Goal: Task Accomplishment & Management: Use online tool/utility

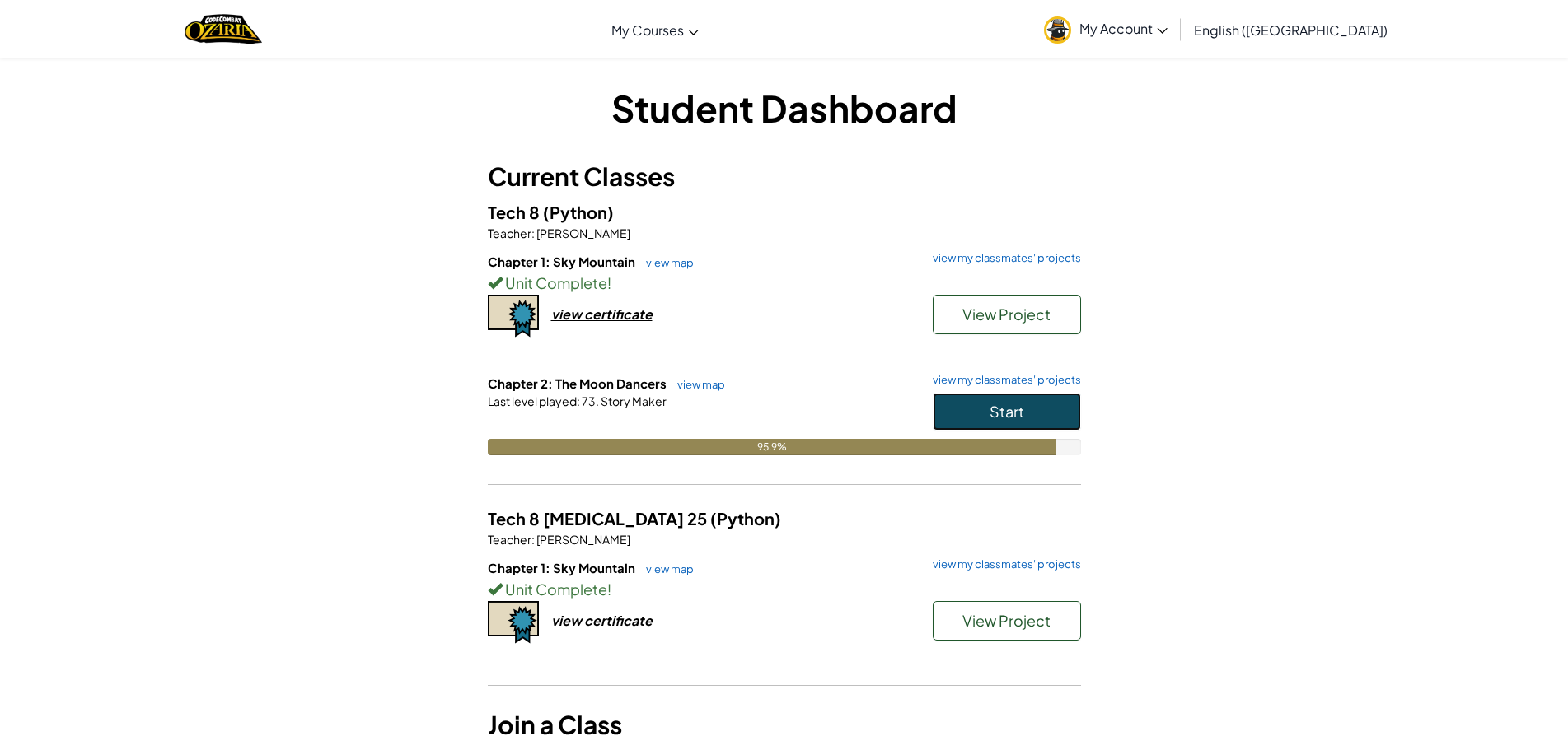
click at [987, 406] on button "Start" at bounding box center [1006, 412] width 149 height 38
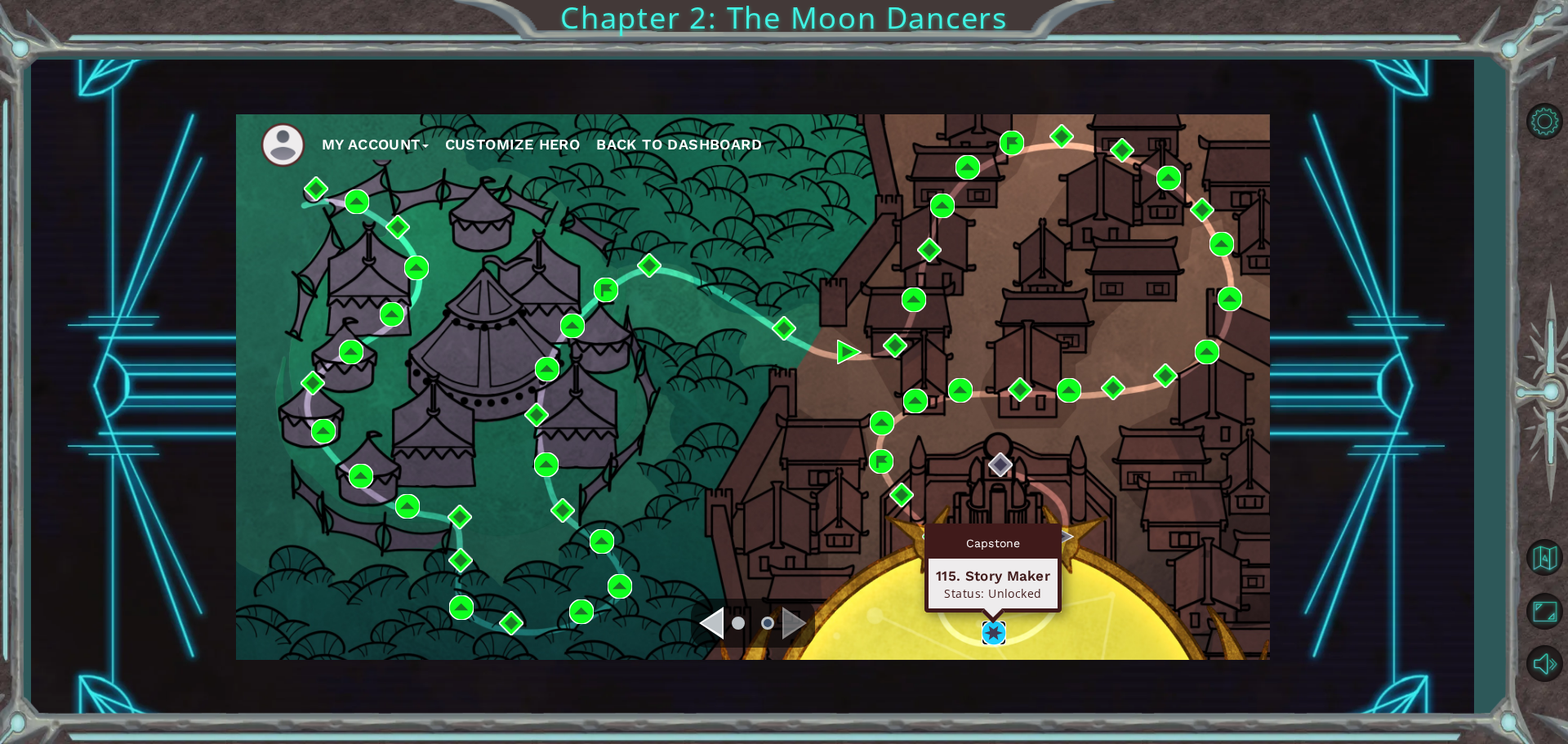
click at [989, 638] on img at bounding box center [994, 633] width 25 height 25
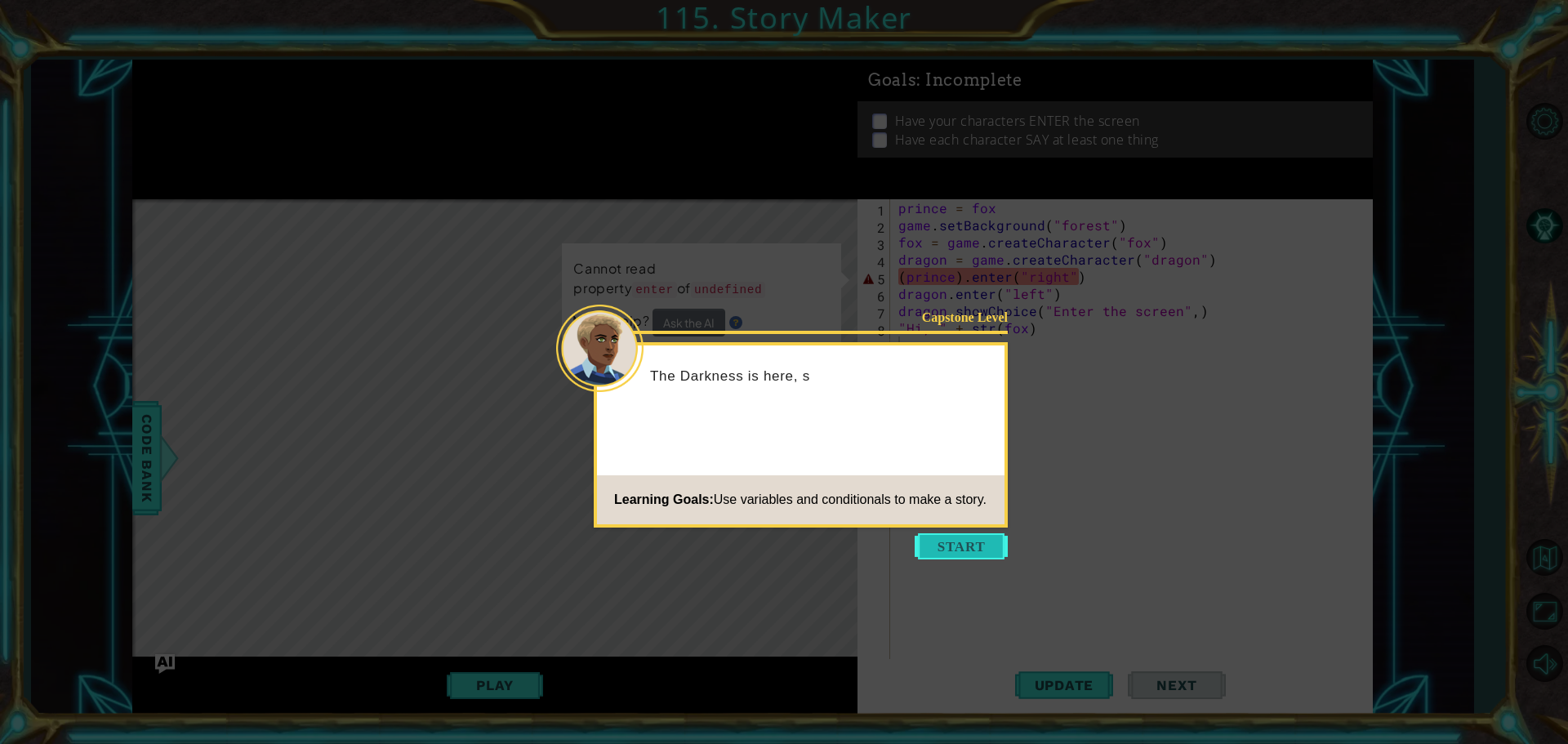
click at [956, 540] on button "Start" at bounding box center [961, 546] width 93 height 27
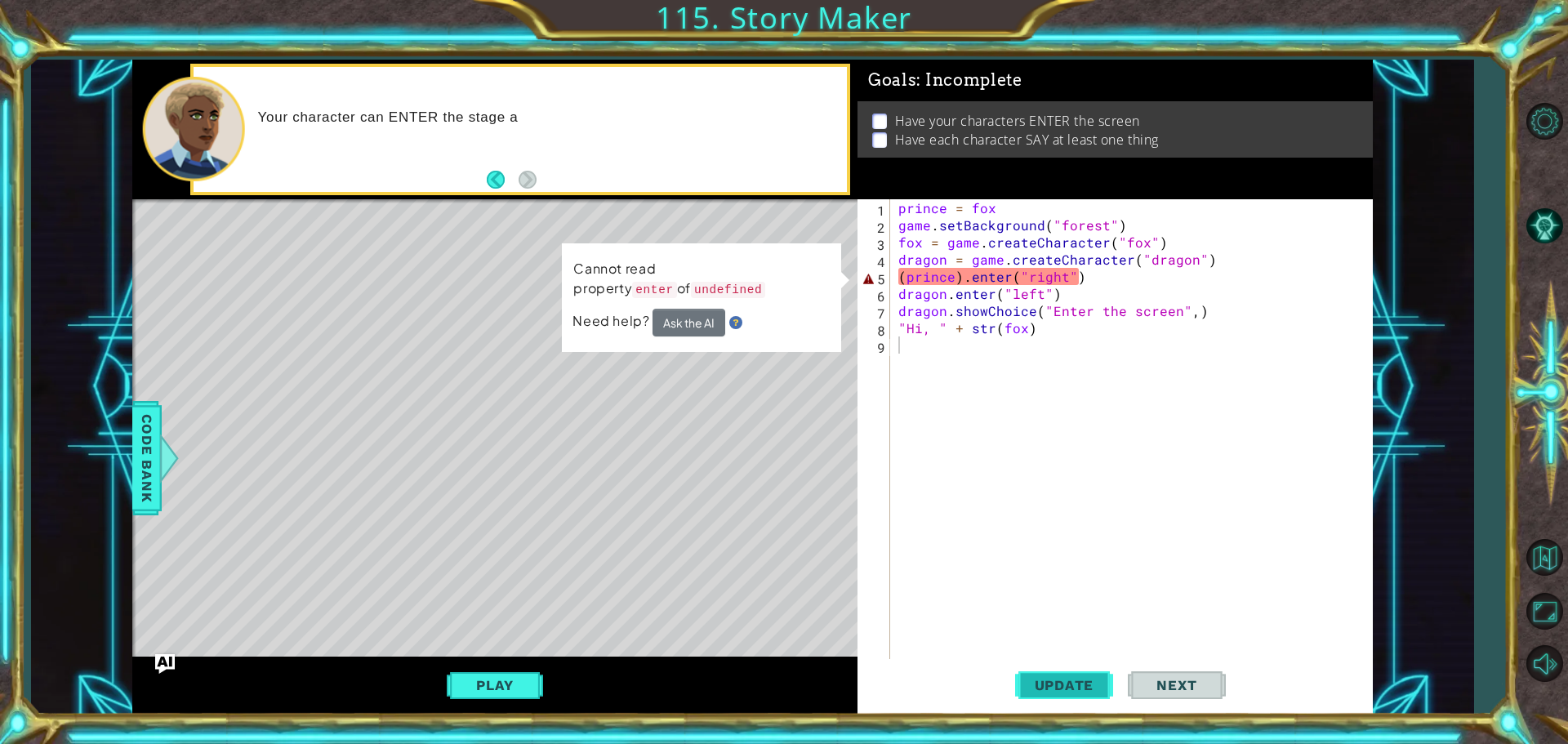
click at [1060, 674] on button "Update" at bounding box center [1064, 685] width 98 height 51
click at [949, 279] on div "prince = fox game . setBackground ( "forest" ) fox = game . createCharacter ( "…" at bounding box center [1135, 448] width 481 height 498
click at [954, 273] on div "prince = fox game . setBackground ( "forest" ) fox = game . createCharacter ( "…" at bounding box center [1135, 448] width 481 height 498
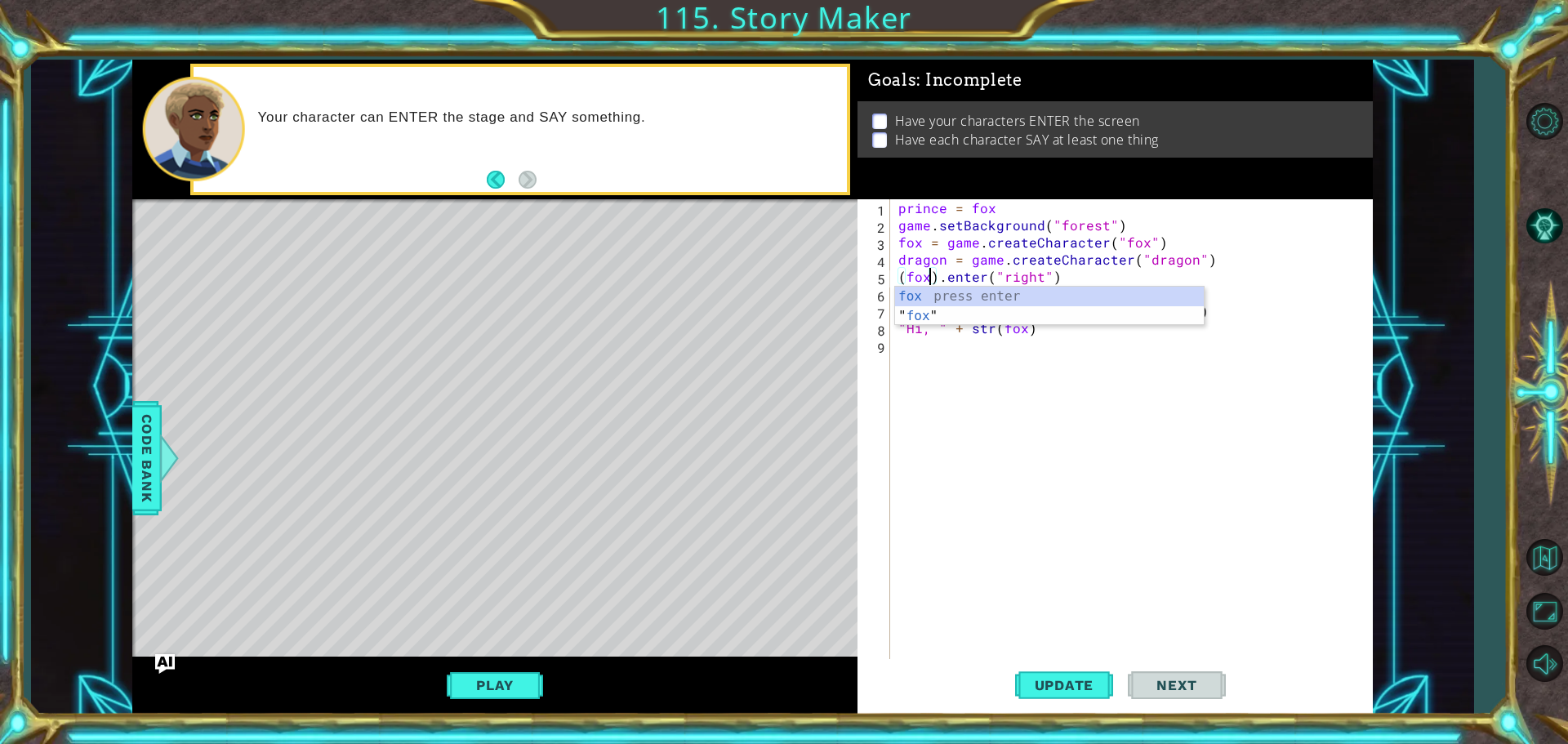
scroll to position [0, 2]
type textarea "(fox).enter("right")"
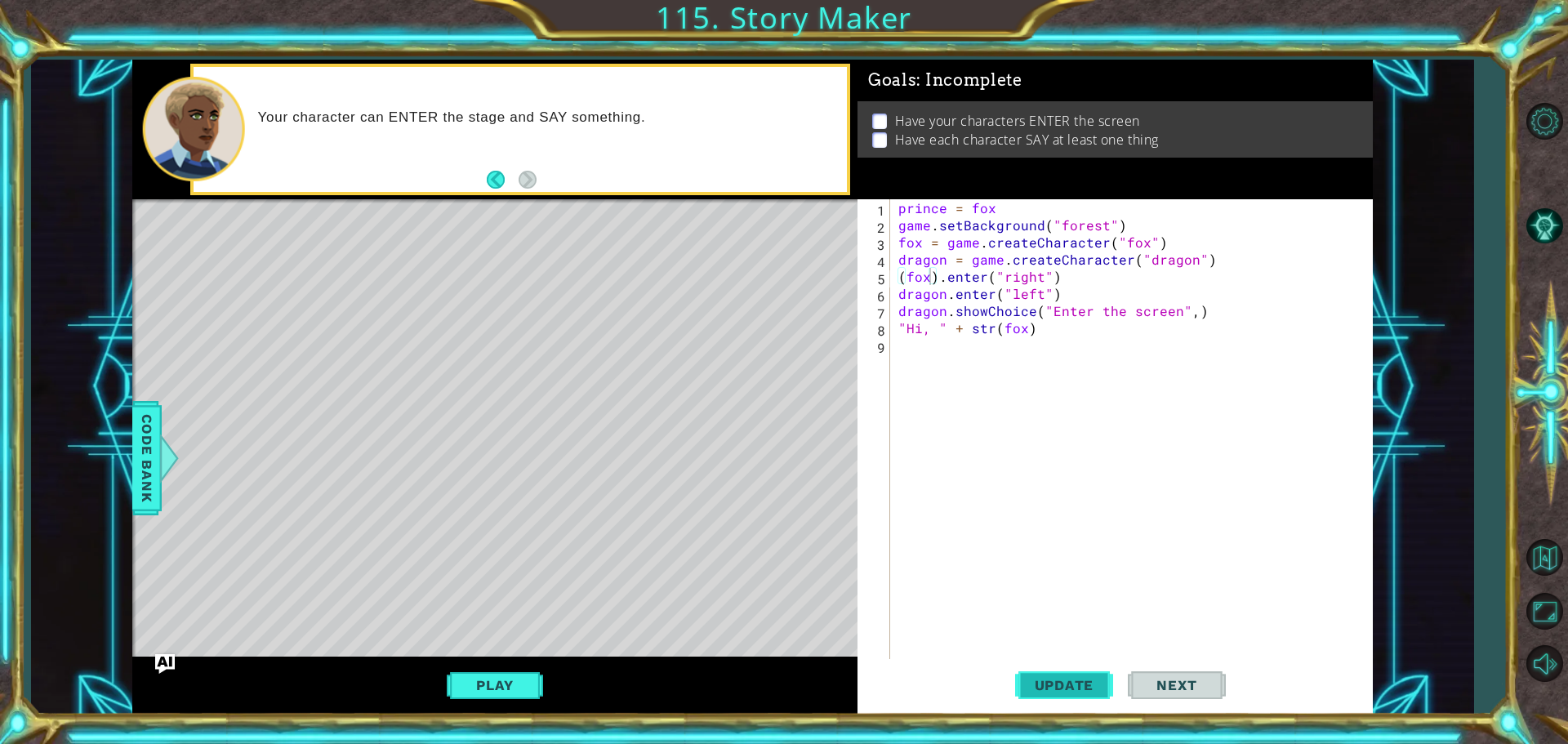
click at [1054, 677] on span "Update" at bounding box center [1064, 685] width 92 height 16
click at [1092, 681] on span "Update" at bounding box center [1064, 685] width 92 height 16
click at [915, 353] on div "prince = fox game . setBackground ( "forest" ) fox = game . createCharacter ( "…" at bounding box center [1135, 448] width 481 height 498
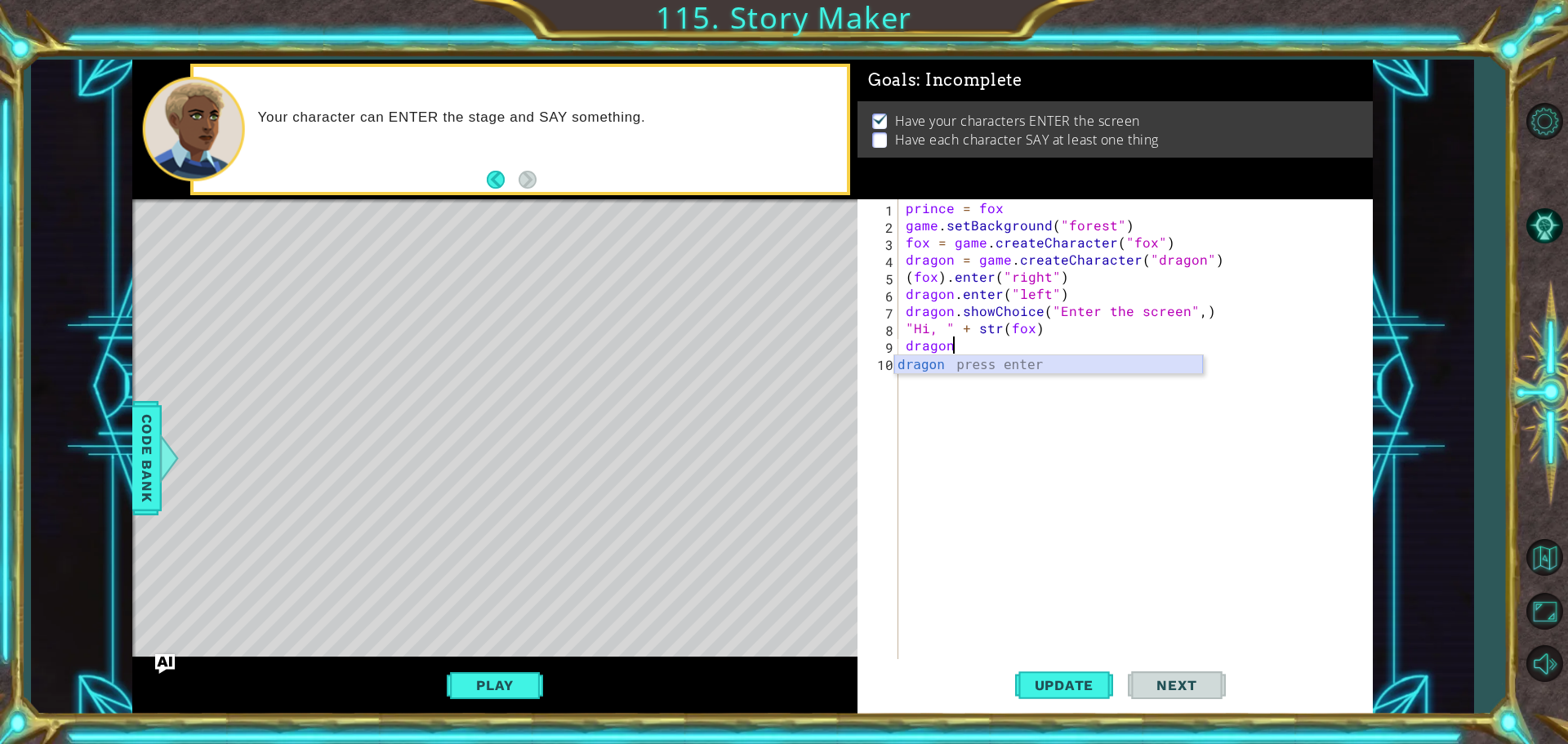
click at [922, 371] on div "dragon press enter" at bounding box center [1048, 385] width 309 height 59
type textarea "d"
click at [145, 433] on span "Code Bank" at bounding box center [147, 458] width 27 height 100
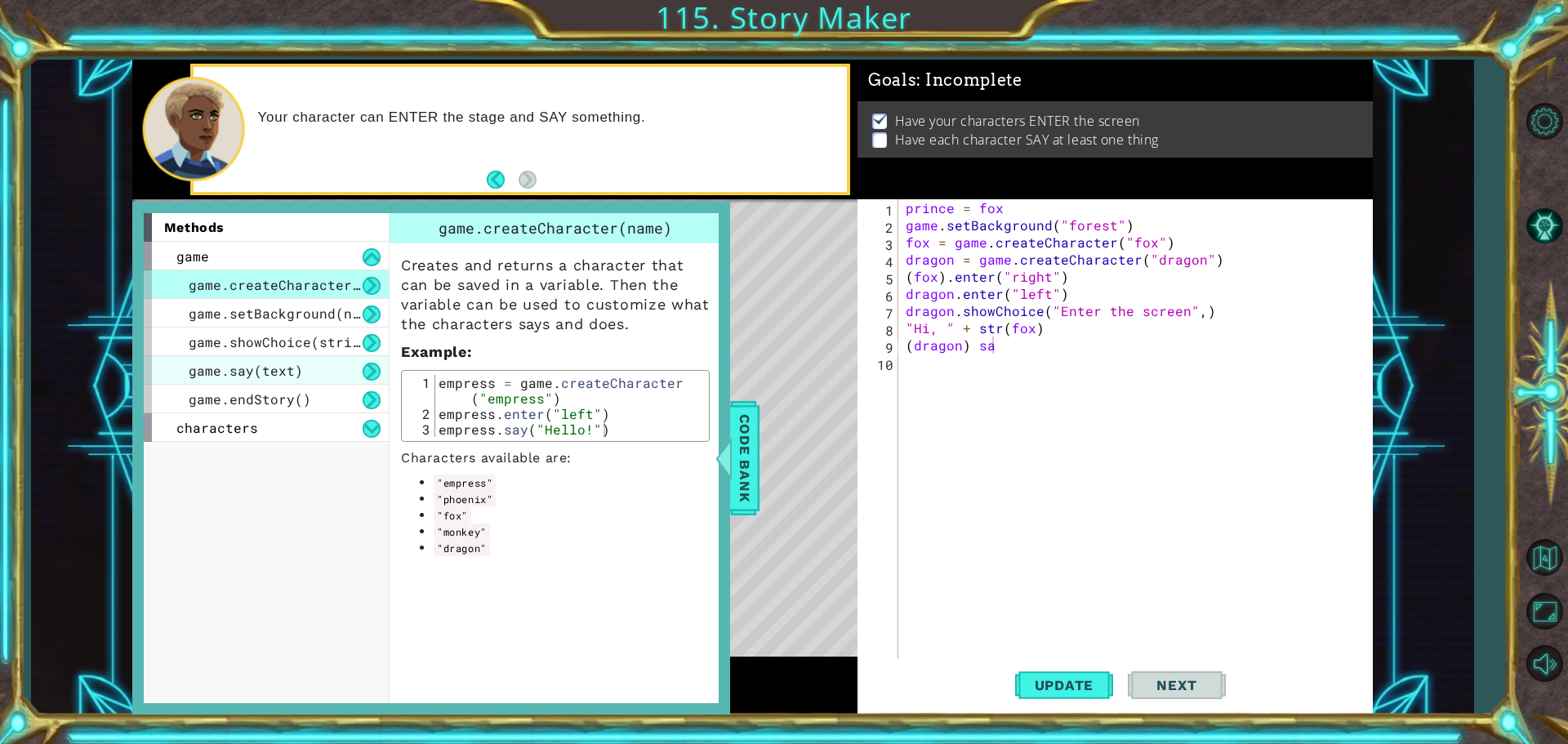
click at [299, 364] on div "game.say(text)" at bounding box center [266, 371] width 245 height 29
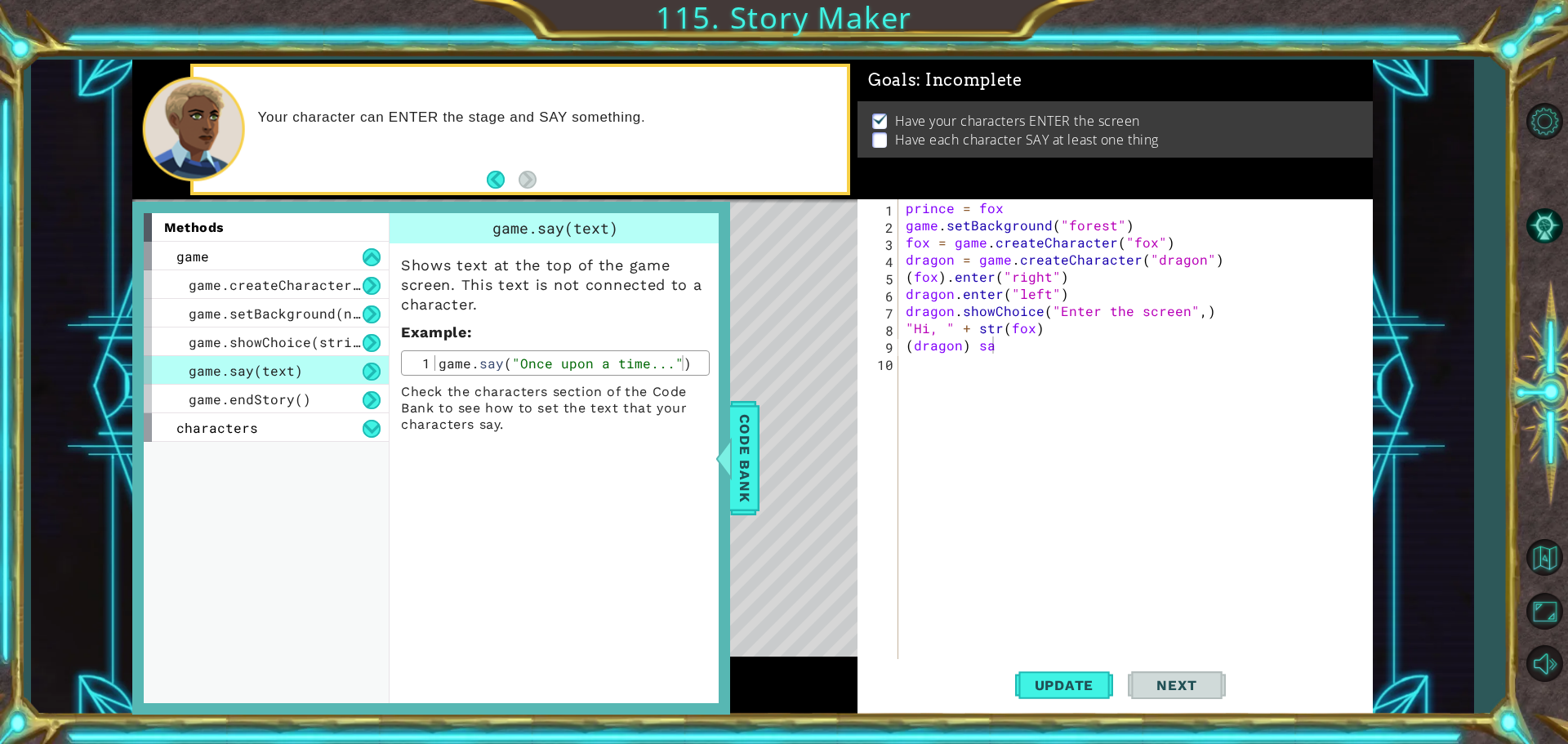
click at [1004, 350] on div "prince = fox game . setBackground ( "forest" ) fox = game . createCharacter ( "…" at bounding box center [1139, 448] width 474 height 498
type textarea "(dragon).say(What are you doing)"
click at [1052, 680] on span "Update" at bounding box center [1064, 685] width 92 height 16
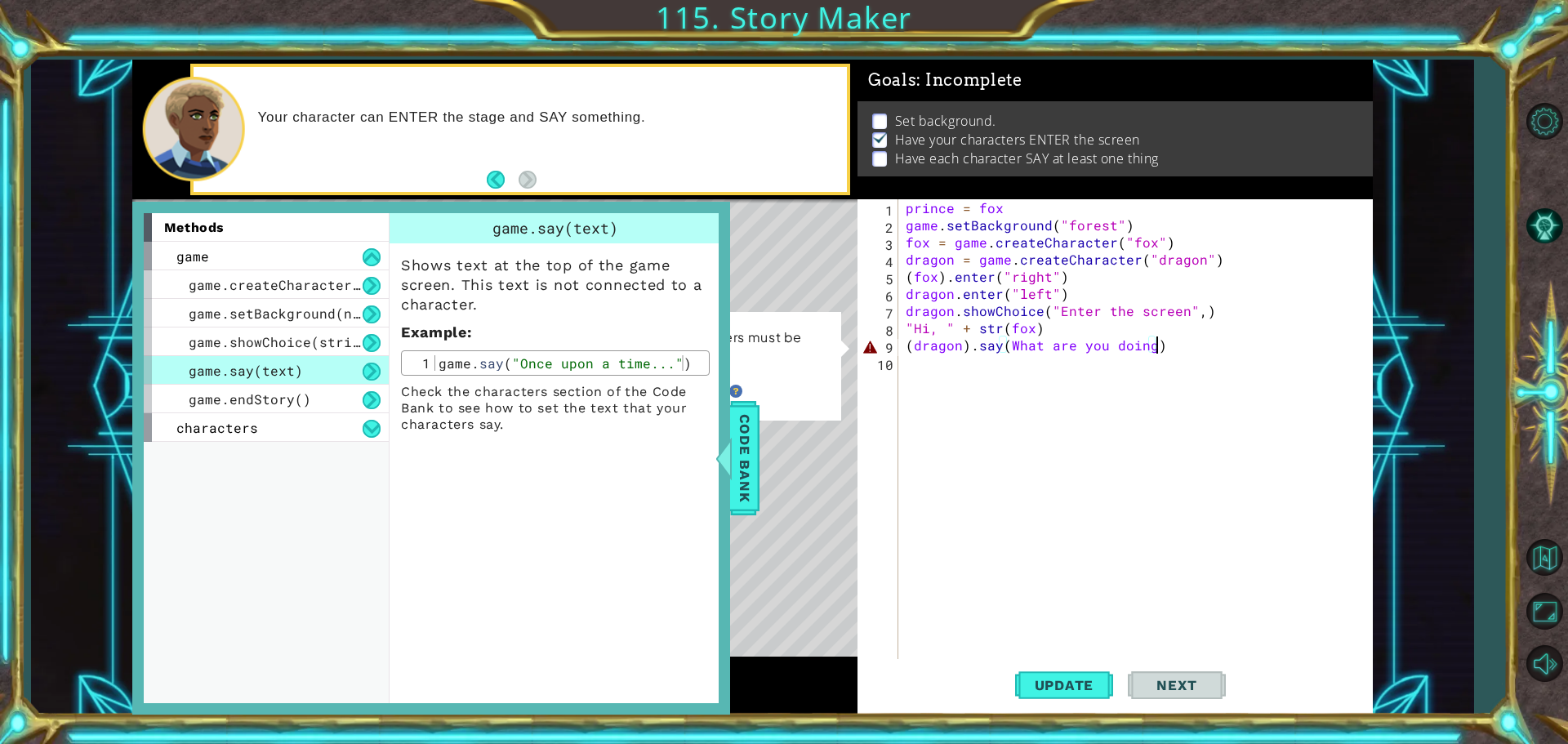
click at [1004, 446] on div "prince = fox game . setBackground ( "forest" ) fox = game . createCharacter ( "…" at bounding box center [1139, 448] width 474 height 498
click at [748, 443] on span "Code Bank" at bounding box center [745, 458] width 27 height 100
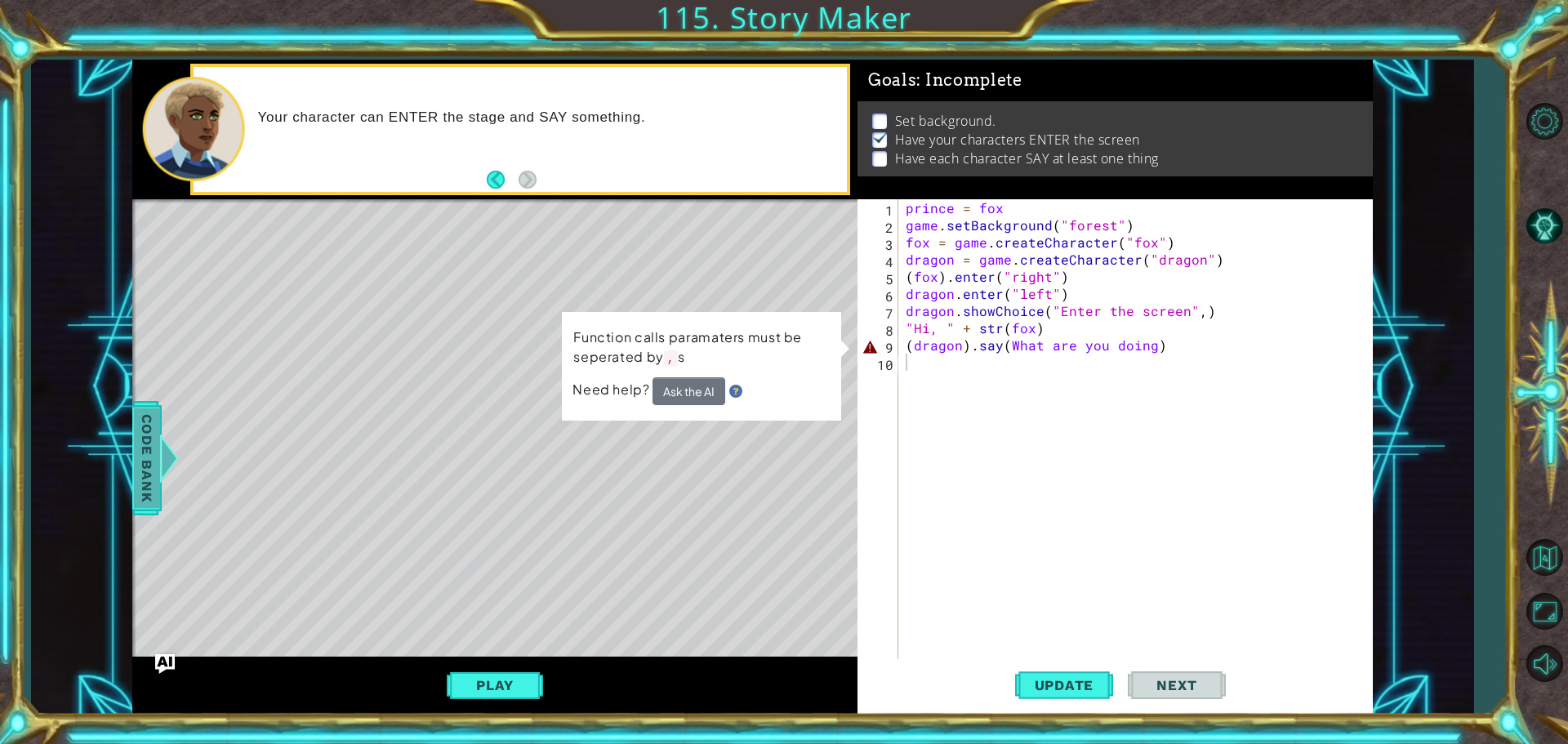
click at [158, 476] on span "Code Bank" at bounding box center [147, 458] width 27 height 100
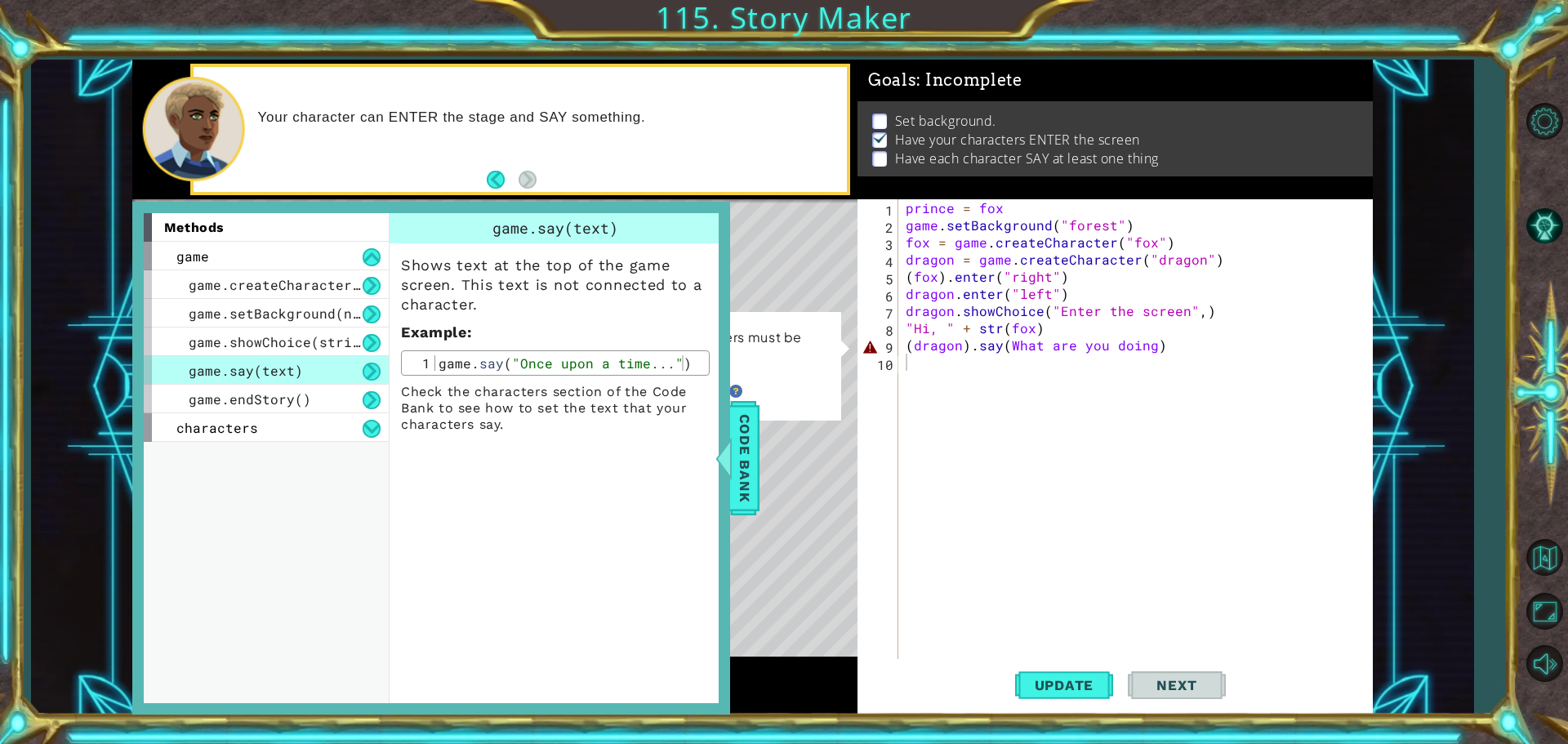
click at [1148, 346] on div "prince = fox game . setBackground ( "forest" ) fox = game . createCharacter ( "…" at bounding box center [1139, 448] width 474 height 498
click at [1008, 342] on div "prince = fox game . setBackground ( "forest" ) fox = game . createCharacter ( "…" at bounding box center [1139, 448] width 474 height 498
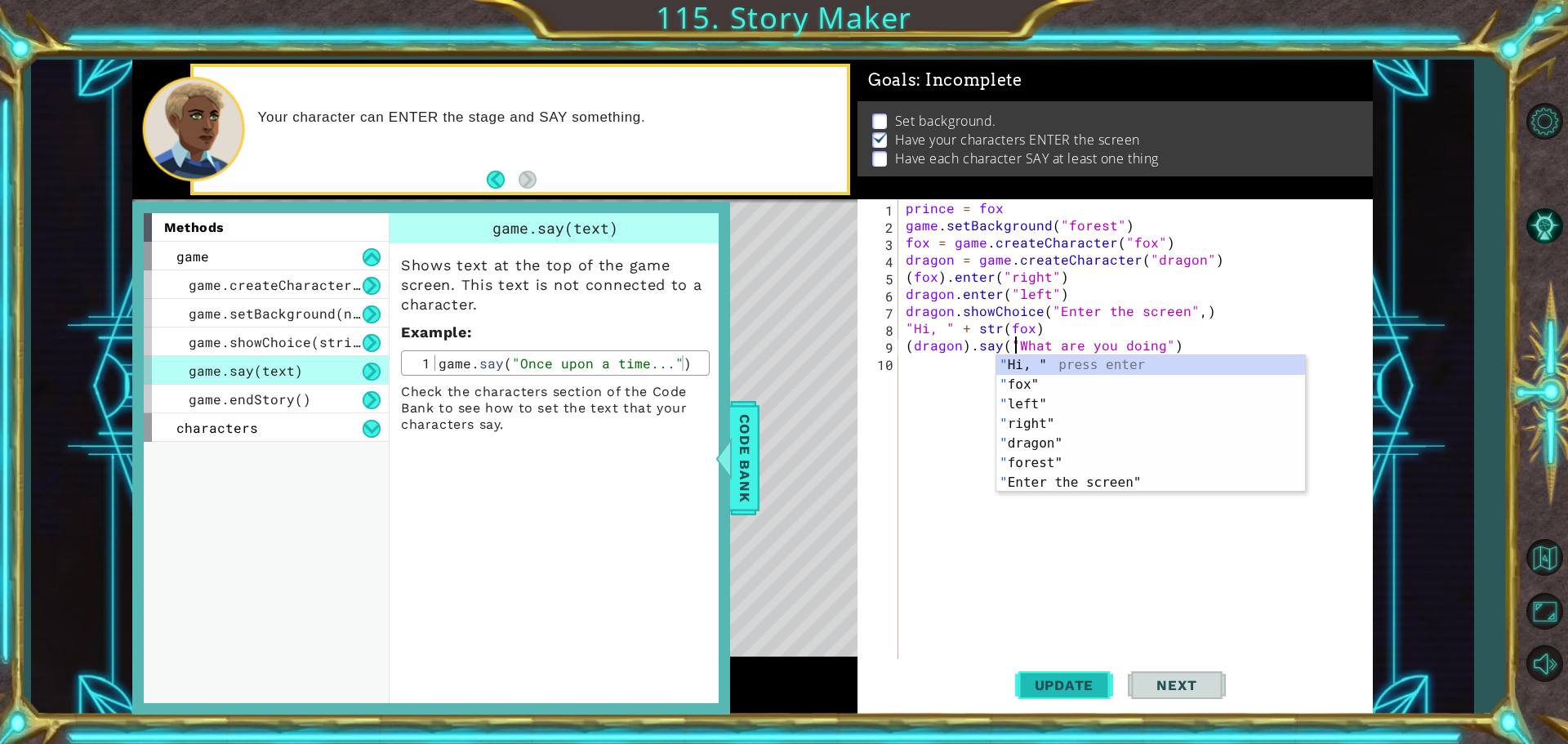
type textarea "(dragon).say("What are you doing")"
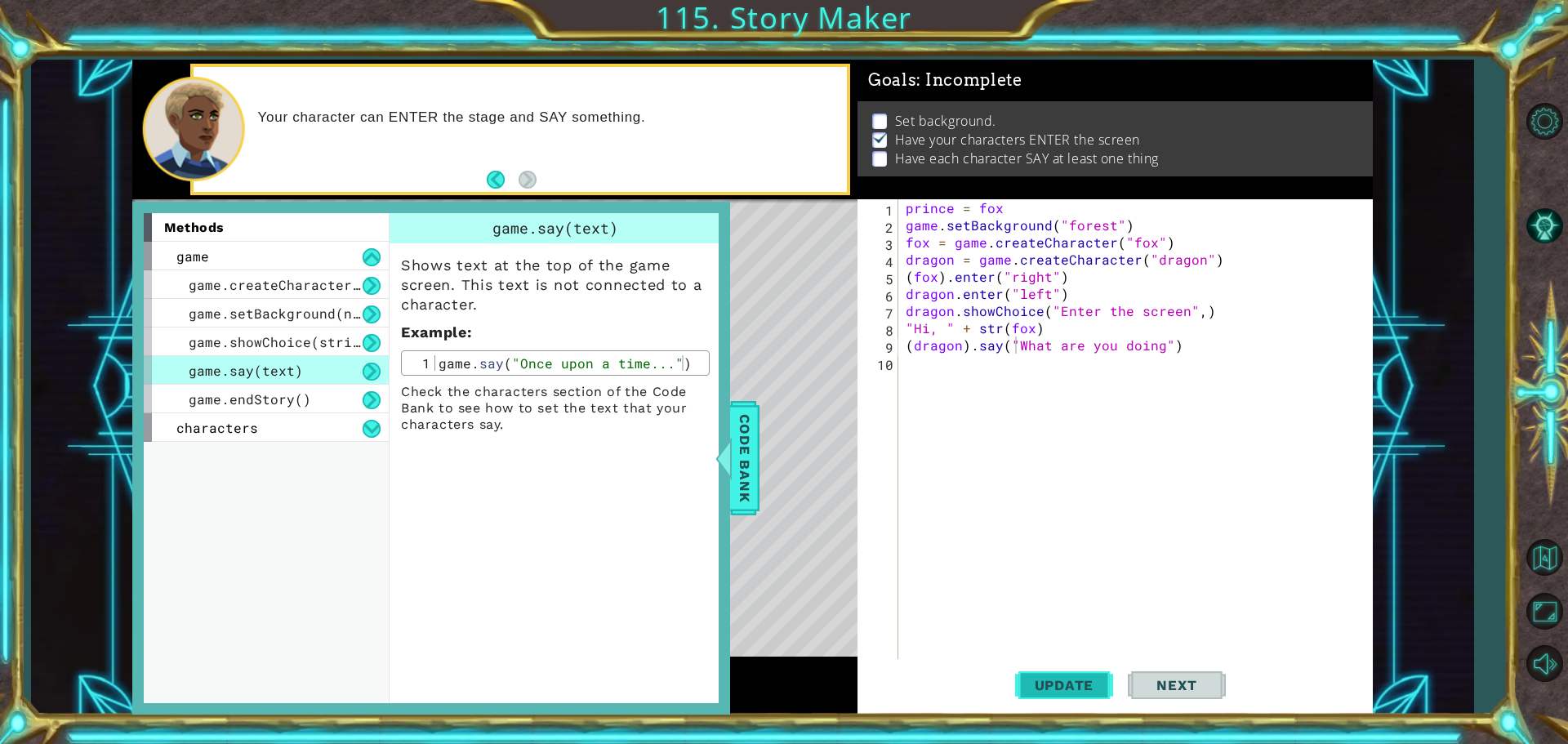
click at [1037, 667] on button "Update" at bounding box center [1064, 685] width 98 height 51
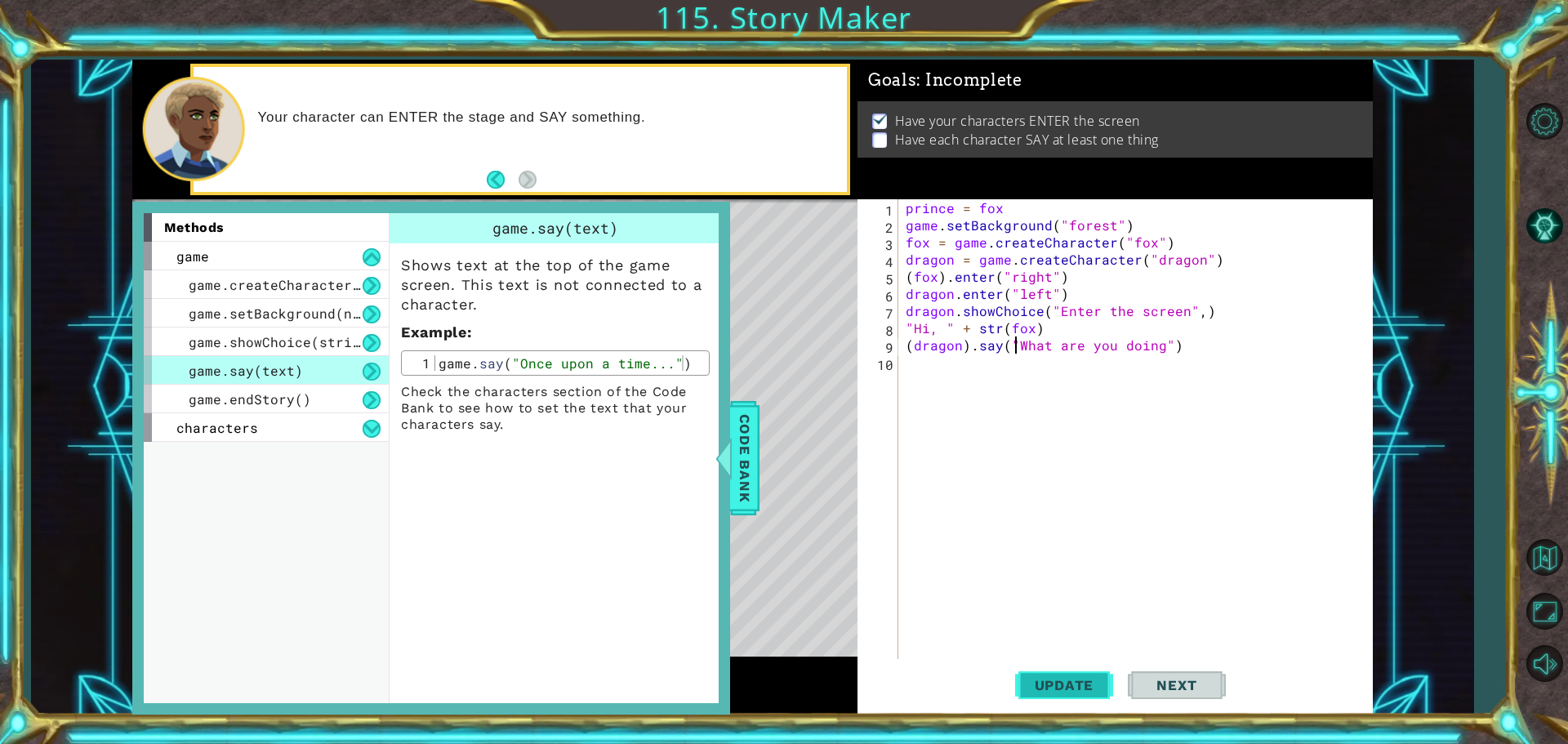
click at [1034, 661] on button "Update" at bounding box center [1064, 685] width 98 height 51
click at [944, 369] on div "prince = fox game . setBackground ( "forest" ) fox = game . createCharacter ( "…" at bounding box center [1139, 448] width 474 height 498
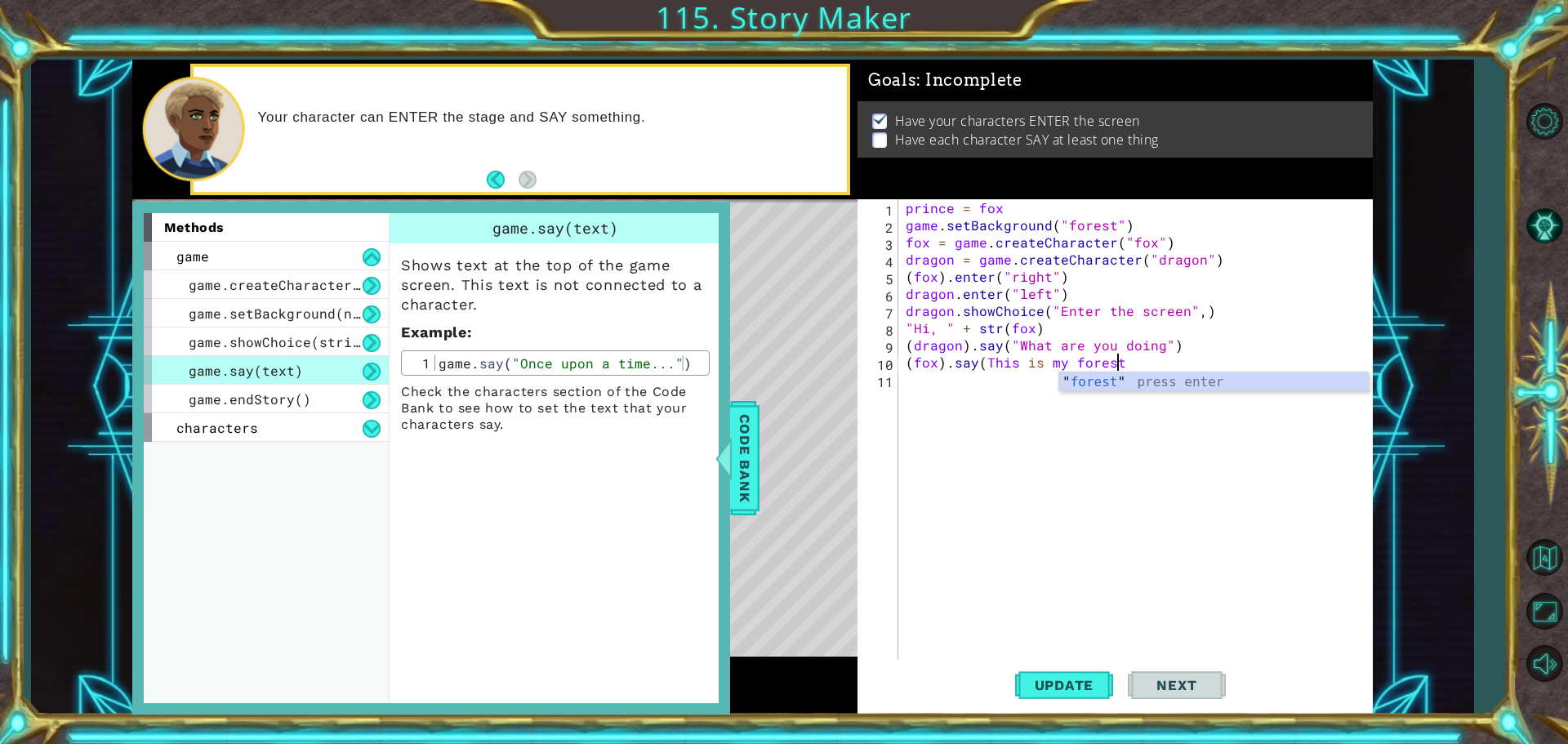
scroll to position [0, 12]
click at [1137, 382] on div "" forest " press enter" at bounding box center [1213, 402] width 309 height 59
click at [1058, 679] on span "Update" at bounding box center [1064, 685] width 92 height 16
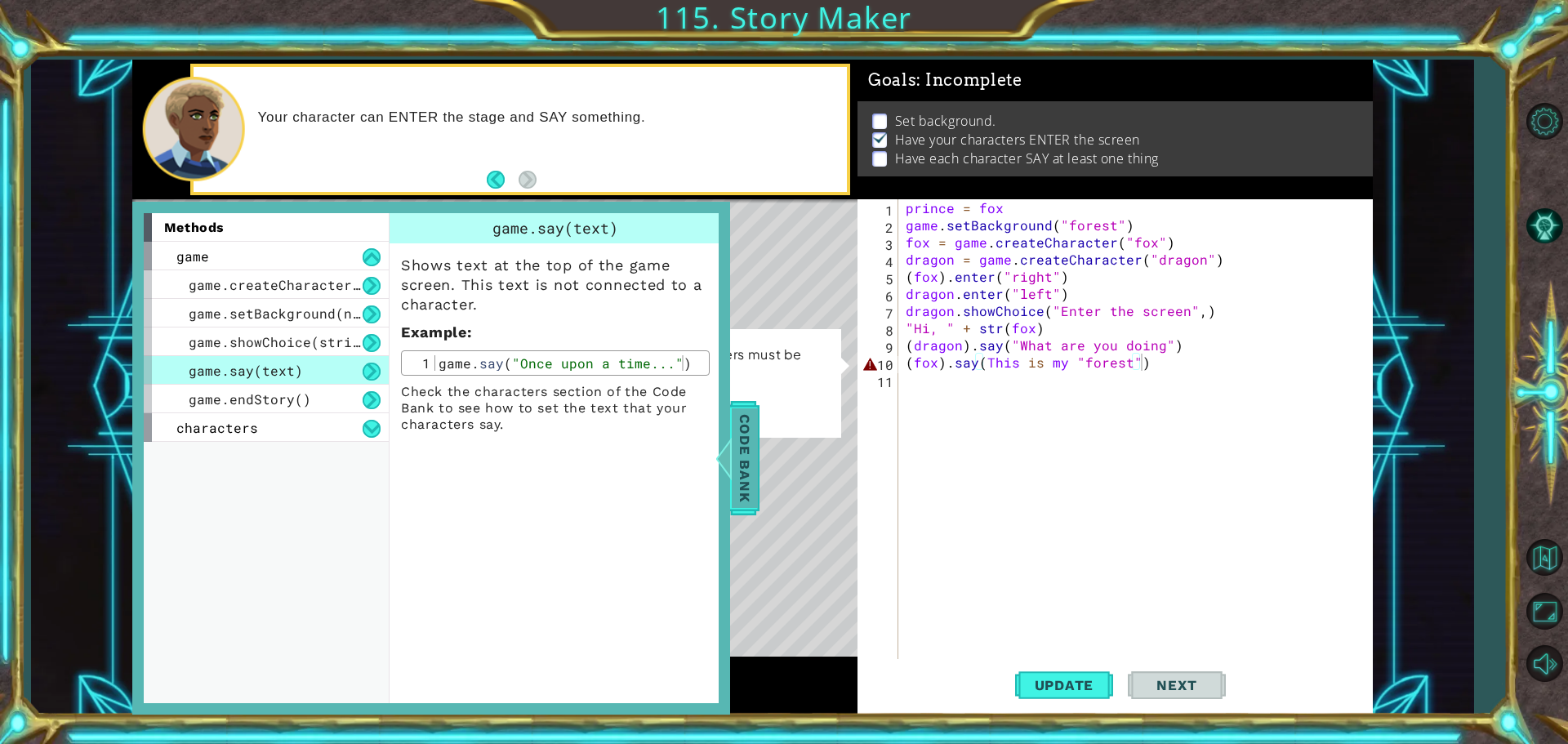
click at [729, 464] on div at bounding box center [723, 459] width 20 height 49
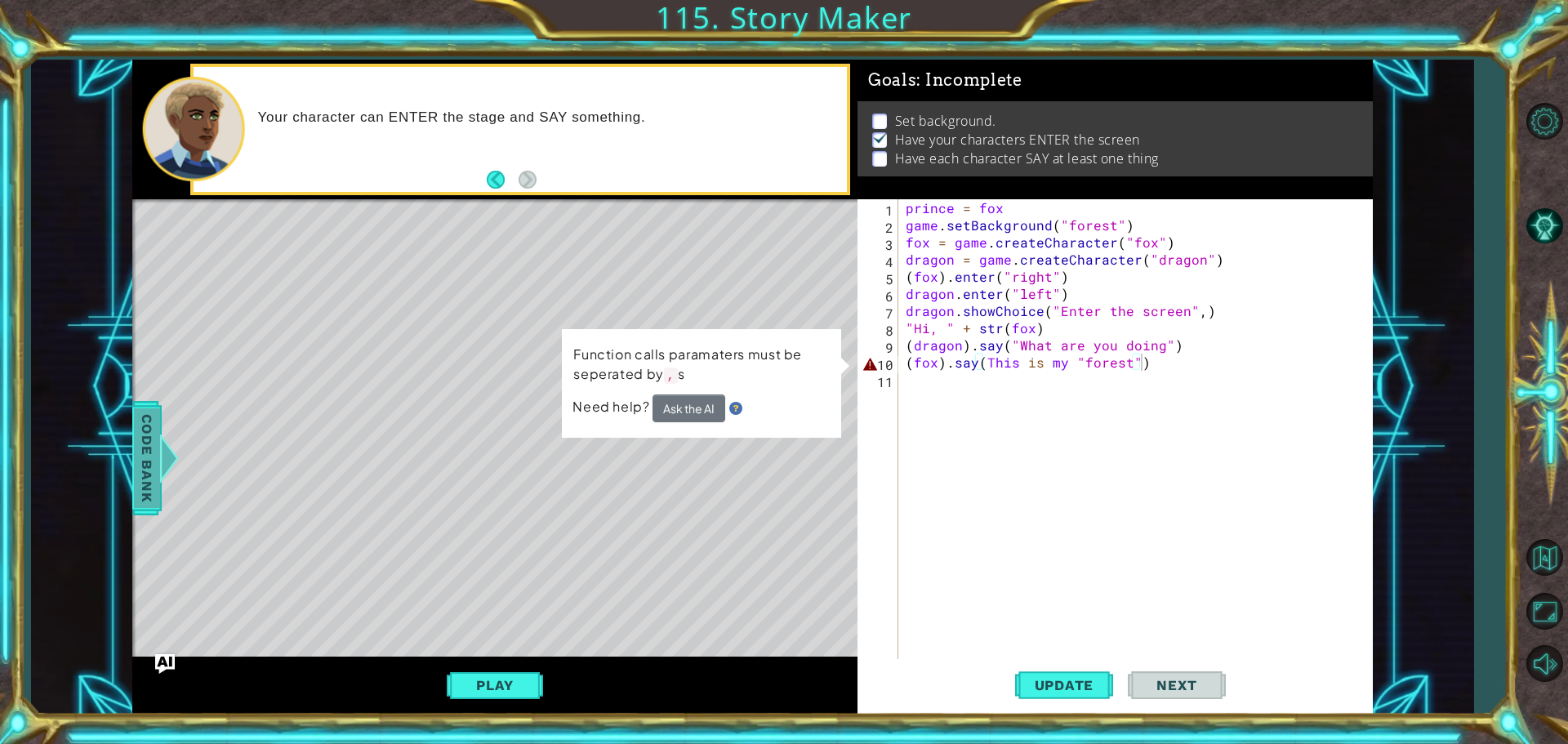
click at [162, 448] on div at bounding box center [168, 459] width 20 height 49
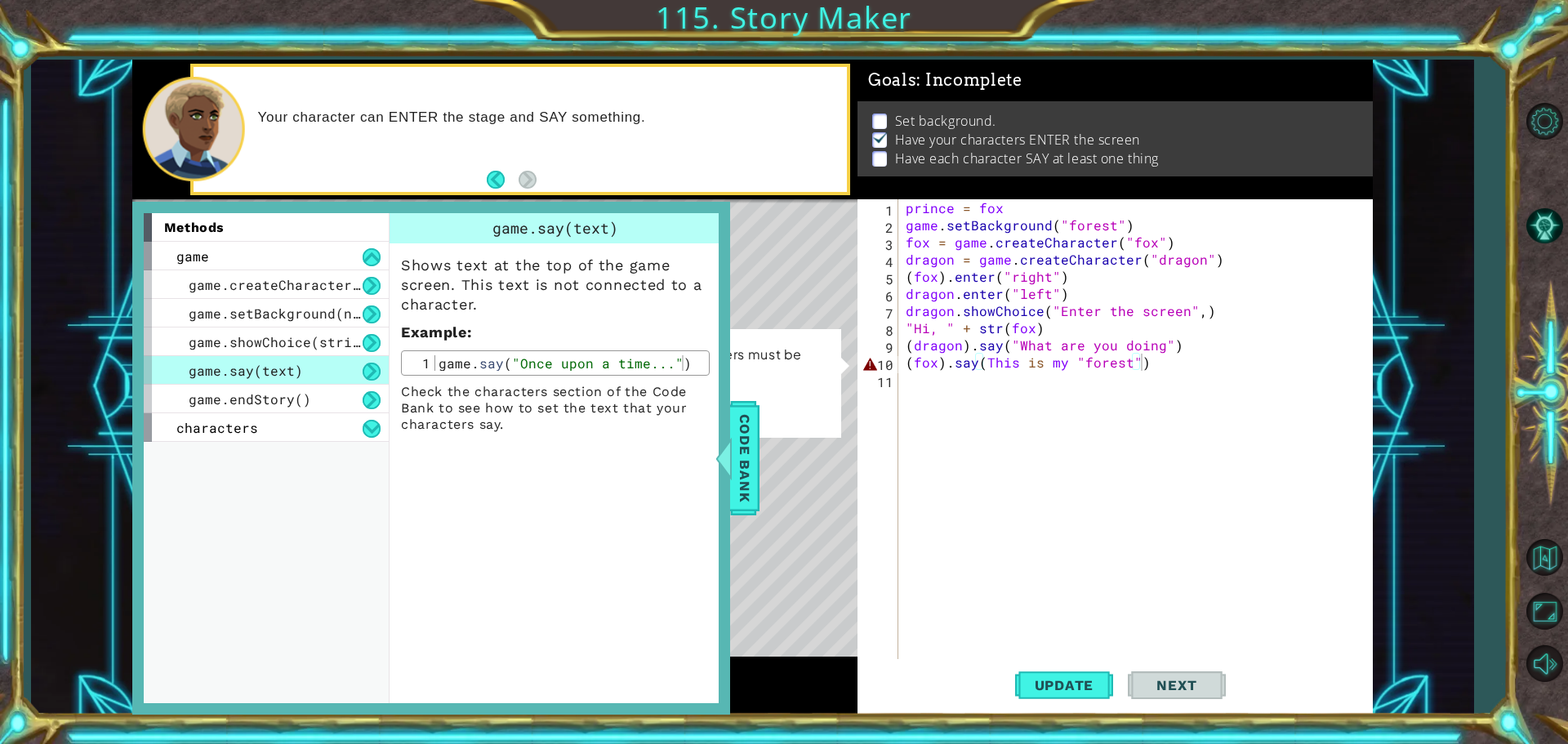
click at [985, 364] on div "prince = fox game . setBackground ( "forest" ) fox = game . createCharacter ( "…" at bounding box center [1139, 448] width 474 height 498
type textarea "(fox).say("This is my "forest")"
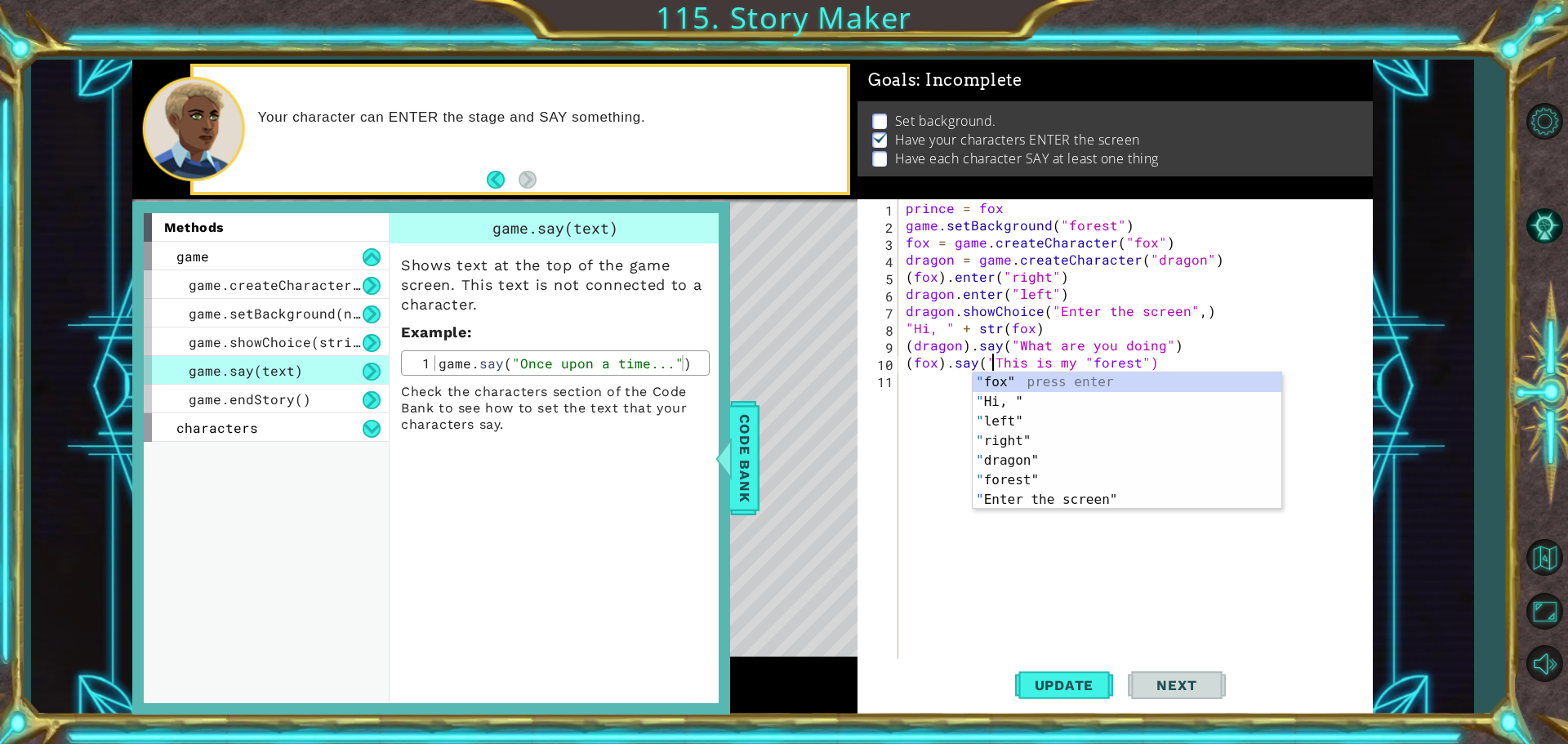
click at [1041, 657] on div "prince = fox game . setBackground ( "forest" ) fox = game . createCharacter ( "…" at bounding box center [1139, 448] width 474 height 498
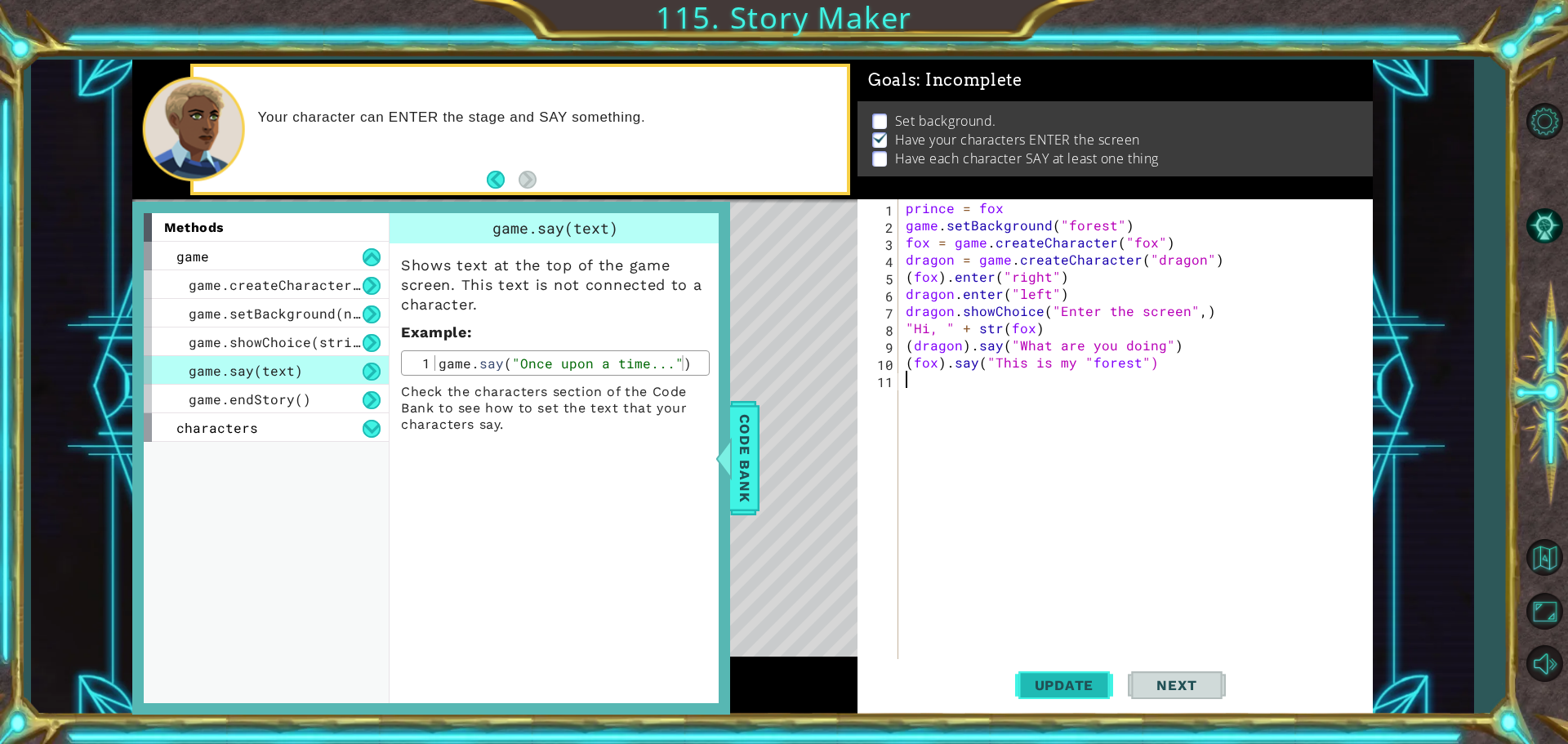
scroll to position [0, 0]
click at [1062, 691] on span "Update" at bounding box center [1064, 685] width 92 height 16
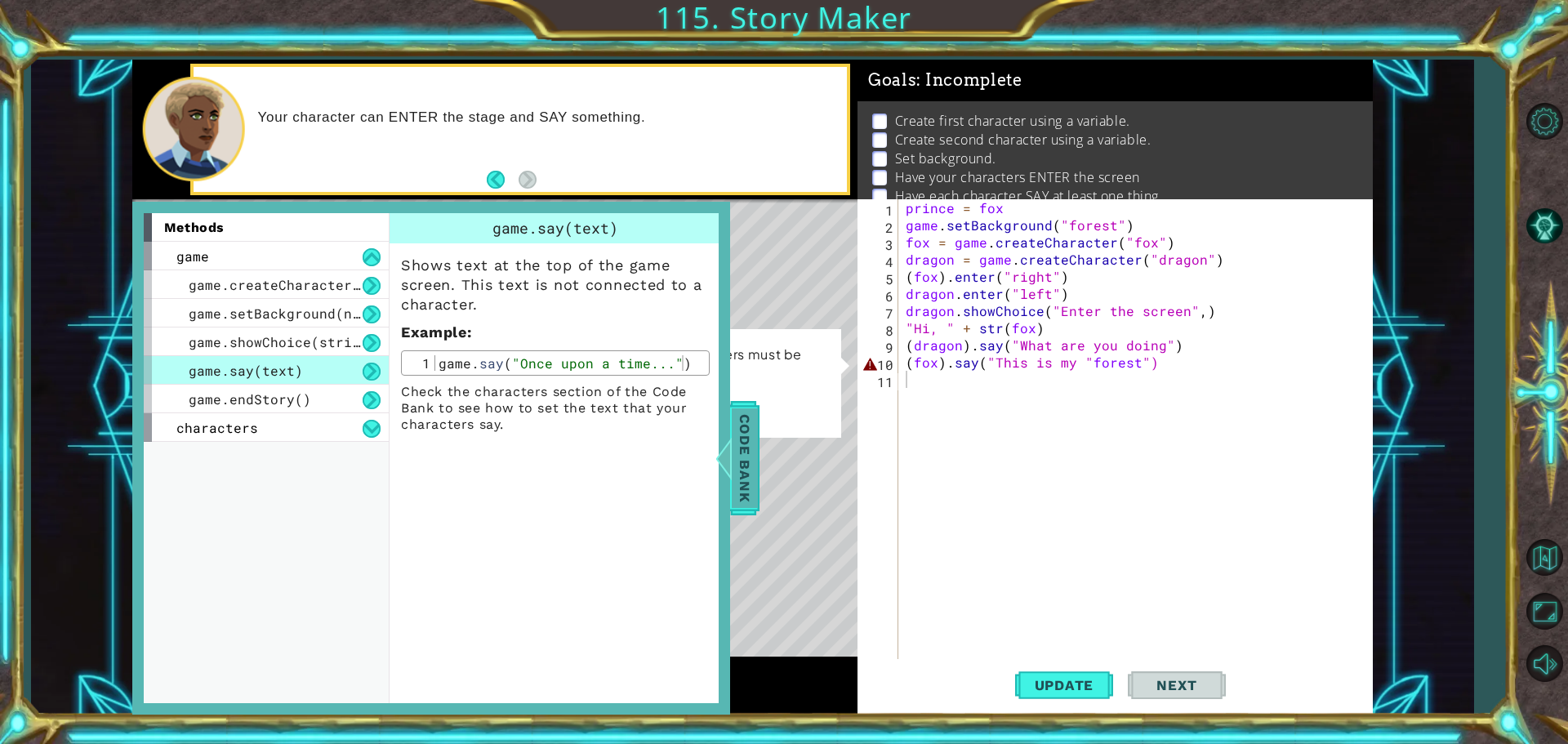
click at [744, 453] on span "Code Bank" at bounding box center [745, 458] width 27 height 100
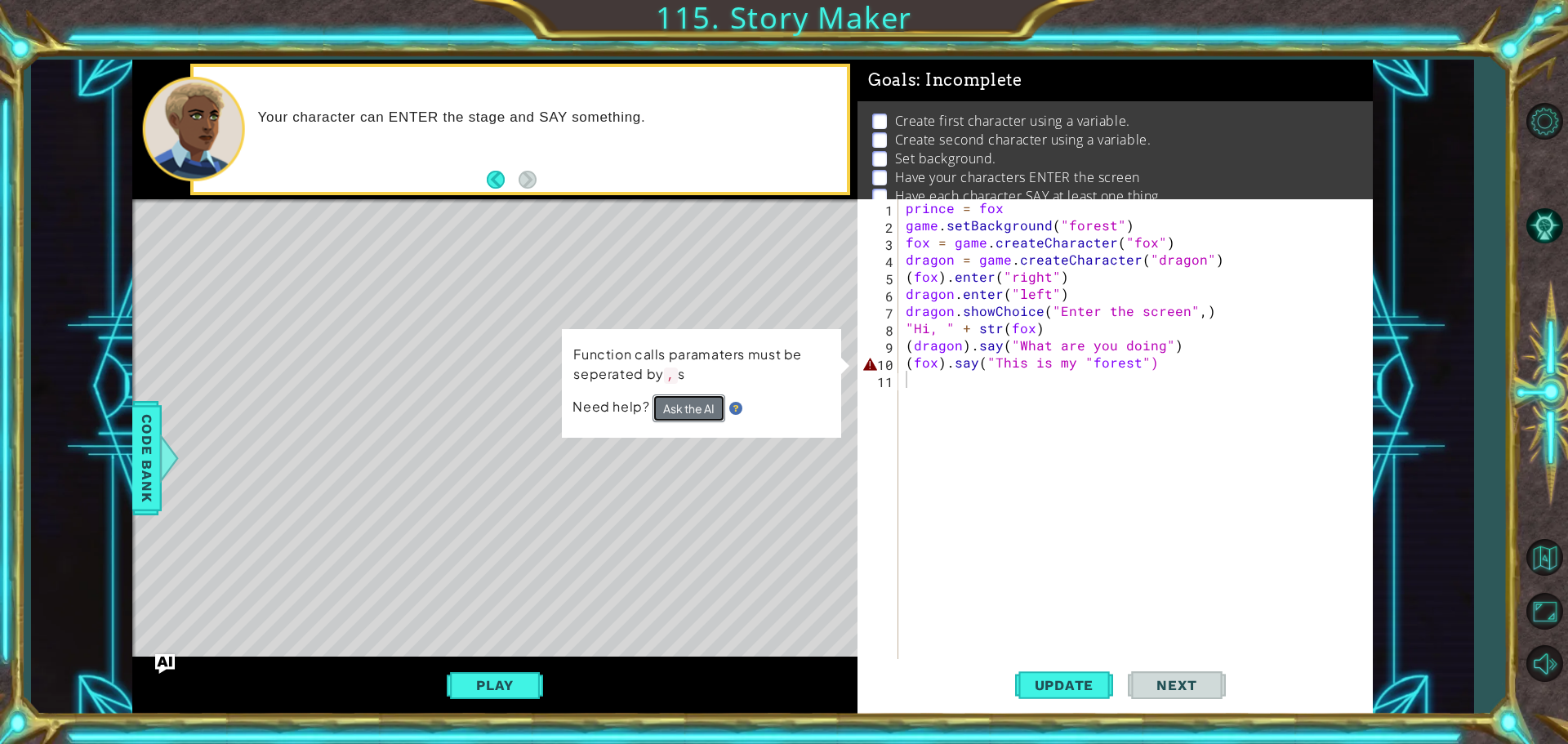
click at [720, 410] on button "Ask the AI" at bounding box center [689, 409] width 73 height 29
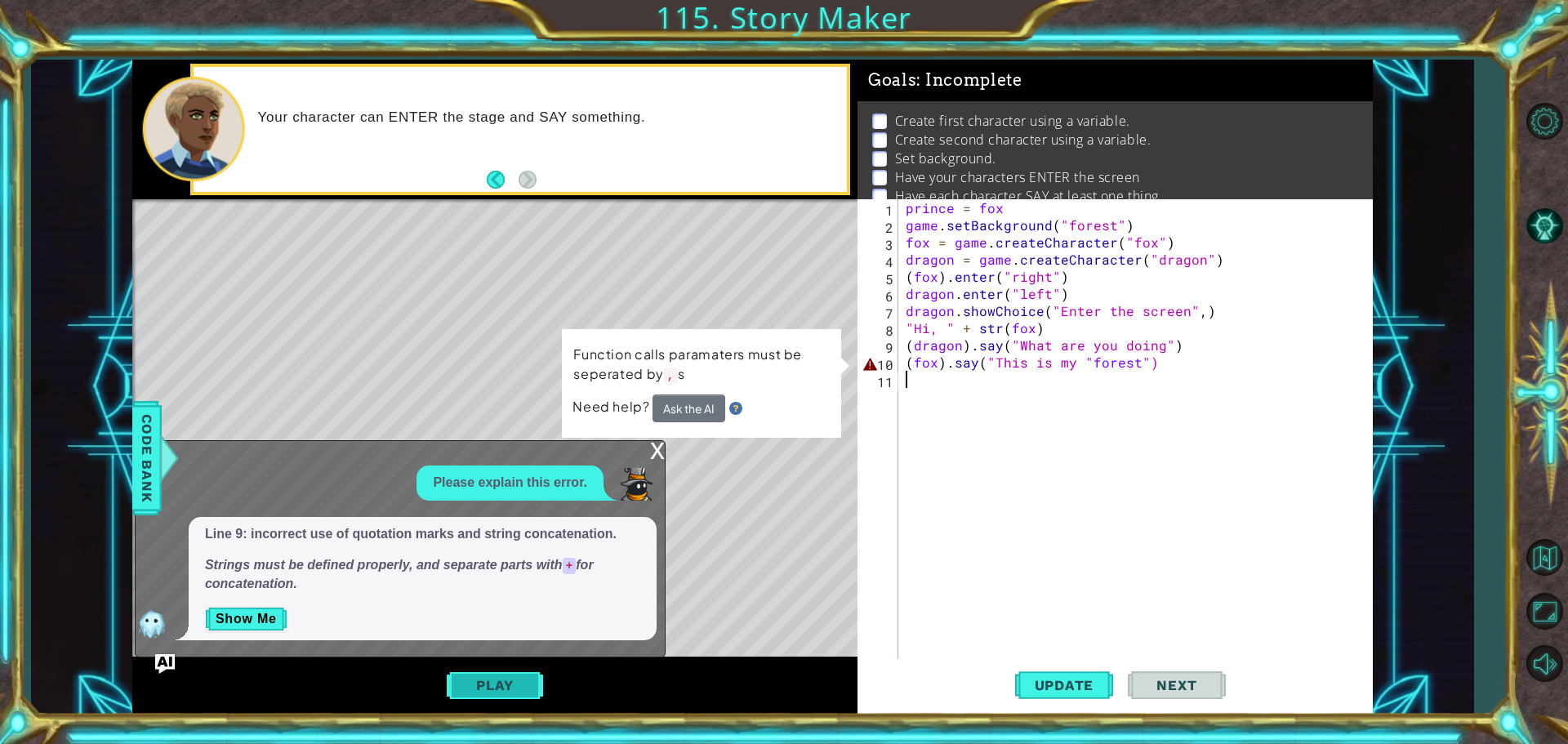
click at [492, 683] on button "Play" at bounding box center [494, 685] width 96 height 31
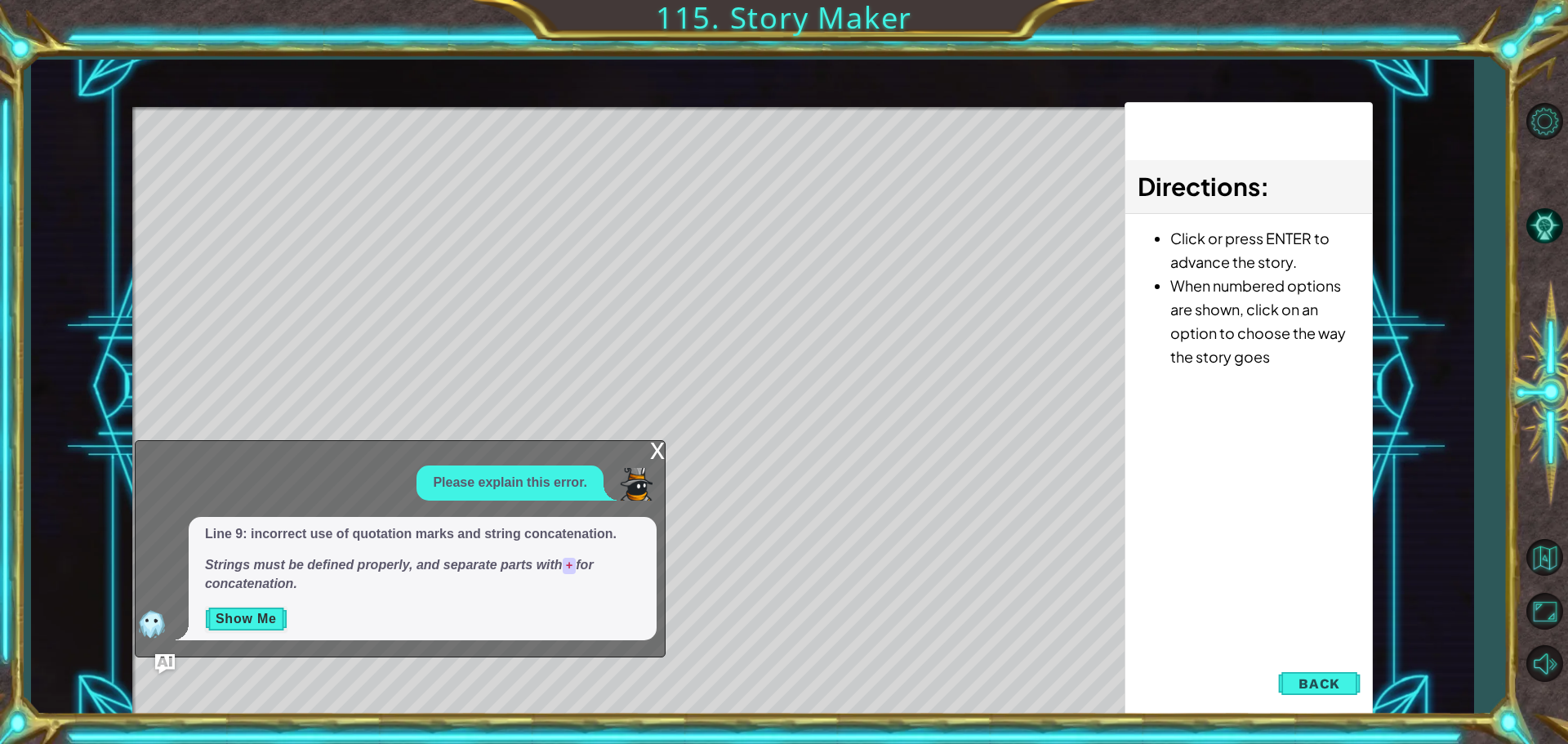
click at [293, 623] on p "Show Me" at bounding box center [423, 620] width 435 height 27
click at [277, 623] on button "Show Me" at bounding box center [246, 620] width 83 height 27
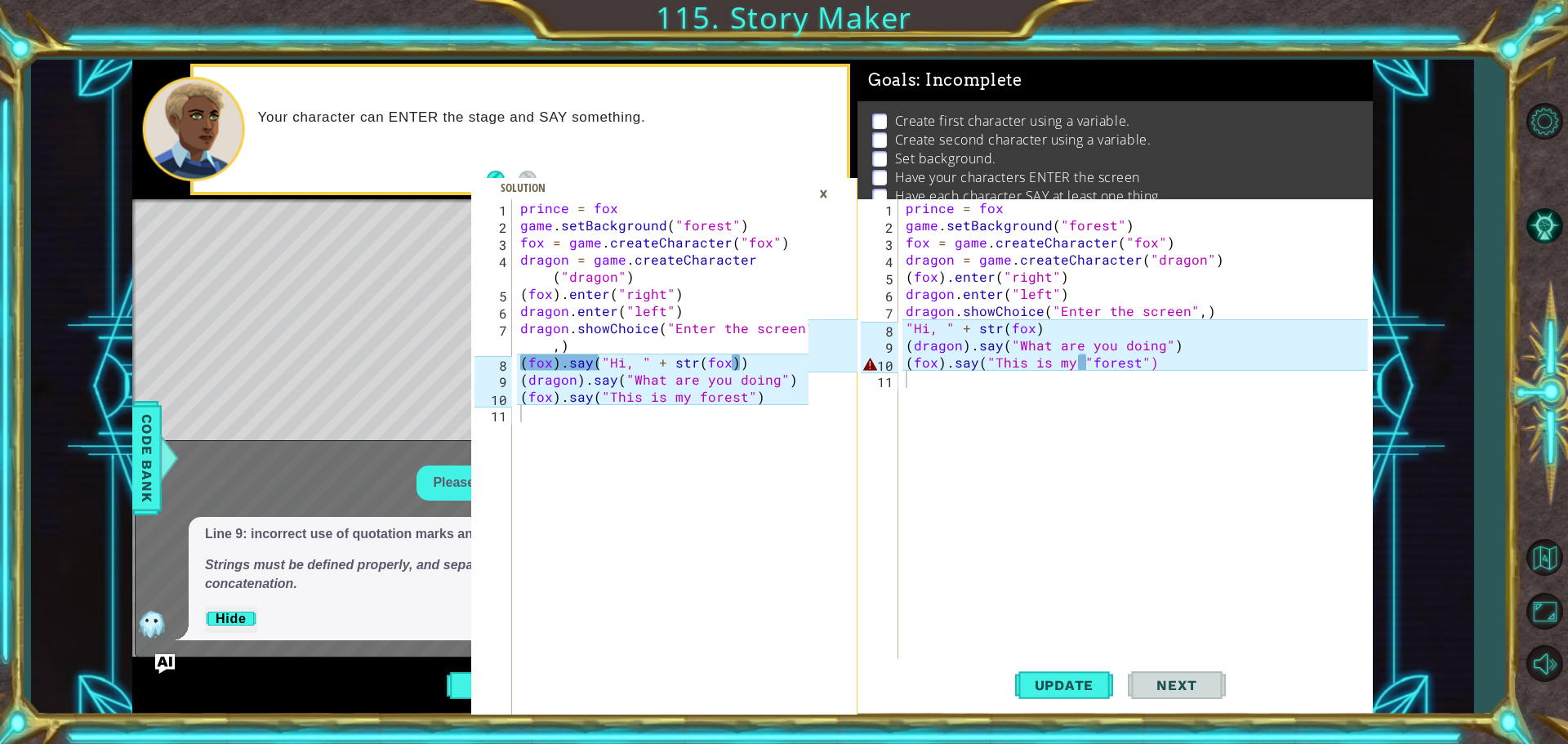
click at [1089, 361] on div "prince = fox game . setBackground ( "forest" ) fox = game . createCharacter ( "…" at bounding box center [1139, 448] width 474 height 498
type textarea "(fox).say("This is my forest")"
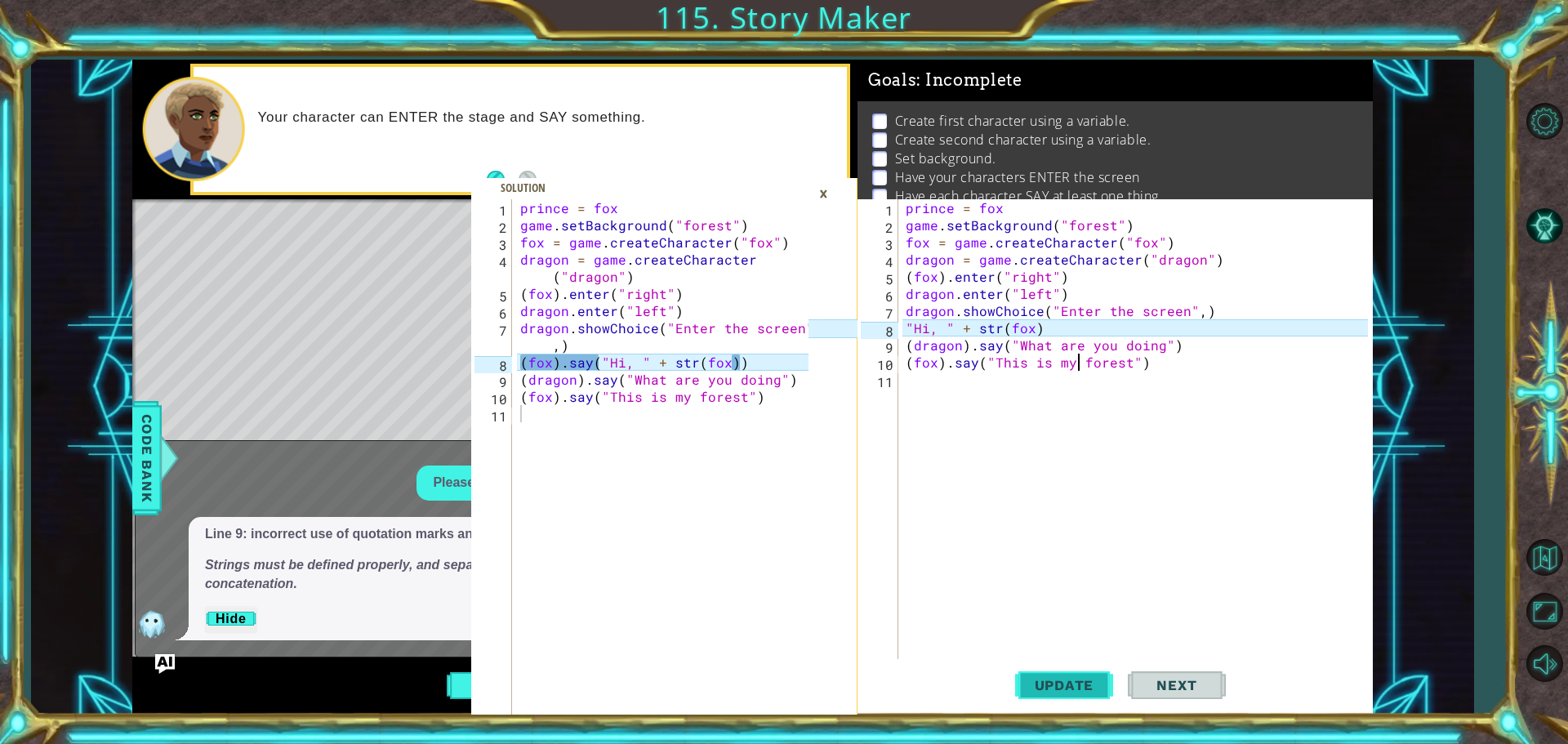
click at [1027, 671] on button "Update" at bounding box center [1064, 685] width 98 height 51
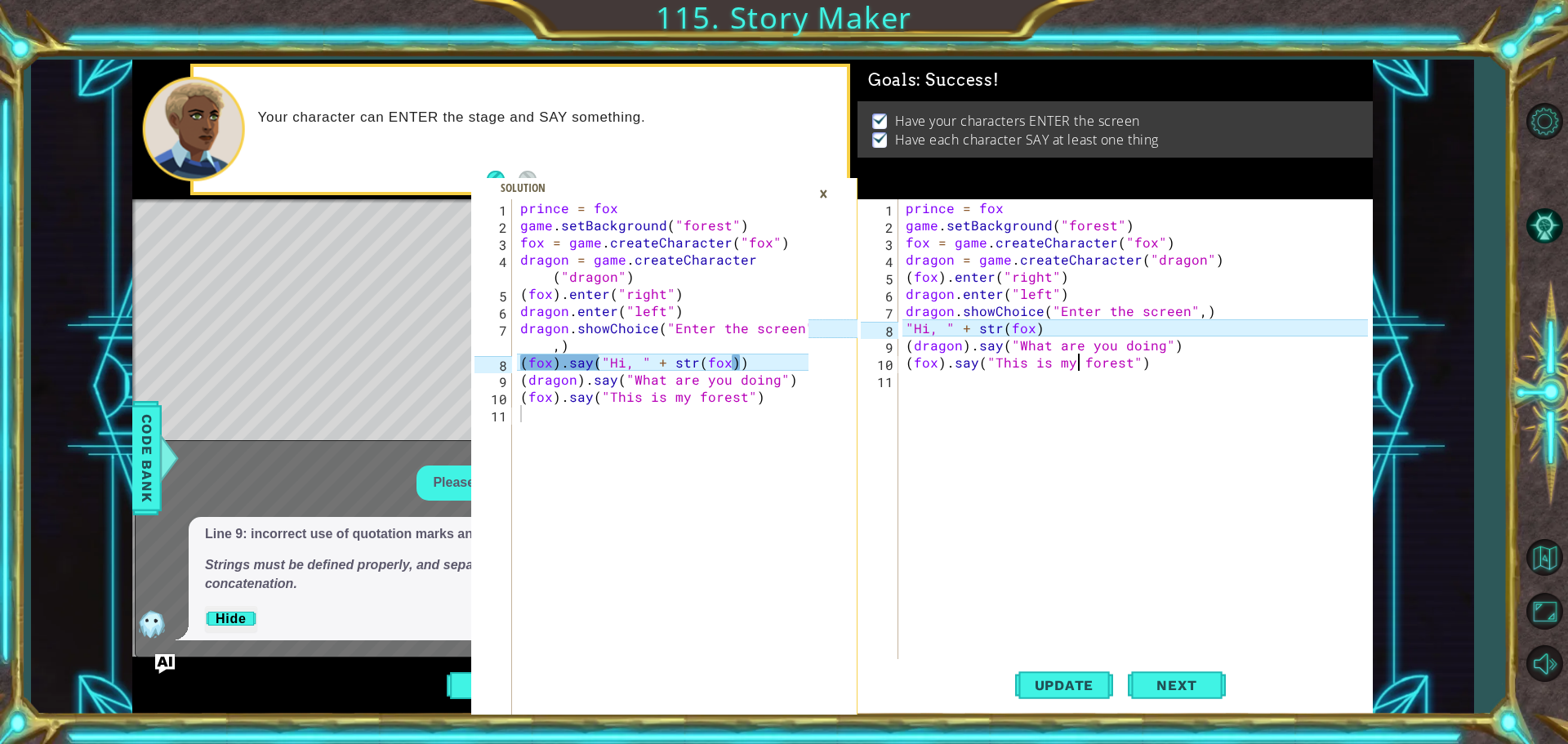
click at [827, 194] on div "×" at bounding box center [823, 193] width 26 height 28
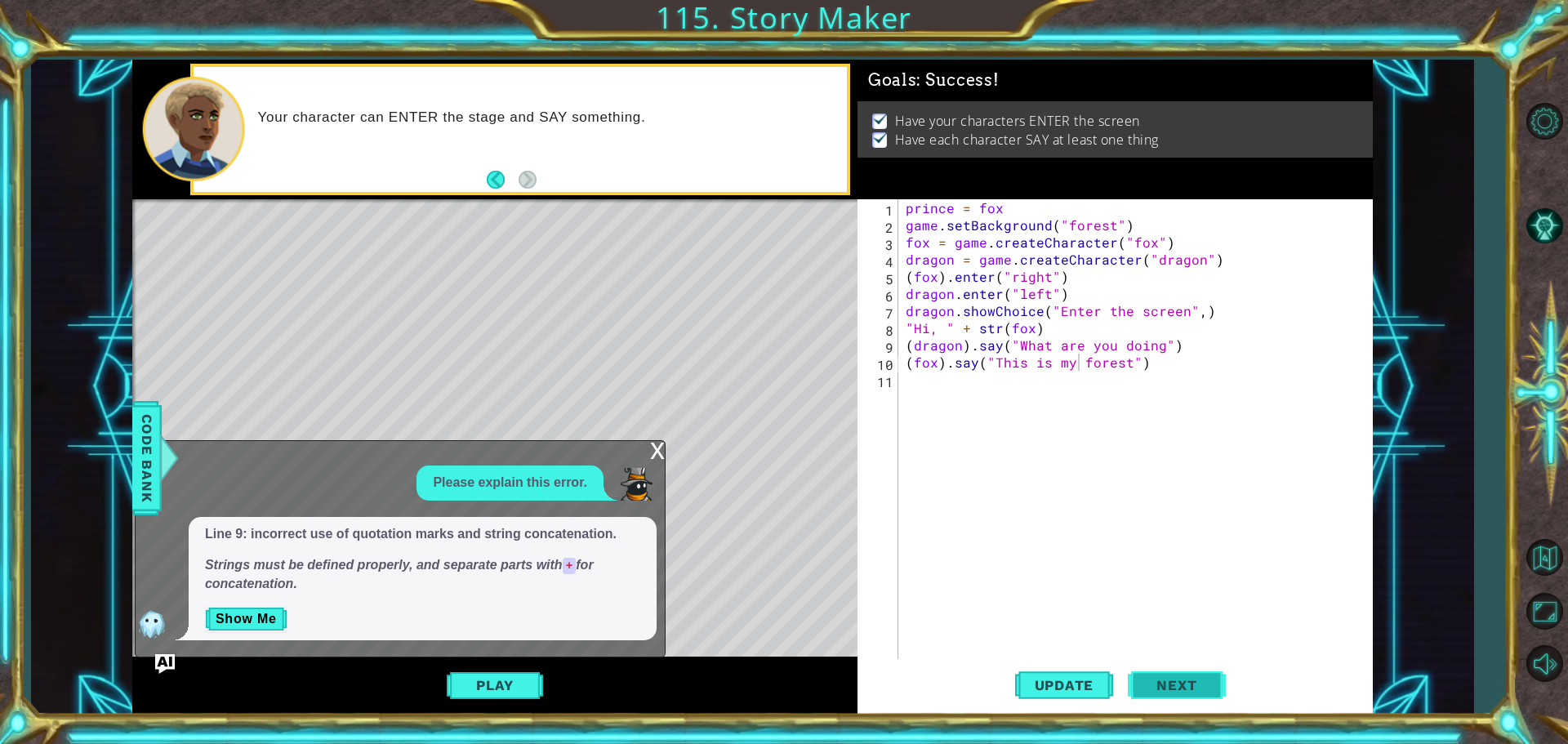
click at [1154, 687] on span "Next" at bounding box center [1176, 685] width 73 height 16
click at [652, 450] on div "x" at bounding box center [656, 448] width 14 height 16
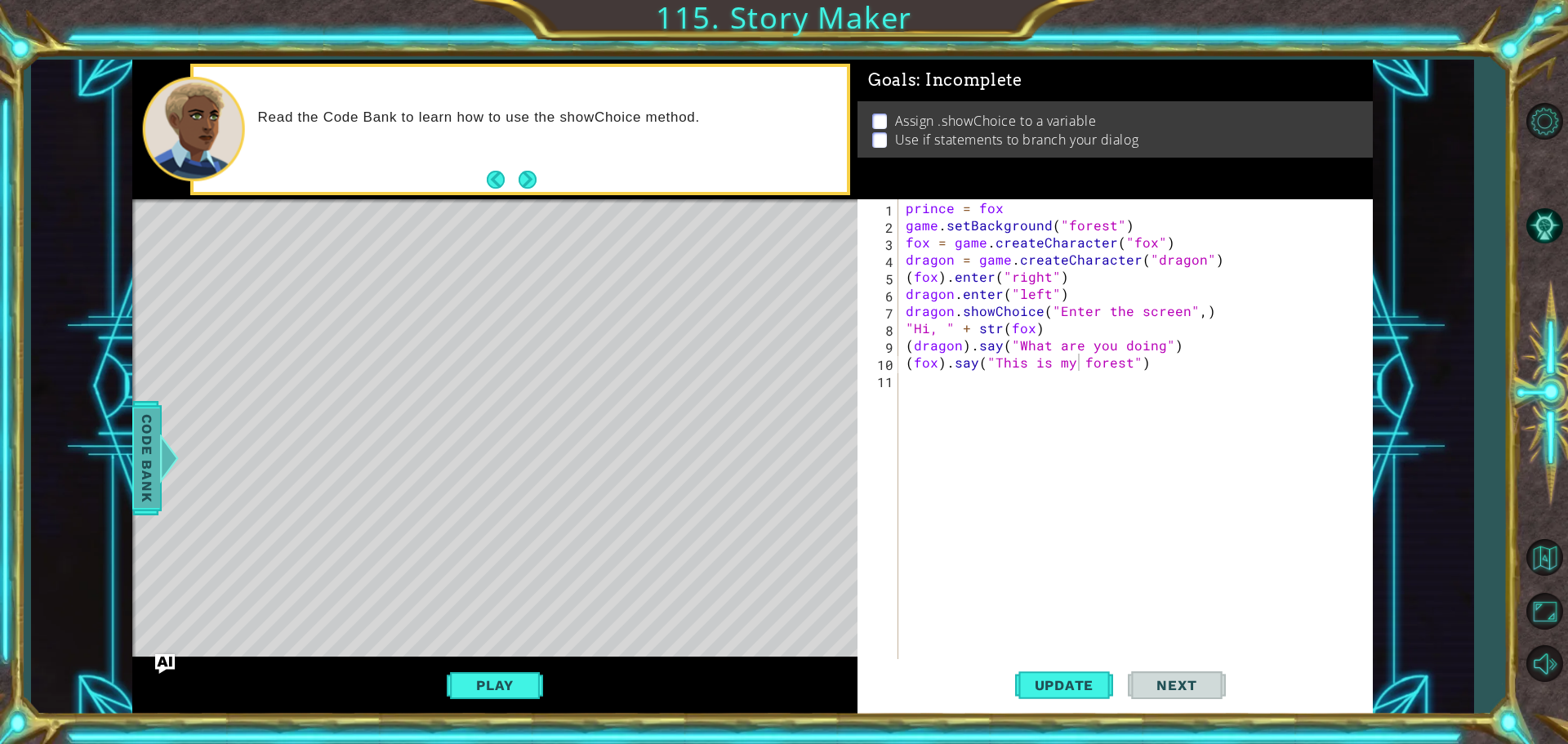
click at [160, 466] on div at bounding box center [168, 459] width 20 height 49
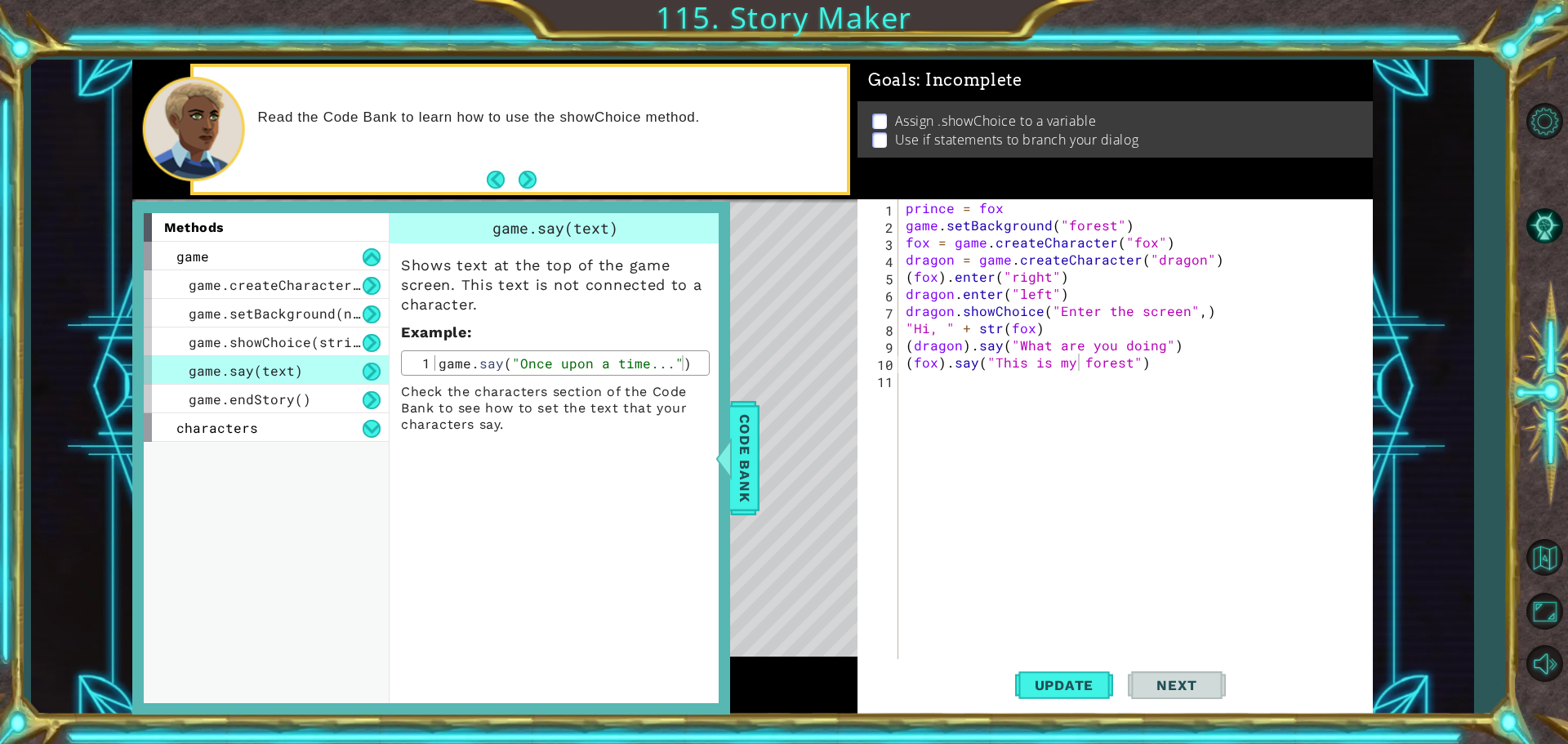
click at [917, 384] on div "prince = fox game . setBackground ( "forest" ) fox = game . createCharacter ( "…" at bounding box center [1139, 448] width 474 height 498
type textarea "f"
click at [954, 390] on div "game. sh owChoice press enter" at bounding box center [1048, 419] width 309 height 59
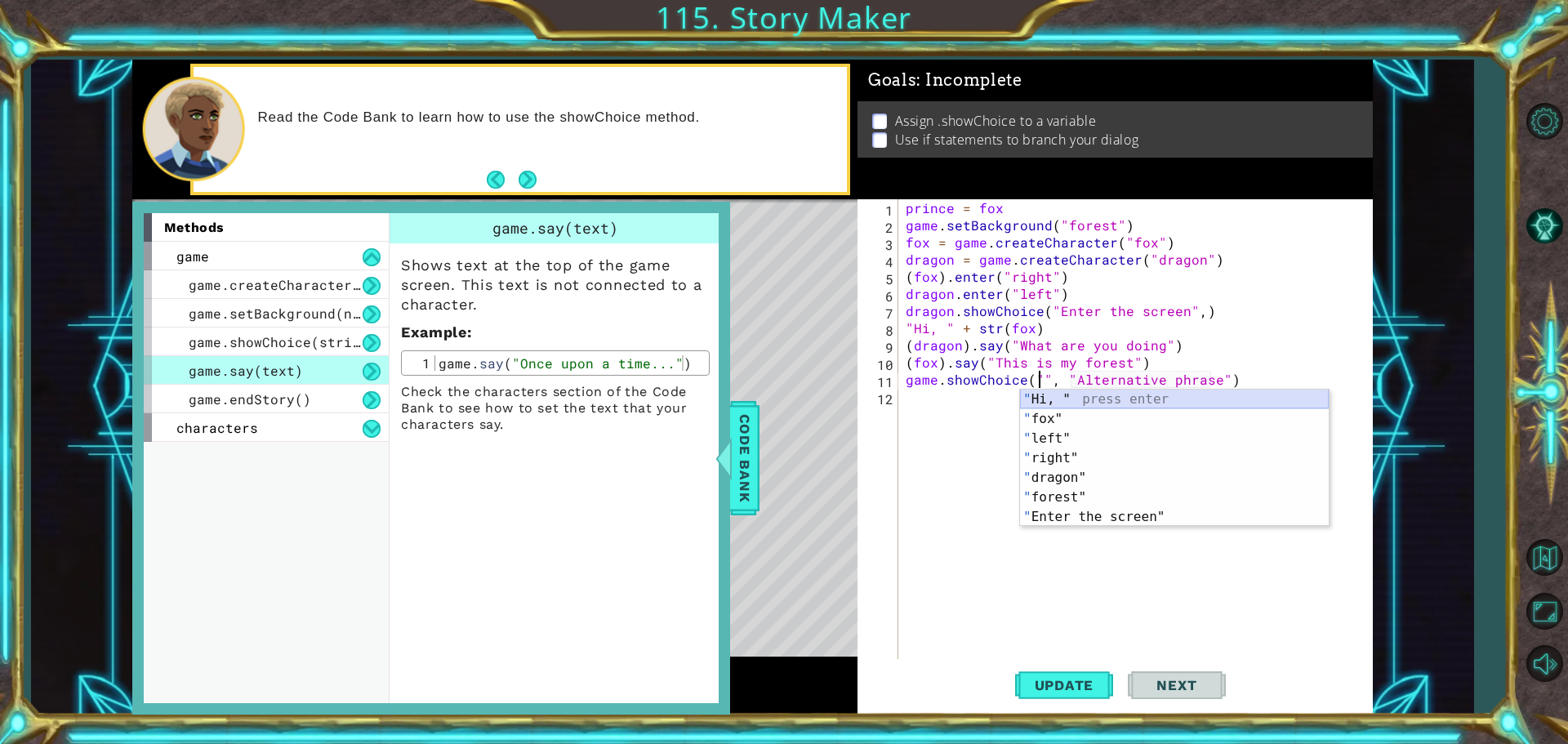
click at [1052, 403] on div "" Hi, " press enter " fox" press enter " left" press enter " right" press enter…" at bounding box center [1174, 478] width 309 height 177
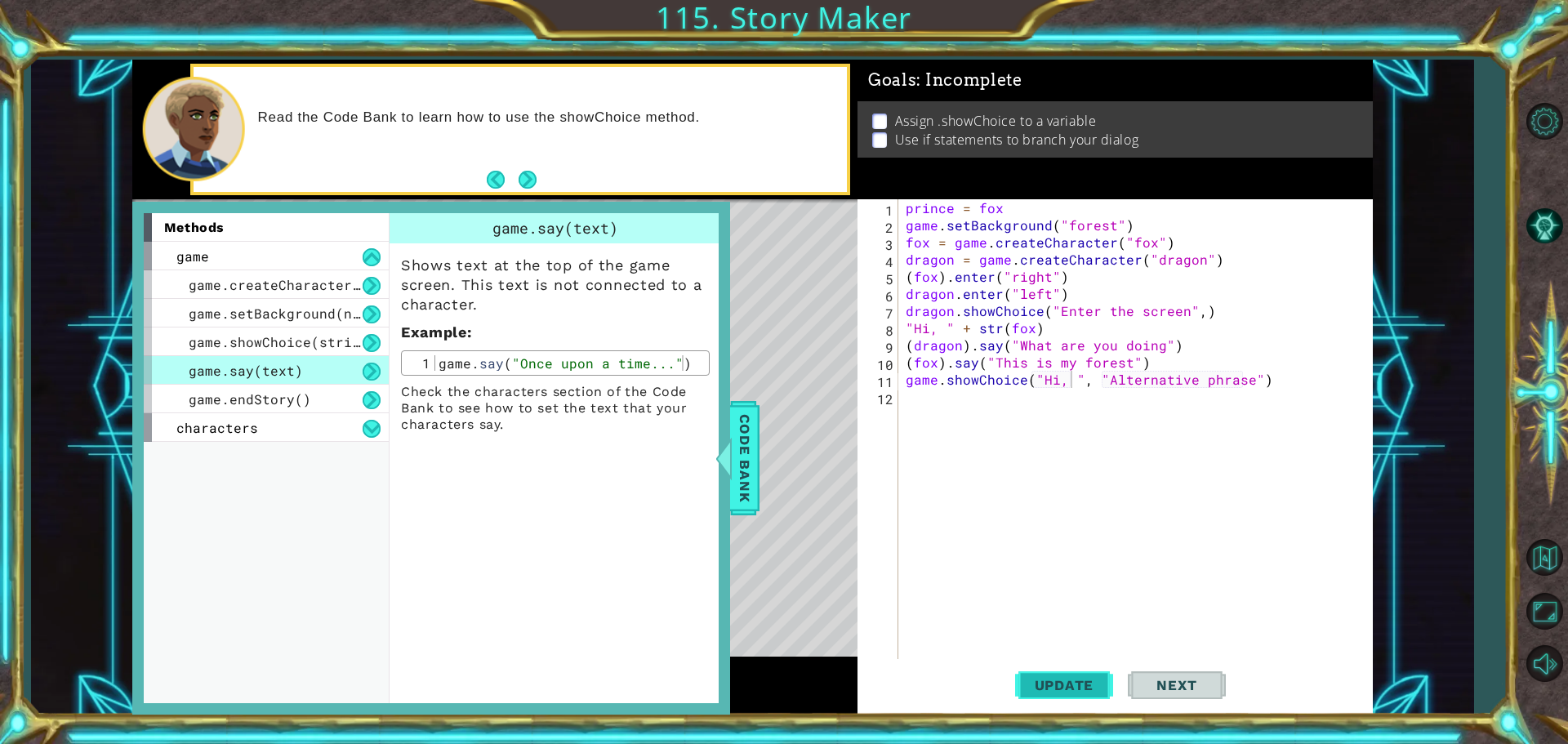
click at [1081, 678] on span "Update" at bounding box center [1064, 685] width 92 height 16
click at [1238, 378] on div "prince = fox game . setBackground ( "forest" ) fox = game . createCharacter ( "…" at bounding box center [1139, 448] width 474 height 498
click at [1241, 378] on div "prince = fox game . setBackground ( "forest" ) fox = game . createCharacter ( "…" at bounding box center [1139, 448] width 474 height 498
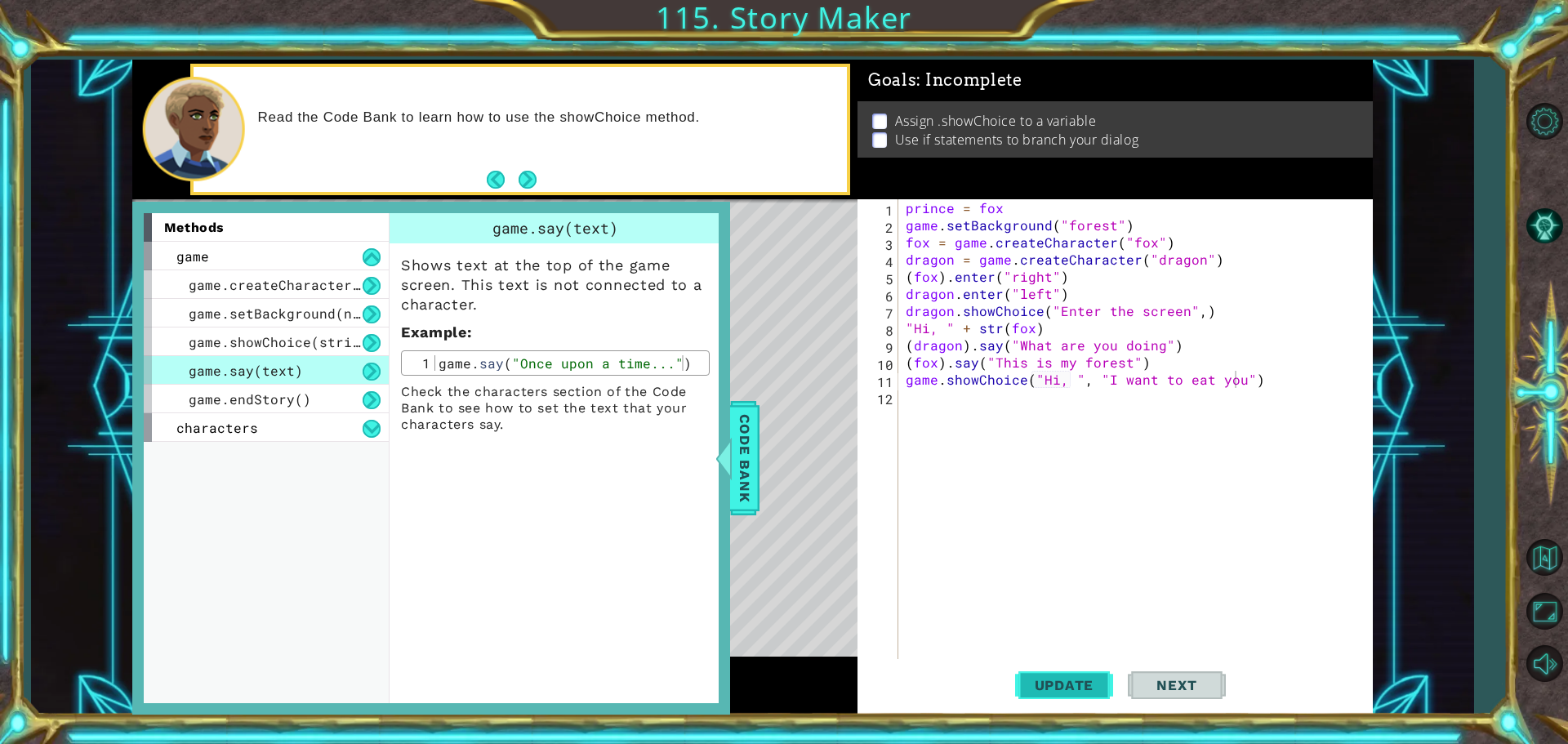
click at [1050, 670] on button "Update" at bounding box center [1064, 685] width 98 height 51
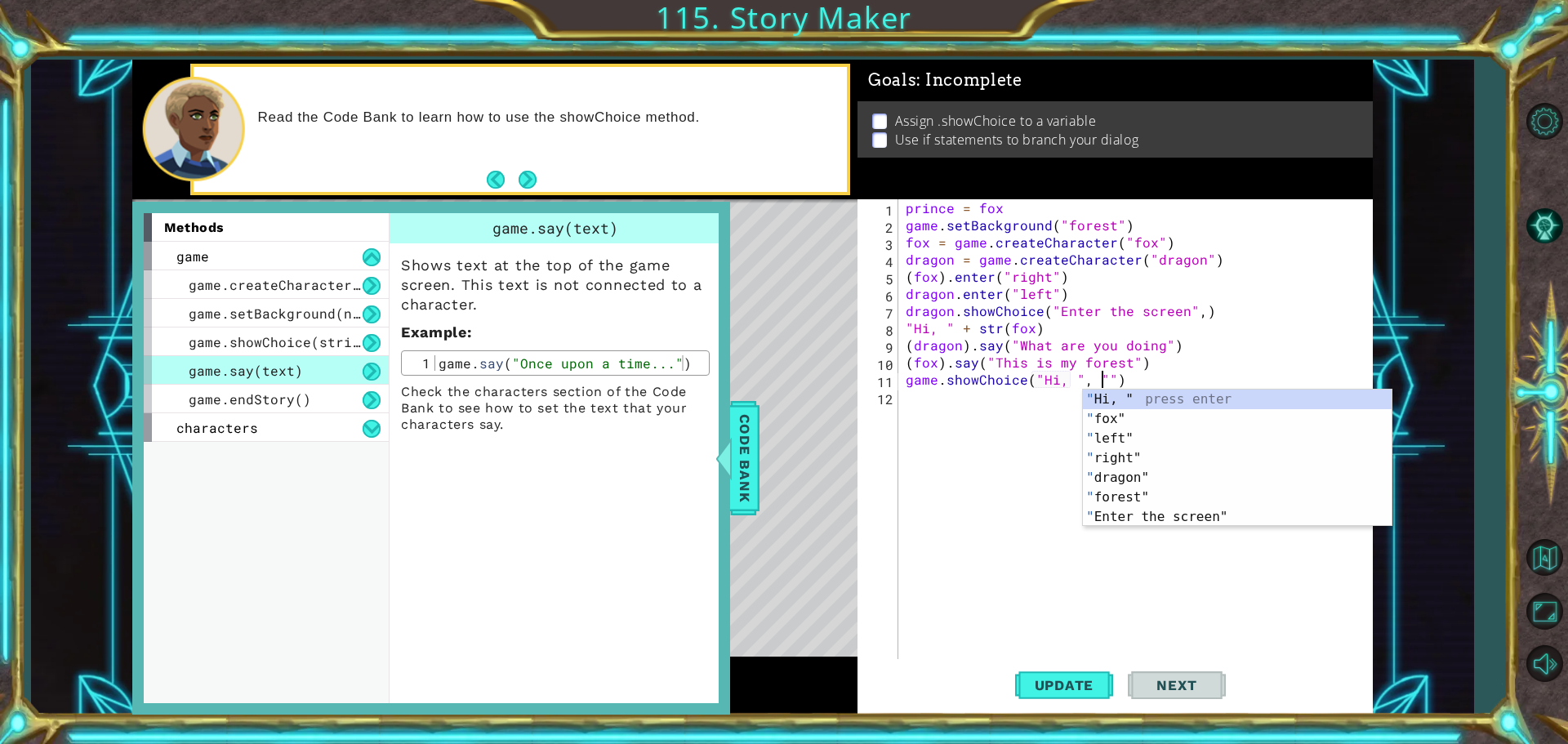
scroll to position [0, 12]
click at [1129, 385] on div "prince = fox game . setBackground ( "forest" ) fox = game . createCharacter ( "…" at bounding box center [1139, 448] width 474 height 498
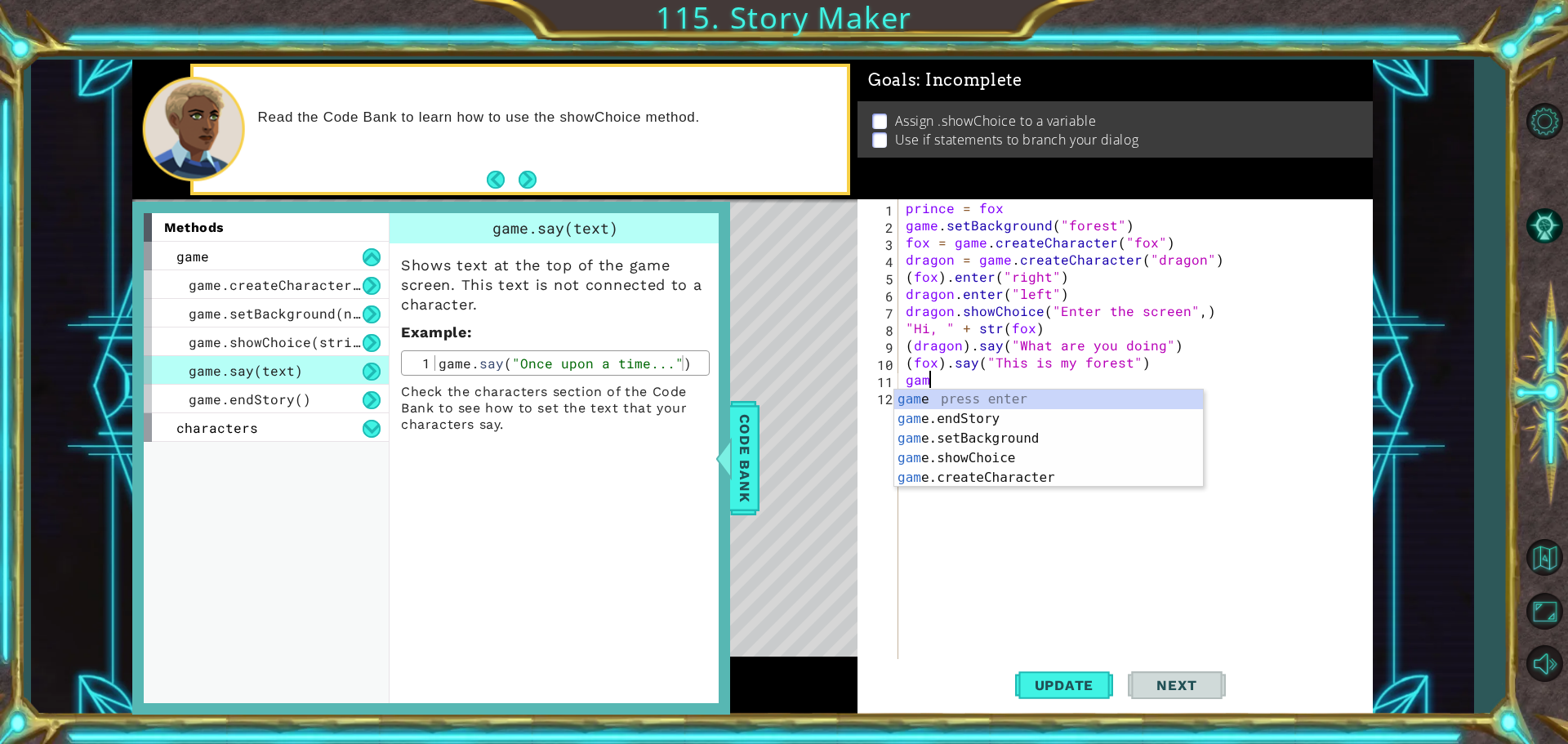
scroll to position [0, 0]
type textarea "g"
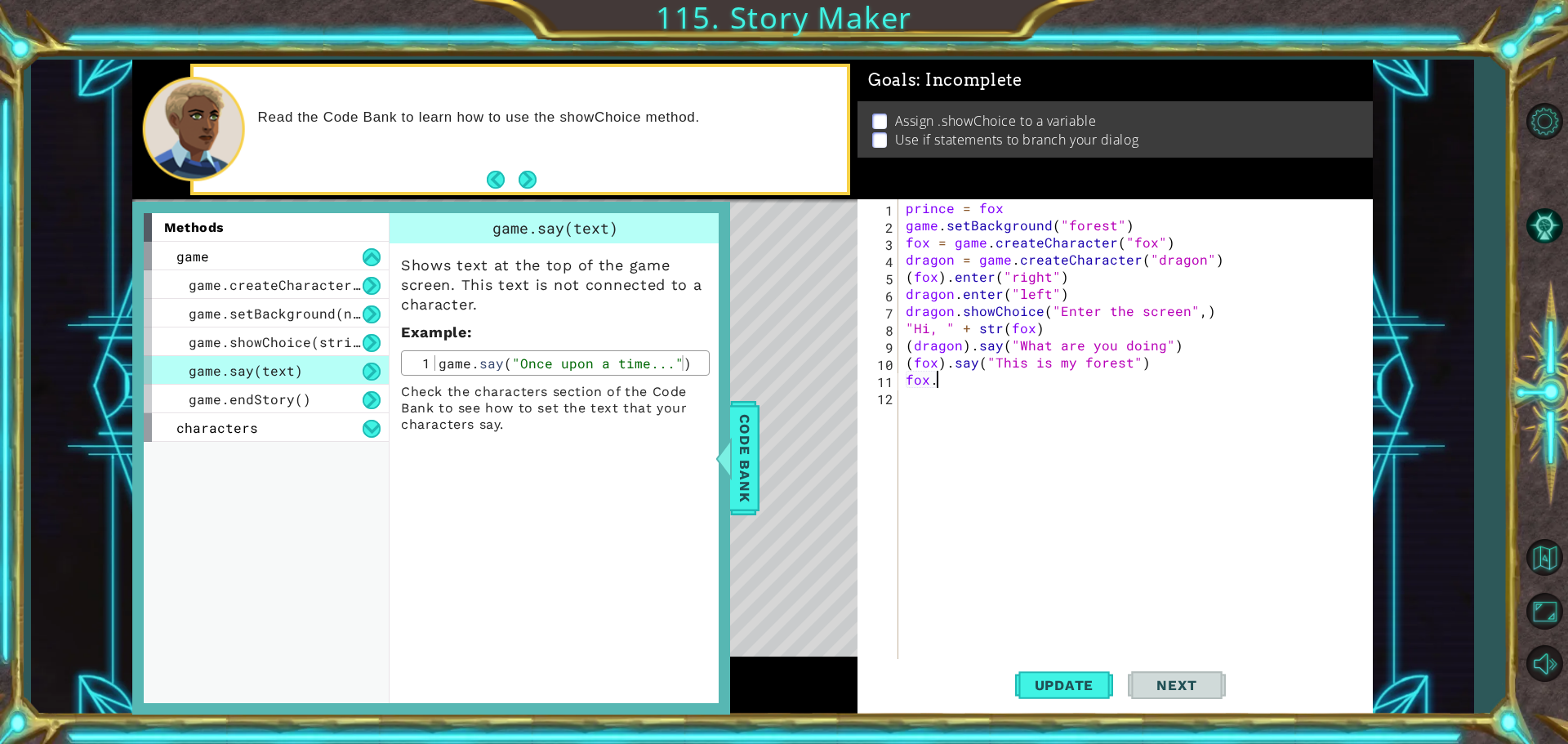
scroll to position [0, 1]
type textarea "f"
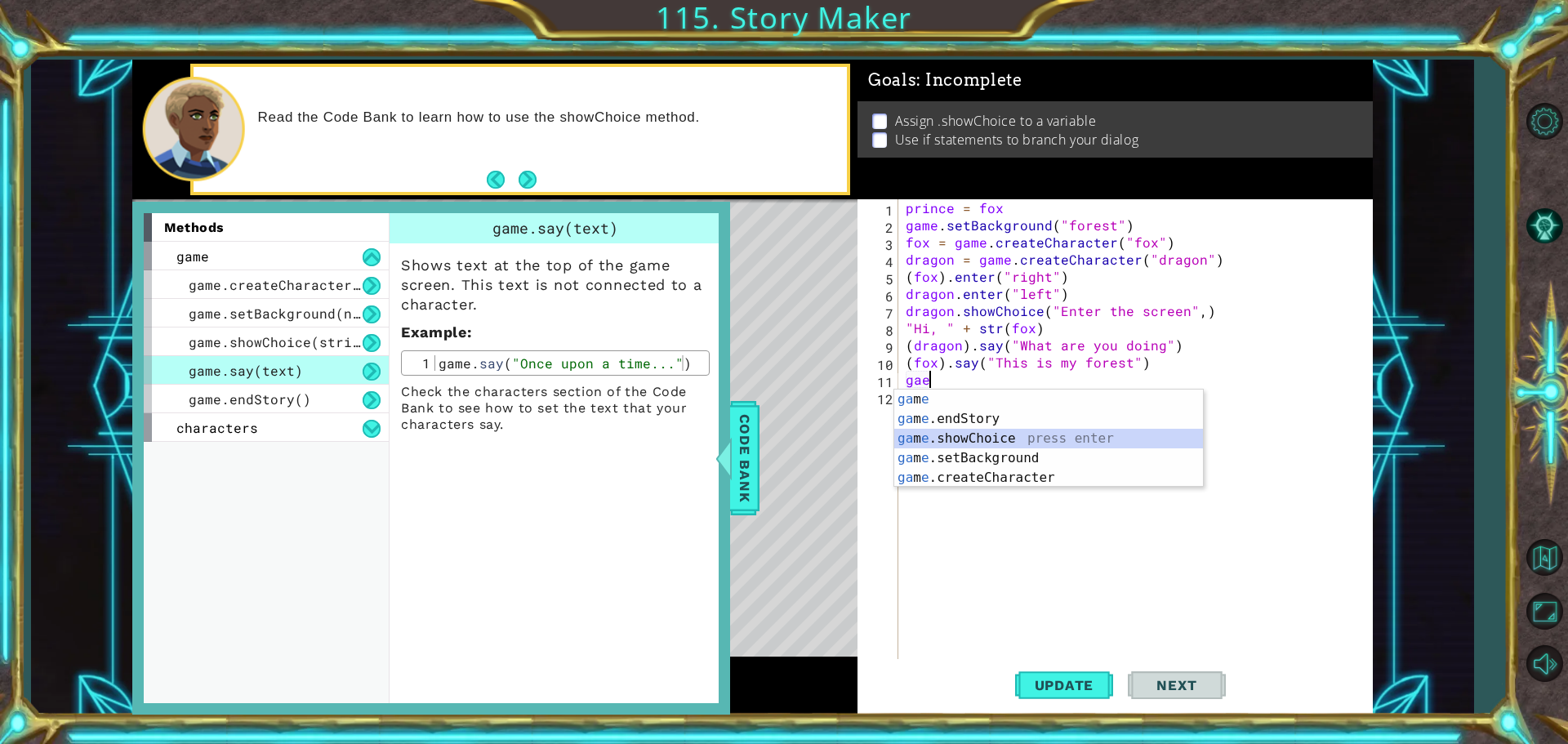
click at [947, 440] on div "ga m e press enter ga m e .endStory press enter ga m e .showChoice press enter …" at bounding box center [1048, 458] width 309 height 137
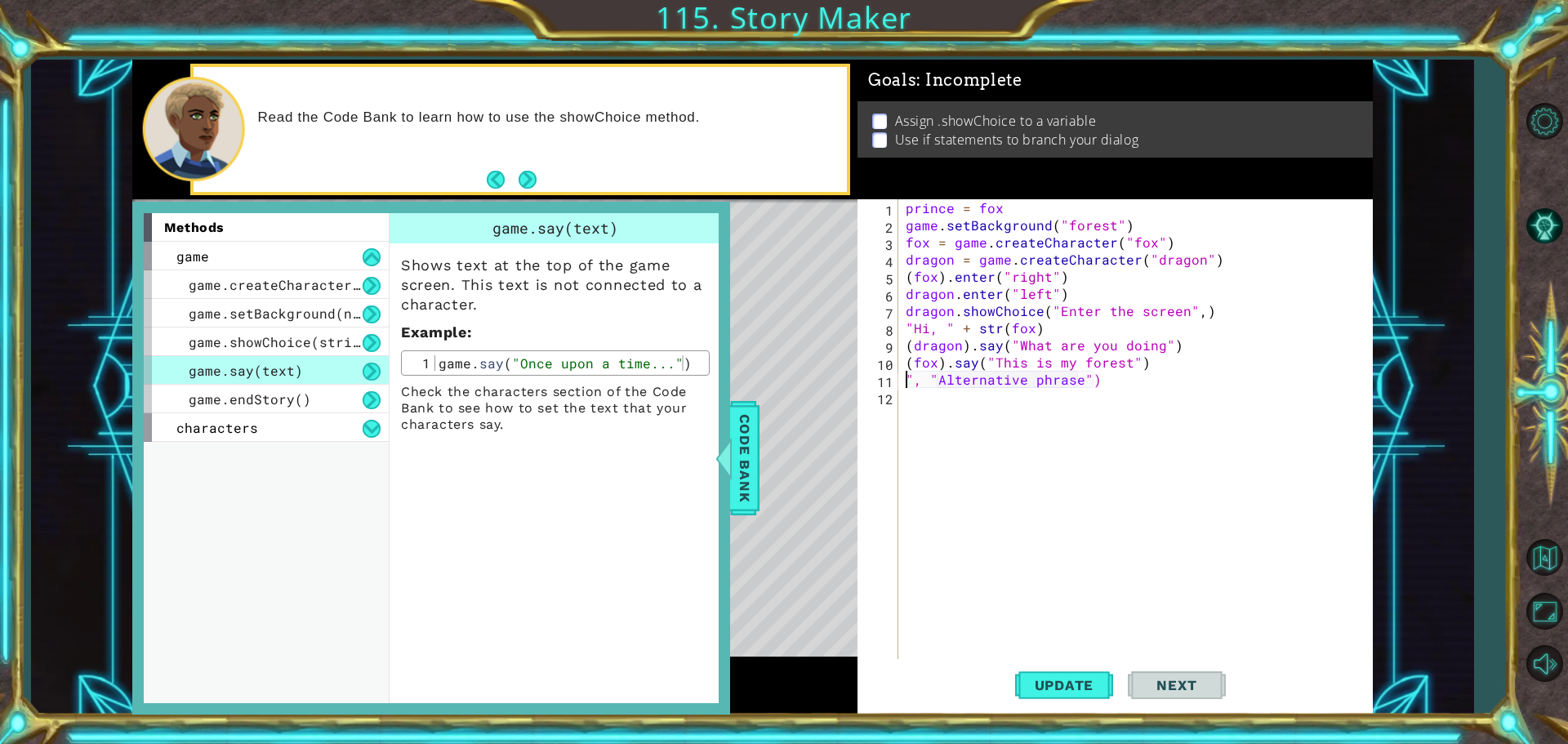
click at [1098, 372] on div "prince = fox game . setBackground ( "forest" ) fox = game . createCharacter ( "…" at bounding box center [1139, 448] width 474 height 498
type textarea """
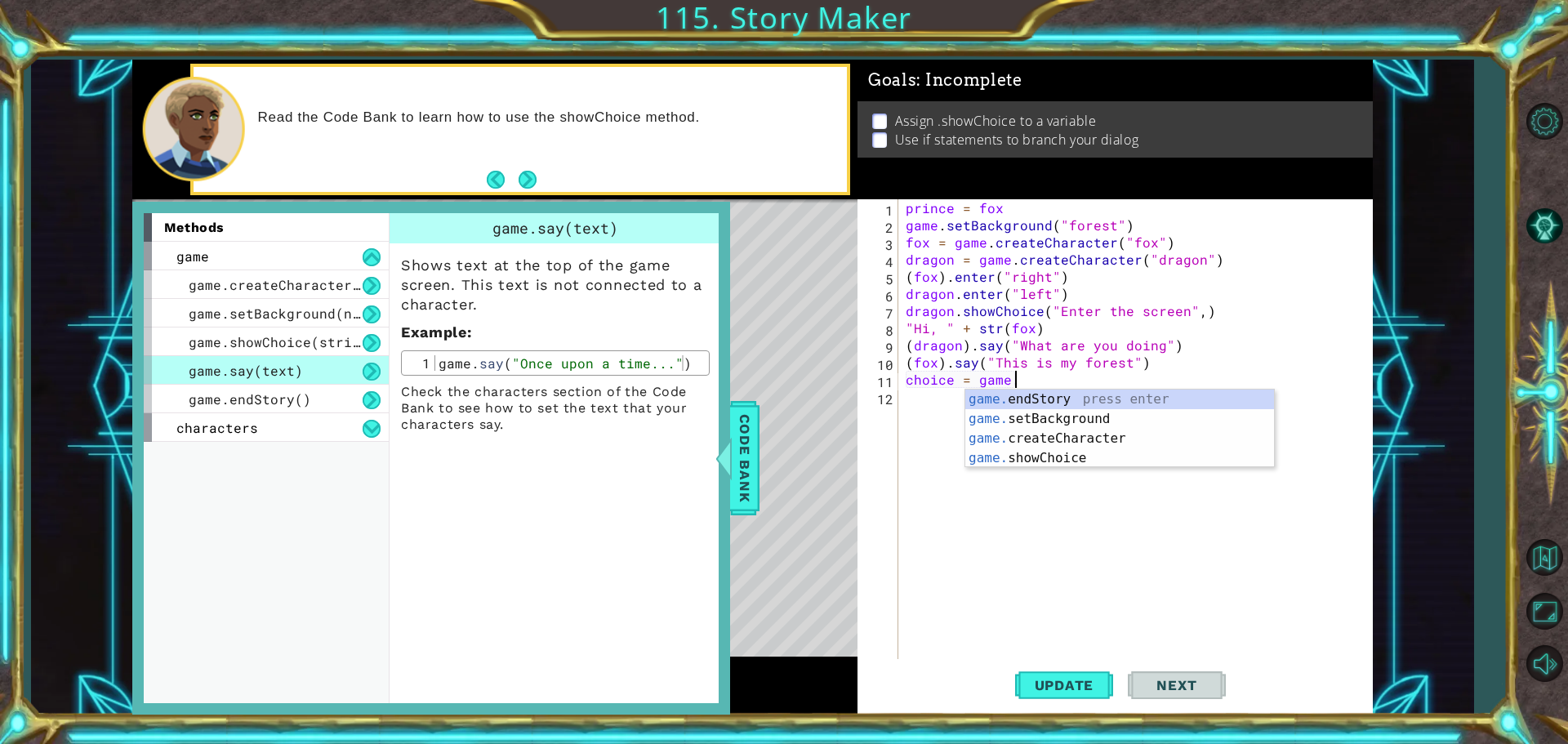
scroll to position [0, 7]
click at [1040, 423] on div "game.s etBackground press enter game.s howChoice press enter game. end S tory p…" at bounding box center [1119, 438] width 309 height 98
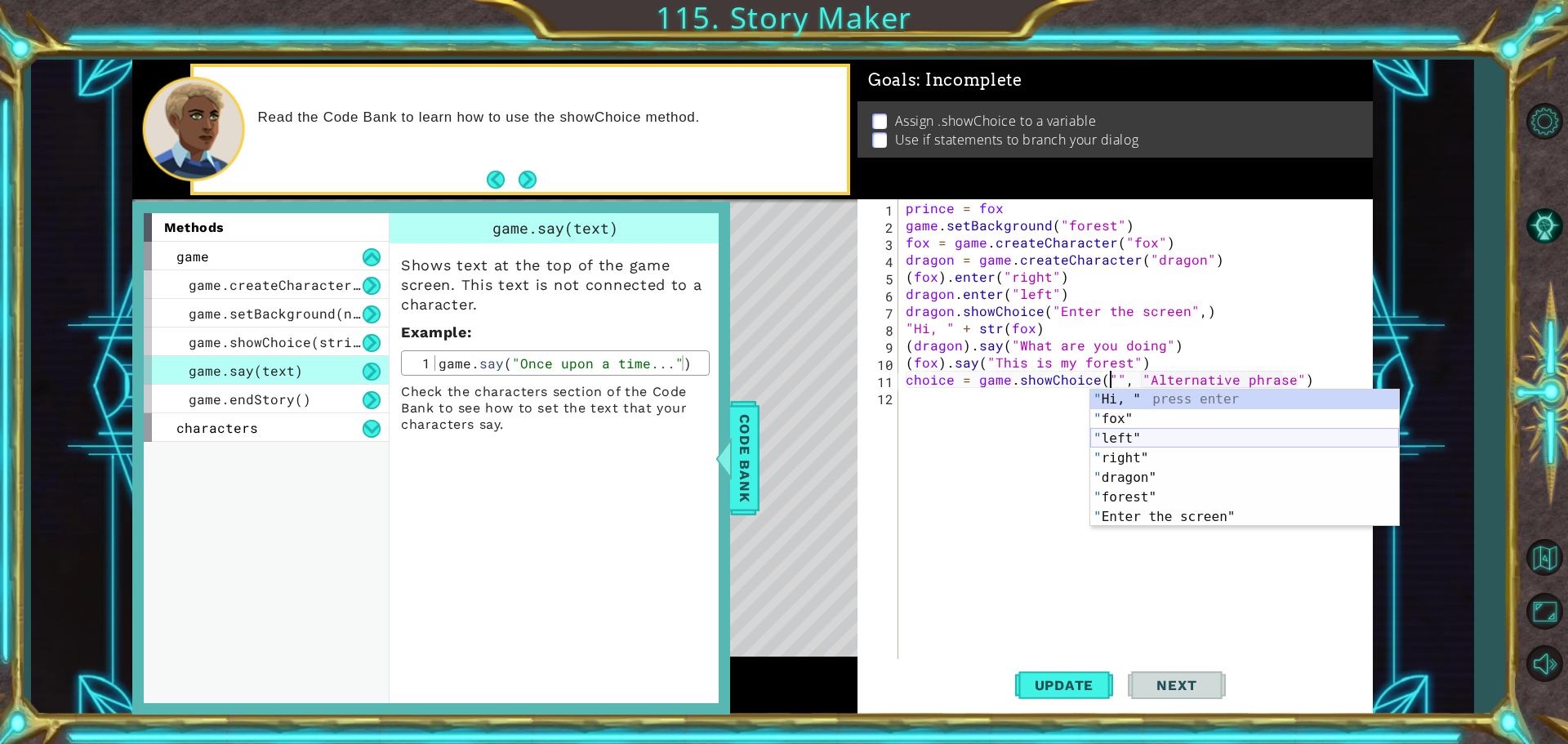
click at [1116, 435] on div "" Hi, " press enter " fox" press enter " left" press enter " right" press enter…" at bounding box center [1244, 478] width 309 height 177
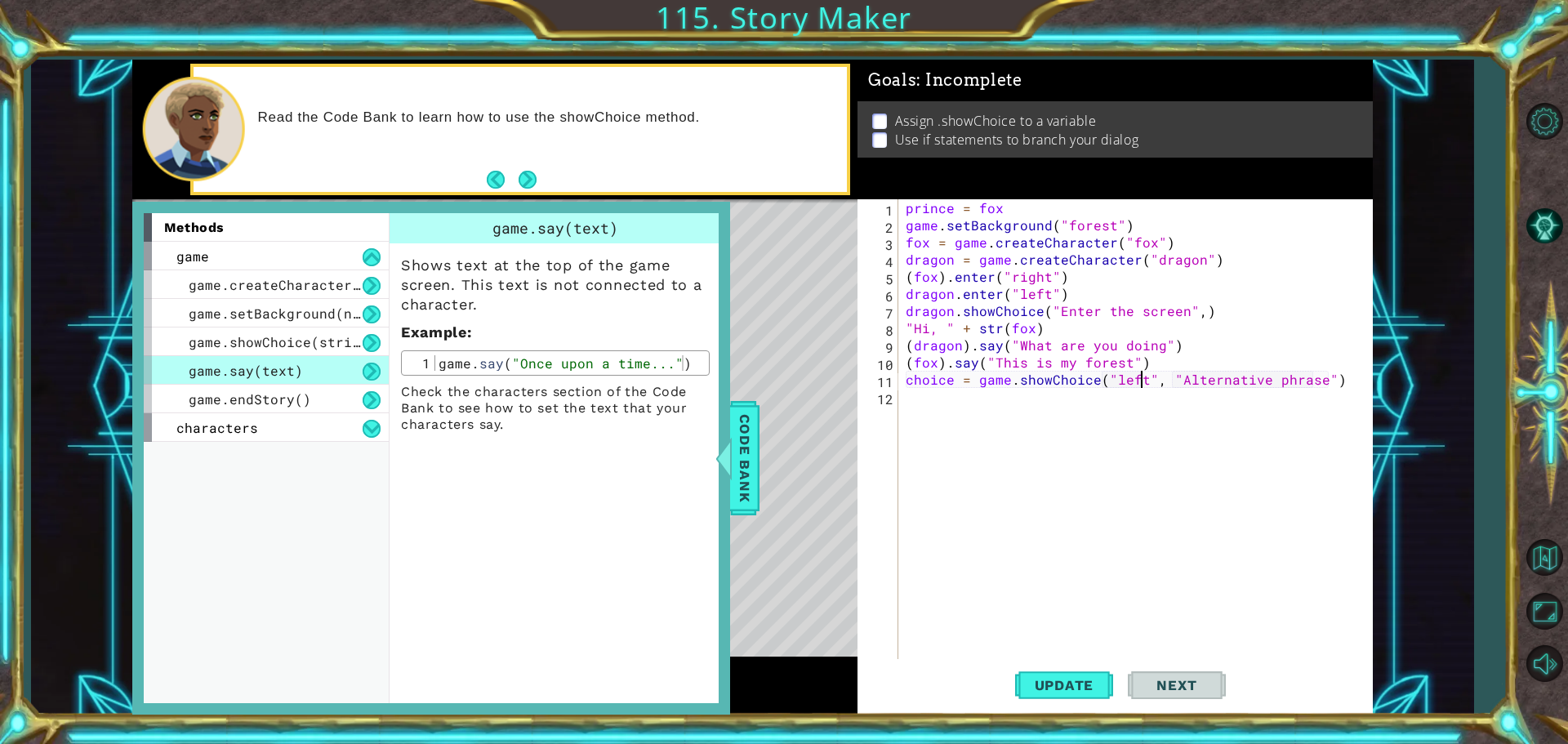
click at [1309, 383] on div "prince = fox game . setBackground ( "forest" ) fox = game . createCharacter ( "…" at bounding box center [1139, 448] width 474 height 498
click at [1320, 378] on div "prince = fox game . setBackground ( "forest" ) fox = game . createCharacter ( "…" at bounding box center [1139, 448] width 474 height 498
click at [1314, 381] on div "prince = fox game . setBackground ( "forest" ) fox = game . createCharacter ( "…" at bounding box center [1139, 448] width 474 height 498
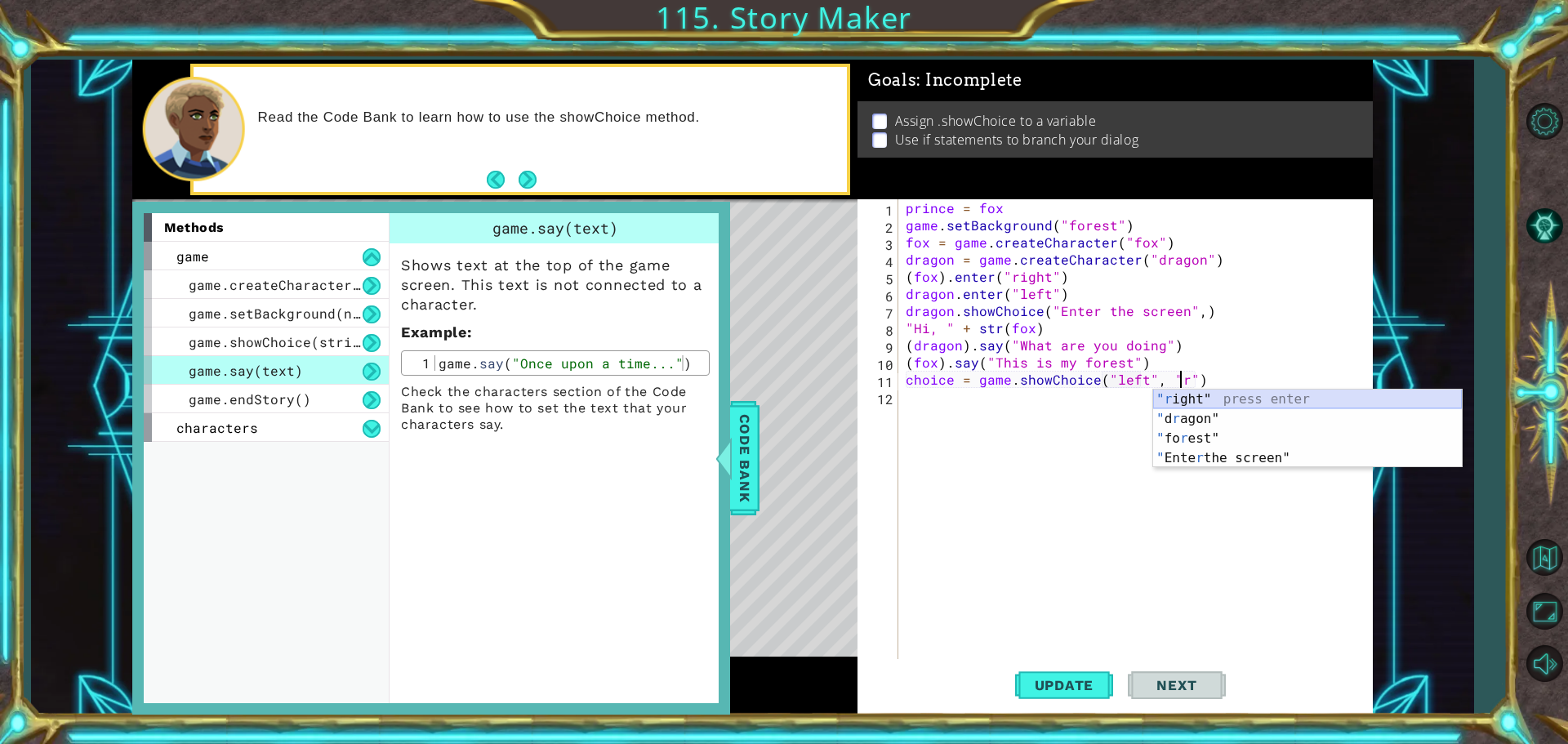
click at [1265, 393] on div ""r ight" press enter " d r agon" press enter " fo r est" press enter " Ente r t…" at bounding box center [1307, 448] width 309 height 118
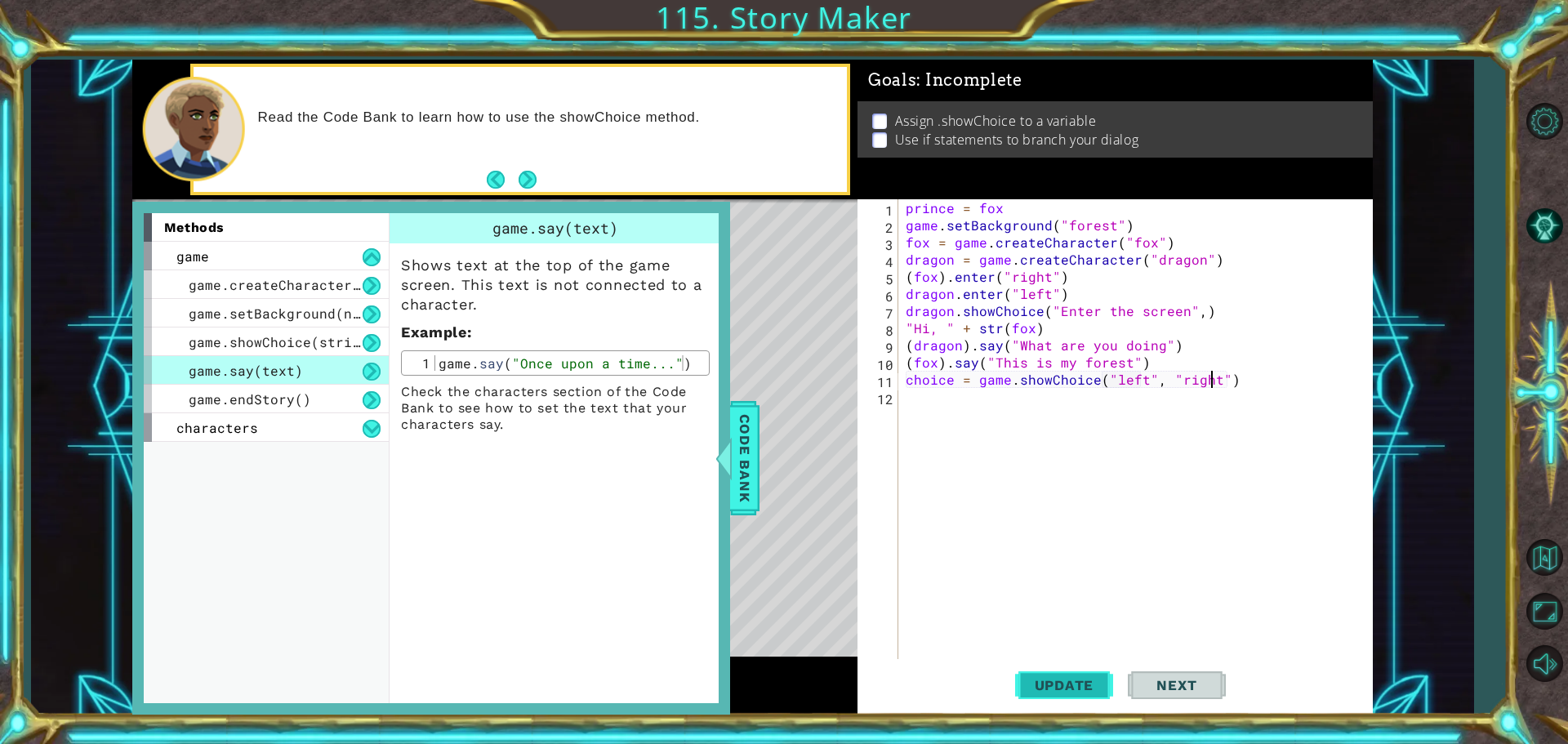
type textarea "choice = game.showChoice("left", "right")"
click at [1075, 680] on span "Update" at bounding box center [1064, 685] width 92 height 16
click at [911, 401] on div "prince = fox game . setBackground ( "forest" ) fox = game . createCharacter ( "…" at bounding box center [1139, 448] width 474 height 498
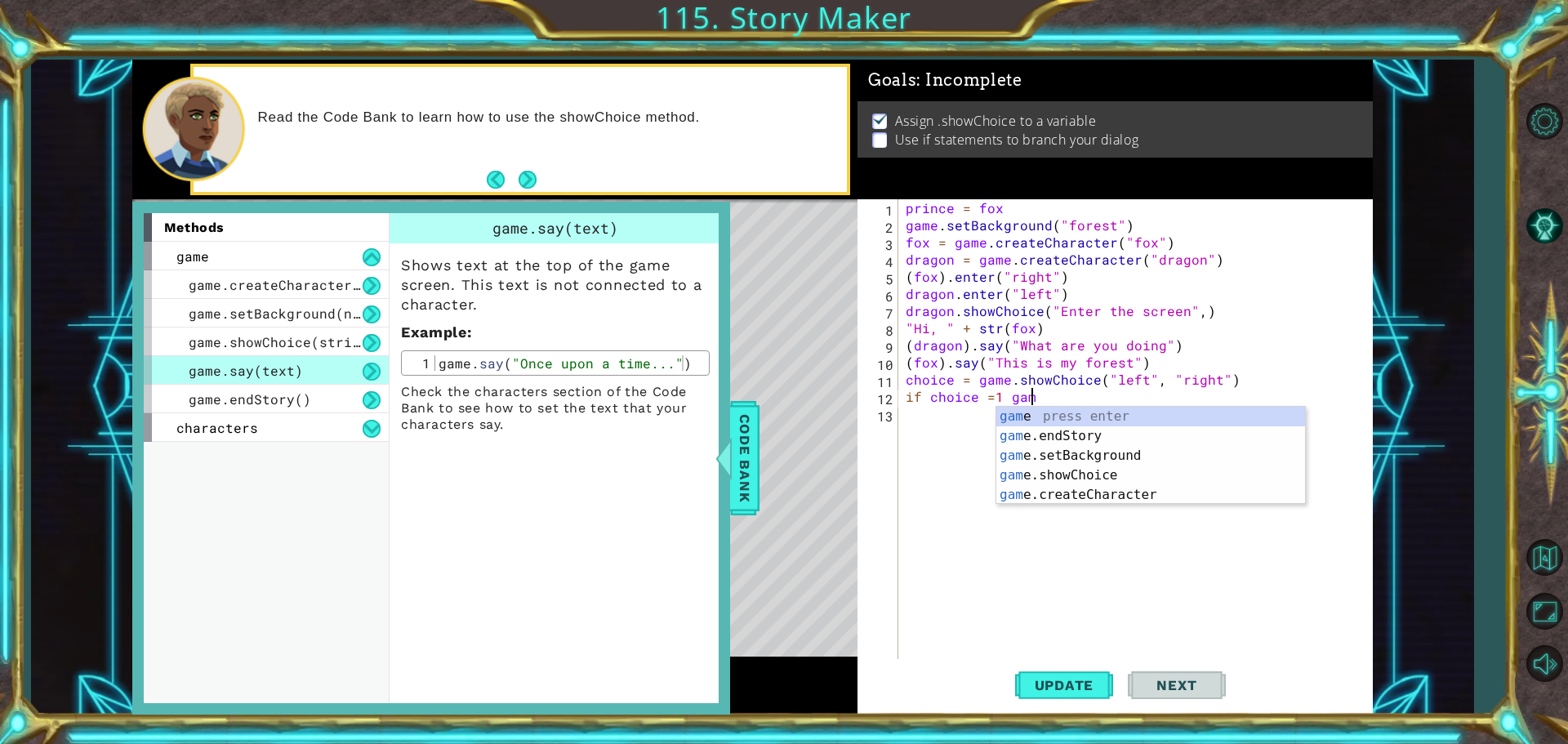
scroll to position [0, 8]
click at [1062, 478] on div "game press enter game .endStory press enter game .setBackground press enter gam…" at bounding box center [1150, 475] width 309 height 137
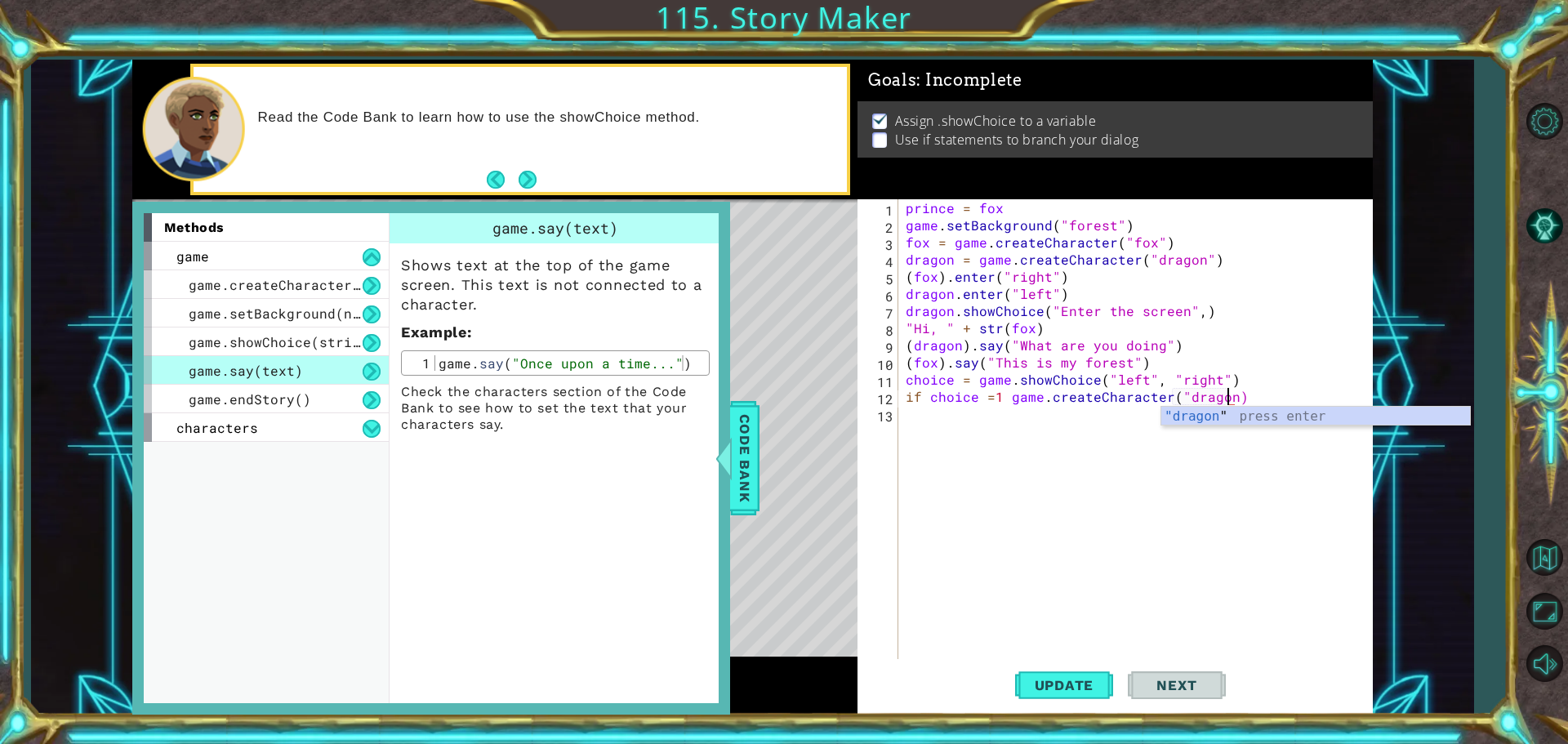
scroll to position [0, 20]
type textarea "if choice =1 game.createCharacter("dragon")"
click at [917, 414] on div "prince = fox game . setBackground ( "forest" ) fox = game . createCharacter ( "…" at bounding box center [1139, 448] width 474 height 498
click at [1253, 395] on div "prince = fox game . setBackground ( "forest" ) fox = game . createCharacter ( "…" at bounding box center [1139, 448] width 474 height 498
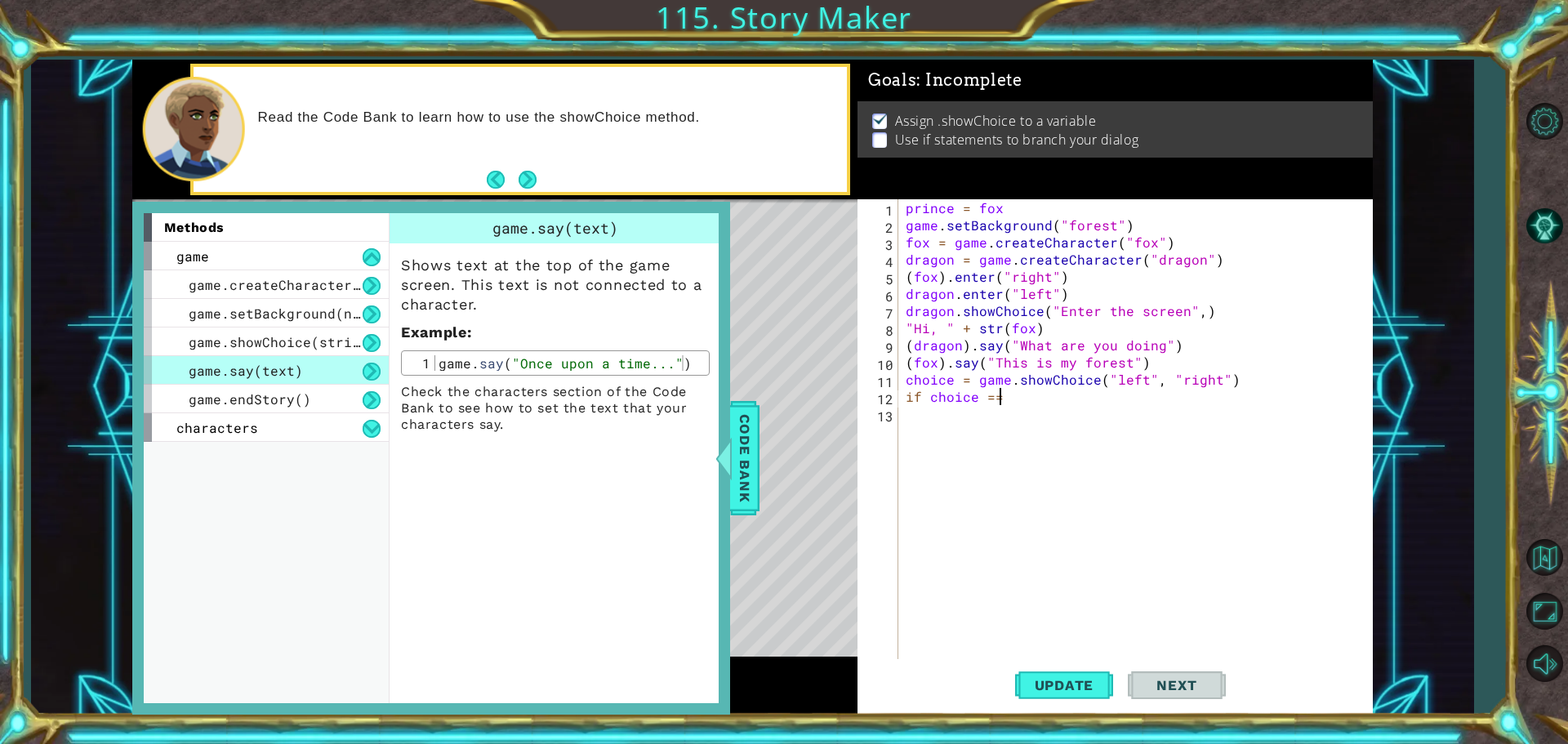
scroll to position [0, 5]
type textarea "if choice == 1"
click at [916, 417] on div "prince = fox game . setBackground ( "forest" ) fox = game . createCharacter ( "…" at bounding box center [1139, 448] width 474 height 498
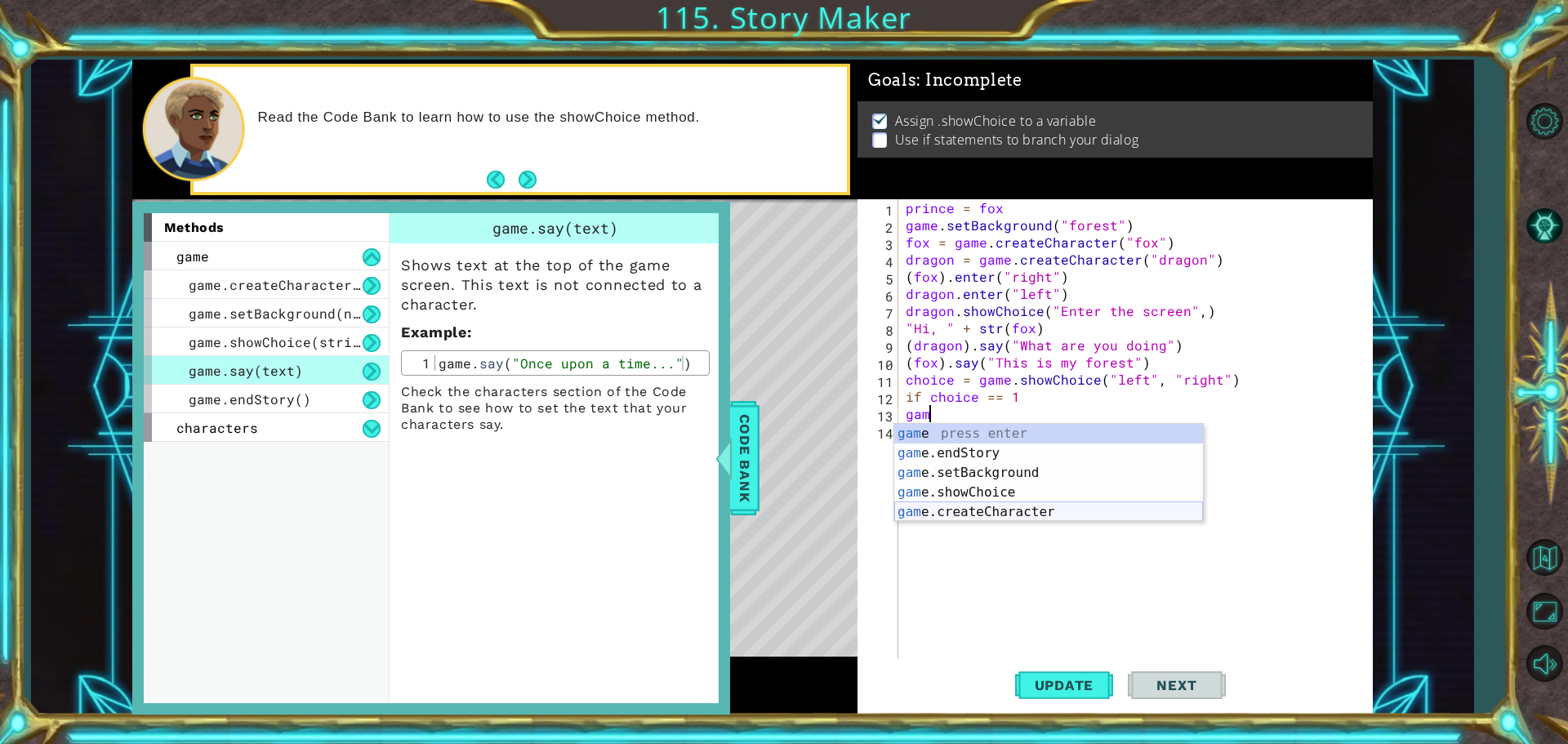
click at [983, 512] on div "gam e press enter gam e.endStory press enter gam e.setBackground press enter ga…" at bounding box center [1048, 492] width 309 height 137
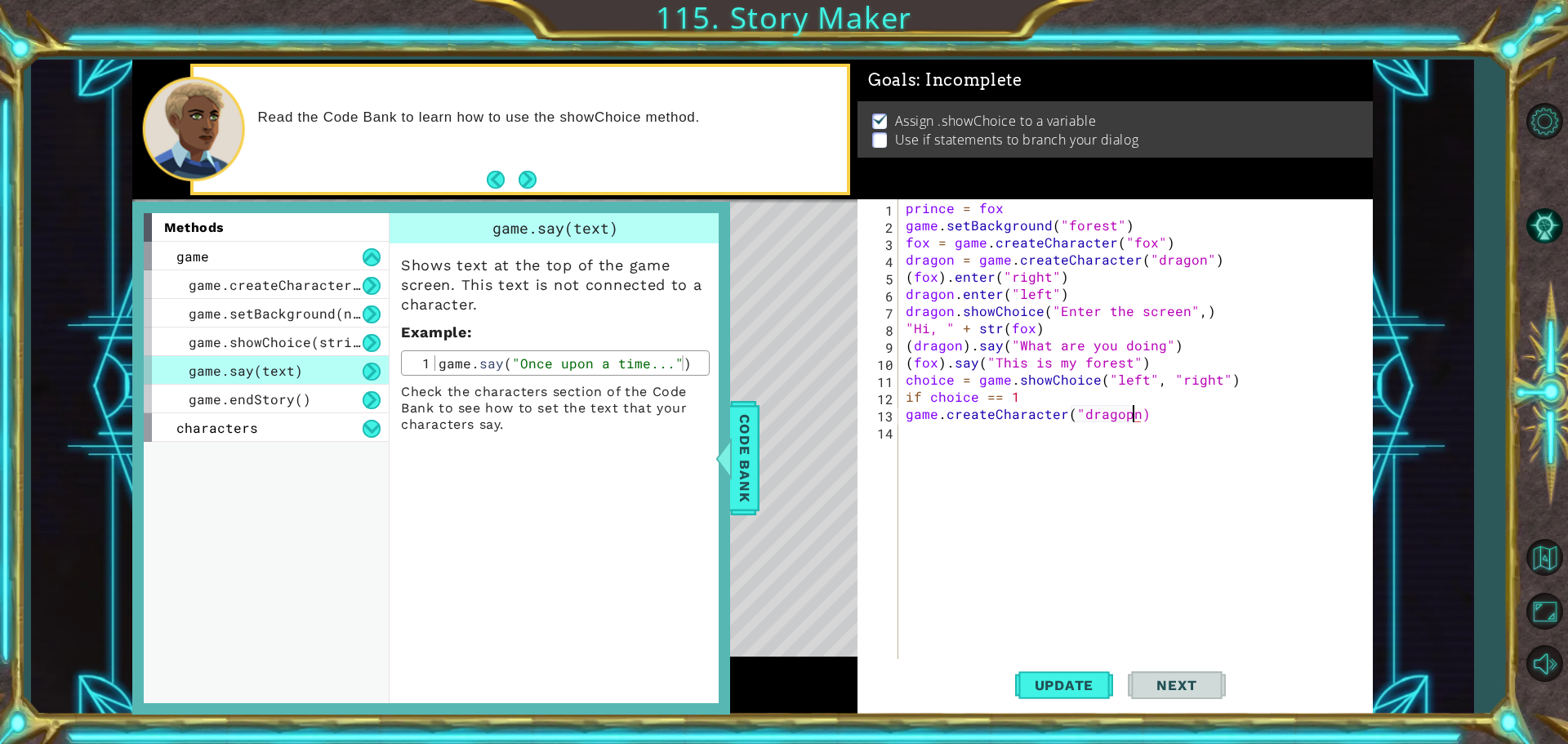
scroll to position [0, 13]
type textarea "game.createCharacter("dragon")"
click at [911, 442] on div "prince = fox game . setBackground ( "forest" ) fox = game . createCharacter ( "…" at bounding box center [1139, 448] width 474 height 498
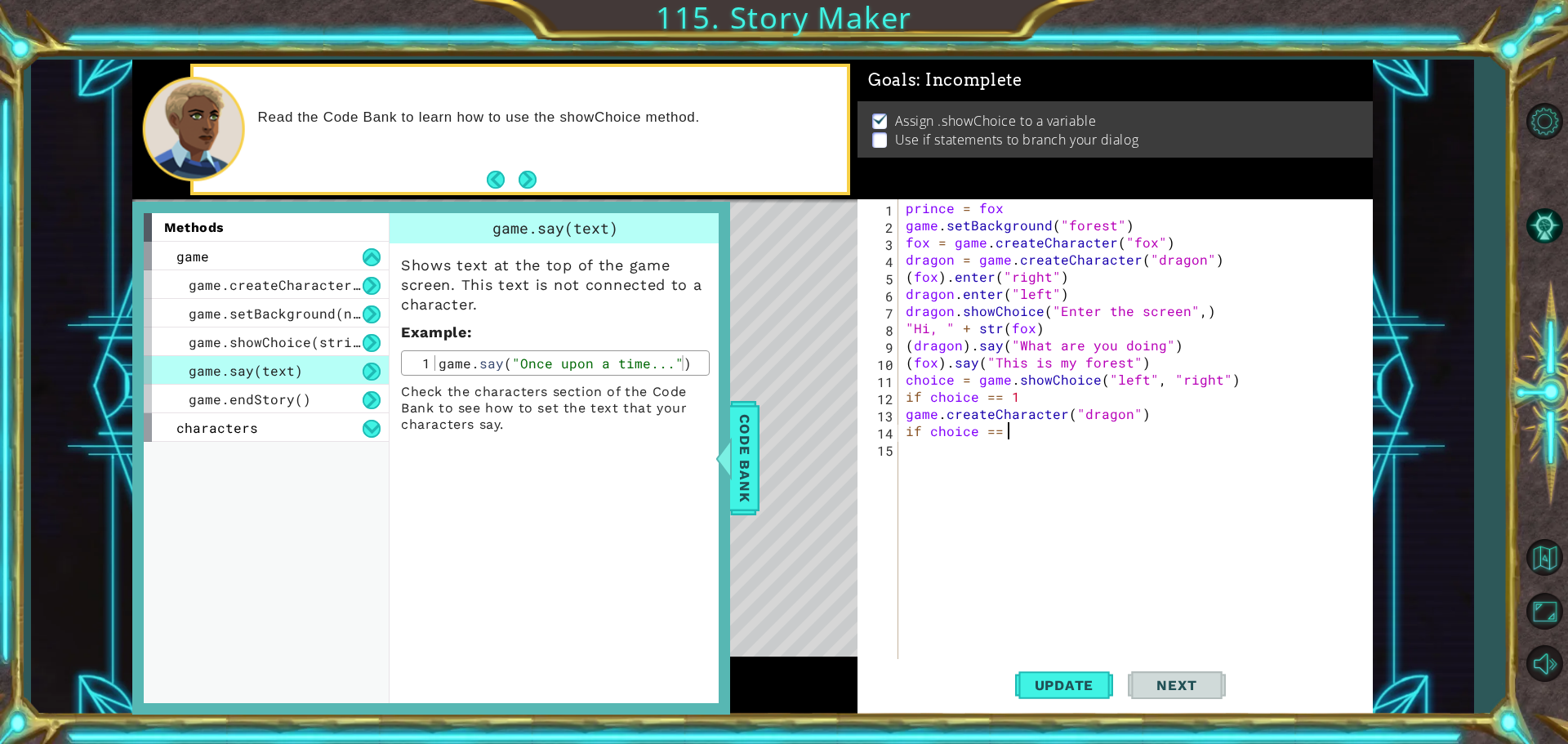
type textarea "if choice == 2"
click at [910, 446] on div "prince = fox game . setBackground ( "forest" ) fox = game . createCharacter ( "…" at bounding box center [1139, 448] width 474 height 498
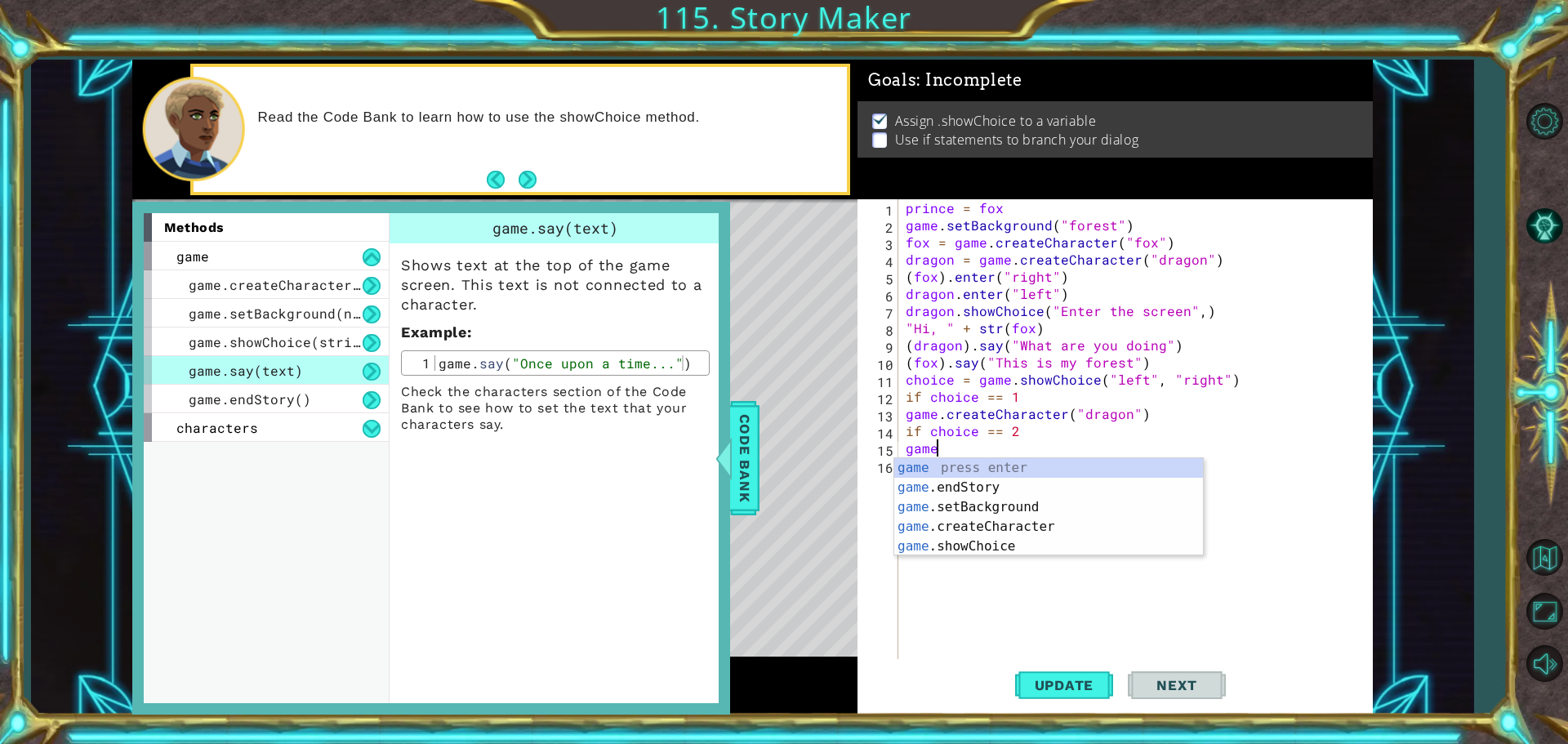
scroll to position [0, 1]
click at [966, 523] on div "game press enter game .endStory press enter game .setBackground press enter gam…" at bounding box center [1048, 526] width 309 height 137
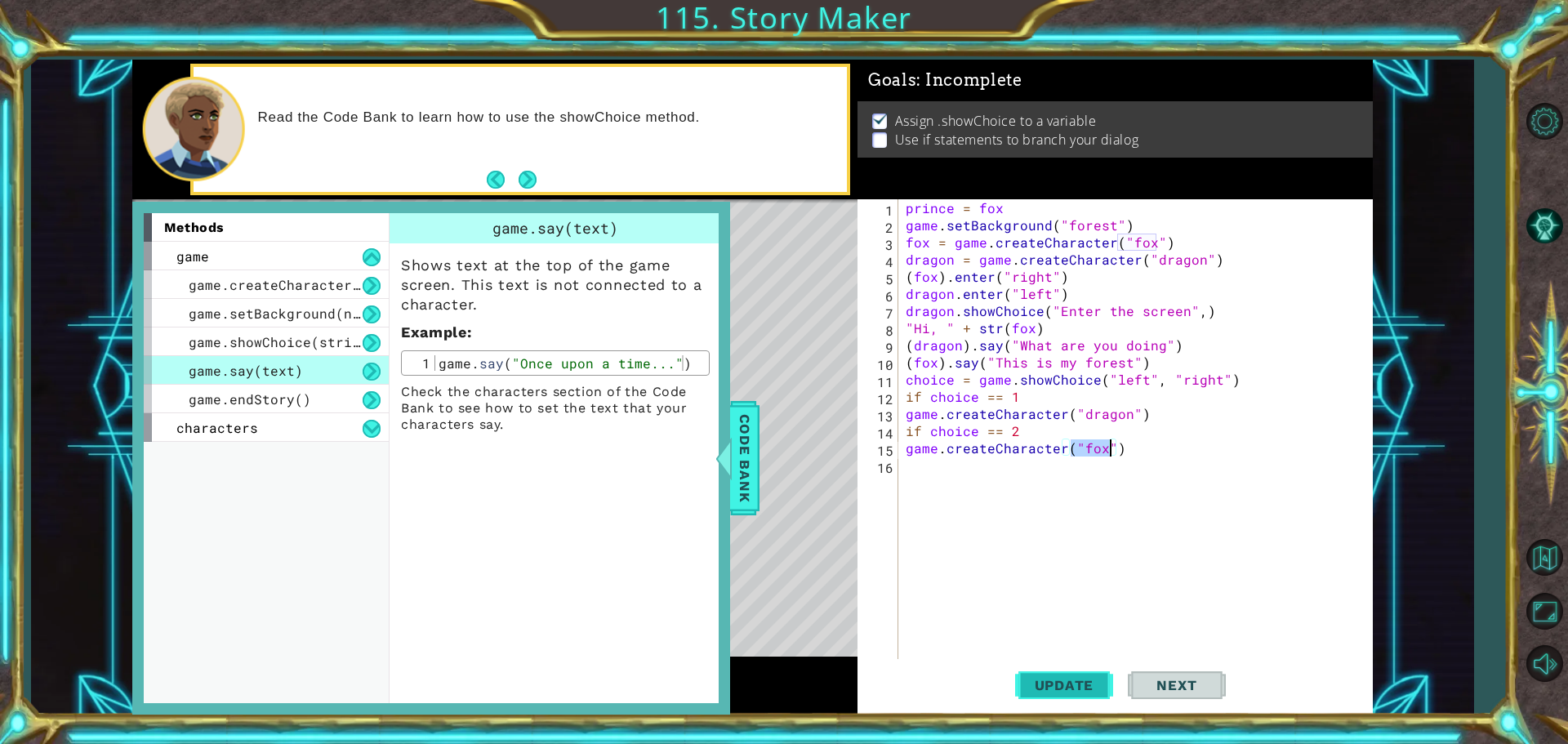
click at [1067, 675] on button "Update" at bounding box center [1064, 685] width 98 height 51
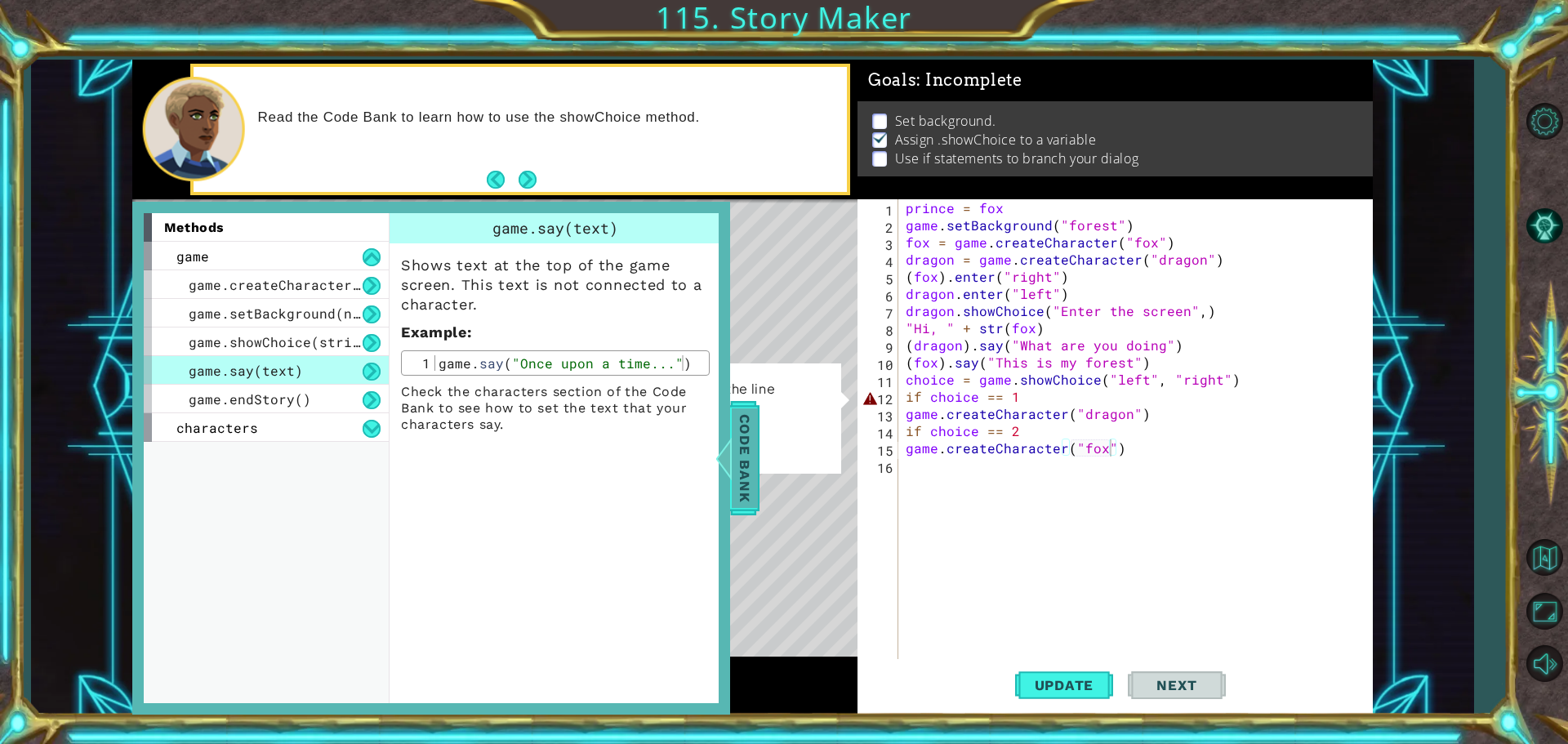
click at [739, 451] on span "Code Bank" at bounding box center [745, 458] width 27 height 100
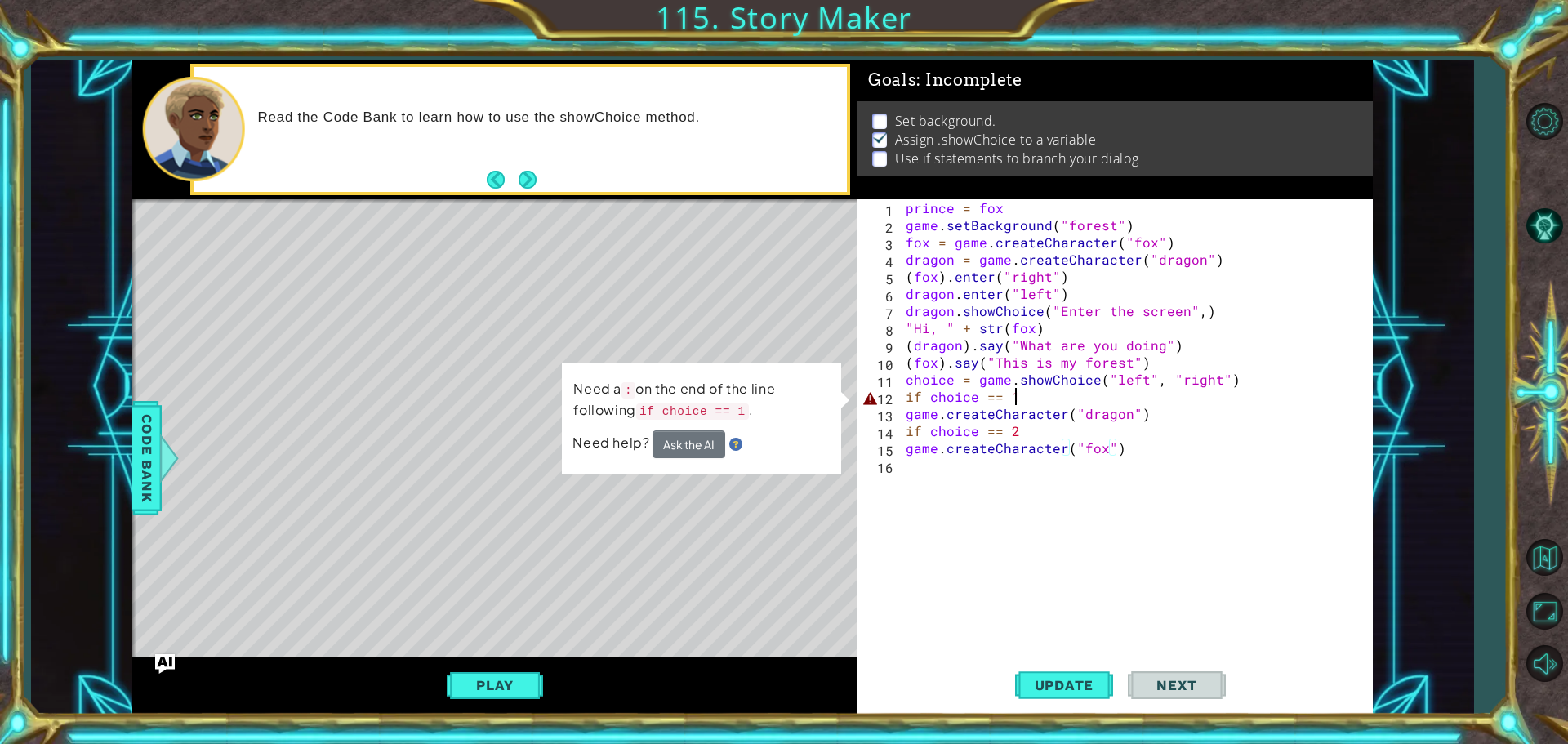
click at [1023, 396] on div "prince = fox game . setBackground ( "forest" ) fox = game . createCharacter ( "…" at bounding box center [1139, 448] width 474 height 498
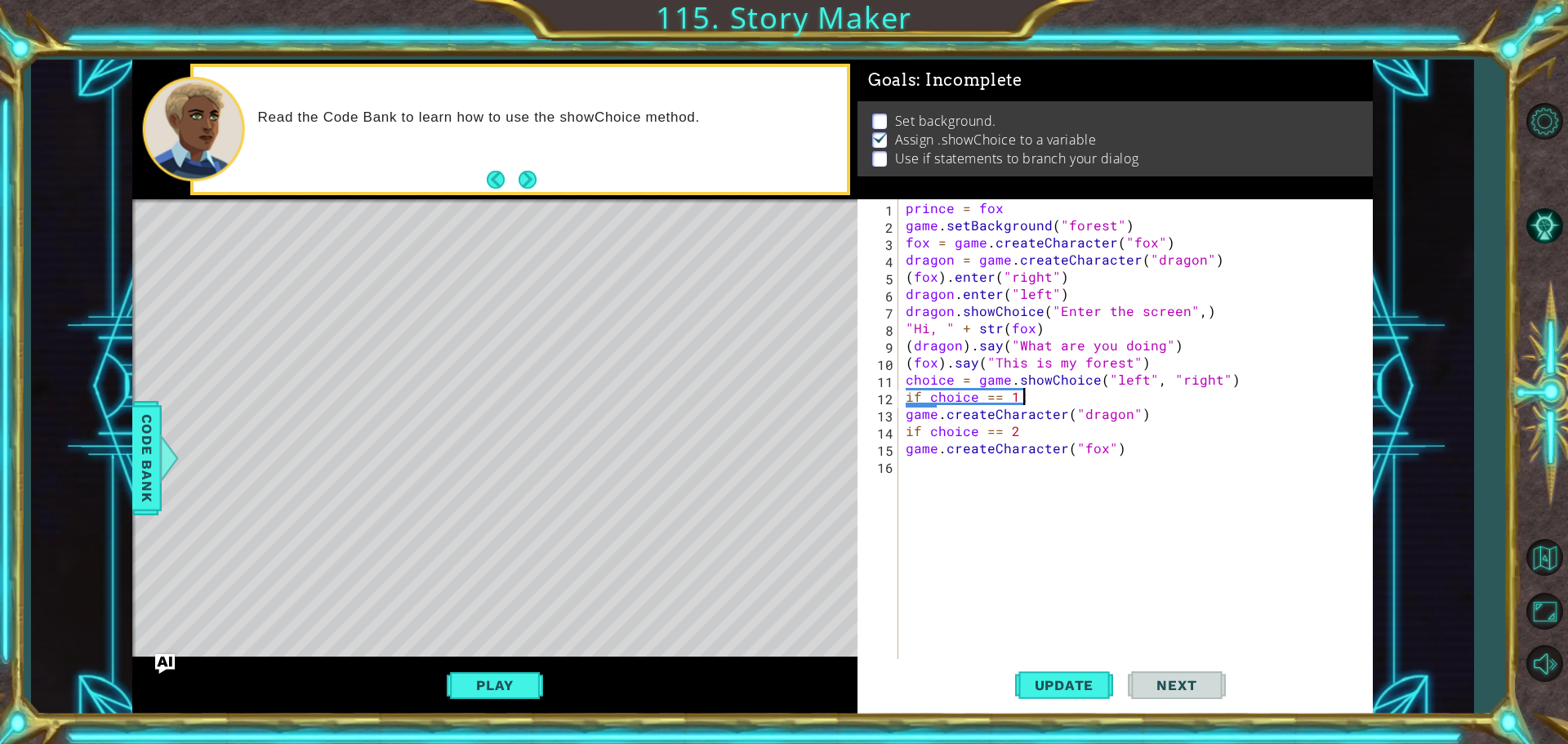
click at [1026, 428] on div "prince = fox game . setBackground ( "forest" ) fox = game . createCharacter ( "…" at bounding box center [1139, 448] width 474 height 498
click at [1069, 691] on span "Update" at bounding box center [1064, 685] width 92 height 16
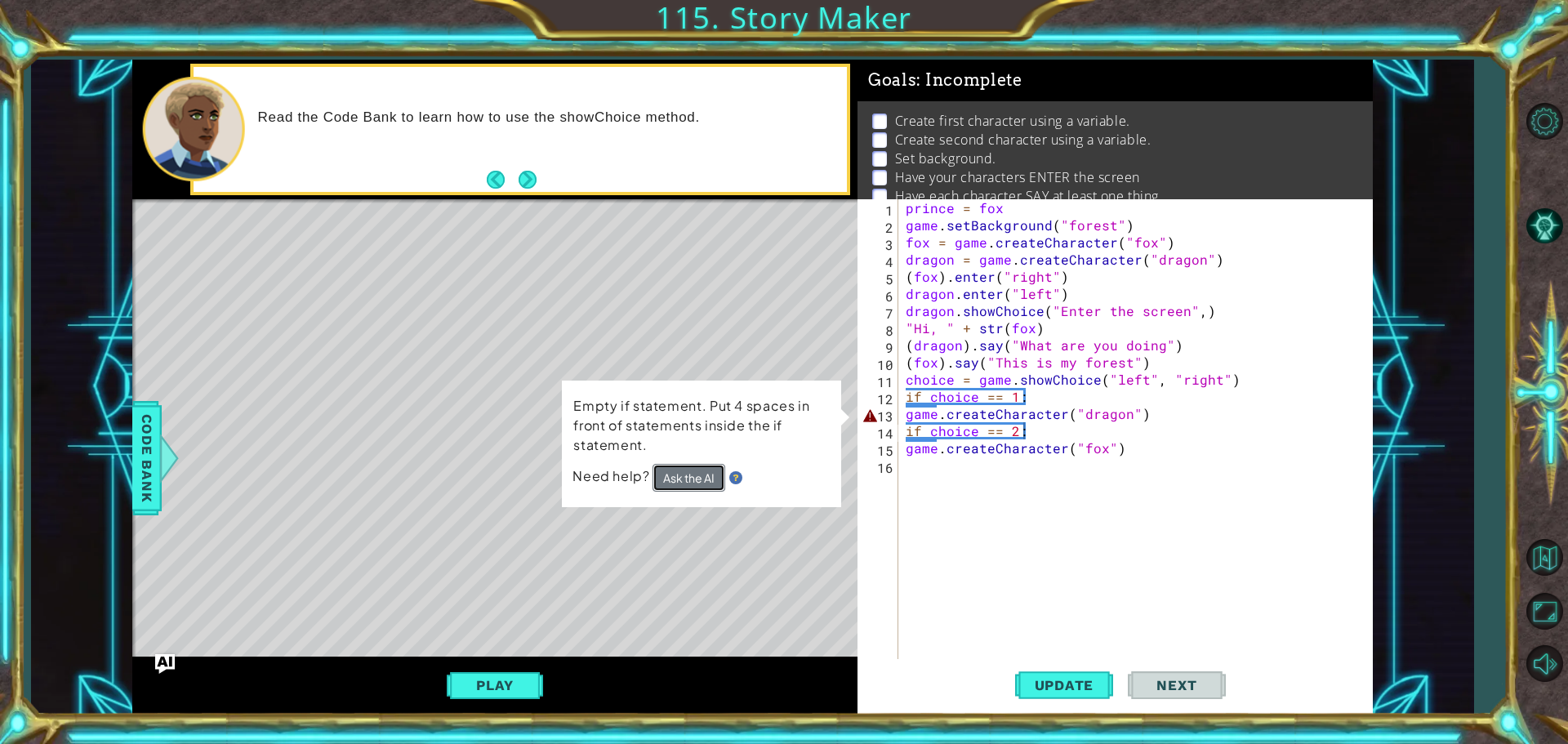
click at [718, 474] on button "Ask the AI" at bounding box center [689, 478] width 73 height 29
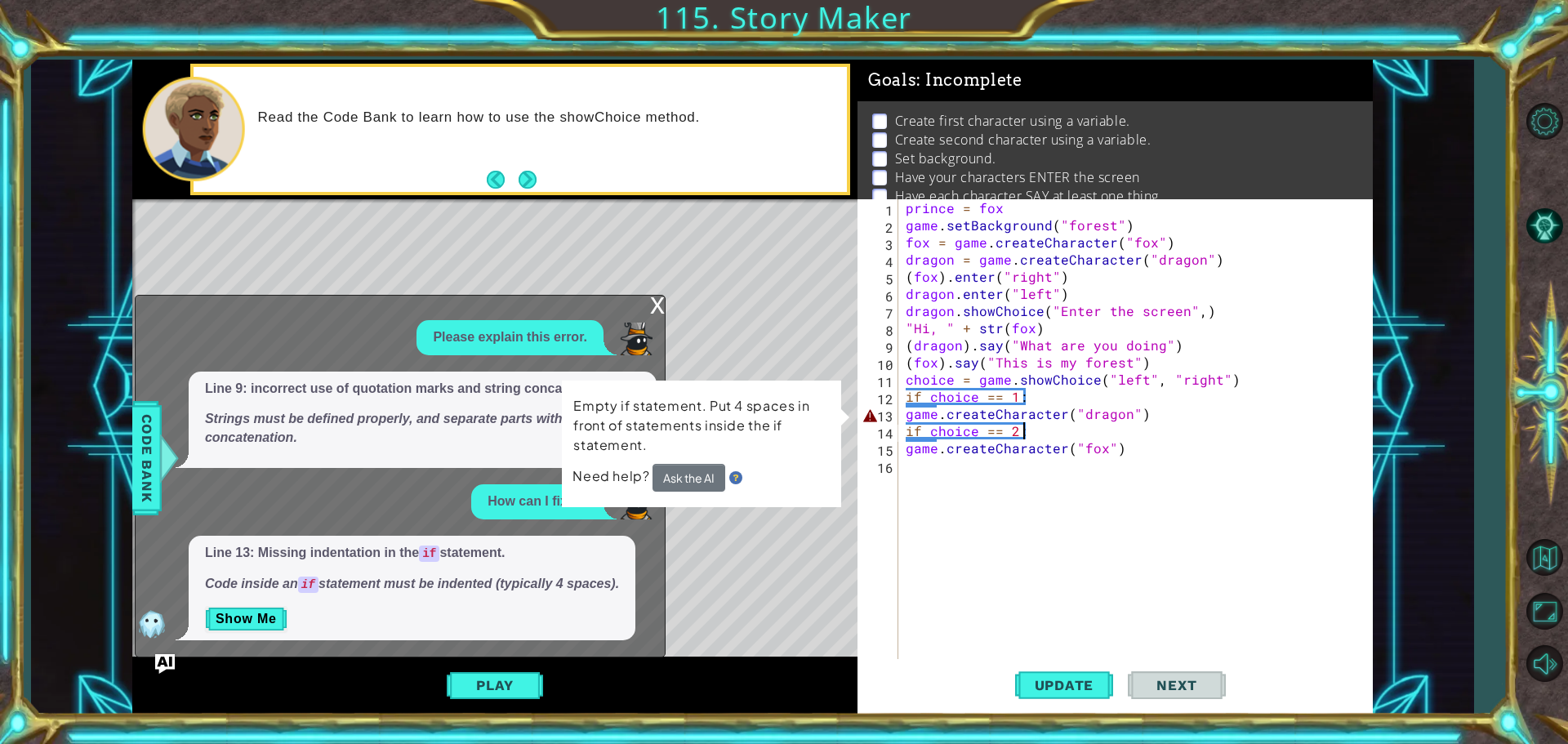
click at [902, 415] on div "prince = fox game . setBackground ( "forest" ) fox = game . createCharacter ( "…" at bounding box center [1139, 448] width 474 height 498
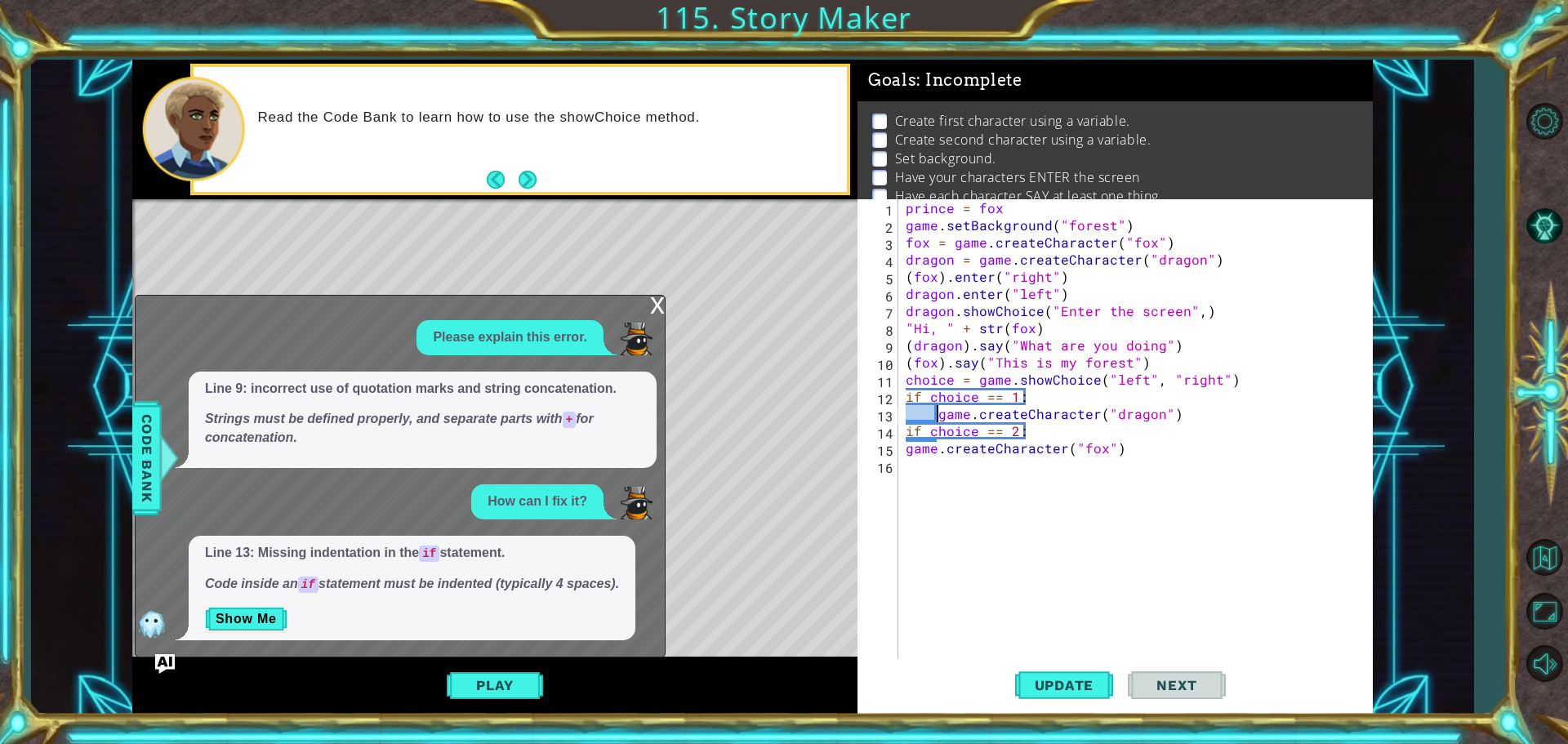
click at [904, 446] on div "prince = fox game . setBackground ( "forest" ) fox = game . createCharacter ( "…" at bounding box center [1139, 448] width 474 height 498
type textarea "game.createCharacter("fox")"
click at [1075, 701] on button "Update" at bounding box center [1064, 685] width 98 height 51
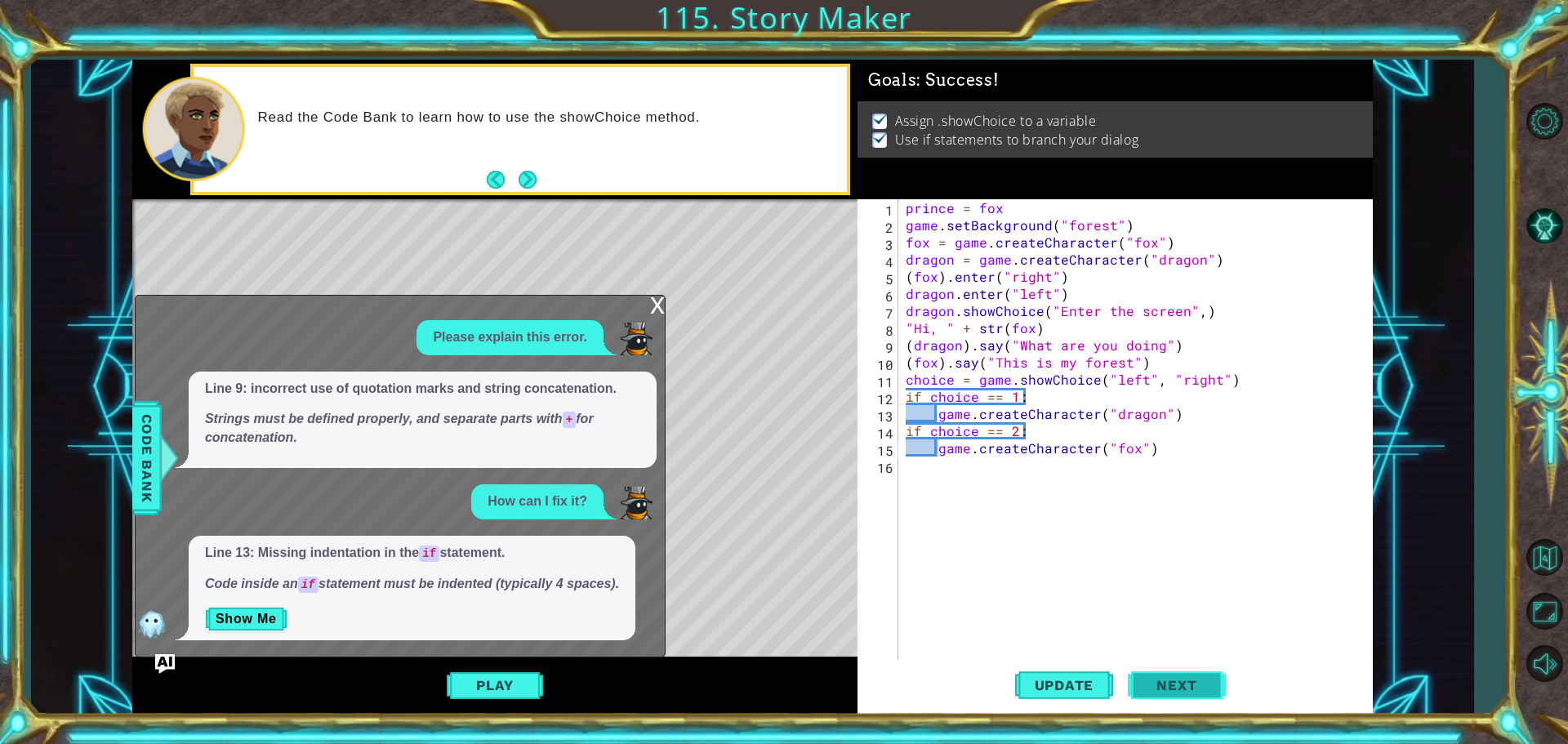
click at [1172, 691] on span "Next" at bounding box center [1176, 685] width 73 height 16
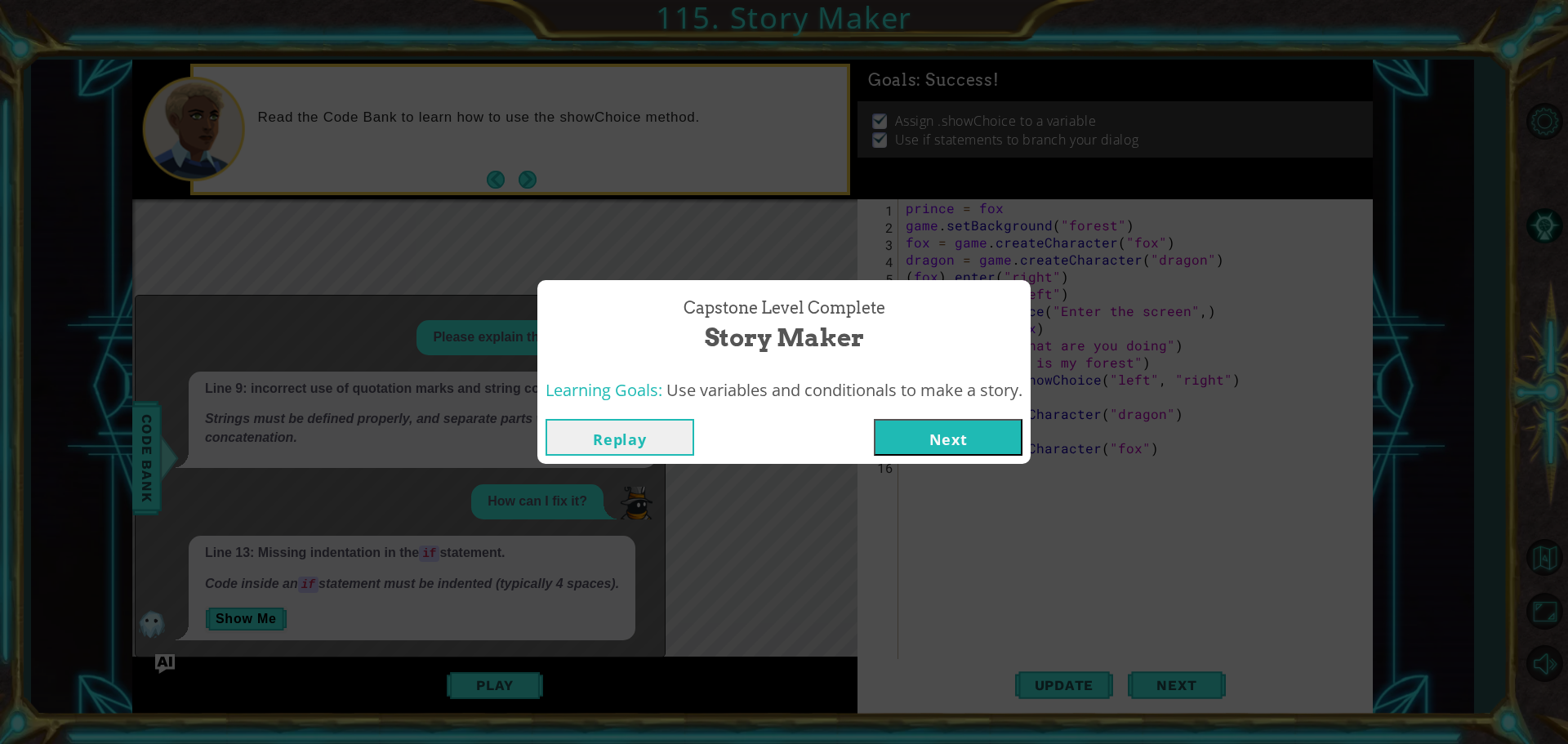
click at [930, 440] on button "Next" at bounding box center [948, 437] width 148 height 37
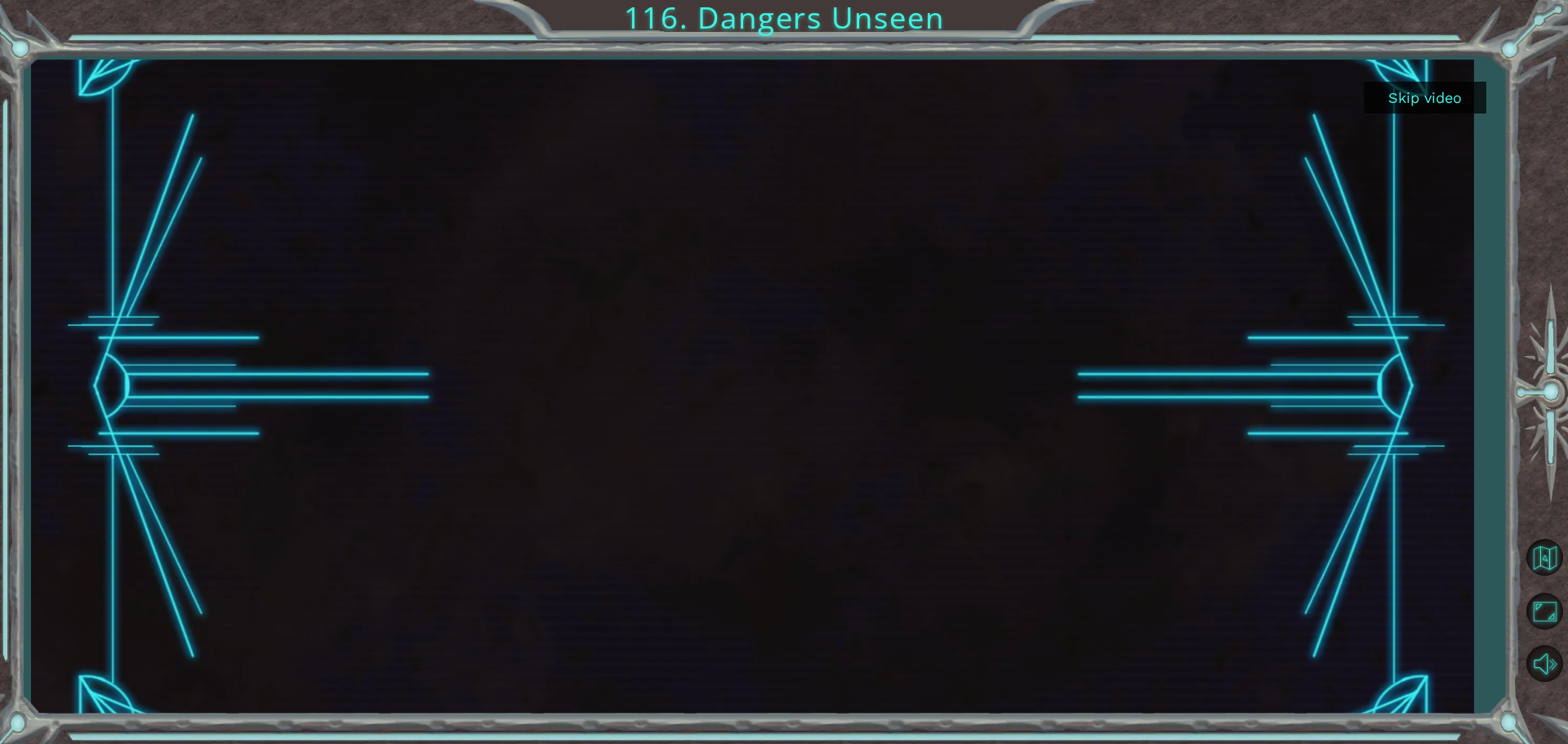
click at [1402, 97] on button "Skip video" at bounding box center [1425, 98] width 123 height 32
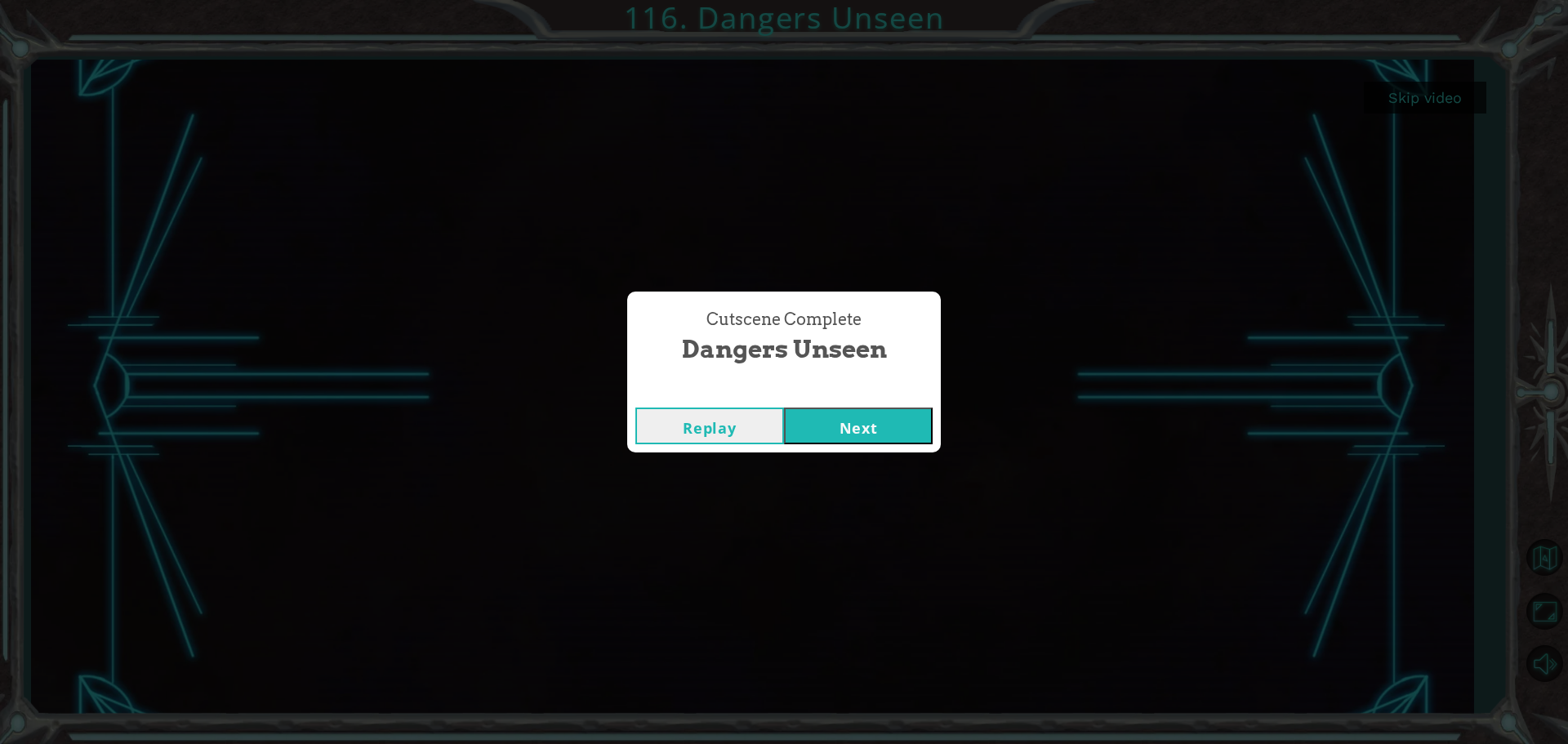
click at [896, 405] on div "Replay Next" at bounding box center [784, 426] width 313 height 53
click at [894, 434] on button "Next" at bounding box center [858, 426] width 148 height 37
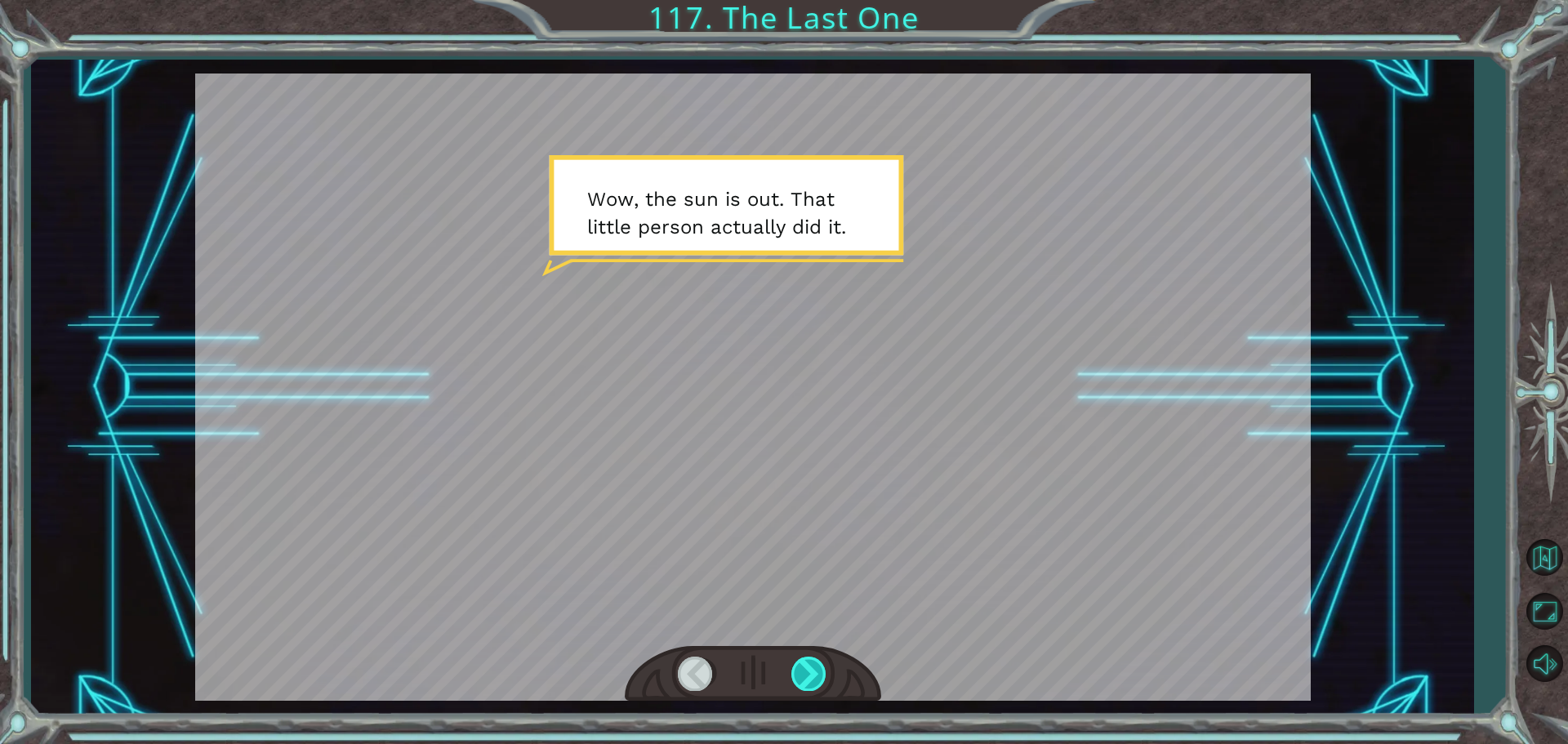
click at [818, 661] on div at bounding box center [809, 673] width 37 height 33
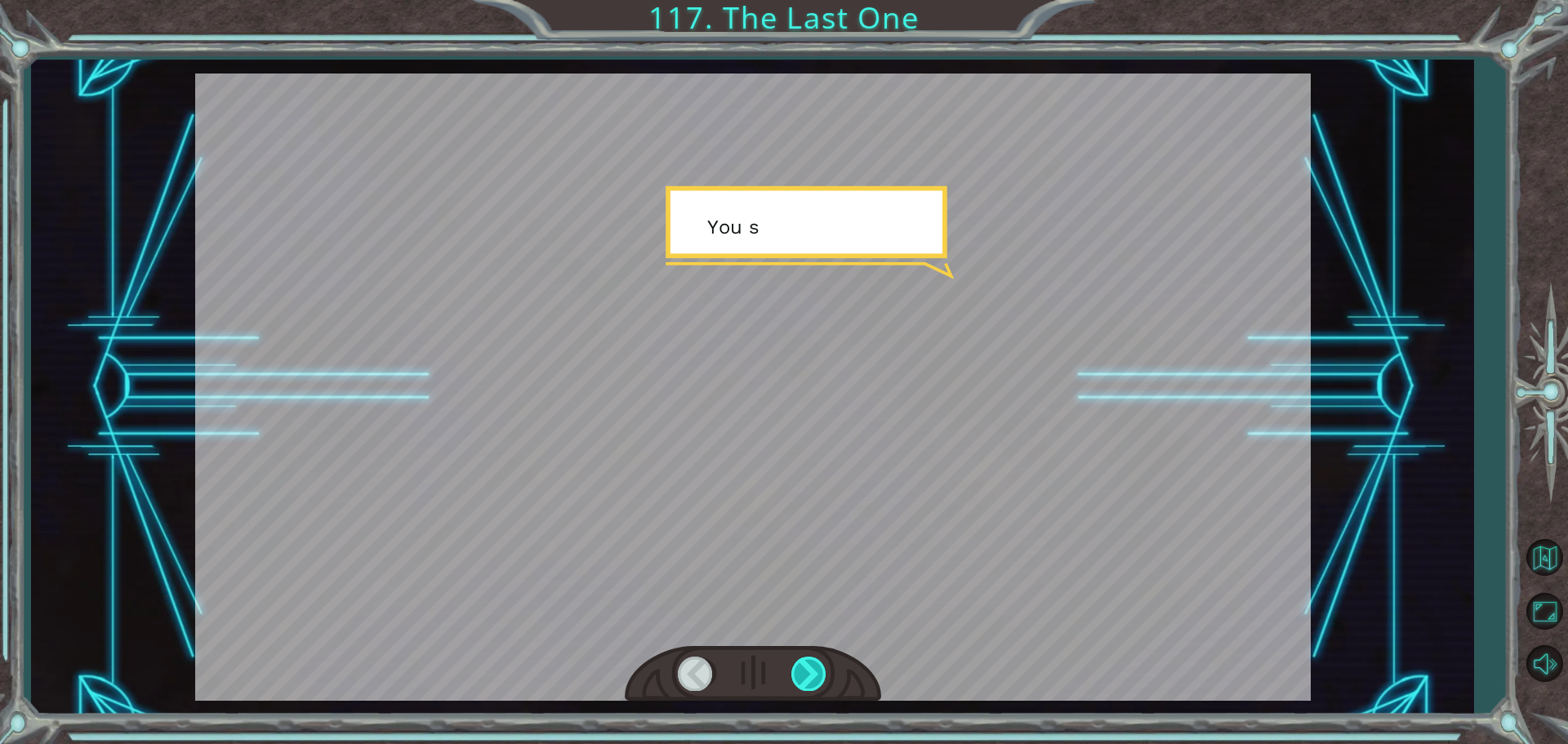
click at [818, 661] on div at bounding box center [809, 673] width 37 height 33
click at [817, 662] on div at bounding box center [809, 673] width 37 height 33
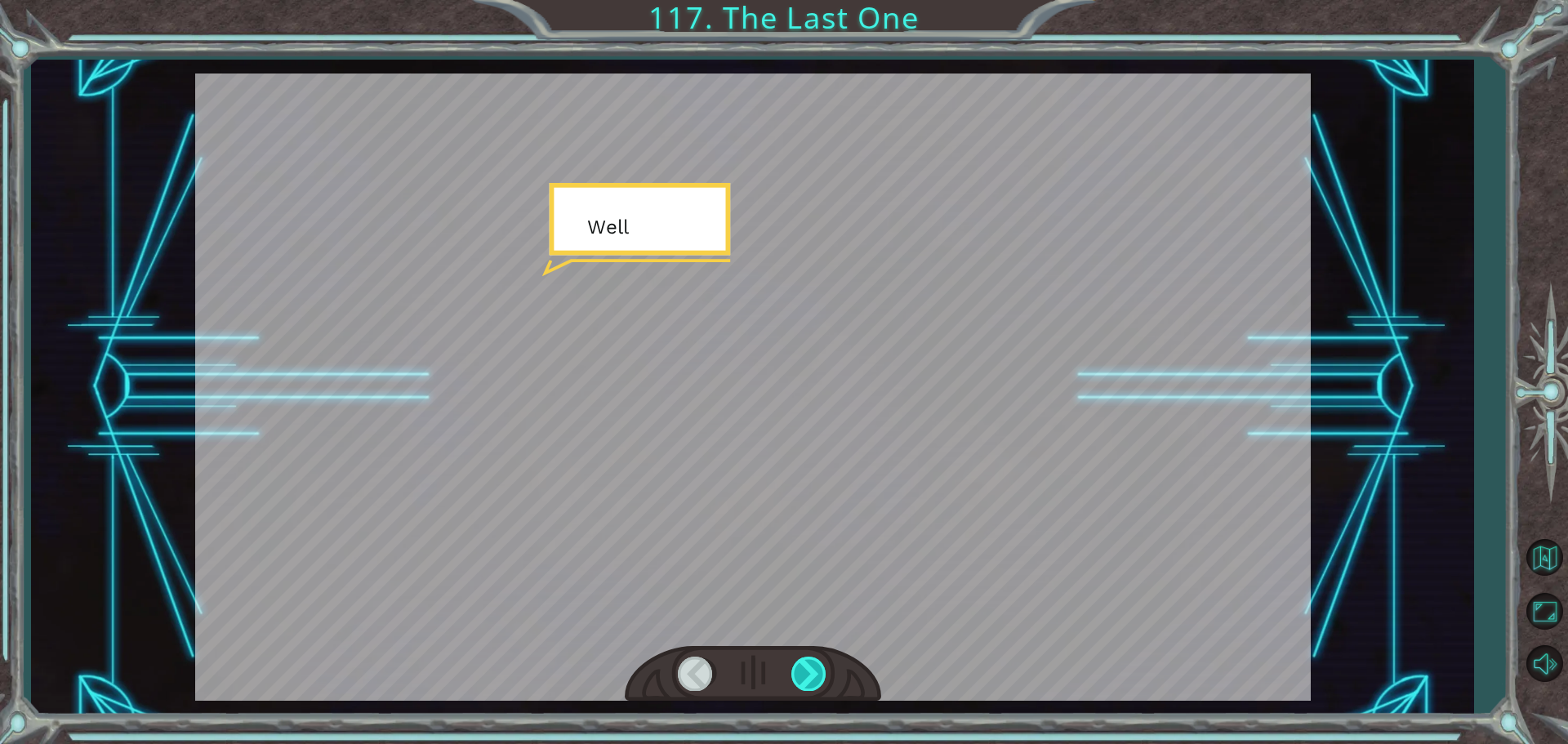
click at [817, 662] on div at bounding box center [809, 673] width 37 height 33
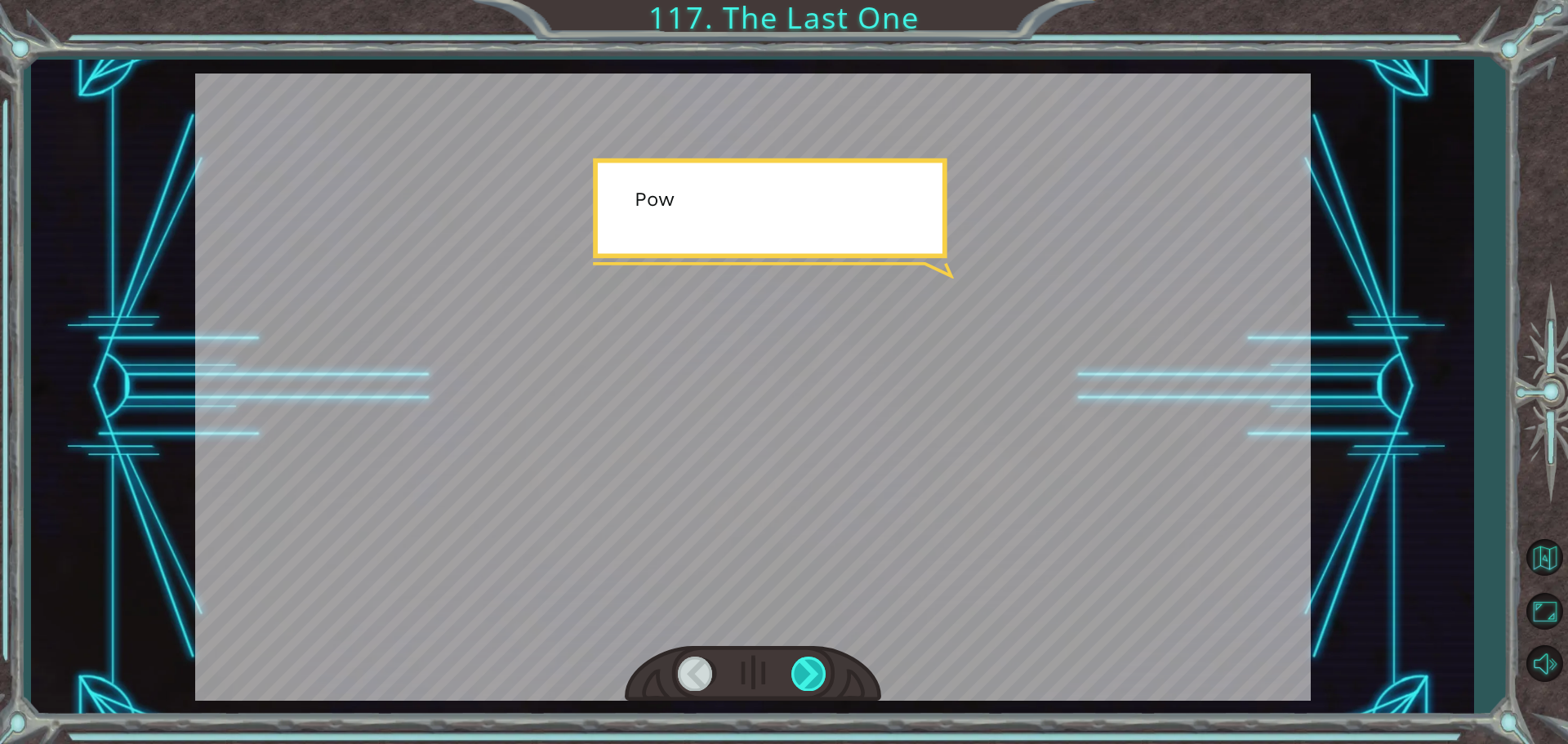
click at [819, 662] on div at bounding box center [809, 673] width 37 height 33
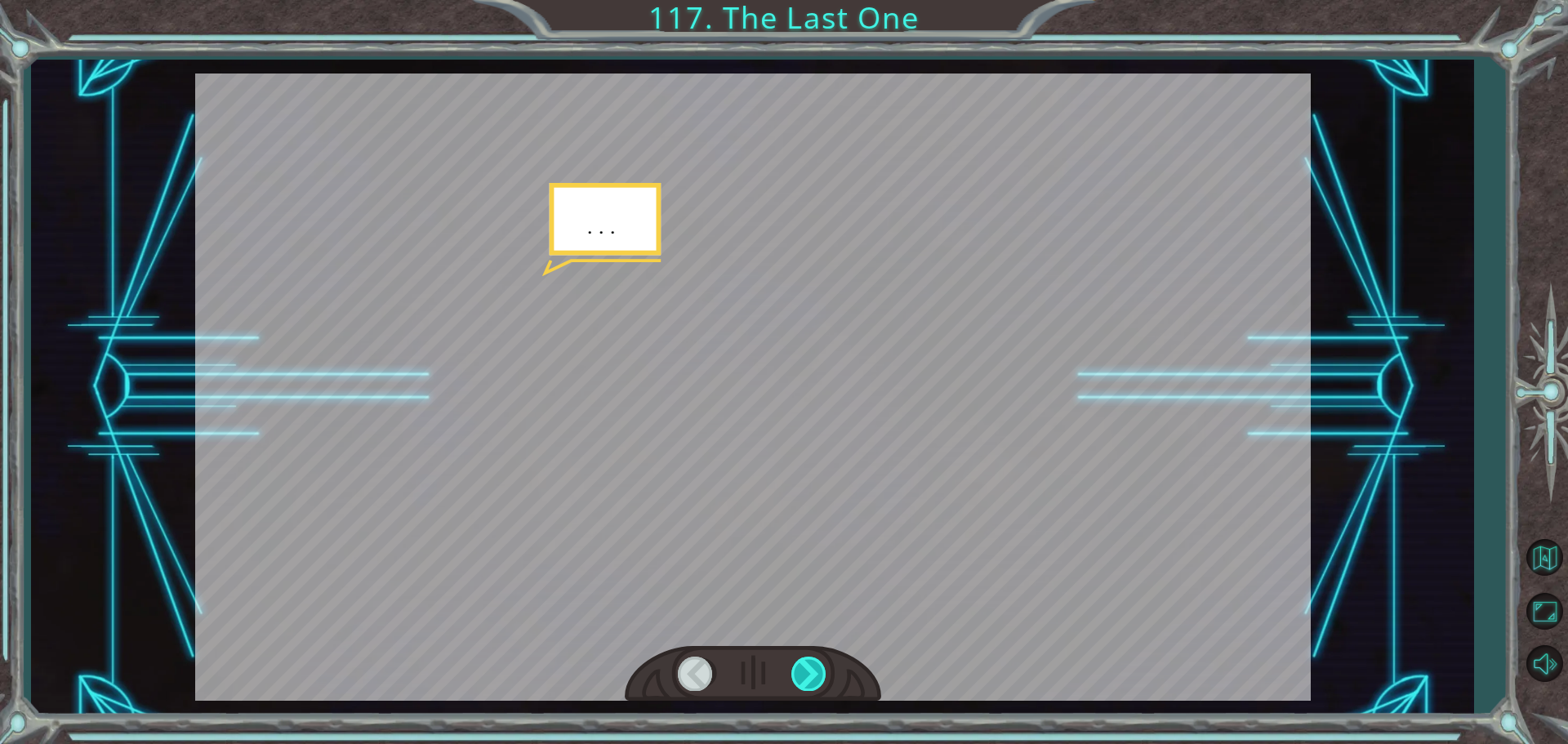
click at [819, 662] on div at bounding box center [809, 673] width 37 height 33
click at [818, 662] on div at bounding box center [809, 673] width 37 height 33
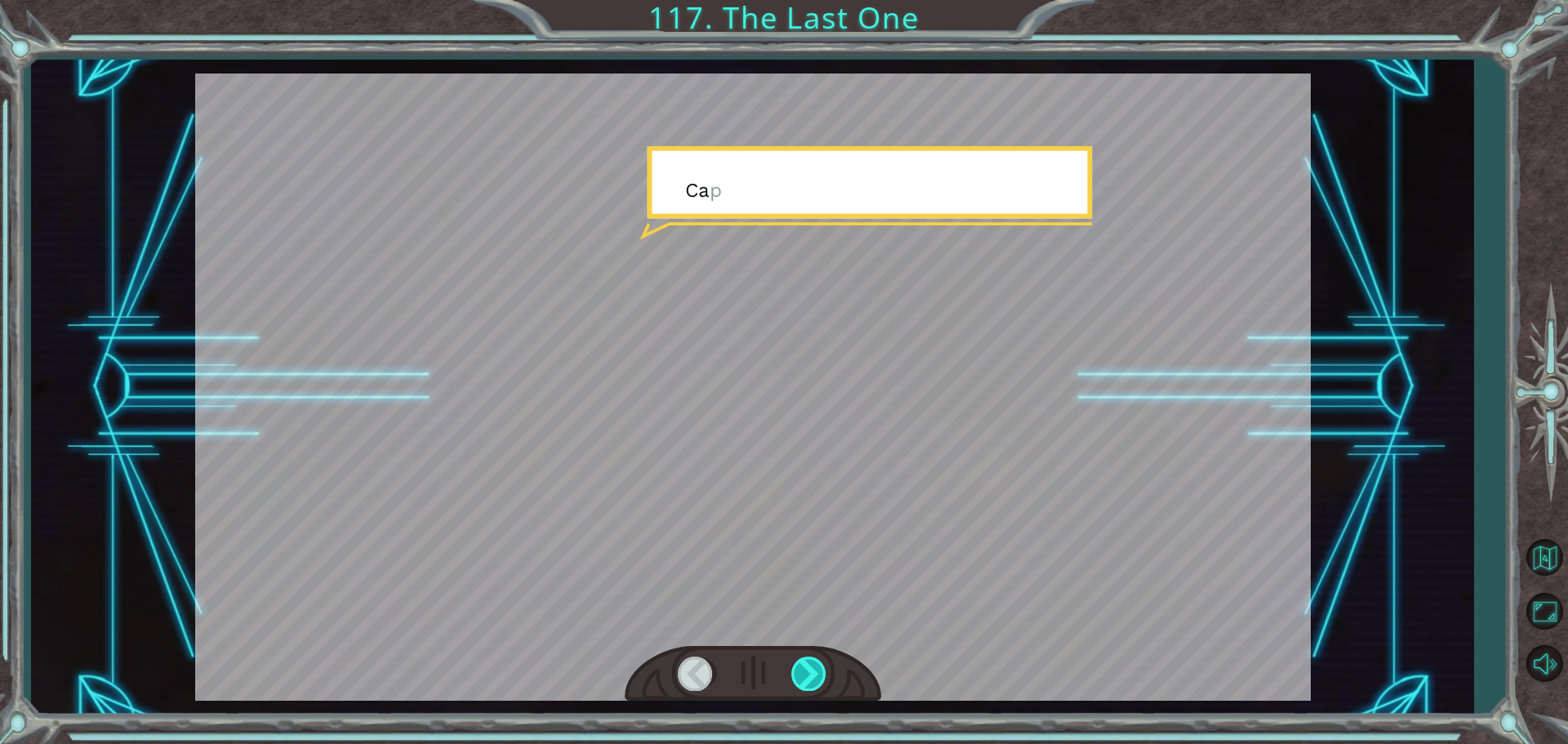
click at [818, 662] on div at bounding box center [809, 673] width 37 height 33
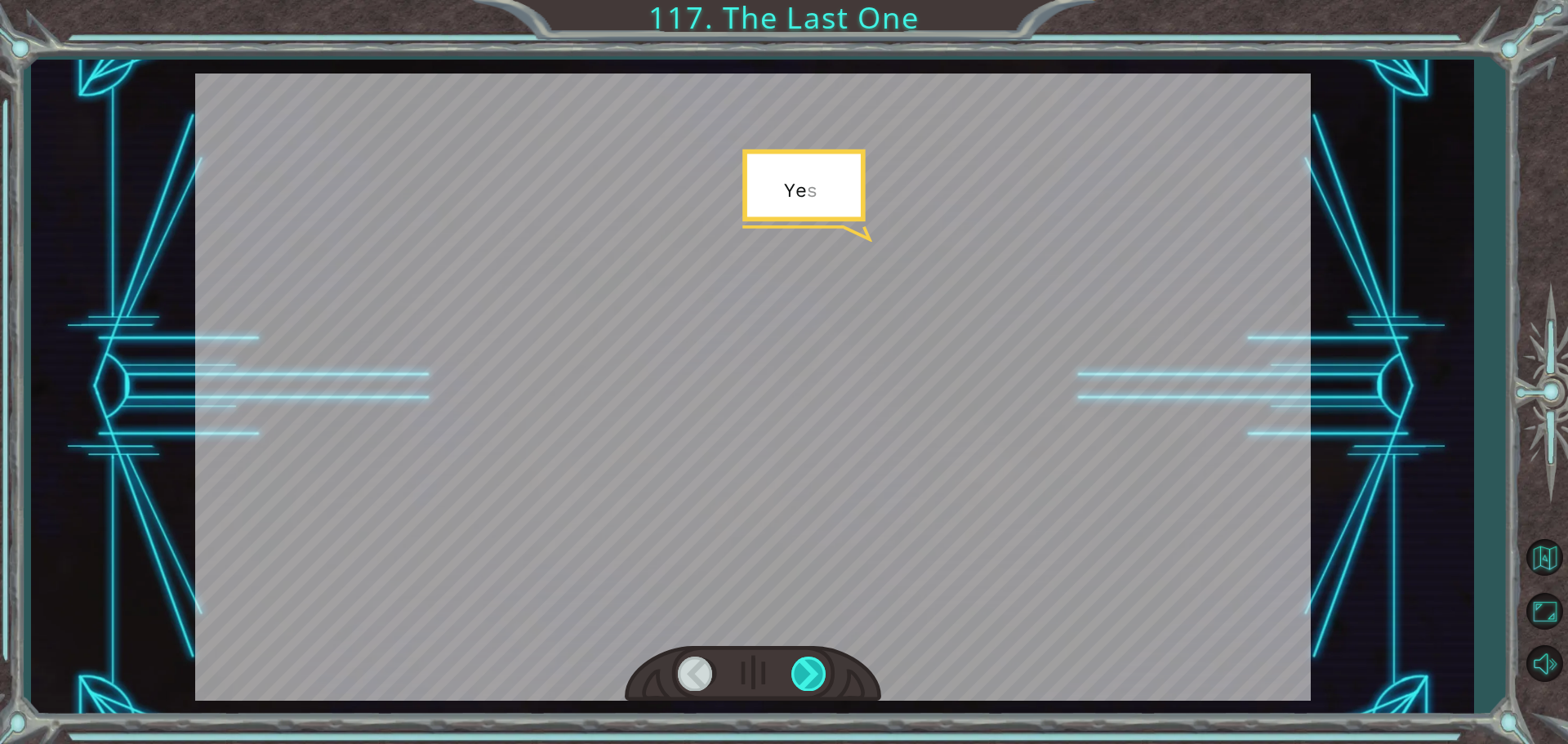
click at [818, 662] on div at bounding box center [809, 673] width 37 height 33
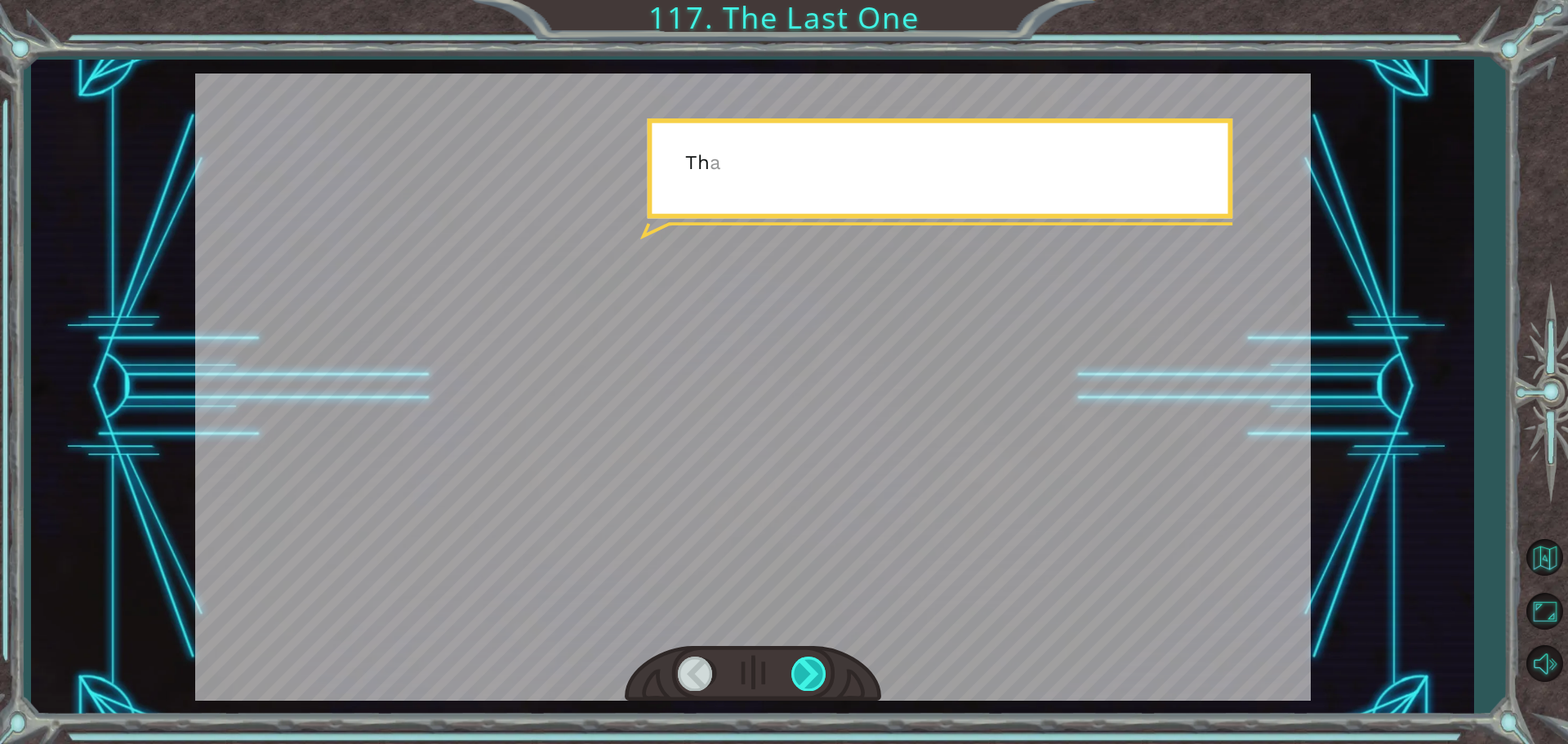
click at [818, 662] on div at bounding box center [809, 673] width 37 height 33
click at [819, 662] on div at bounding box center [809, 673] width 37 height 33
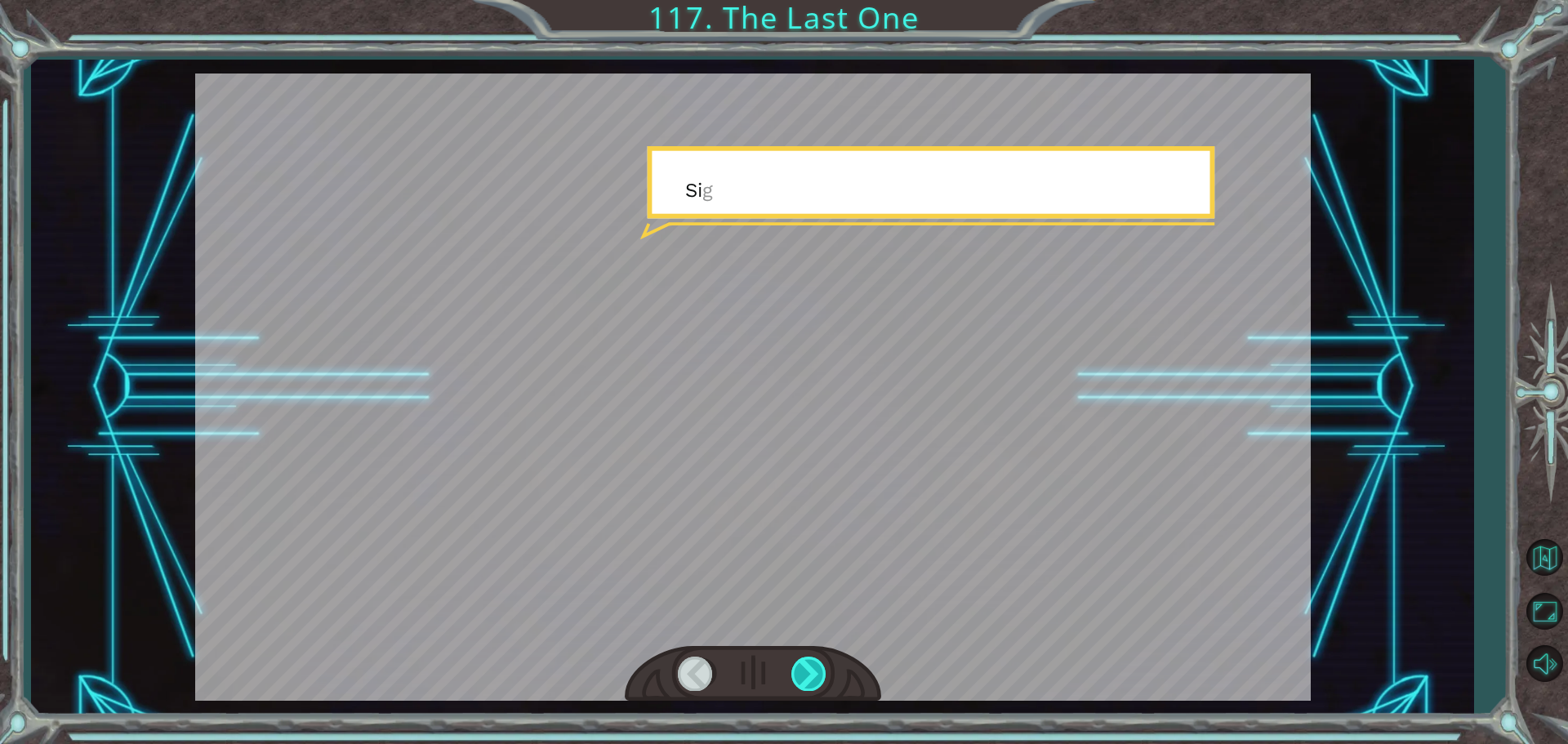
click at [819, 661] on div at bounding box center [809, 673] width 37 height 33
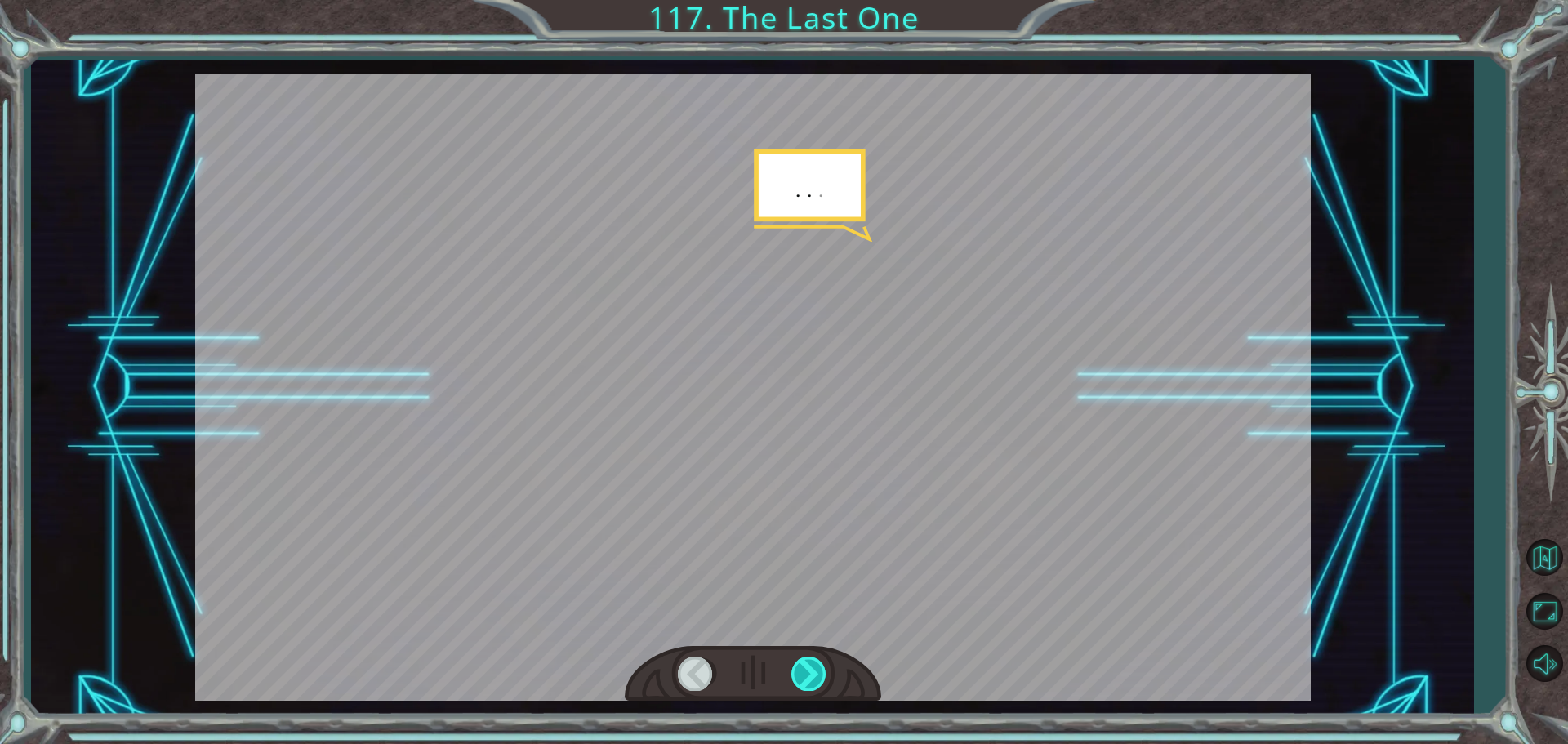
click at [821, 661] on div at bounding box center [809, 673] width 37 height 33
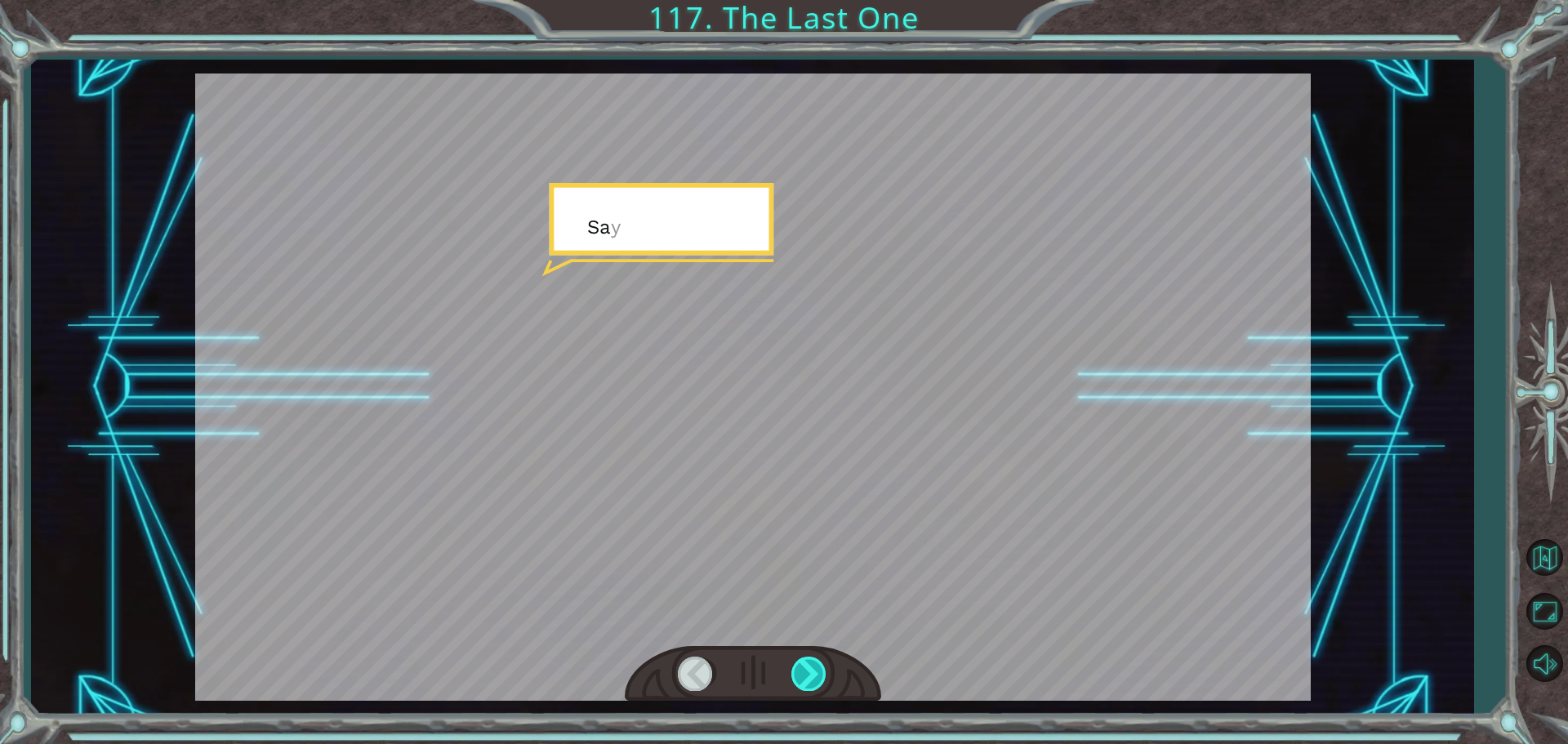
click at [821, 661] on div at bounding box center [809, 673] width 37 height 33
click at [821, 663] on div at bounding box center [809, 673] width 37 height 33
click at [819, 666] on div at bounding box center [809, 673] width 37 height 33
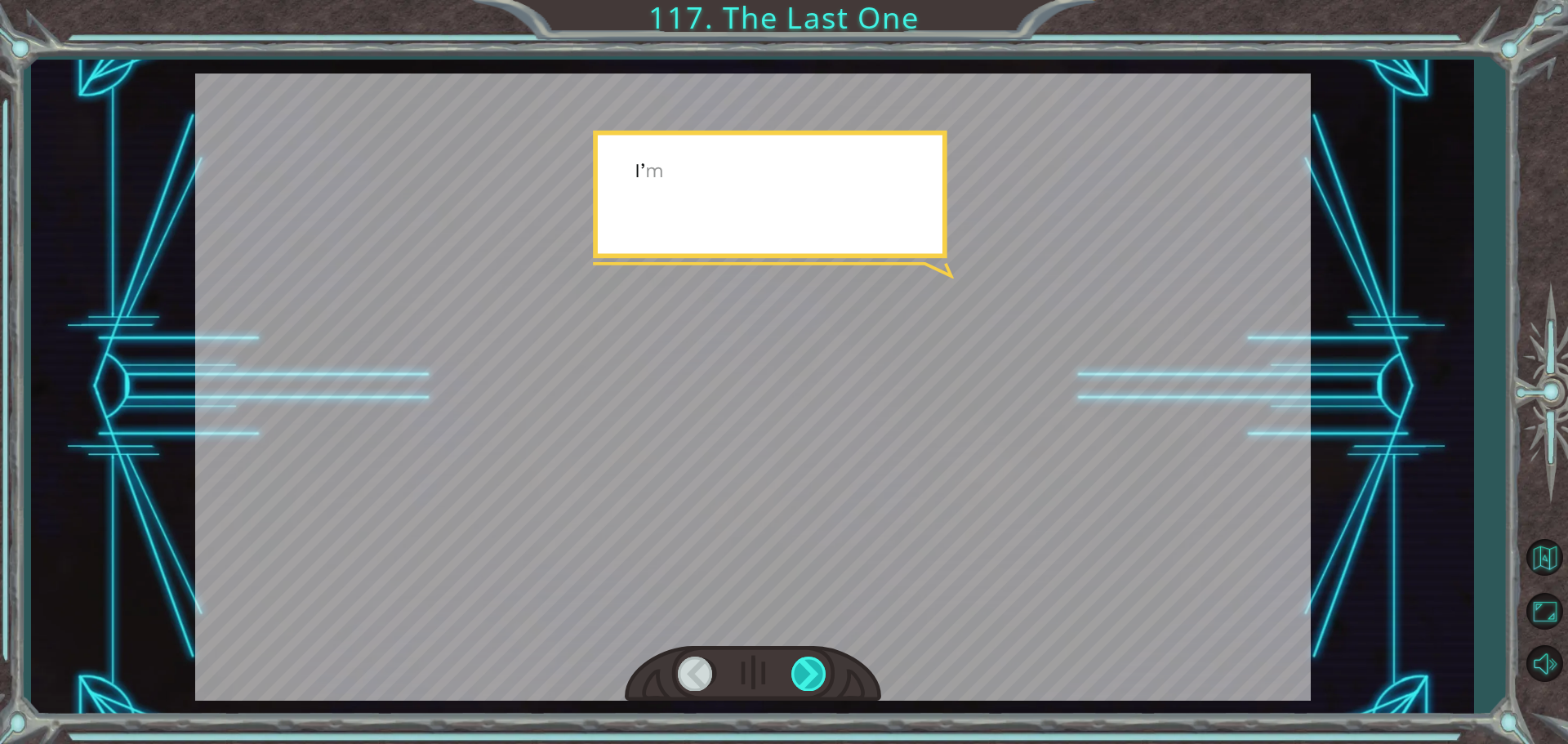
click at [815, 667] on div at bounding box center [809, 673] width 37 height 33
click at [814, 667] on div at bounding box center [809, 673] width 37 height 33
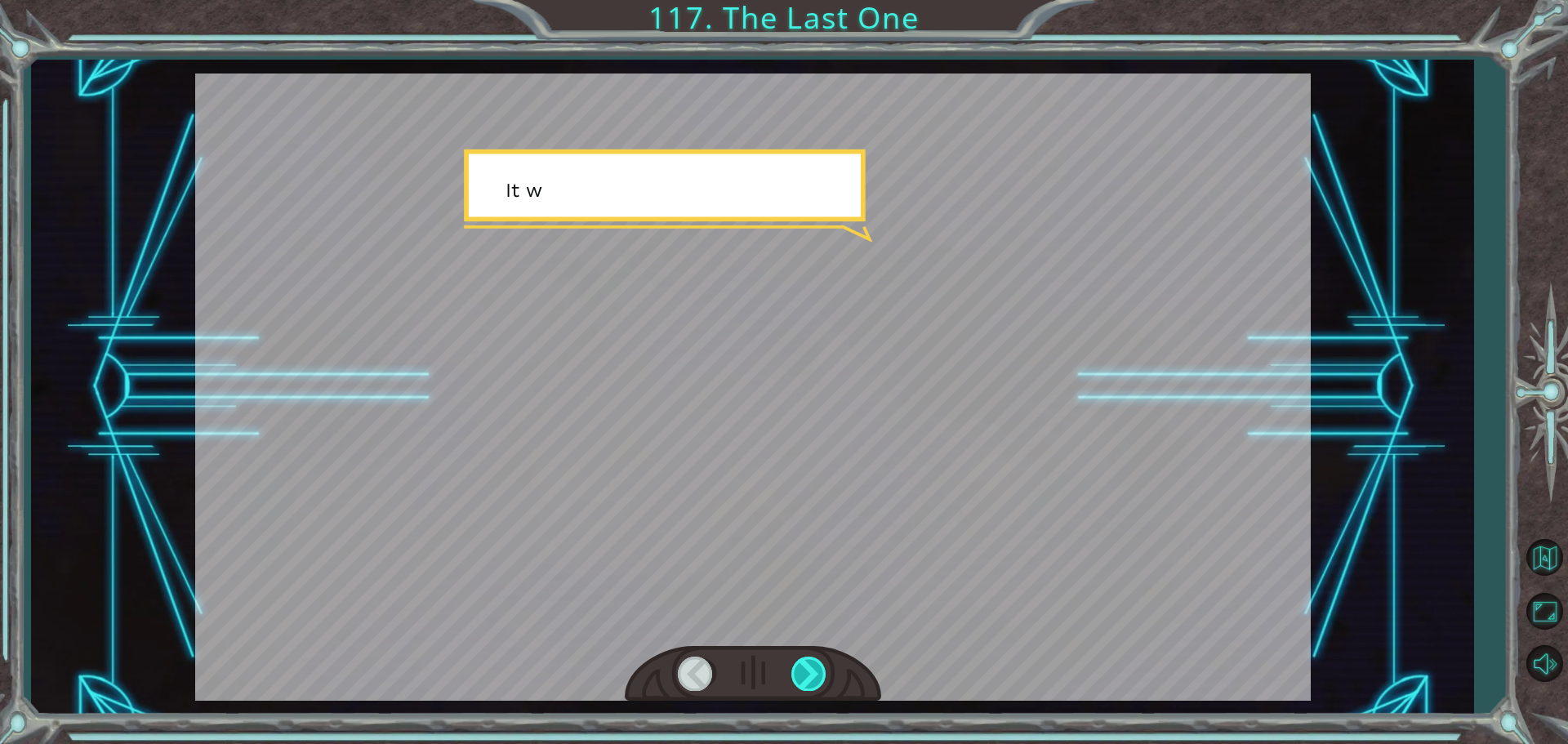
click at [814, 667] on div at bounding box center [809, 673] width 37 height 33
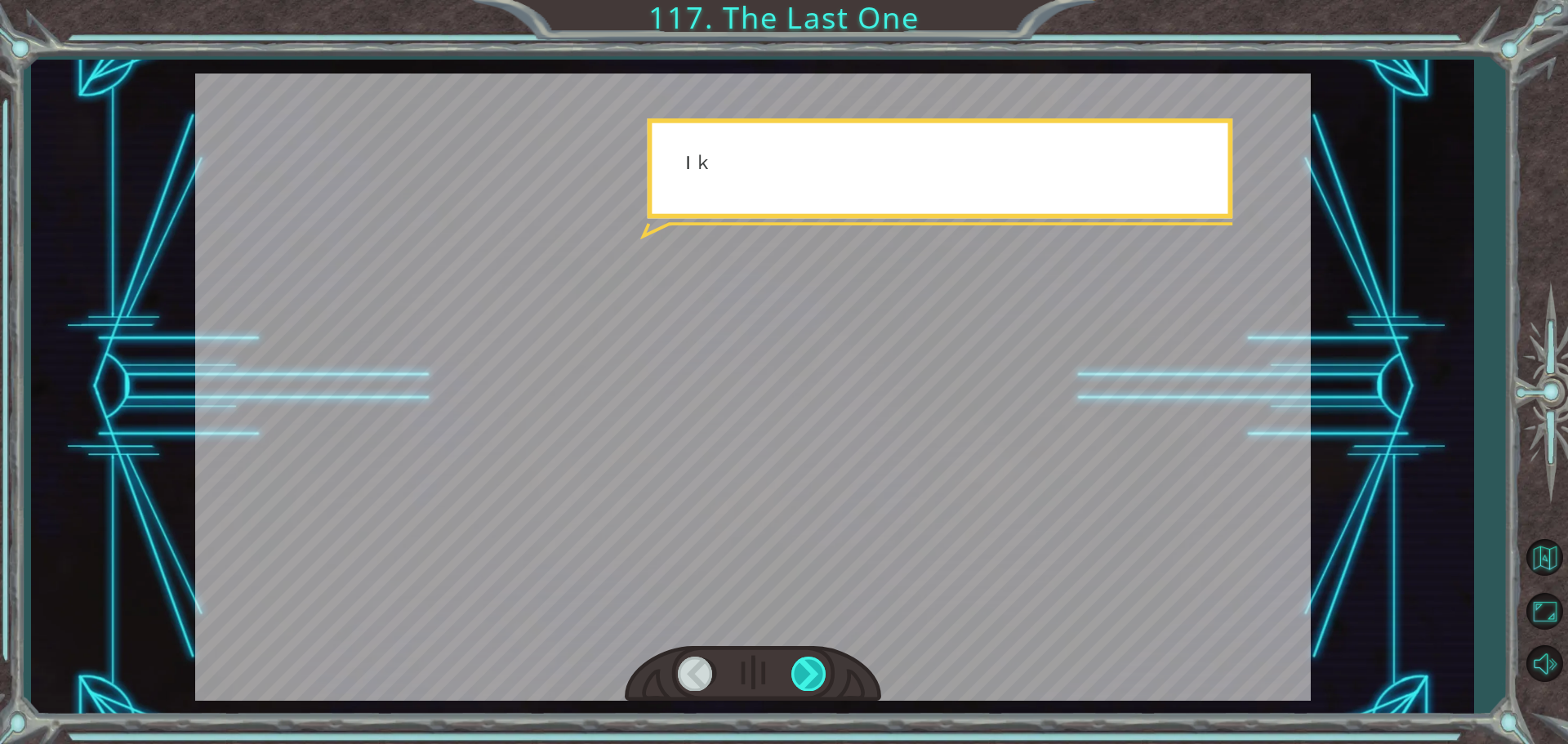
click at [814, 667] on div at bounding box center [809, 673] width 37 height 33
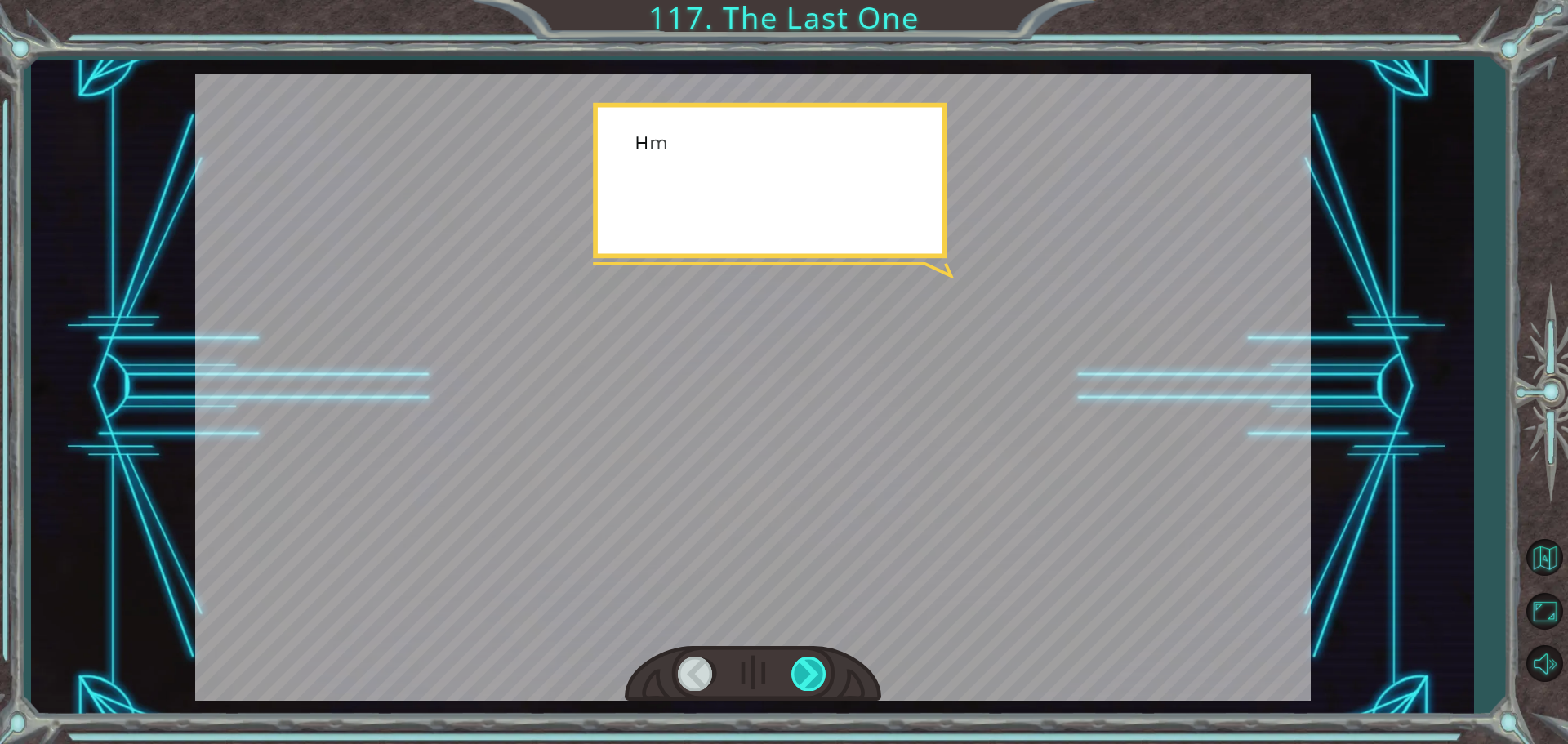
click at [814, 667] on div at bounding box center [809, 673] width 37 height 33
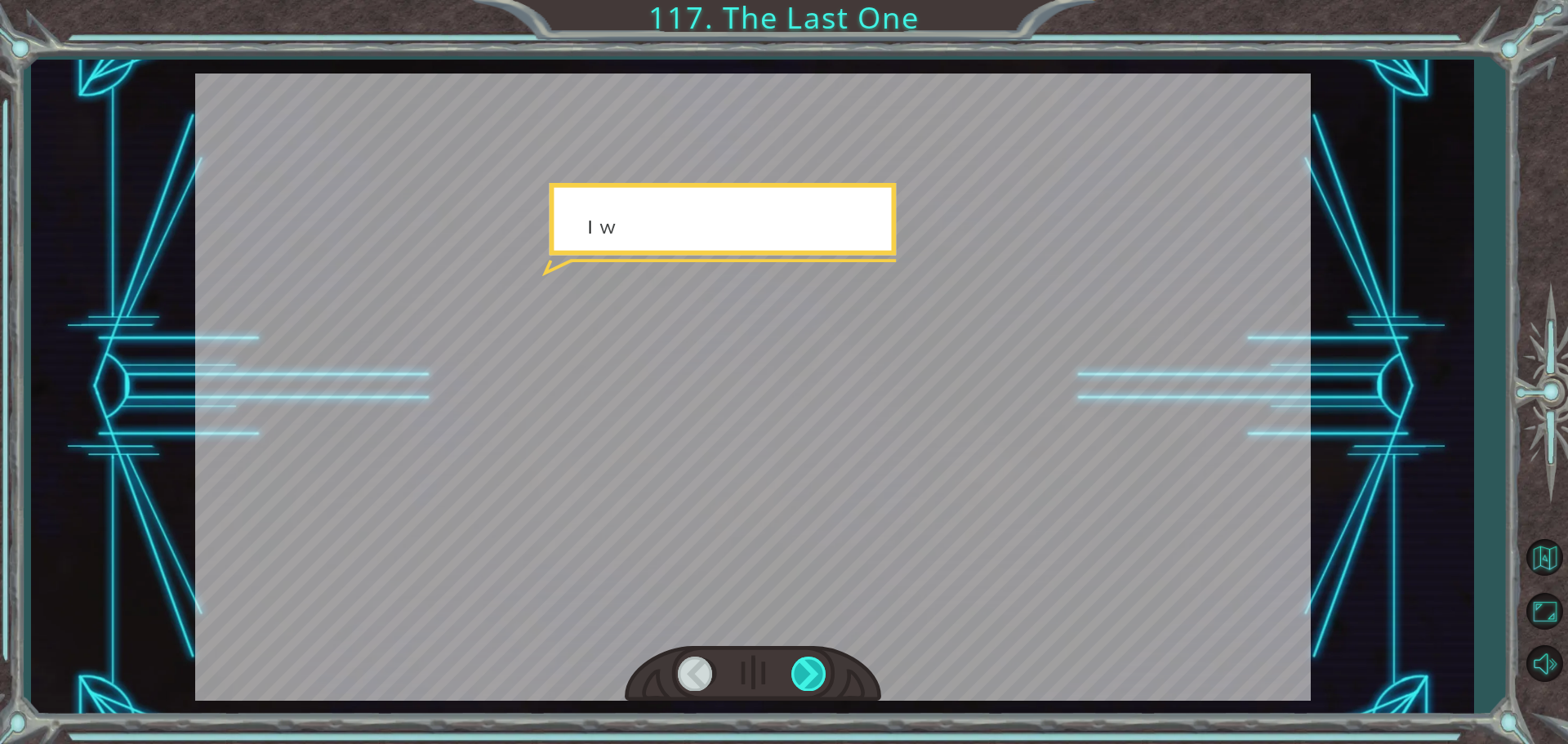
click at [814, 667] on div at bounding box center [809, 673] width 37 height 33
click at [813, 667] on div at bounding box center [809, 673] width 37 height 33
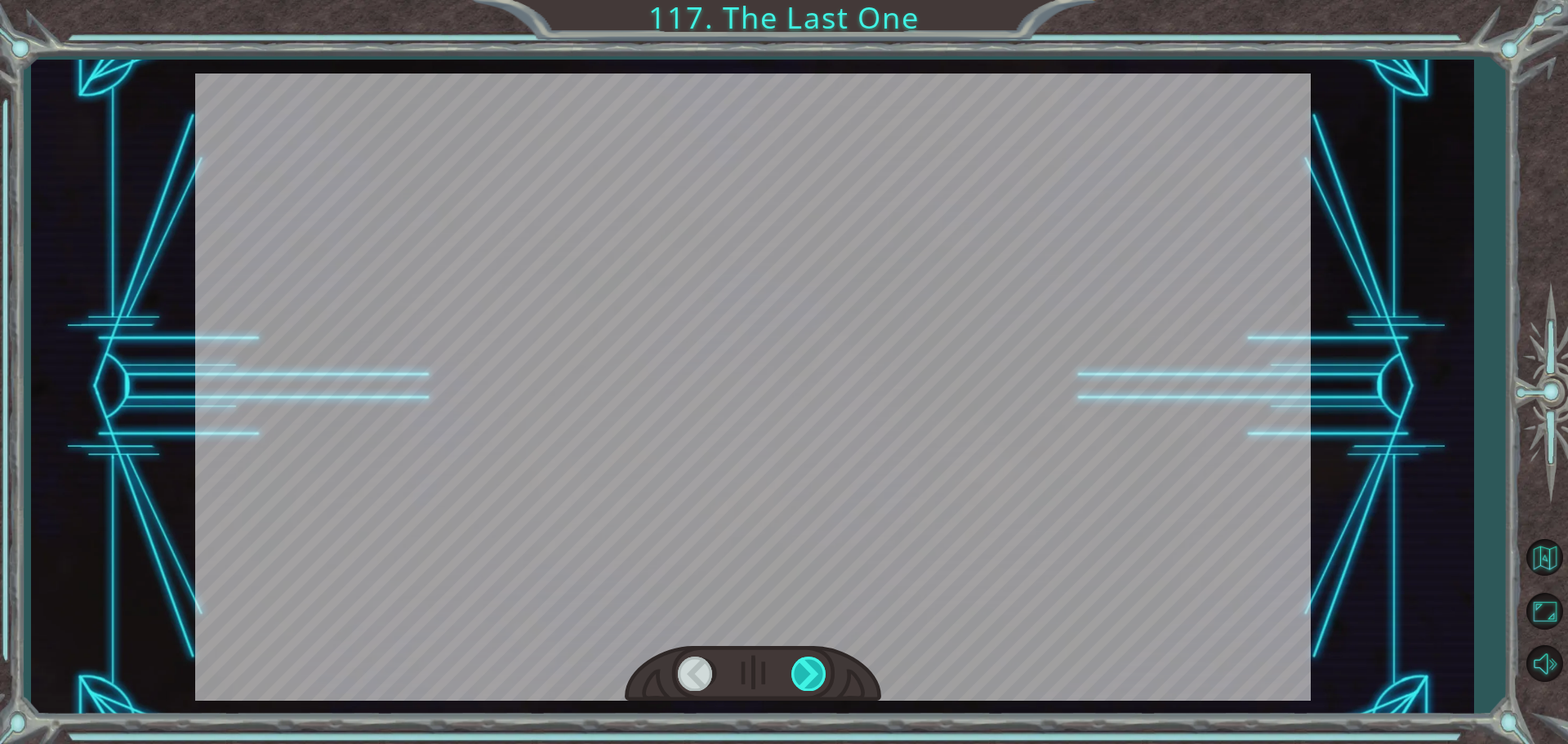
click at [813, 667] on div at bounding box center [809, 673] width 37 height 33
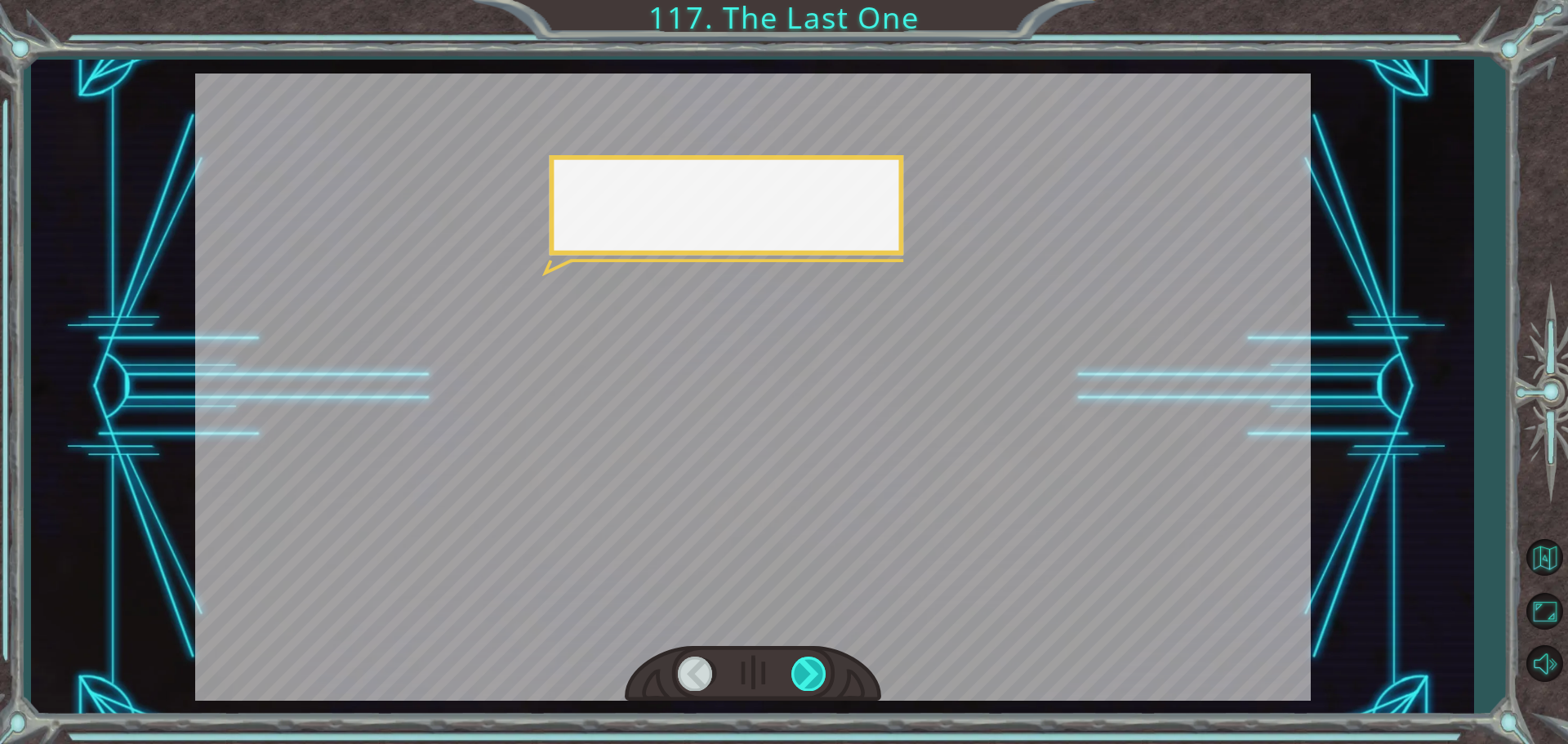
click at [813, 667] on div at bounding box center [809, 673] width 37 height 33
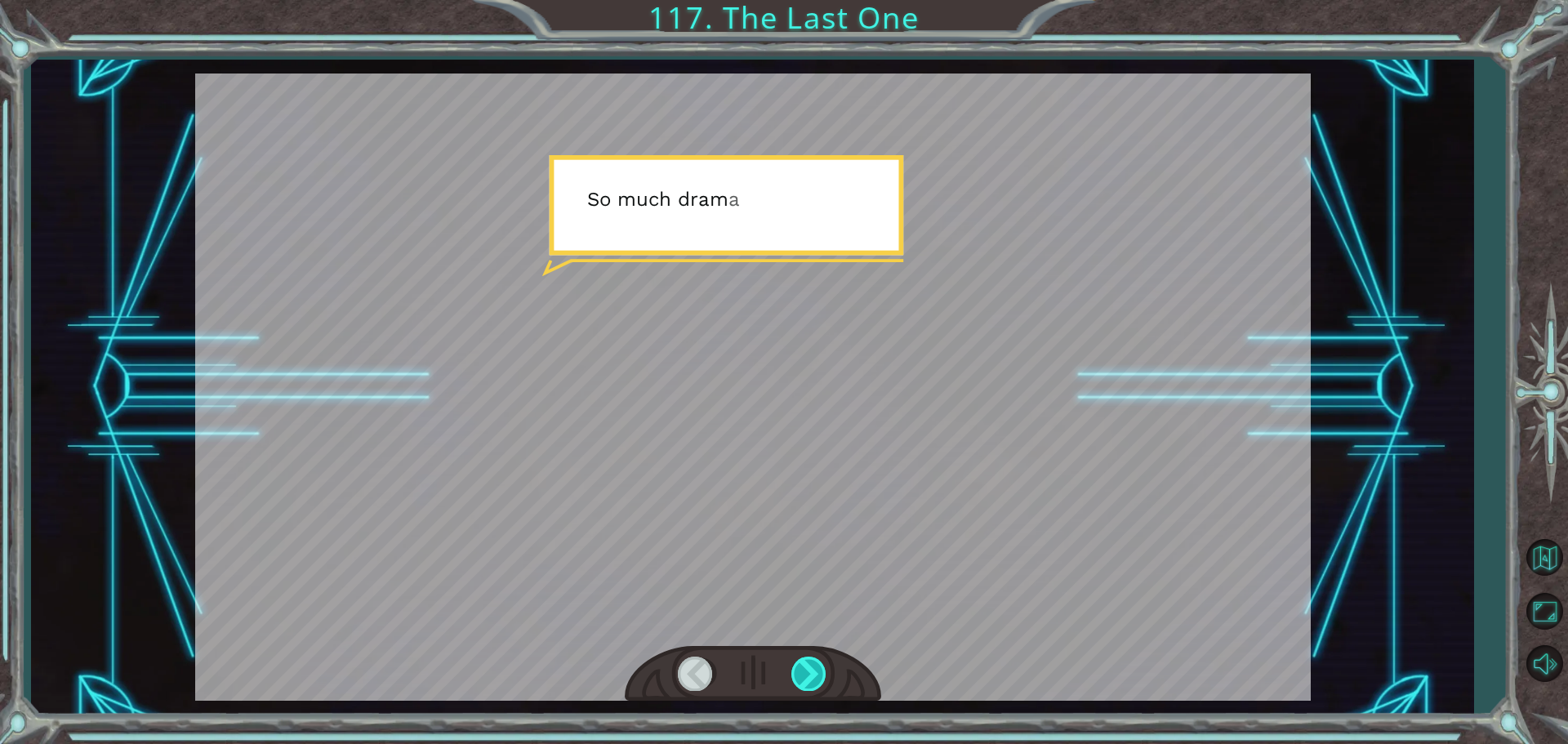
click at [813, 667] on div at bounding box center [809, 673] width 37 height 33
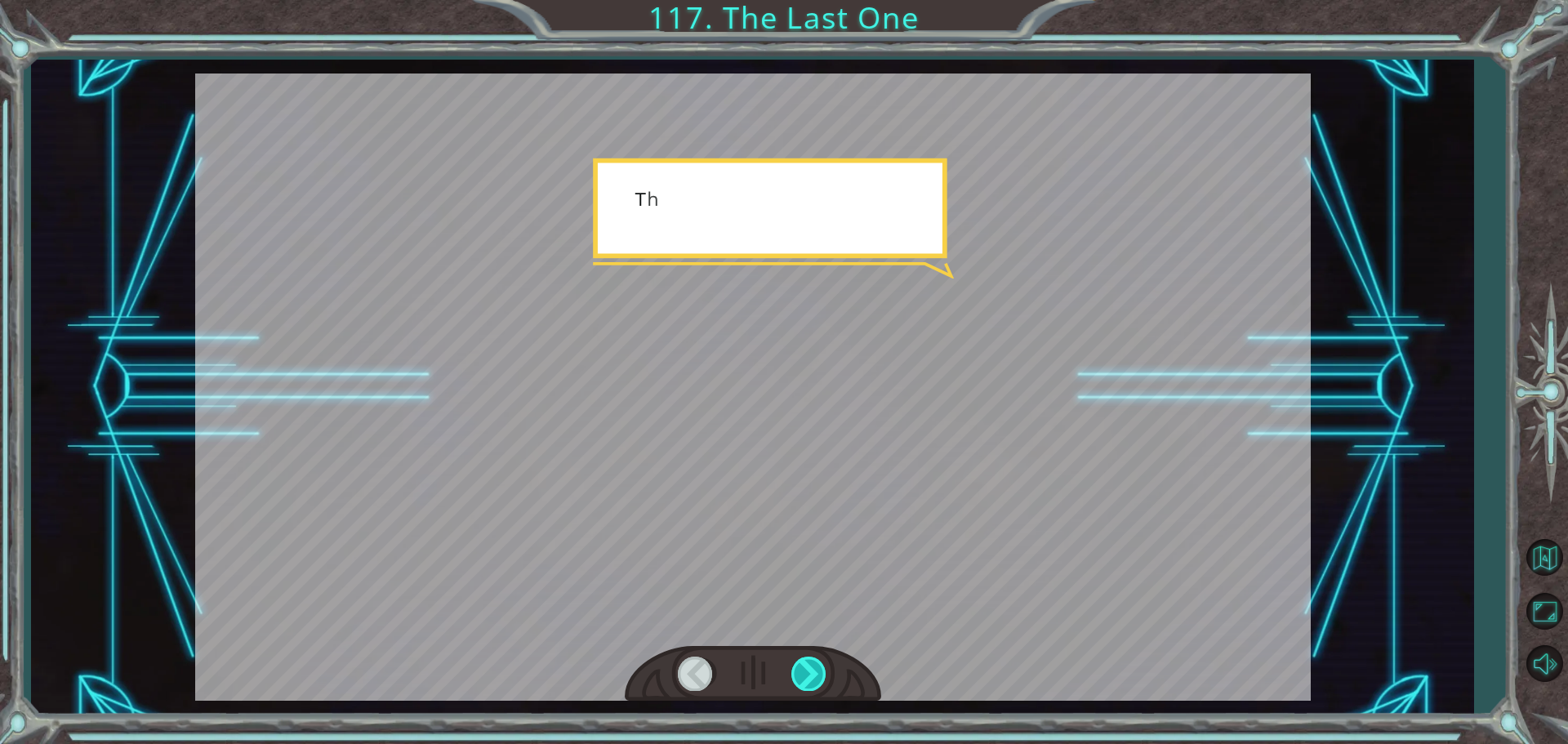
click at [813, 667] on div at bounding box center [809, 673] width 37 height 33
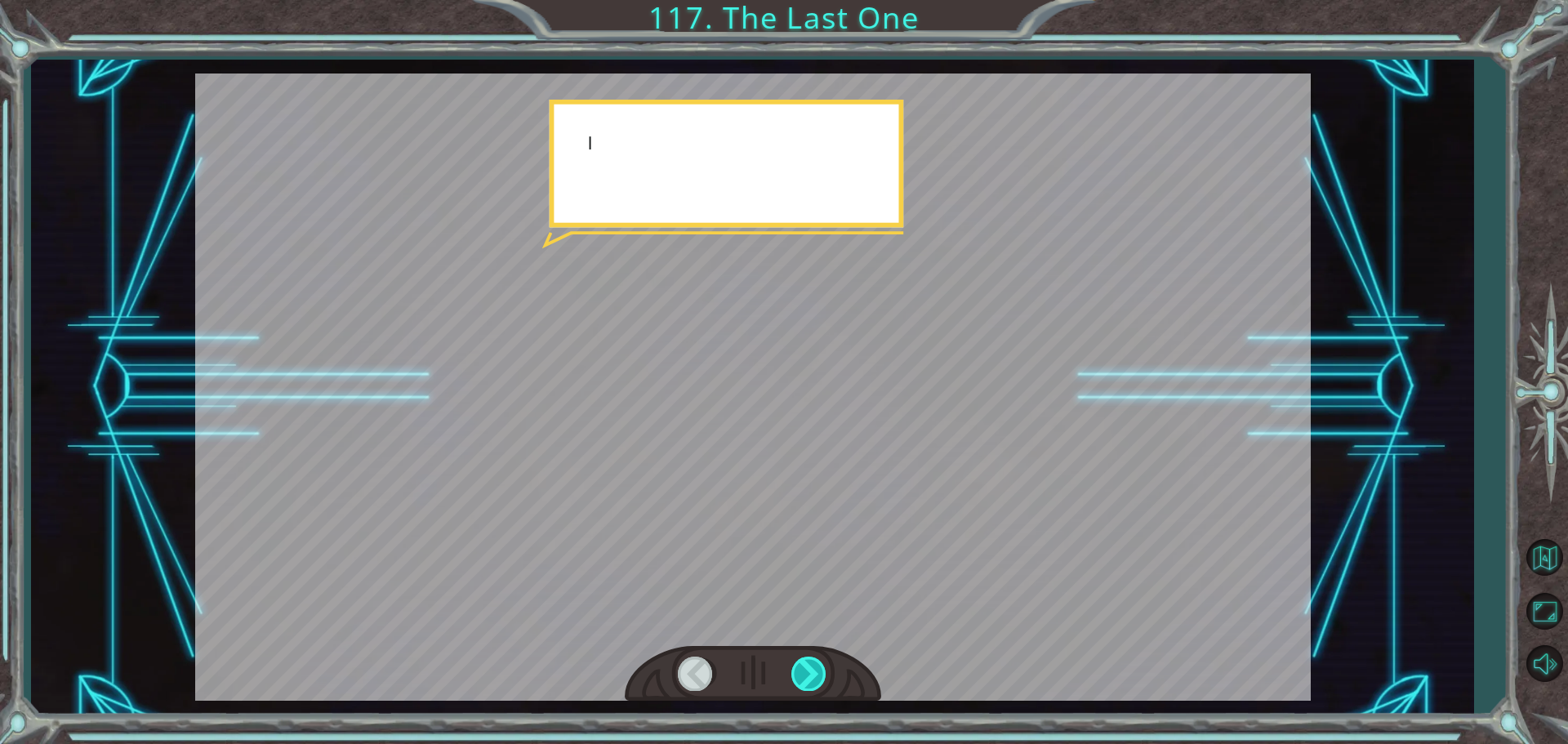
click at [813, 667] on div at bounding box center [809, 673] width 37 height 33
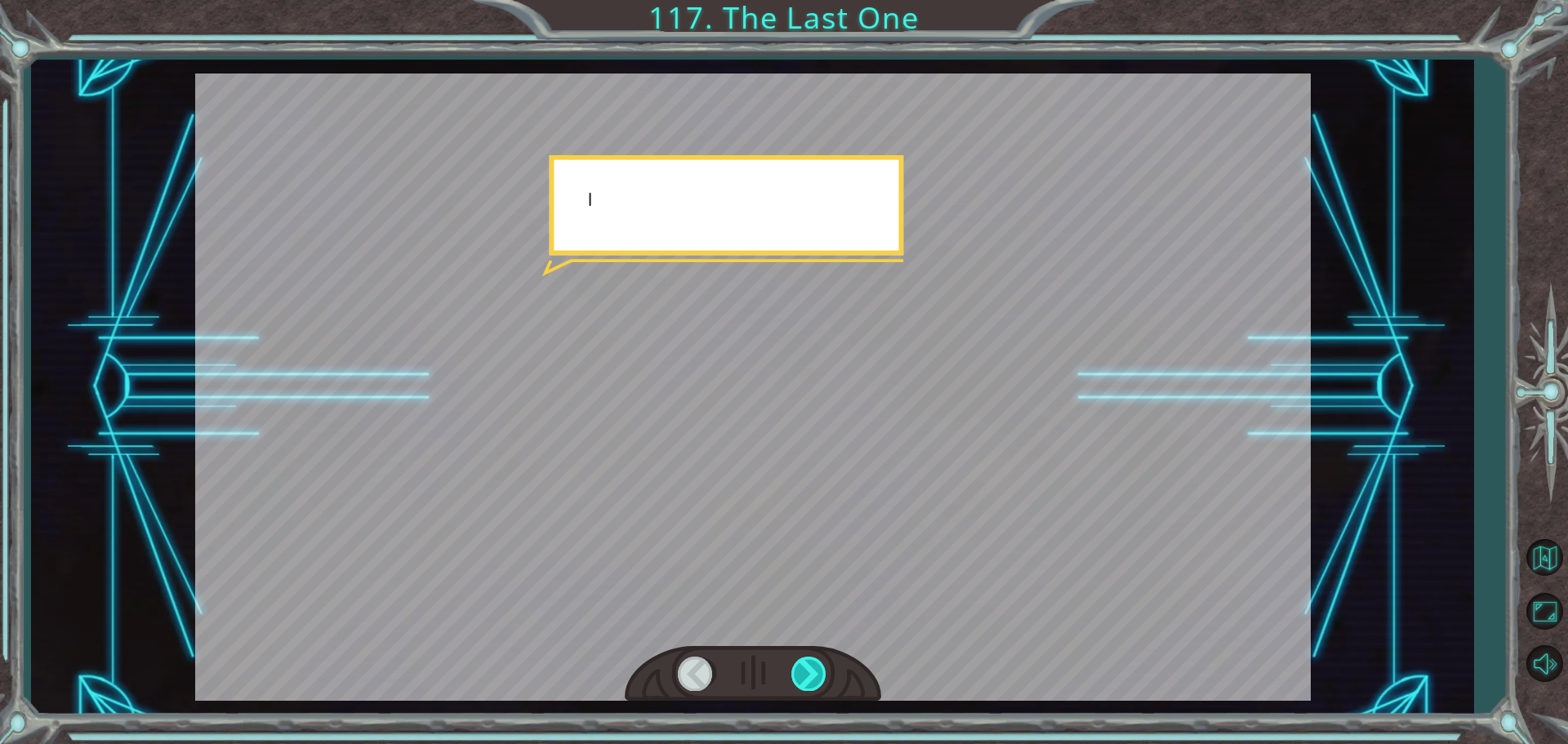
click at [813, 667] on div at bounding box center [809, 673] width 37 height 33
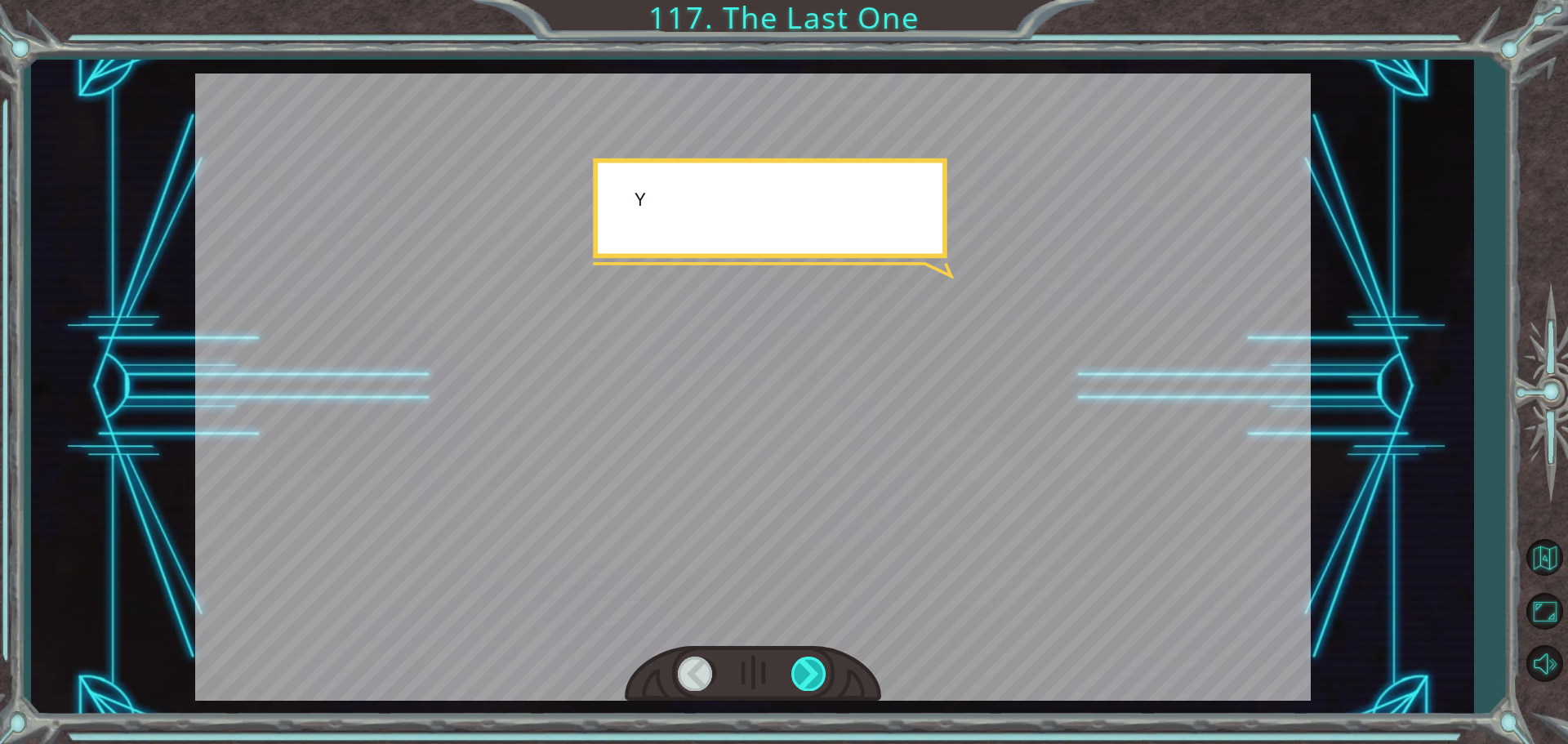
click at [813, 667] on div at bounding box center [809, 673] width 37 height 33
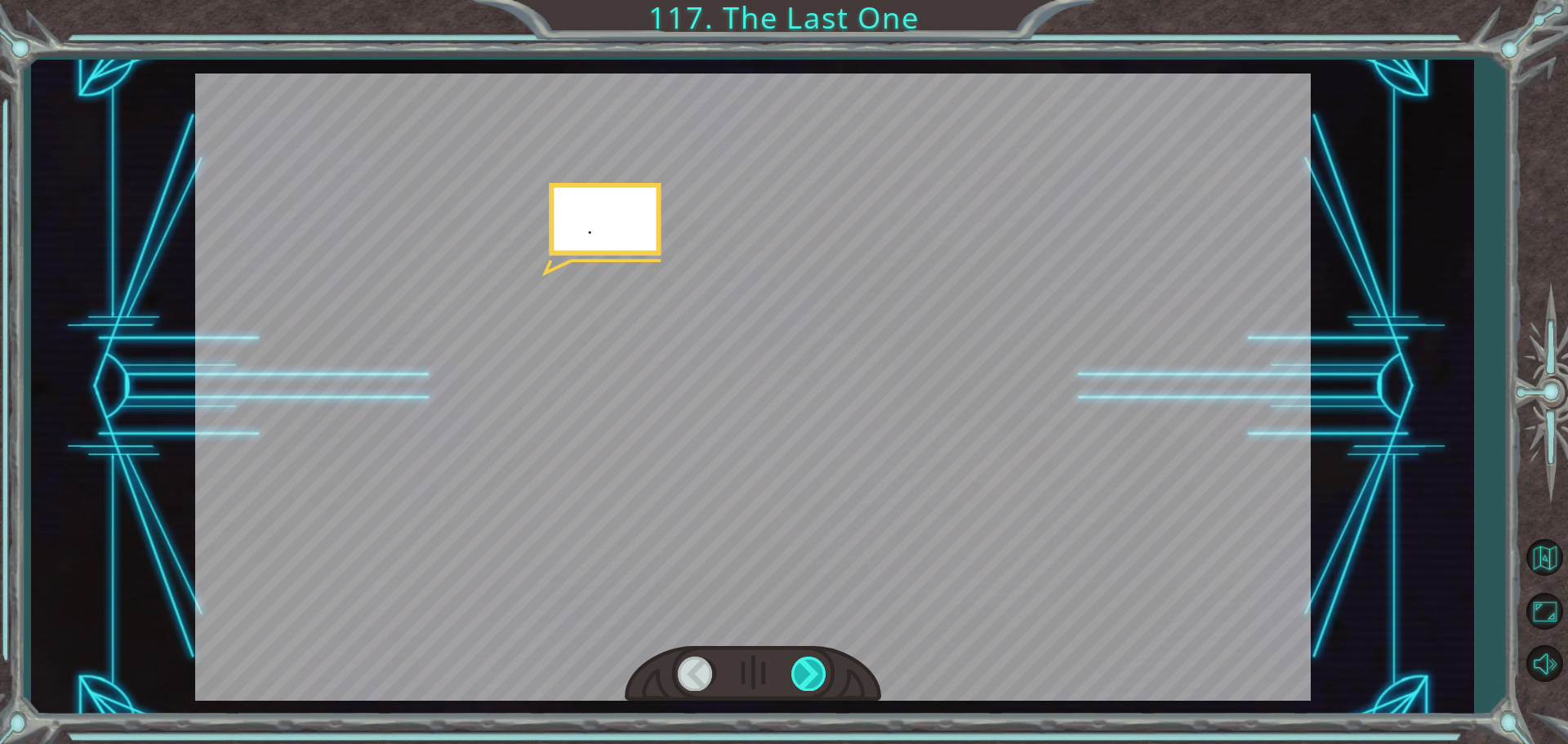
click at [813, 667] on div at bounding box center [809, 673] width 37 height 33
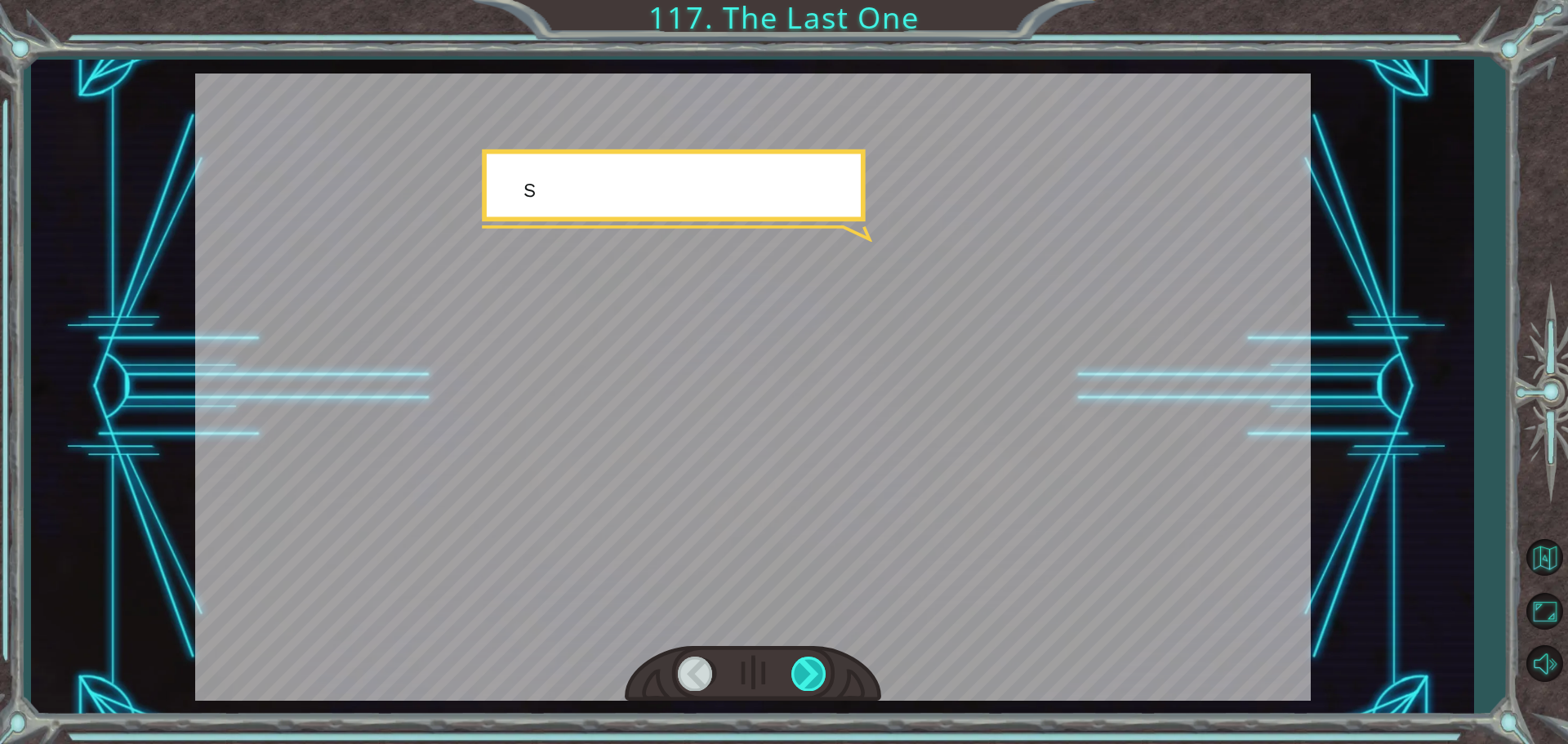
click at [815, 668] on div at bounding box center [809, 673] width 37 height 33
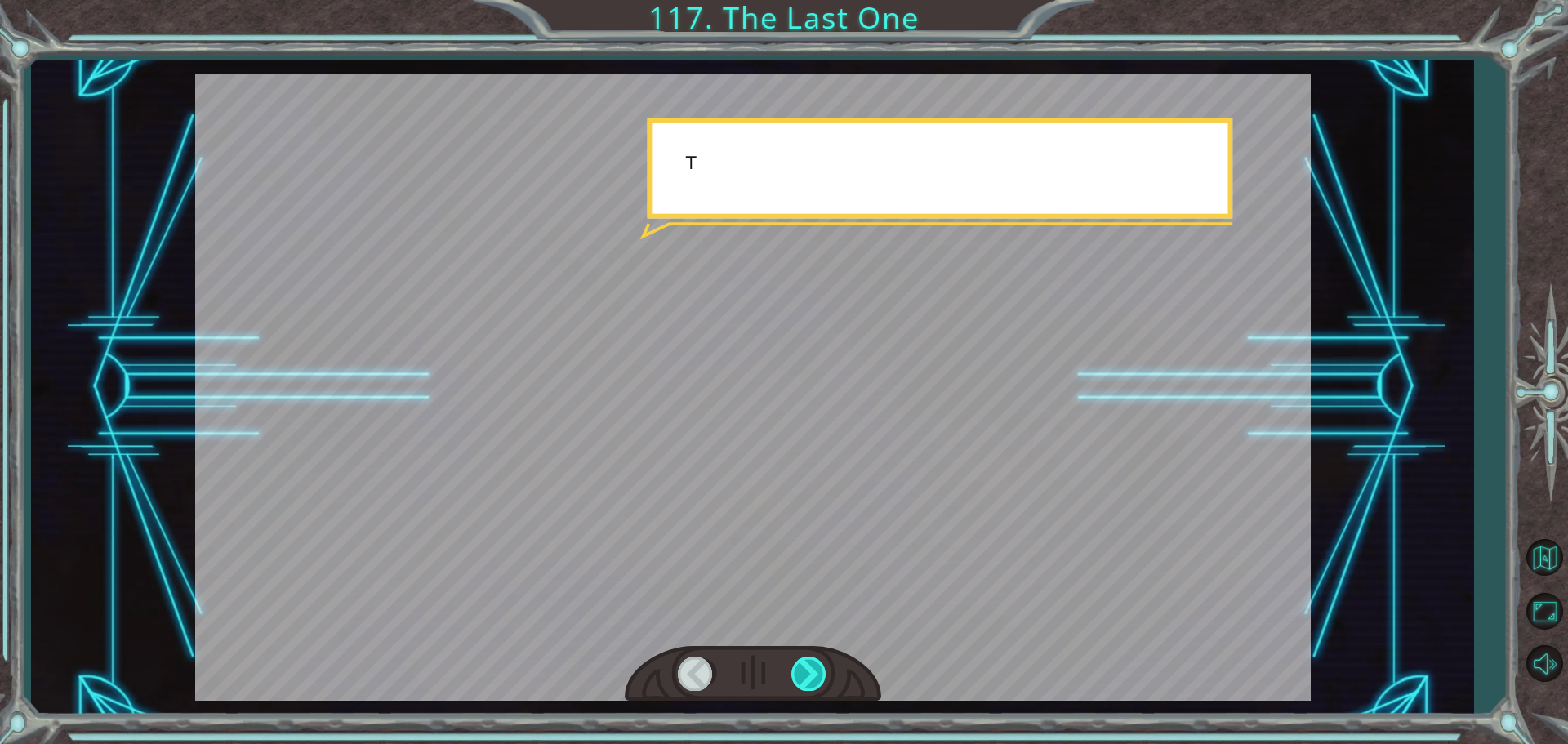
click at [815, 668] on div at bounding box center [809, 673] width 37 height 33
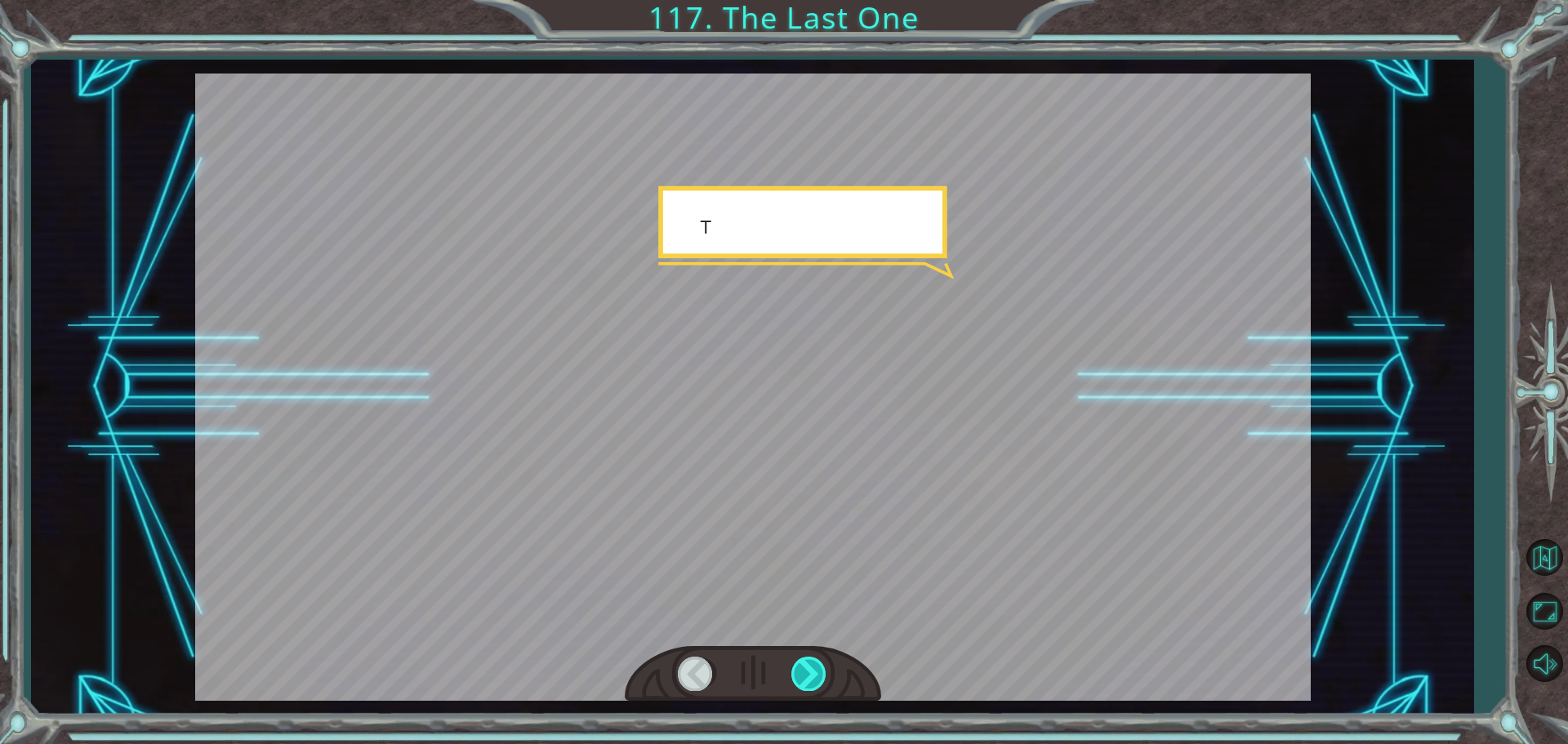
click at [815, 668] on div at bounding box center [809, 673] width 37 height 33
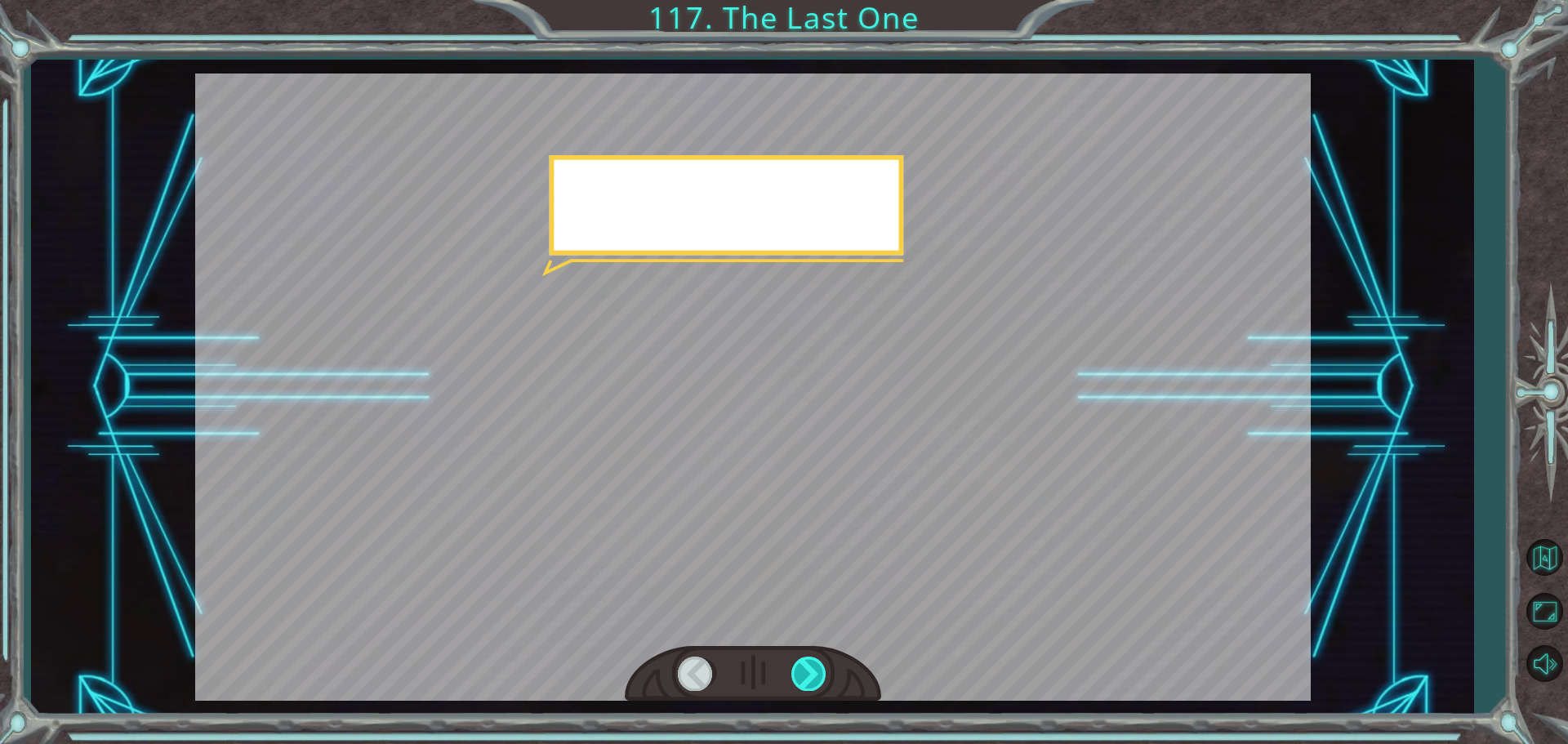
click at [815, 668] on div at bounding box center [809, 673] width 37 height 33
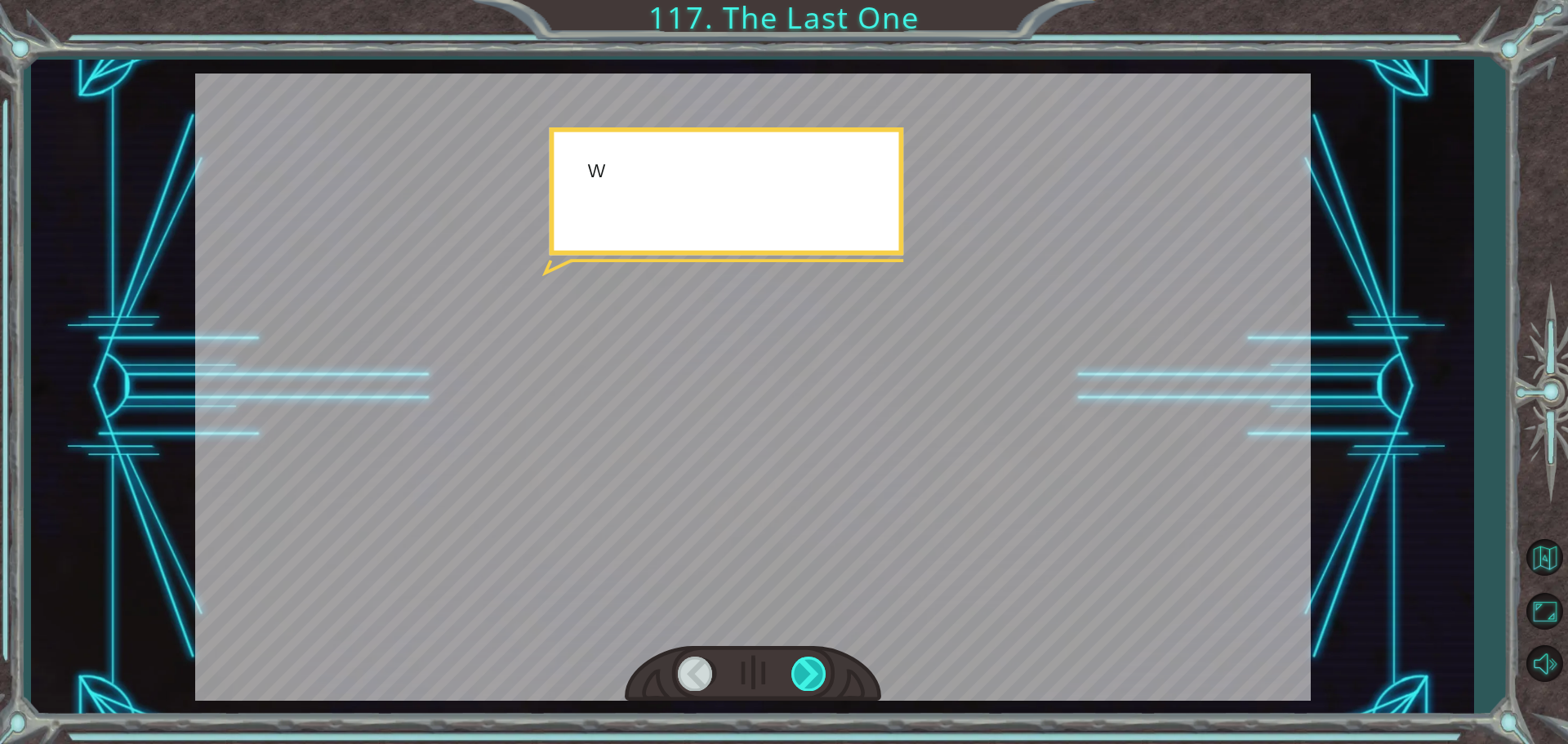
click at [813, 665] on div at bounding box center [809, 673] width 37 height 33
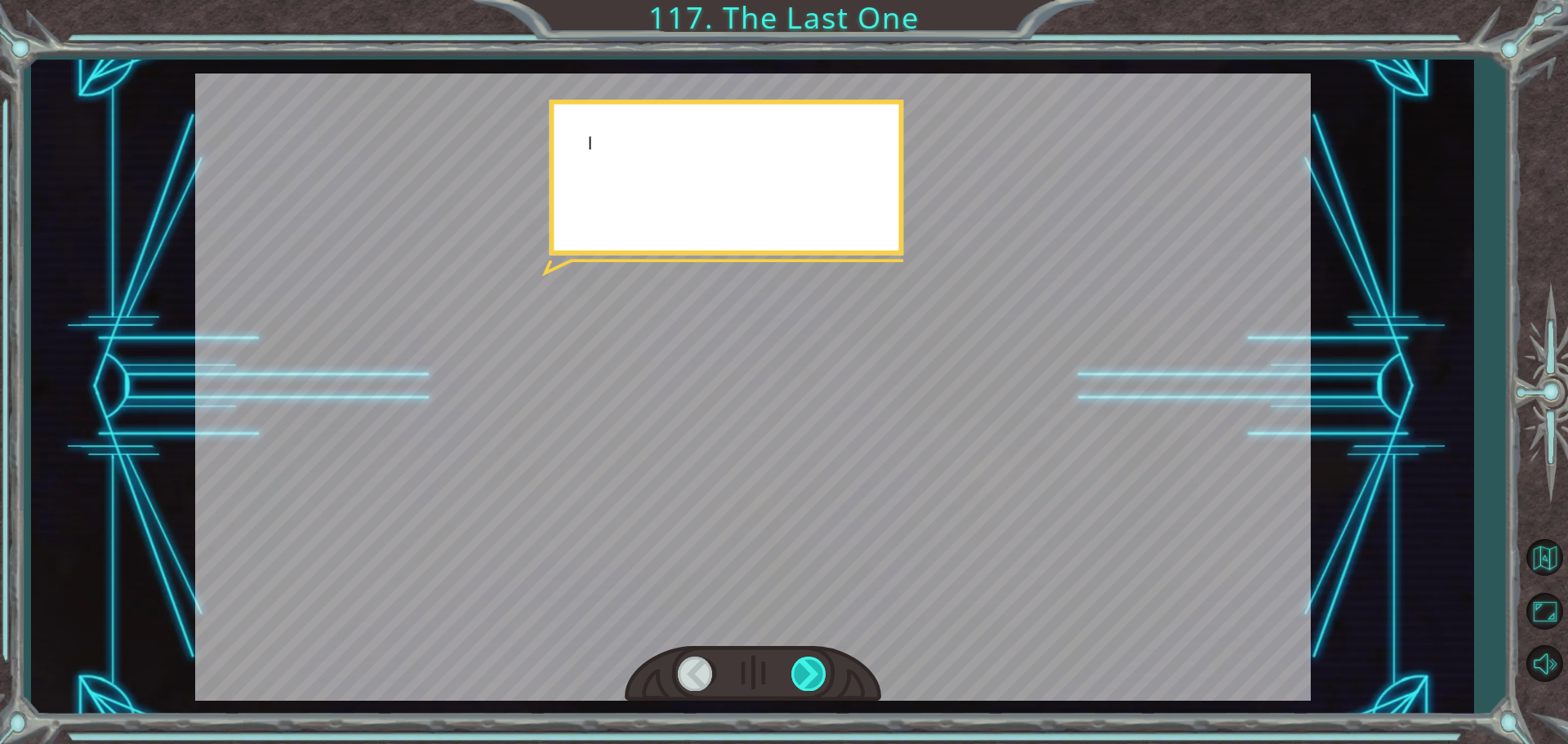
click at [813, 665] on div at bounding box center [809, 673] width 37 height 33
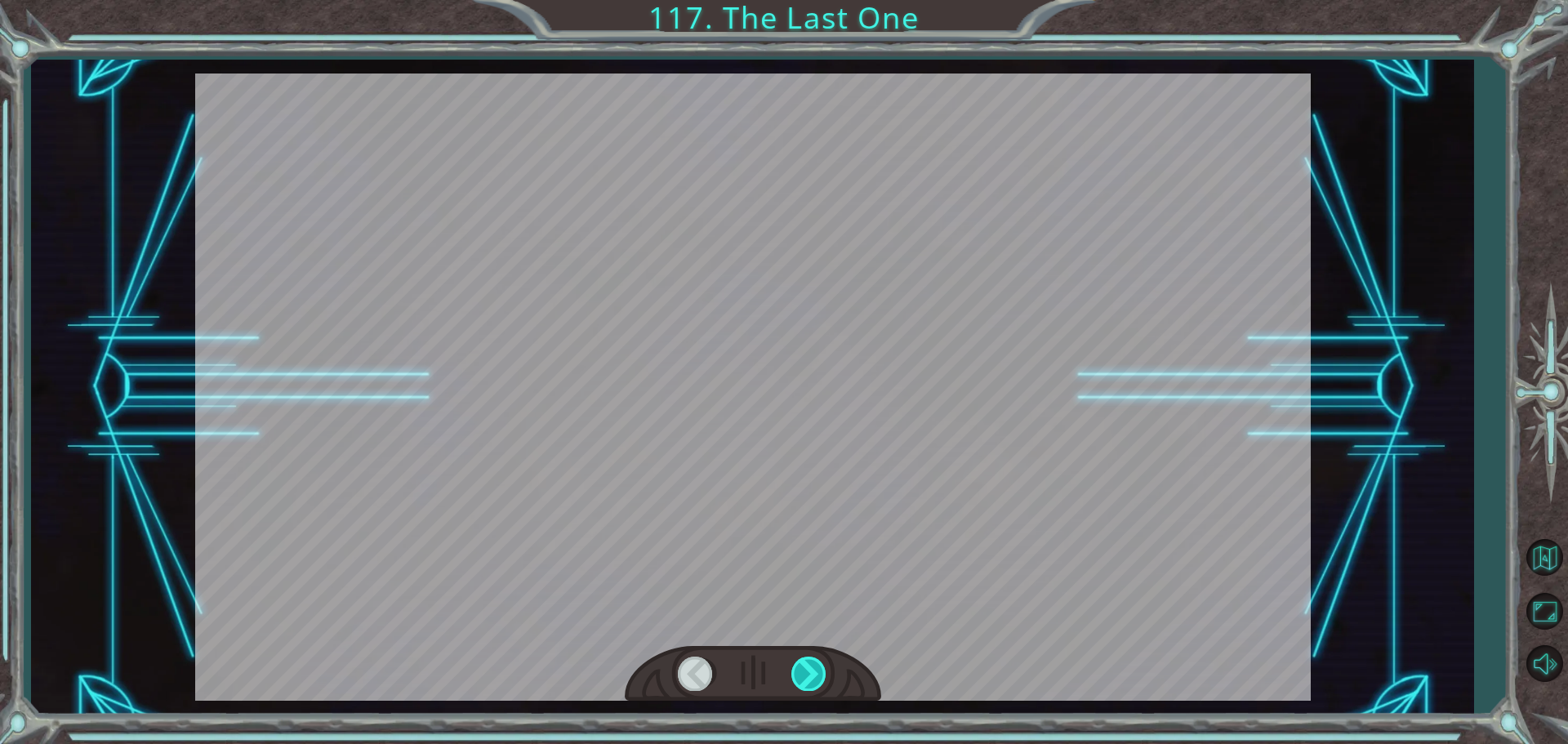
click at [813, 665] on div at bounding box center [809, 673] width 37 height 33
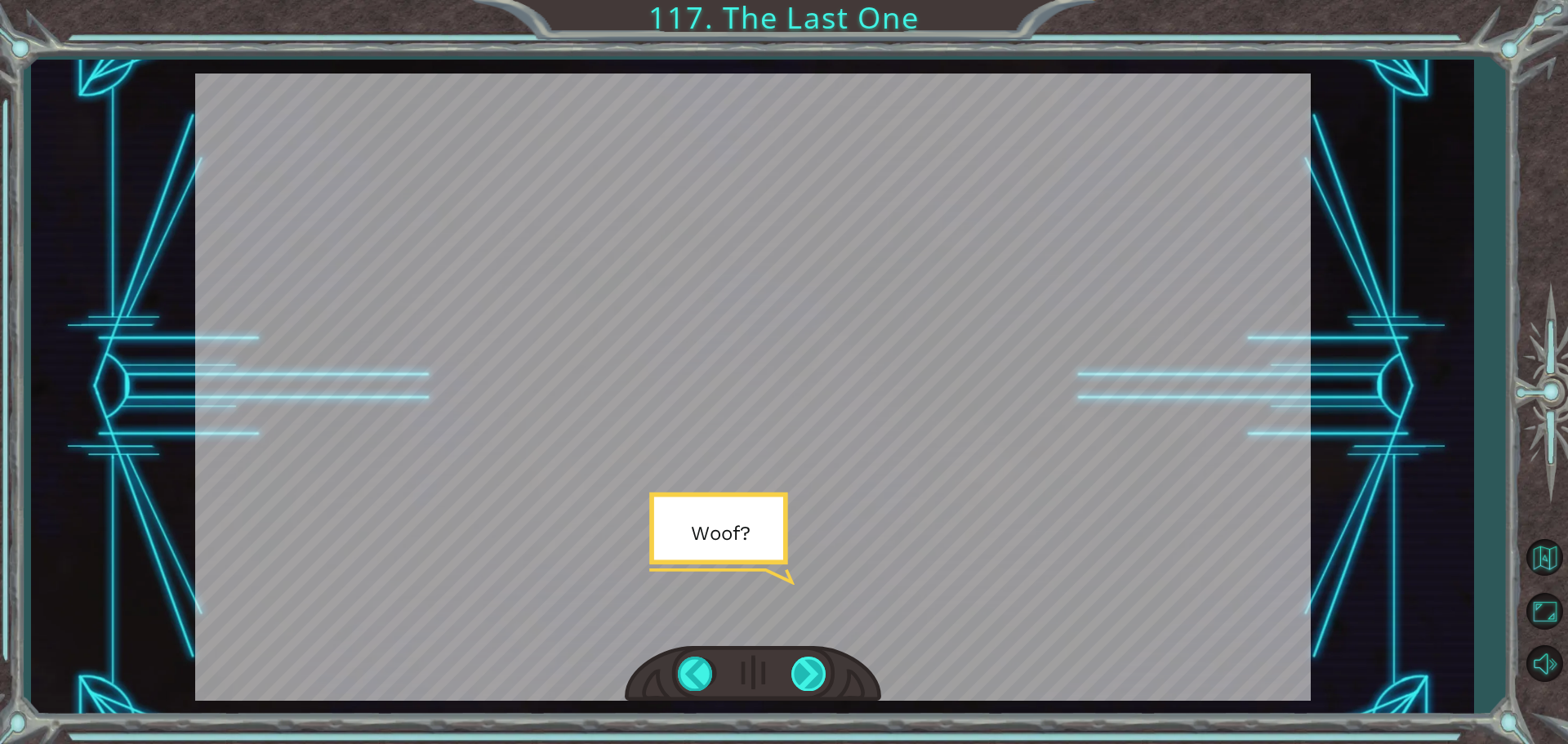
click at [813, 663] on div at bounding box center [809, 673] width 37 height 33
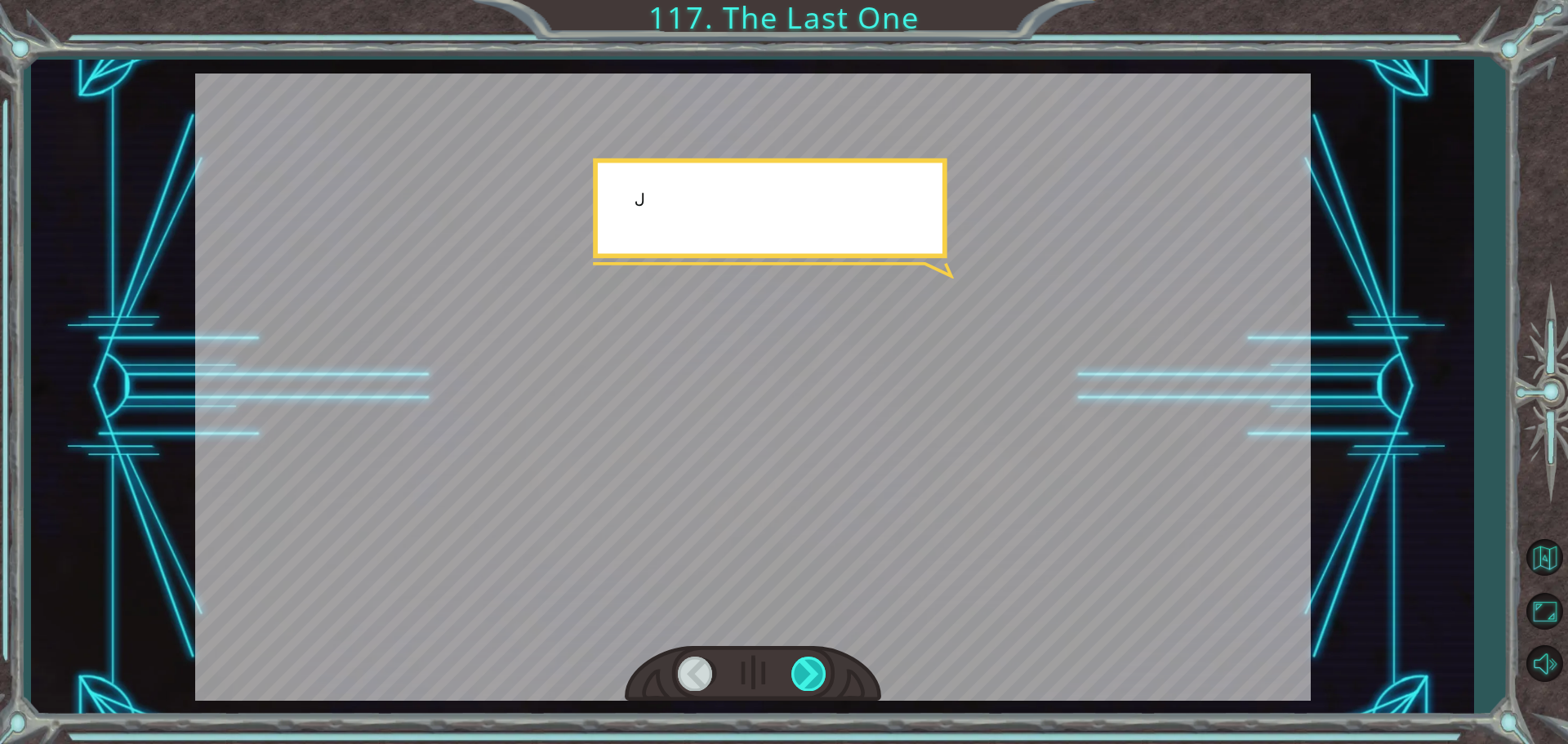
click at [813, 663] on div at bounding box center [809, 673] width 37 height 33
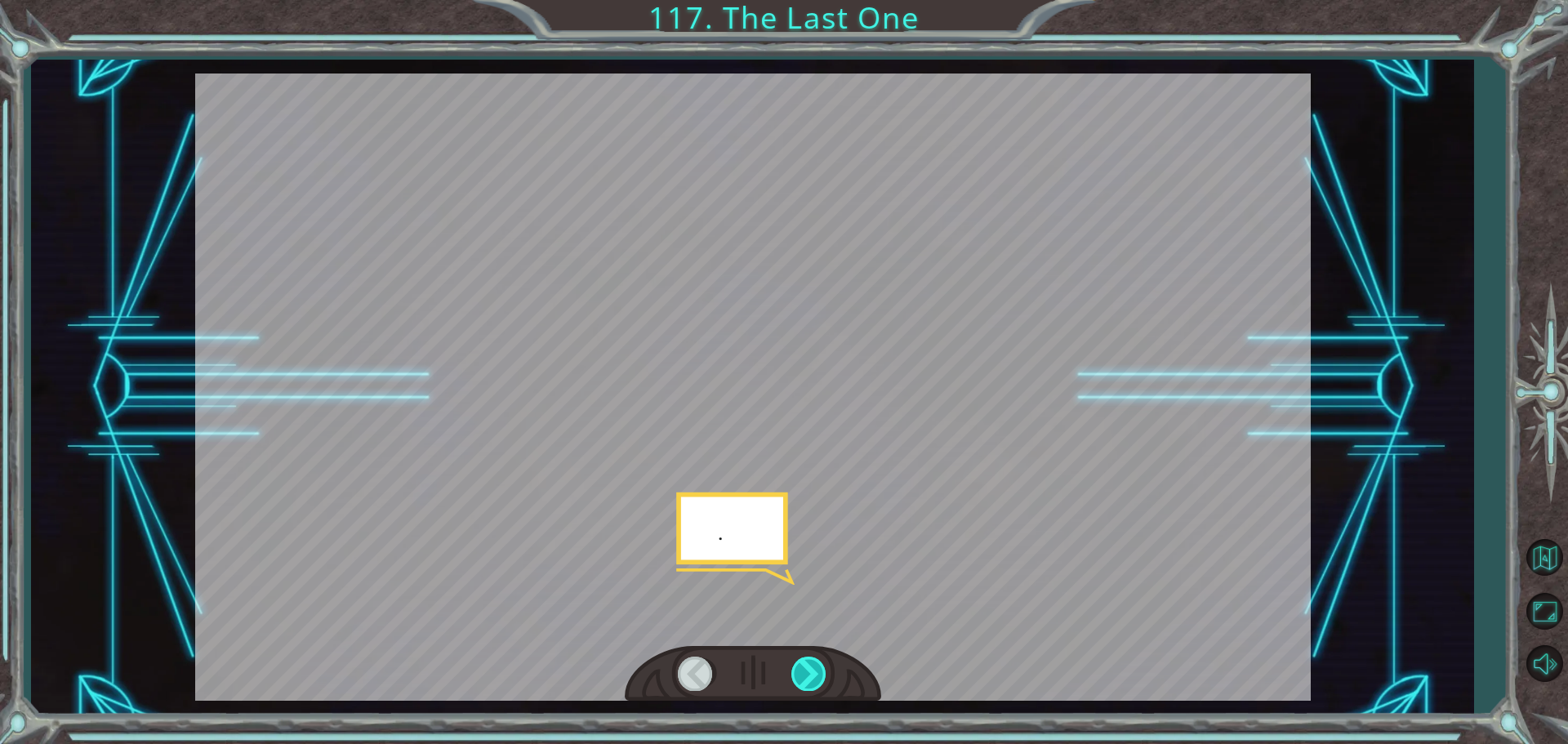
click at [813, 663] on div at bounding box center [809, 673] width 37 height 33
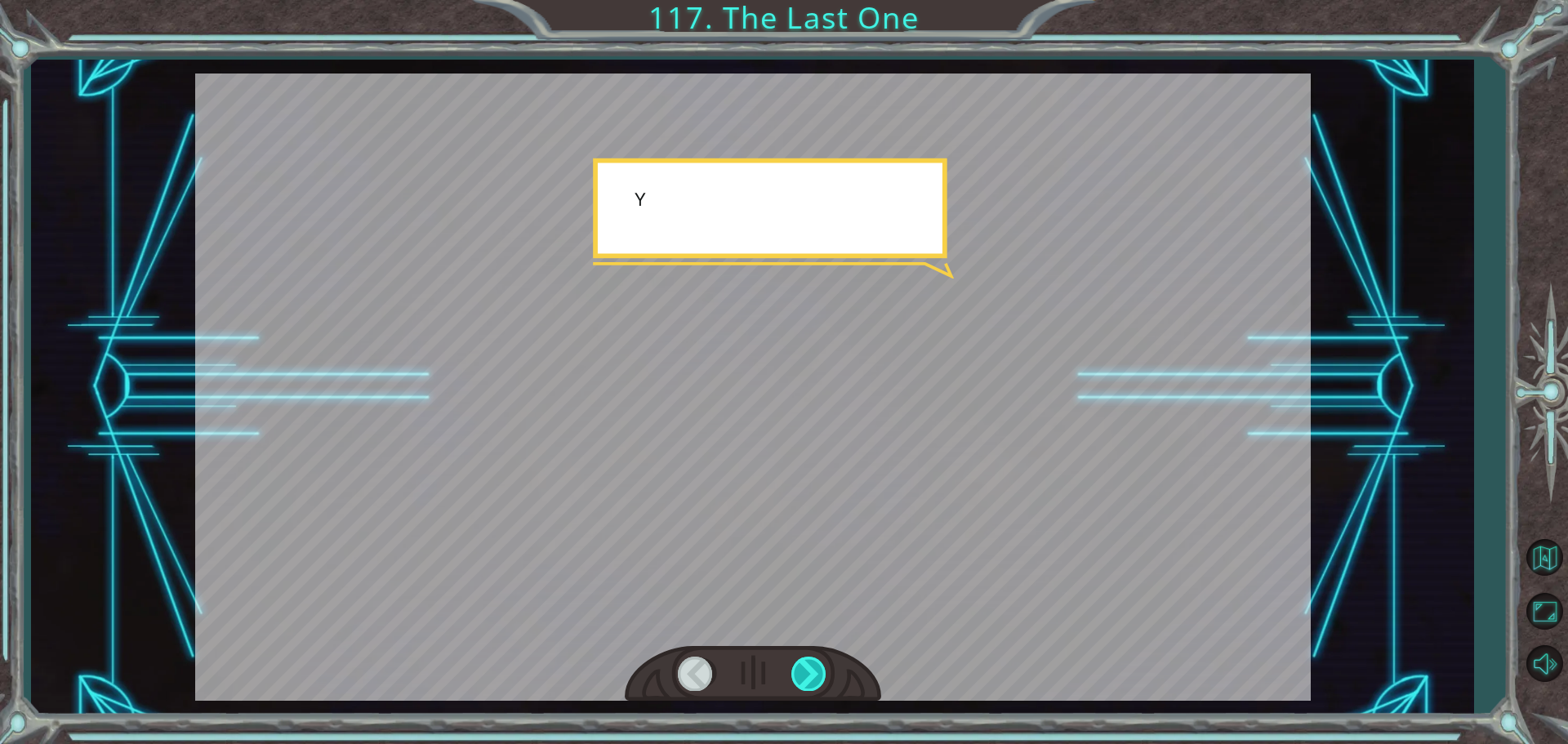
click at [812, 661] on div at bounding box center [809, 673] width 37 height 33
click at [811, 661] on div at bounding box center [809, 673] width 37 height 33
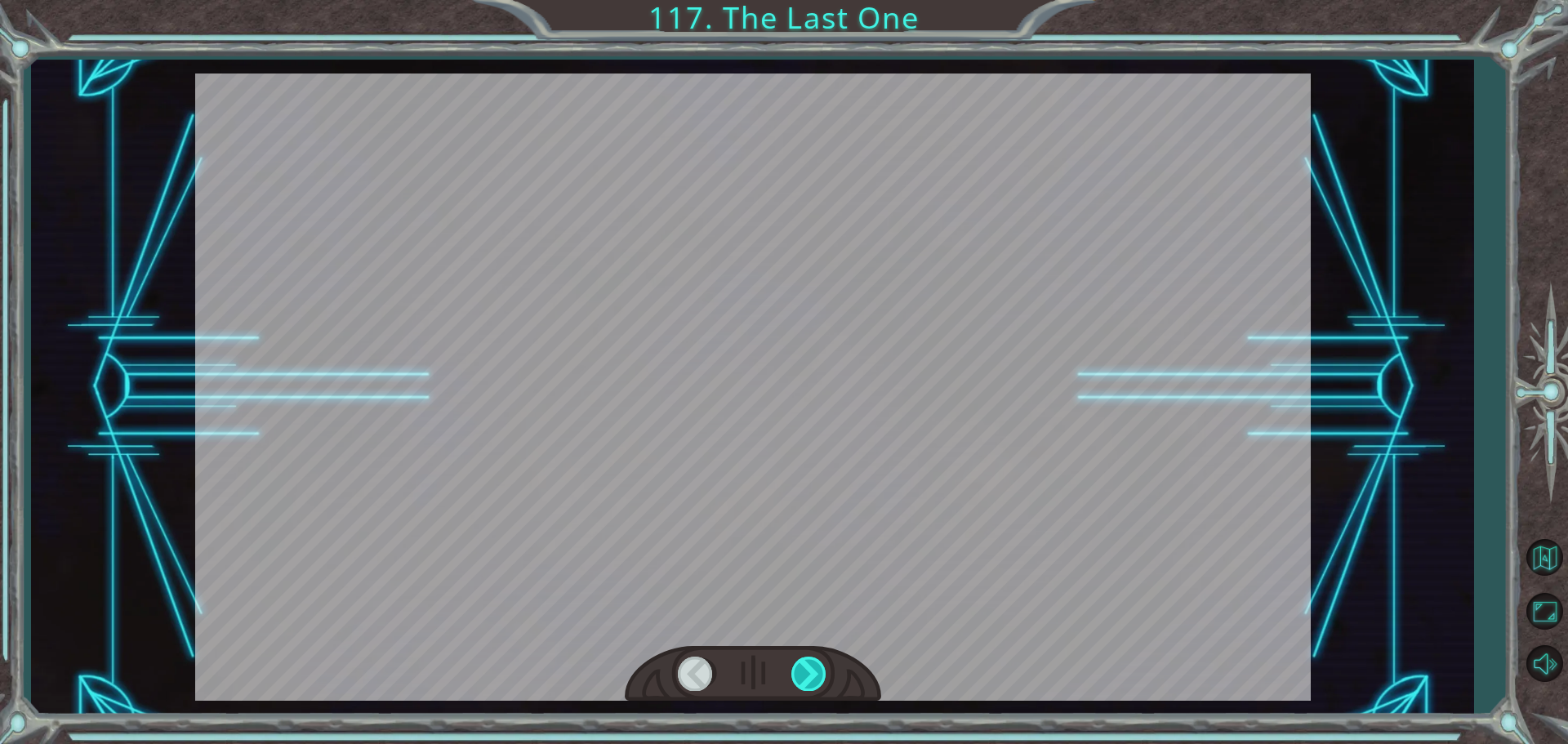
click at [811, 661] on div at bounding box center [809, 673] width 37 height 33
click at [811, 0] on div "Temporary Text W o w , t h e s u n i s o u t . T h a t l i t t l e p e r s o n …" at bounding box center [784, 0] width 1568 height 0
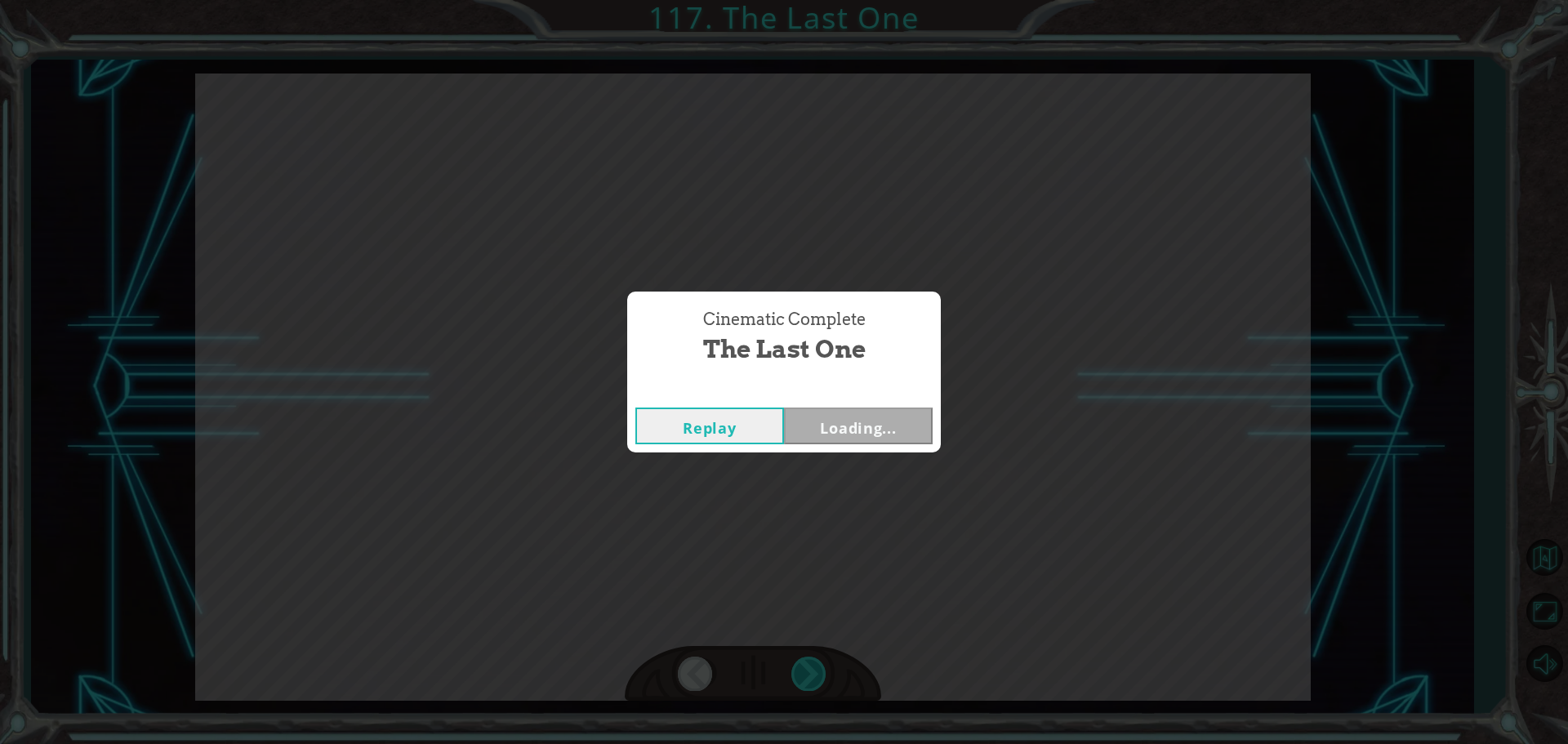
click at [811, 661] on div "Cinematic Complete The Last One Replay Loading..." at bounding box center [784, 372] width 1568 height 744
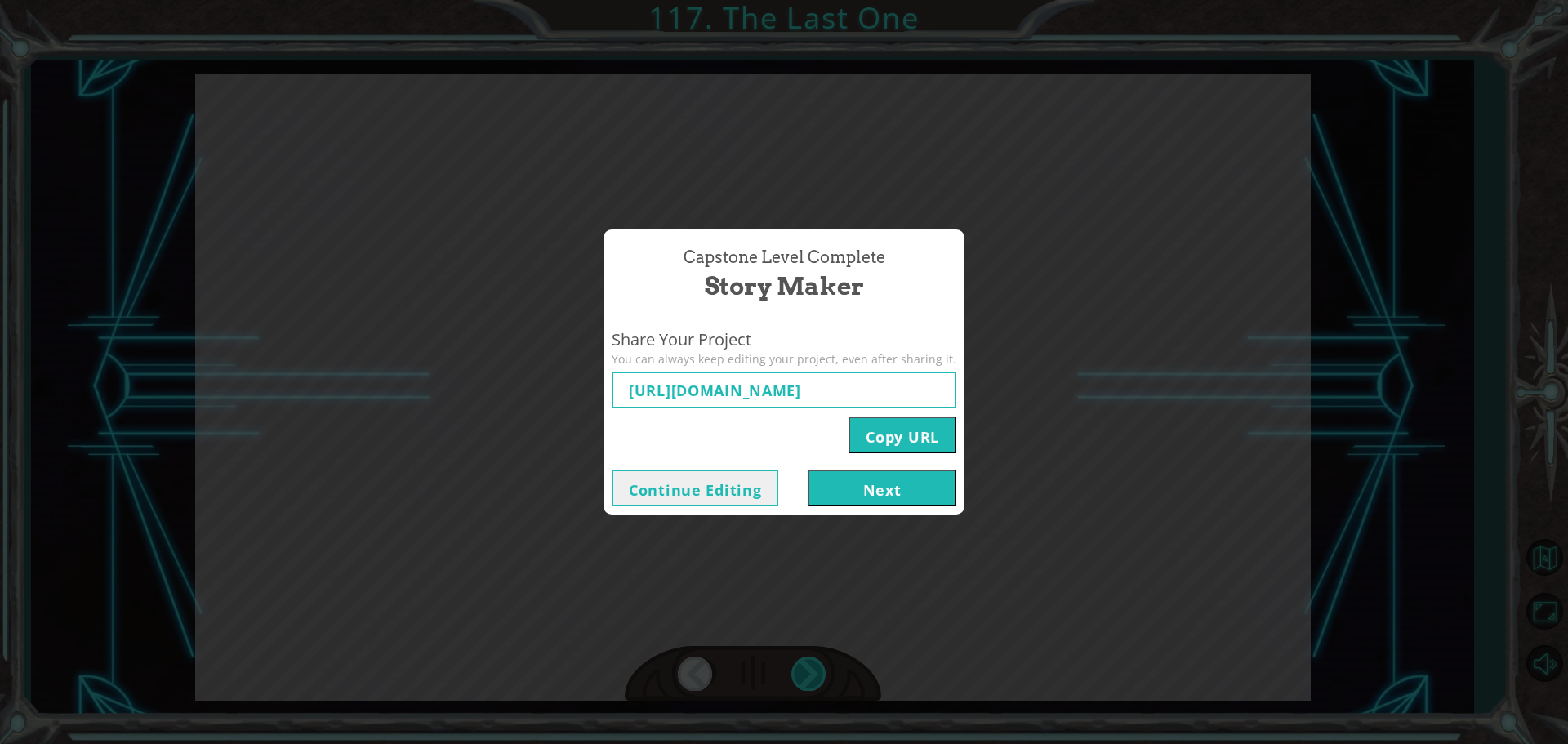
type input "[URL][DOMAIN_NAME]"
click at [811, 661] on div "Capstone Level Complete Story Maker Share Your Project You can always keep edit…" at bounding box center [784, 372] width 1568 height 744
click at [848, 479] on button "Next" at bounding box center [881, 487] width 148 height 37
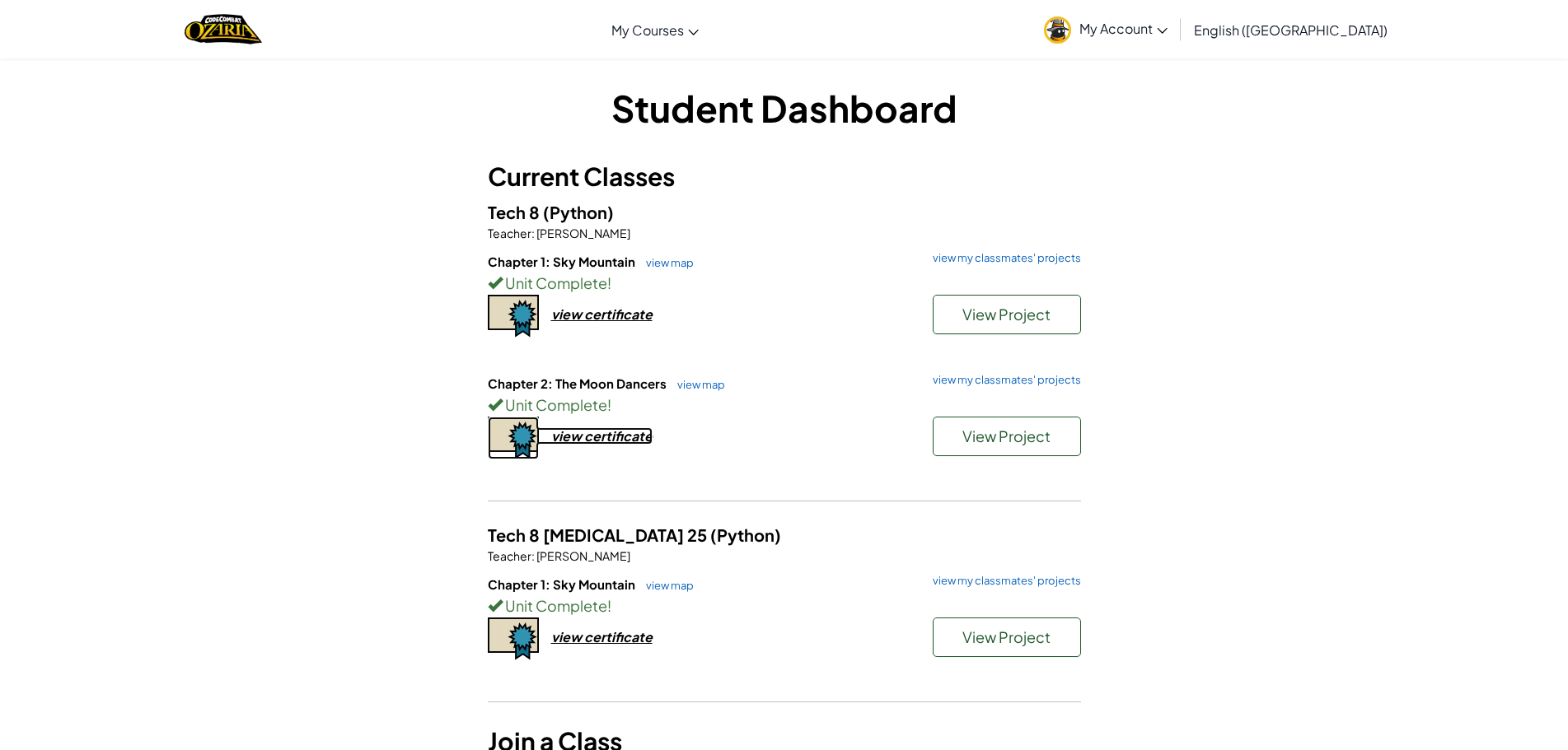
click at [607, 439] on div "view certificate" at bounding box center [602, 436] width 102 height 17
click at [620, 438] on div "view certificate" at bounding box center [602, 436] width 102 height 17
click at [672, 390] on link "view map" at bounding box center [697, 385] width 56 height 13
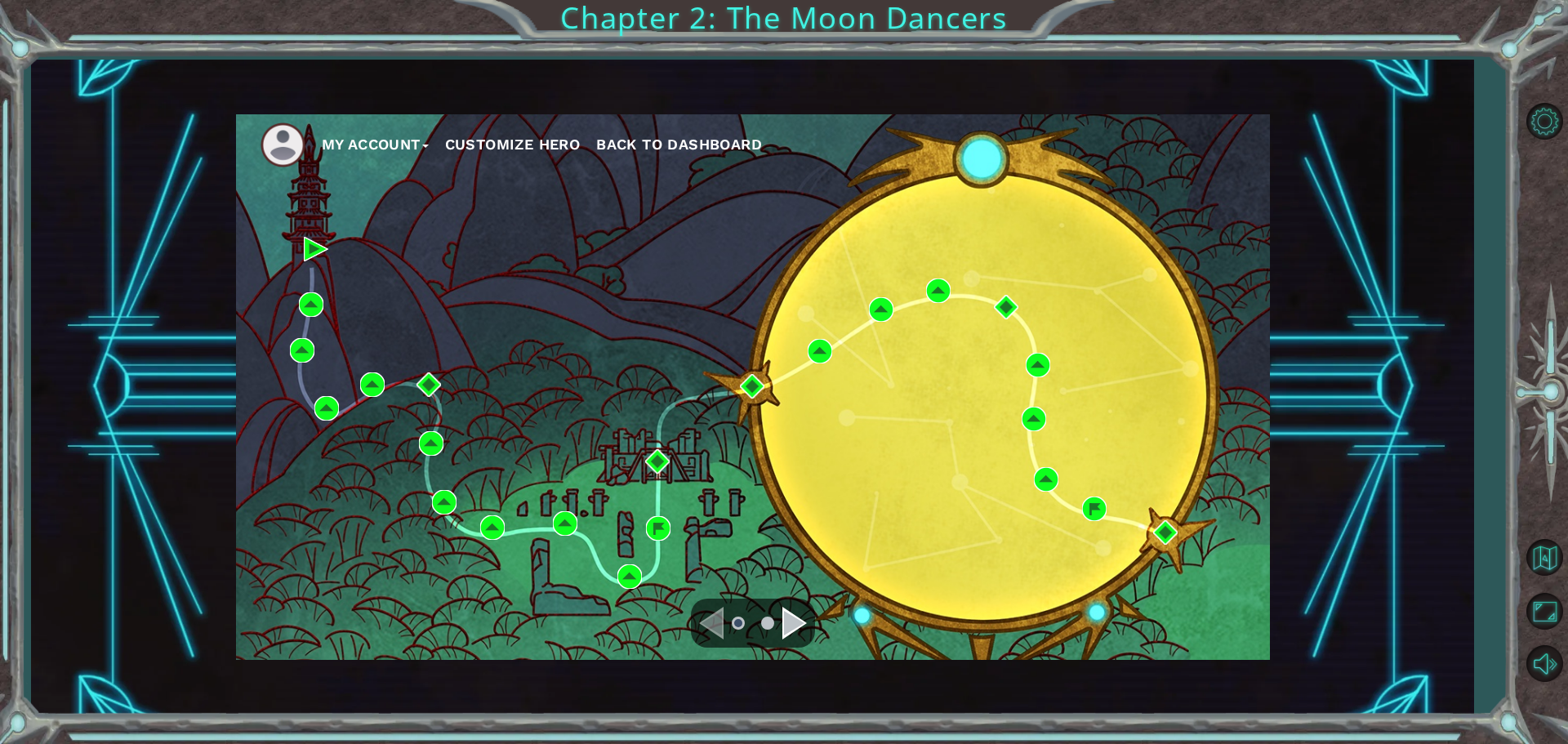
click at [796, 632] on div "Navigate to the next page" at bounding box center [795, 623] width 25 height 32
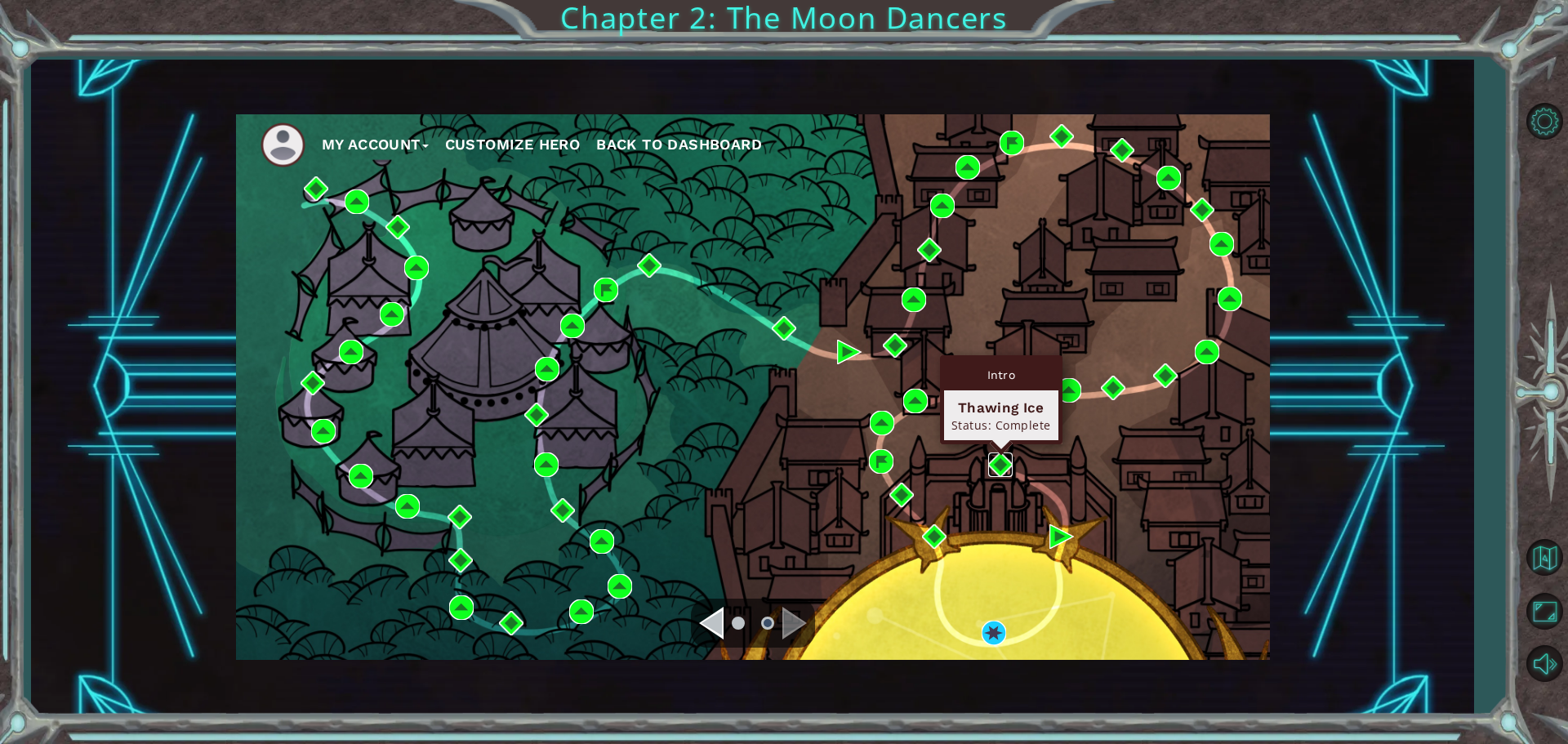
click at [993, 469] on img at bounding box center [1000, 465] width 25 height 25
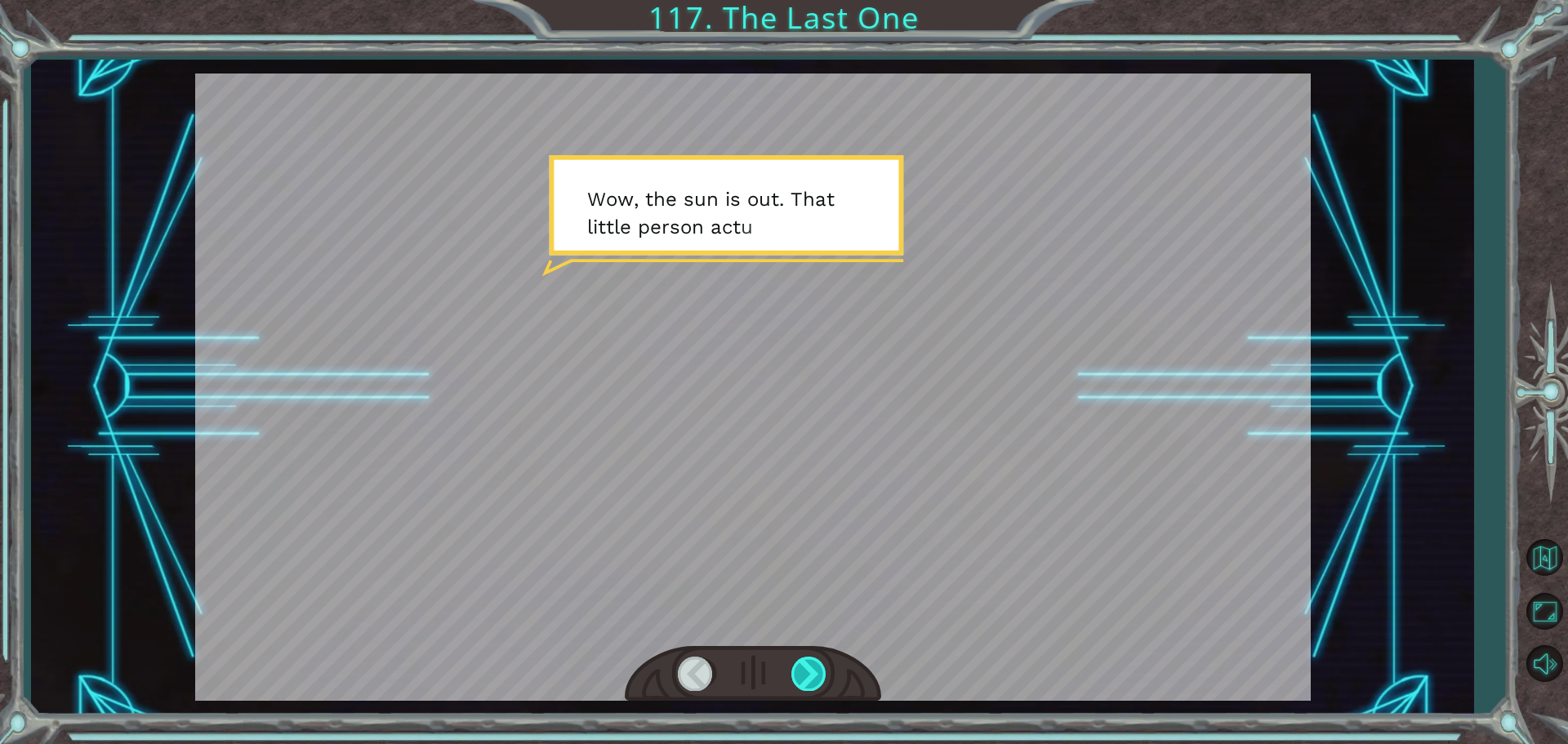
click at [825, 685] on div at bounding box center [809, 673] width 37 height 33
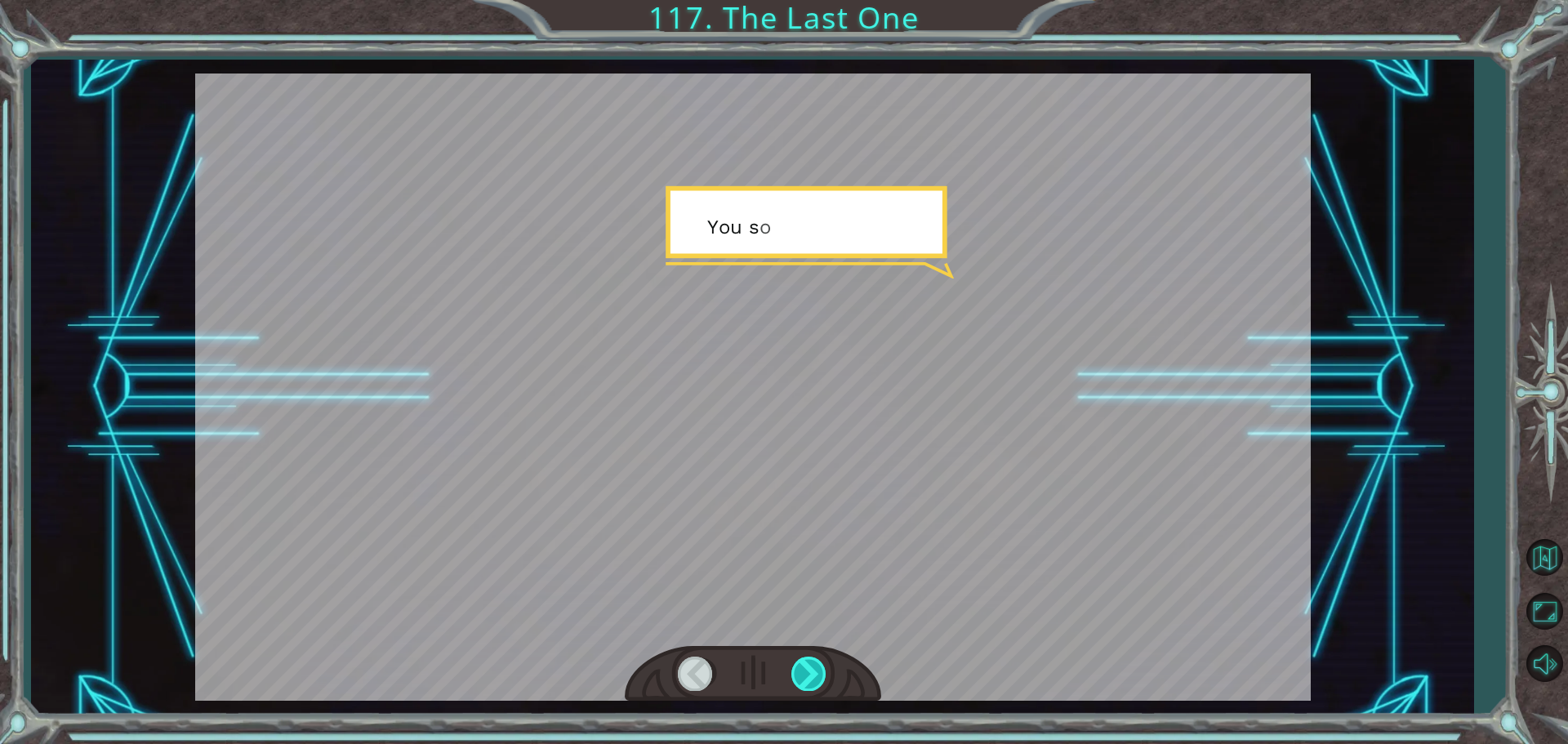
click at [815, 678] on div at bounding box center [809, 673] width 37 height 33
click at [814, 677] on div at bounding box center [809, 673] width 37 height 33
click at [814, 677] on div at bounding box center [809, 673] width 37 height 33
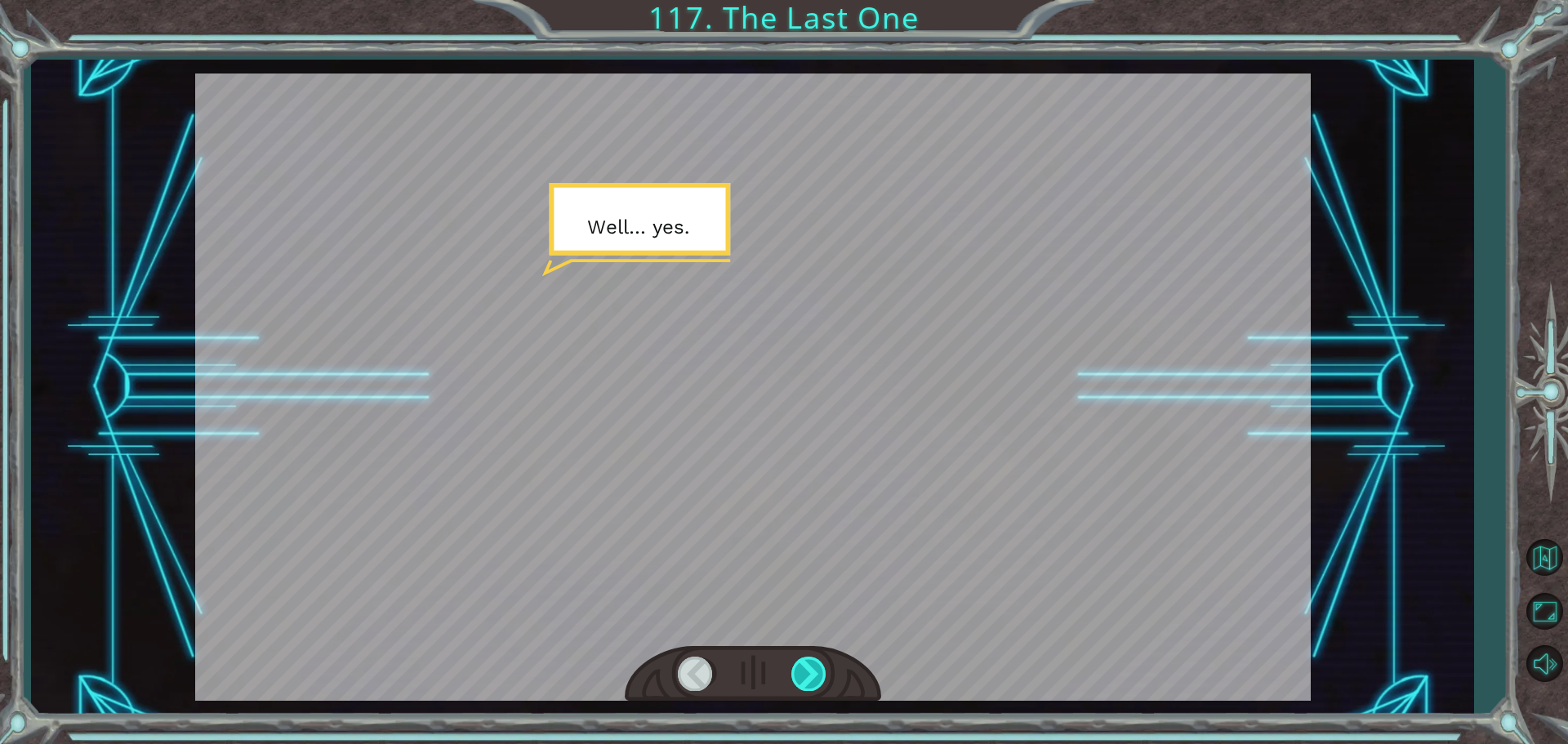
click at [814, 677] on div at bounding box center [809, 673] width 37 height 33
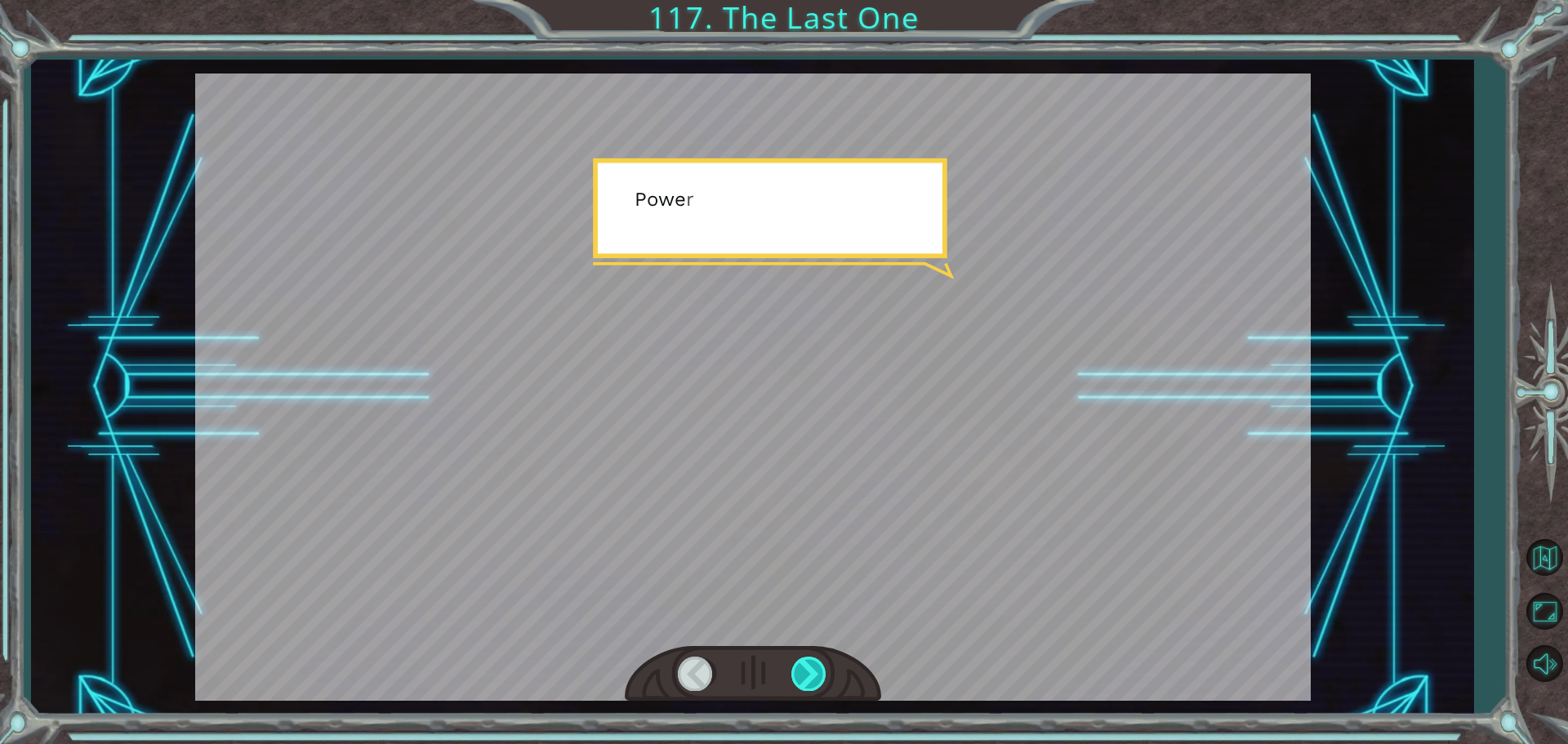
click at [814, 676] on div at bounding box center [809, 673] width 37 height 33
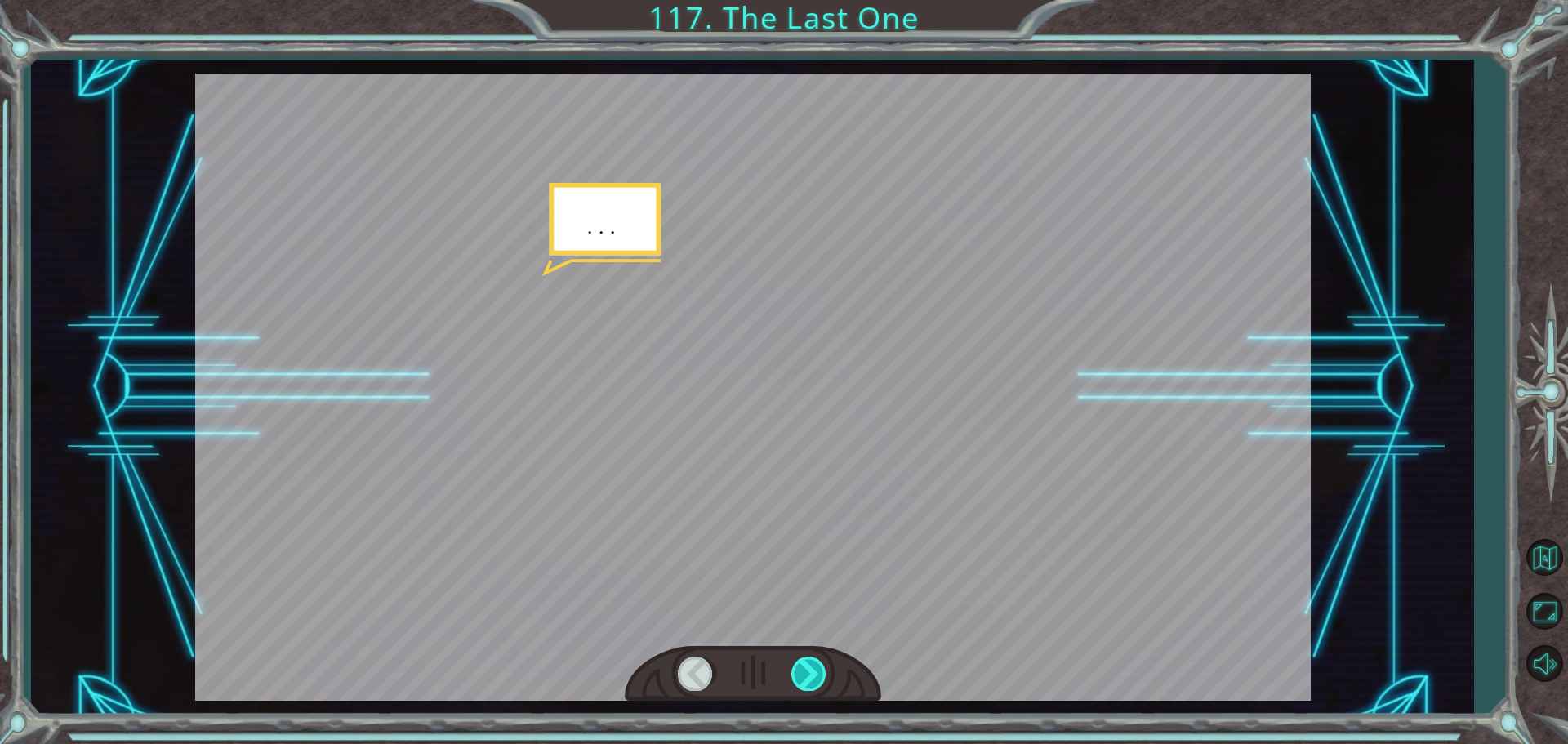
click at [814, 676] on div at bounding box center [809, 673] width 37 height 33
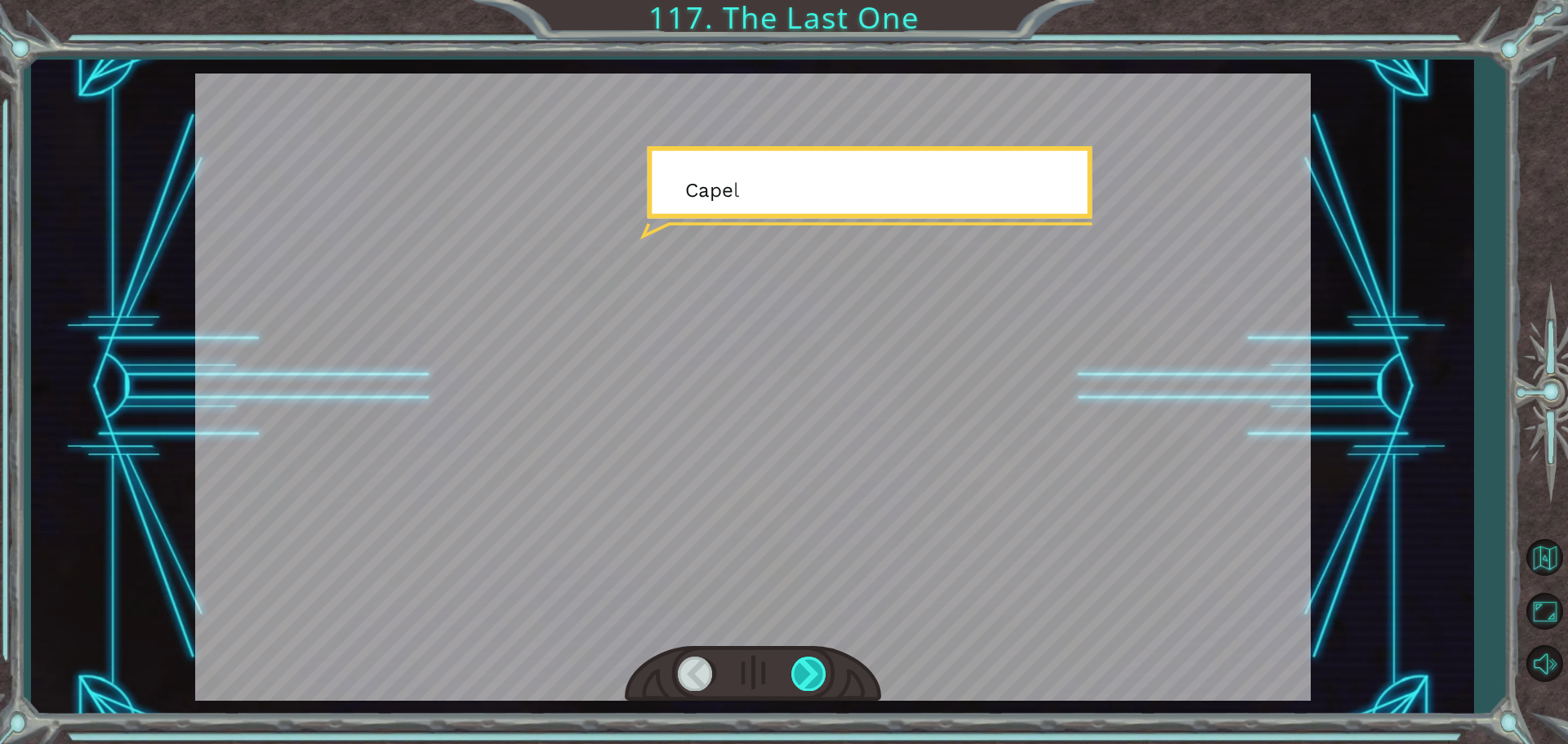
click at [814, 676] on div at bounding box center [809, 673] width 37 height 33
click at [815, 670] on div at bounding box center [809, 673] width 37 height 33
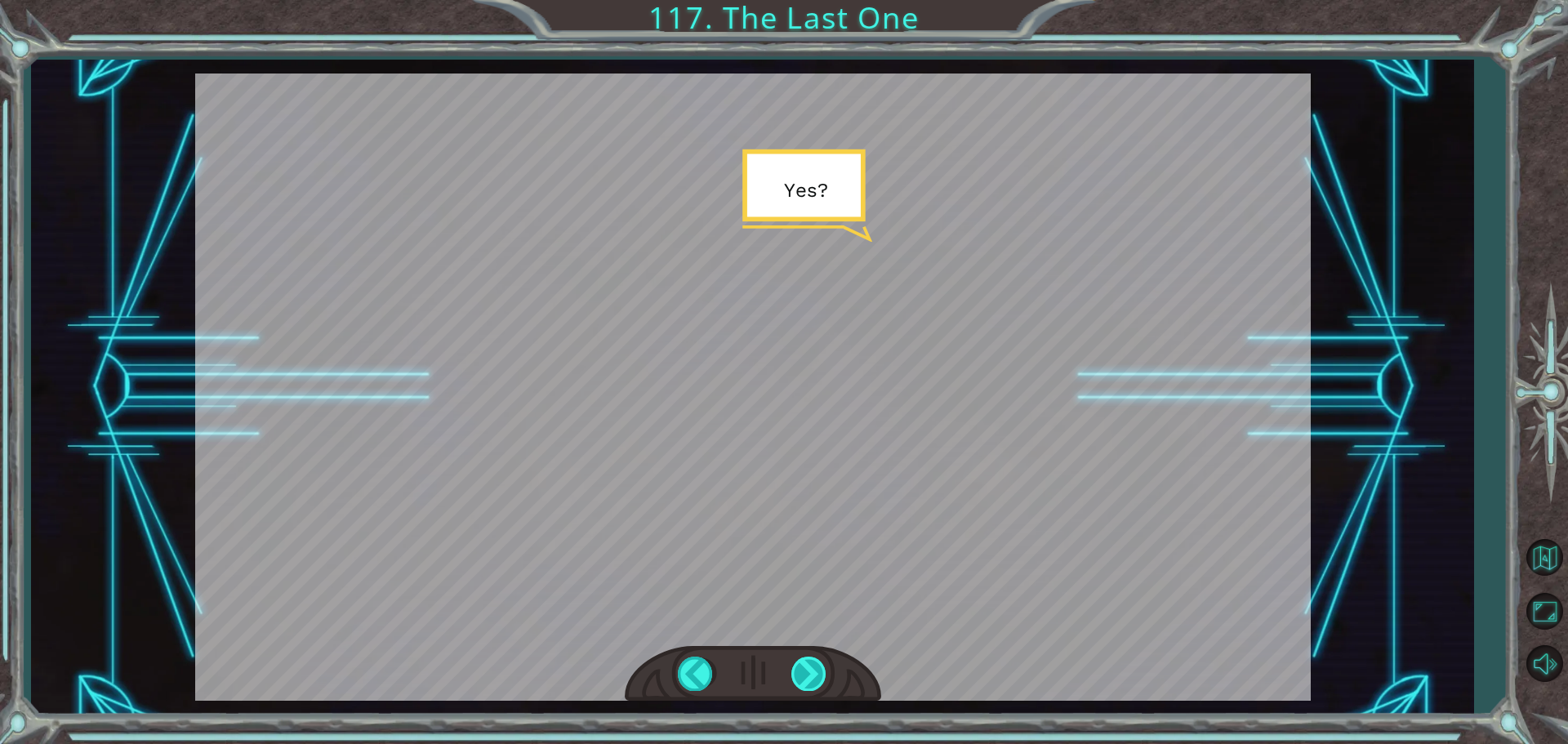
click at [815, 670] on div at bounding box center [809, 673] width 37 height 33
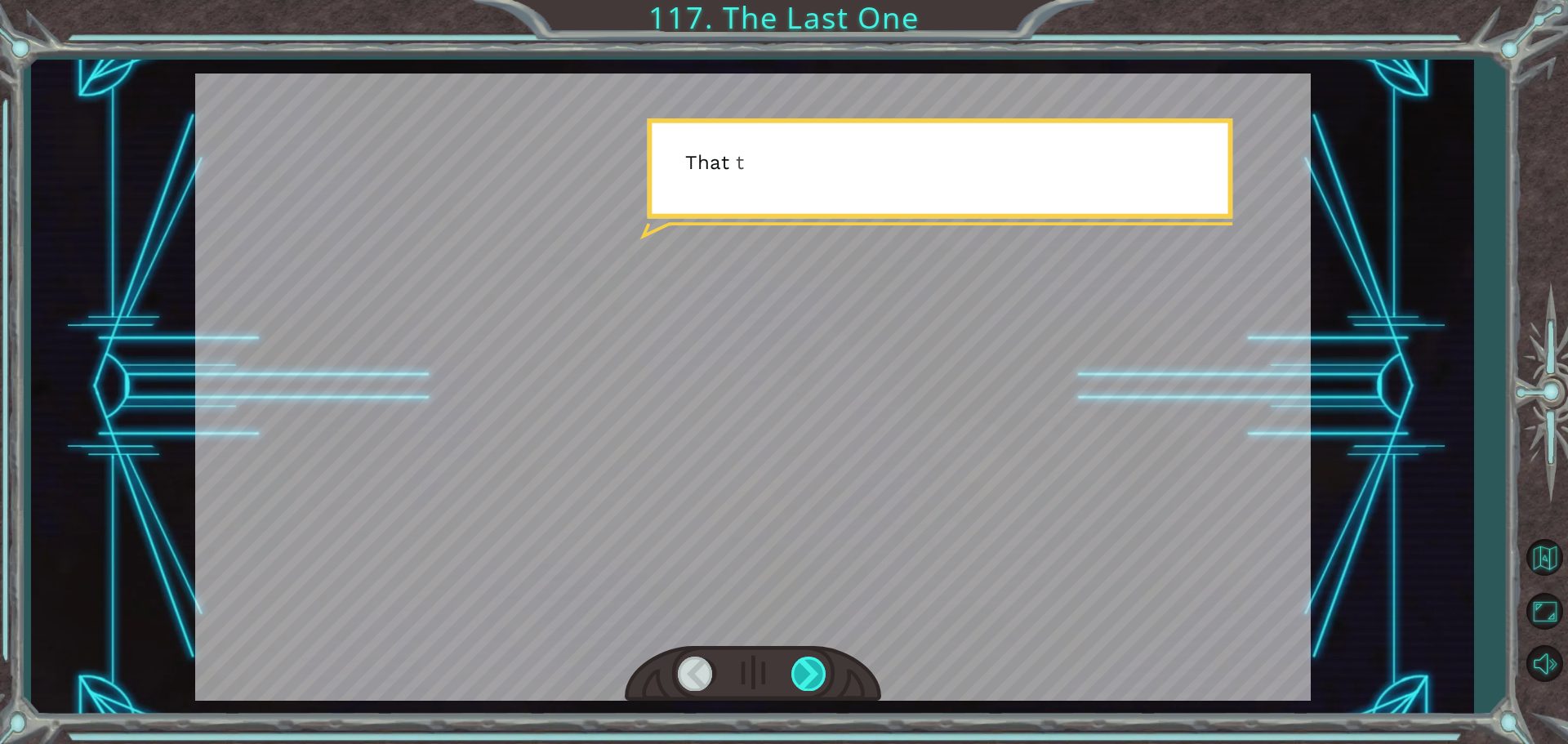
click at [815, 670] on div at bounding box center [809, 673] width 37 height 33
click at [817, 670] on div at bounding box center [809, 673] width 37 height 33
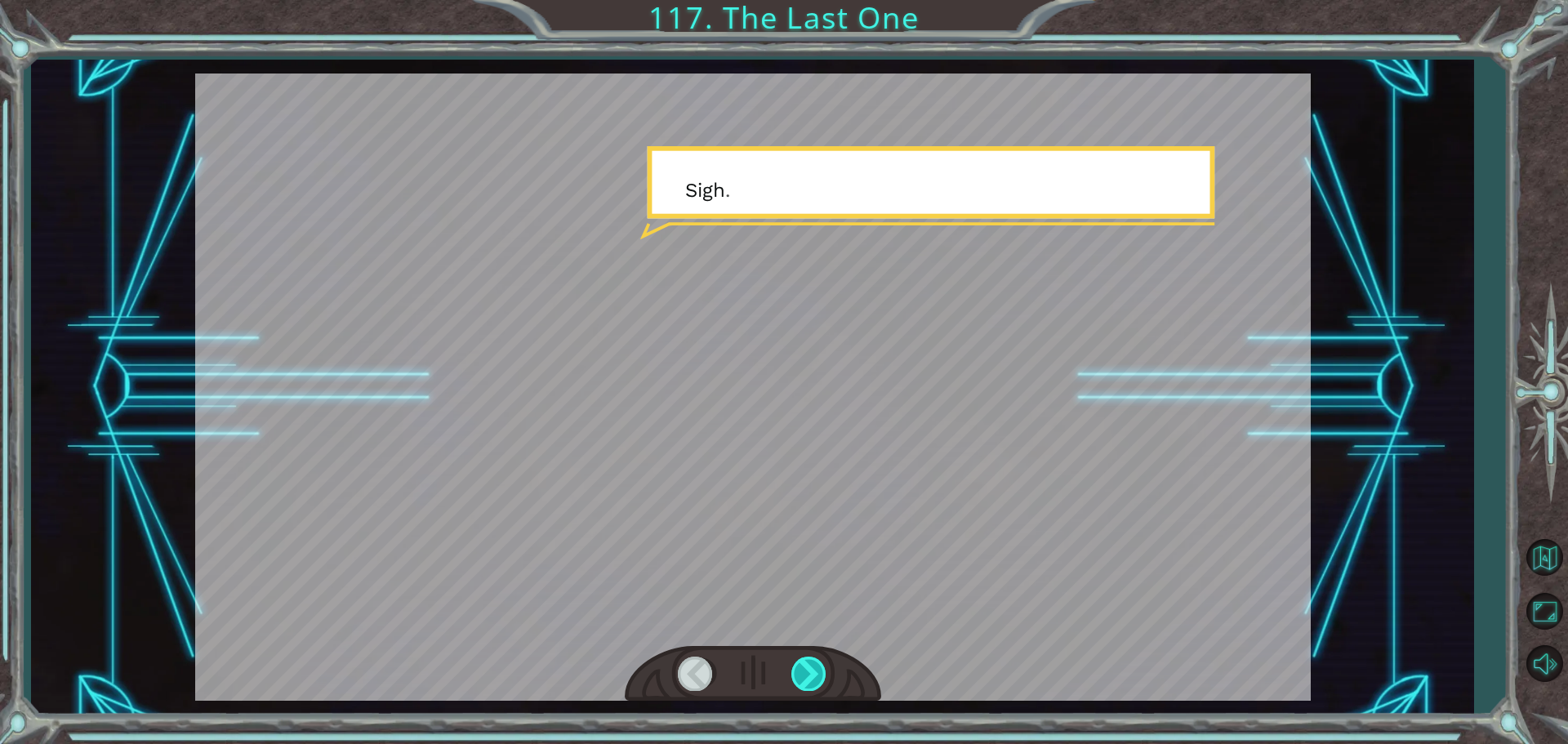
click at [817, 670] on div at bounding box center [809, 673] width 37 height 33
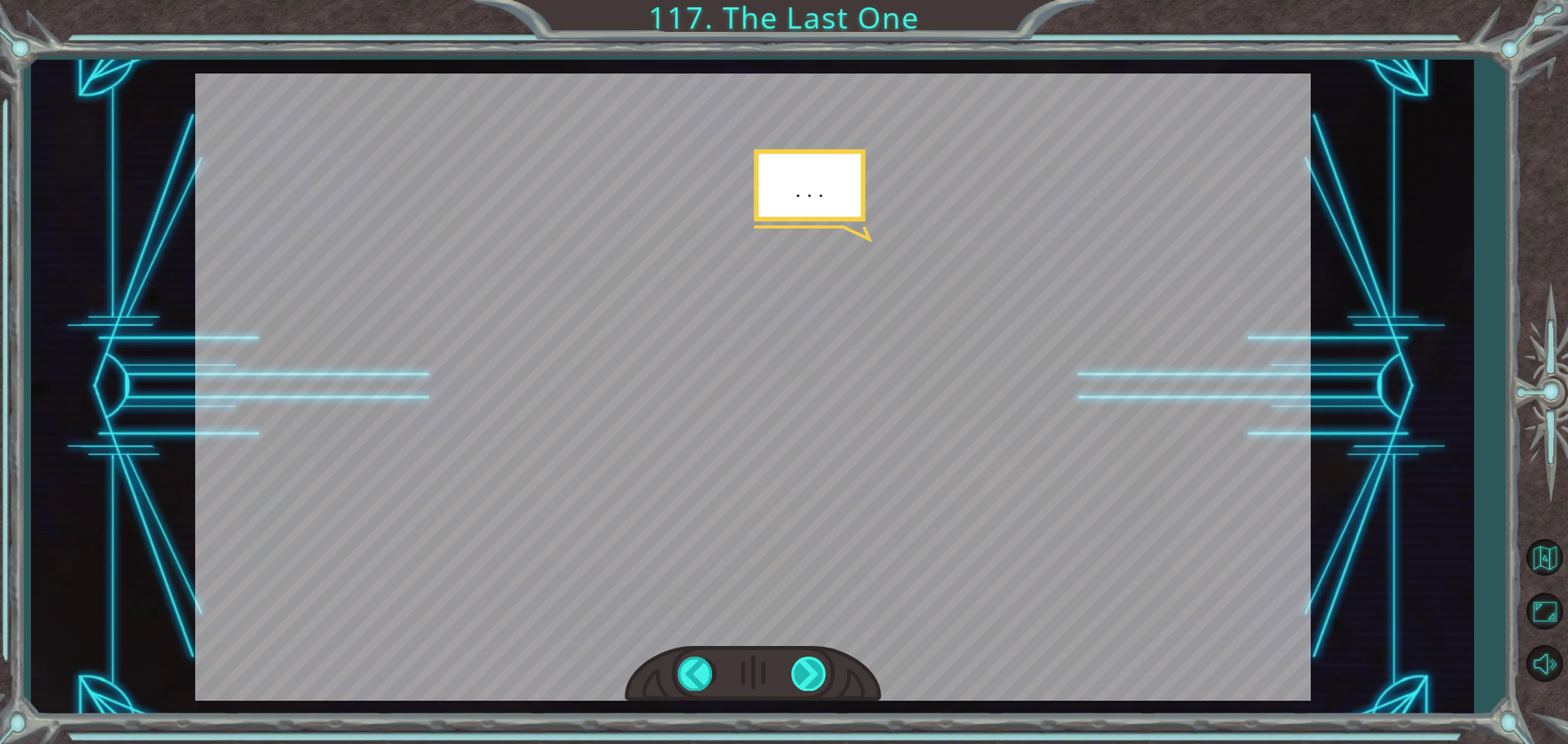
click at [818, 671] on div at bounding box center [809, 673] width 37 height 33
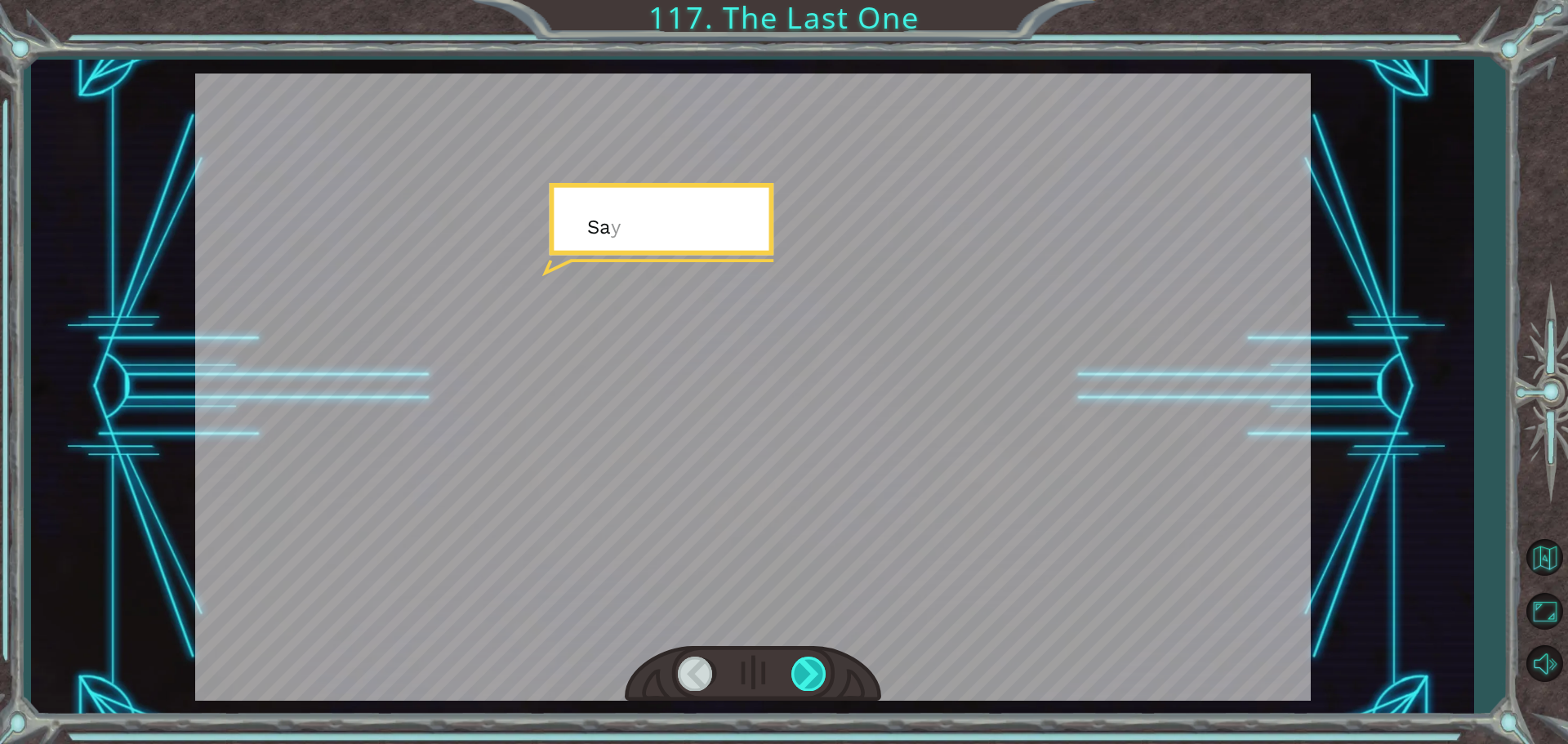
click at [818, 671] on div at bounding box center [809, 673] width 37 height 33
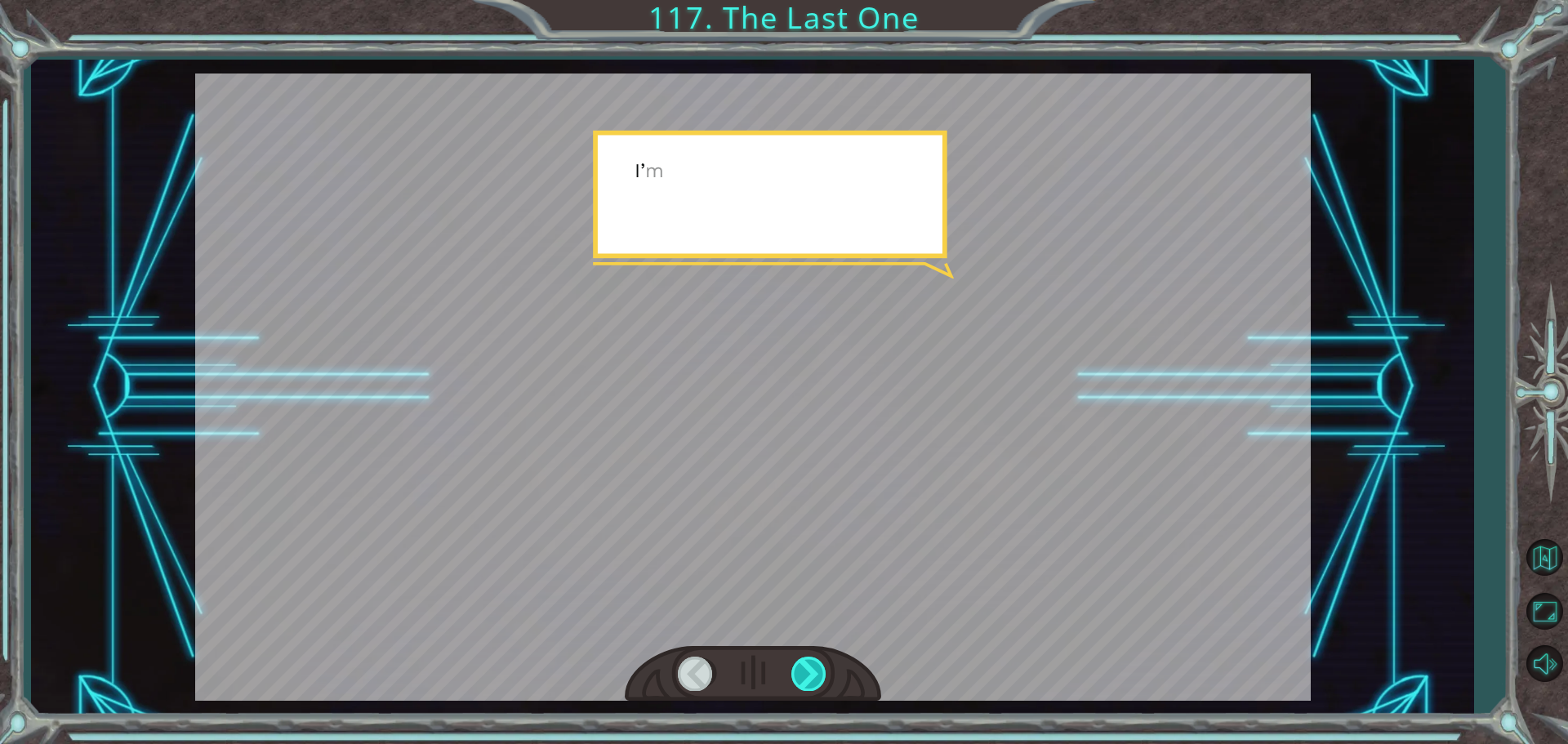
click at [818, 671] on div at bounding box center [809, 673] width 37 height 33
drag, startPoint x: 818, startPoint y: 671, endPoint x: 825, endPoint y: 683, distance: 13.9
click at [818, 672] on div at bounding box center [809, 673] width 37 height 33
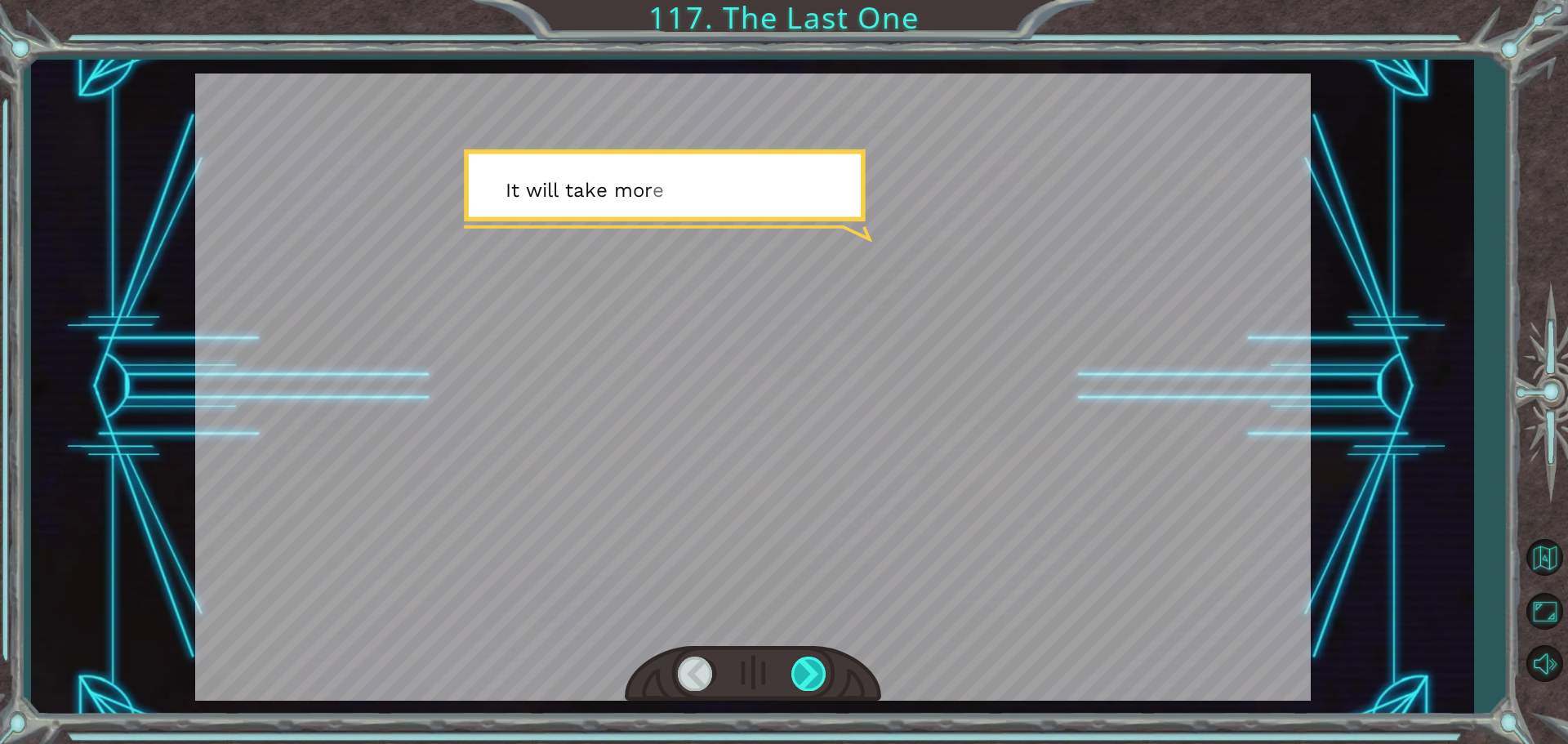
click at [827, 685] on div at bounding box center [809, 673] width 37 height 33
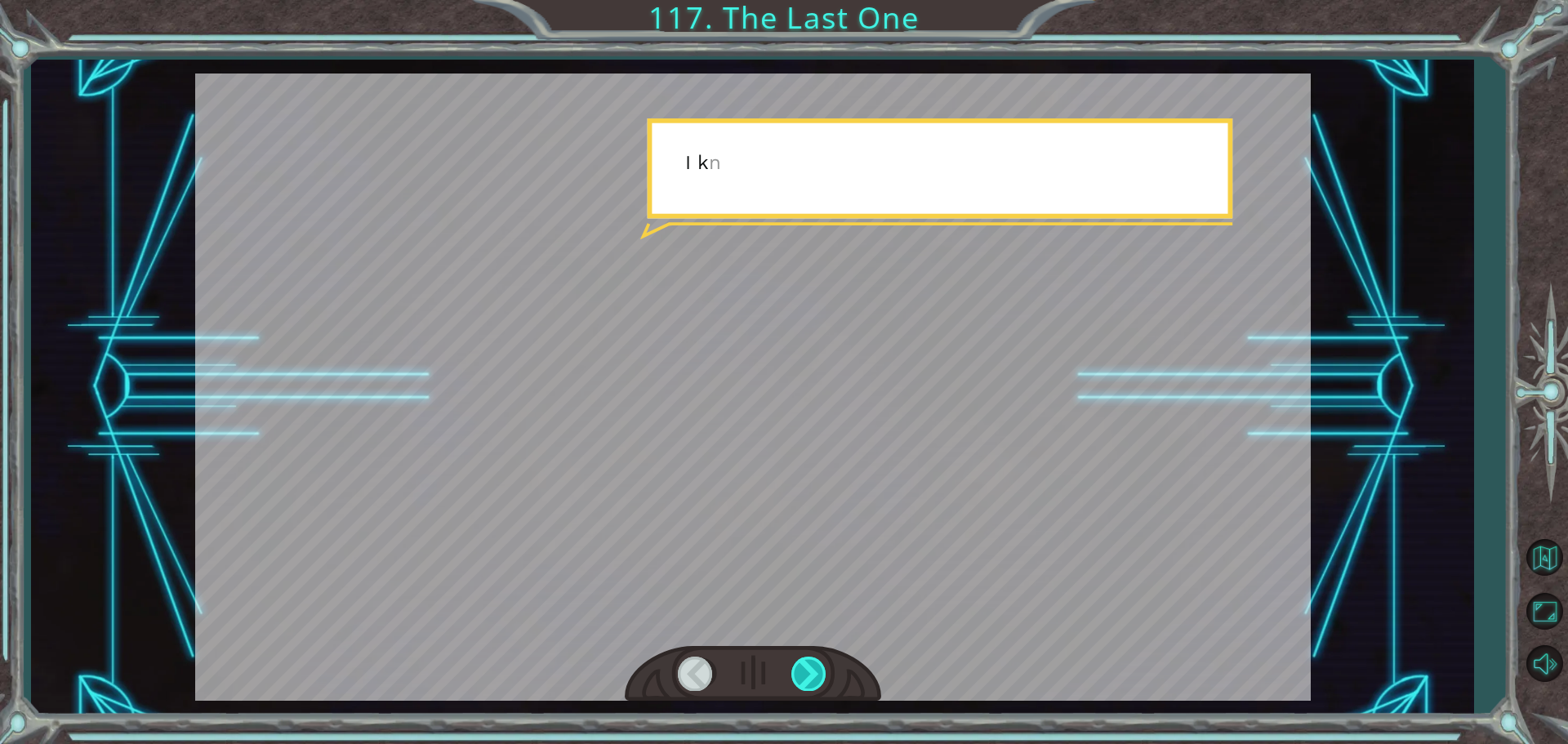
click at [827, 685] on div at bounding box center [809, 673] width 37 height 33
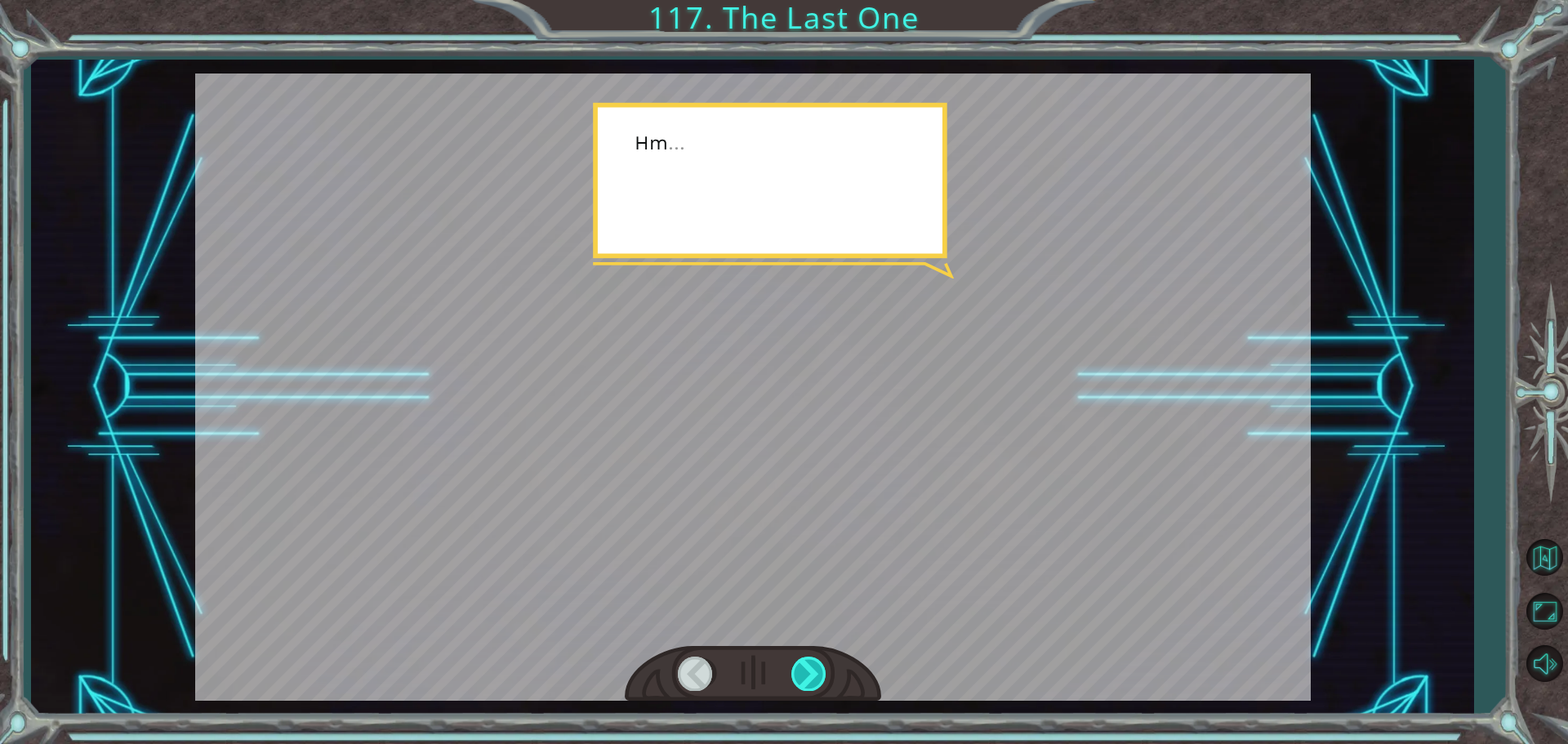
click at [807, 677] on div at bounding box center [809, 673] width 37 height 33
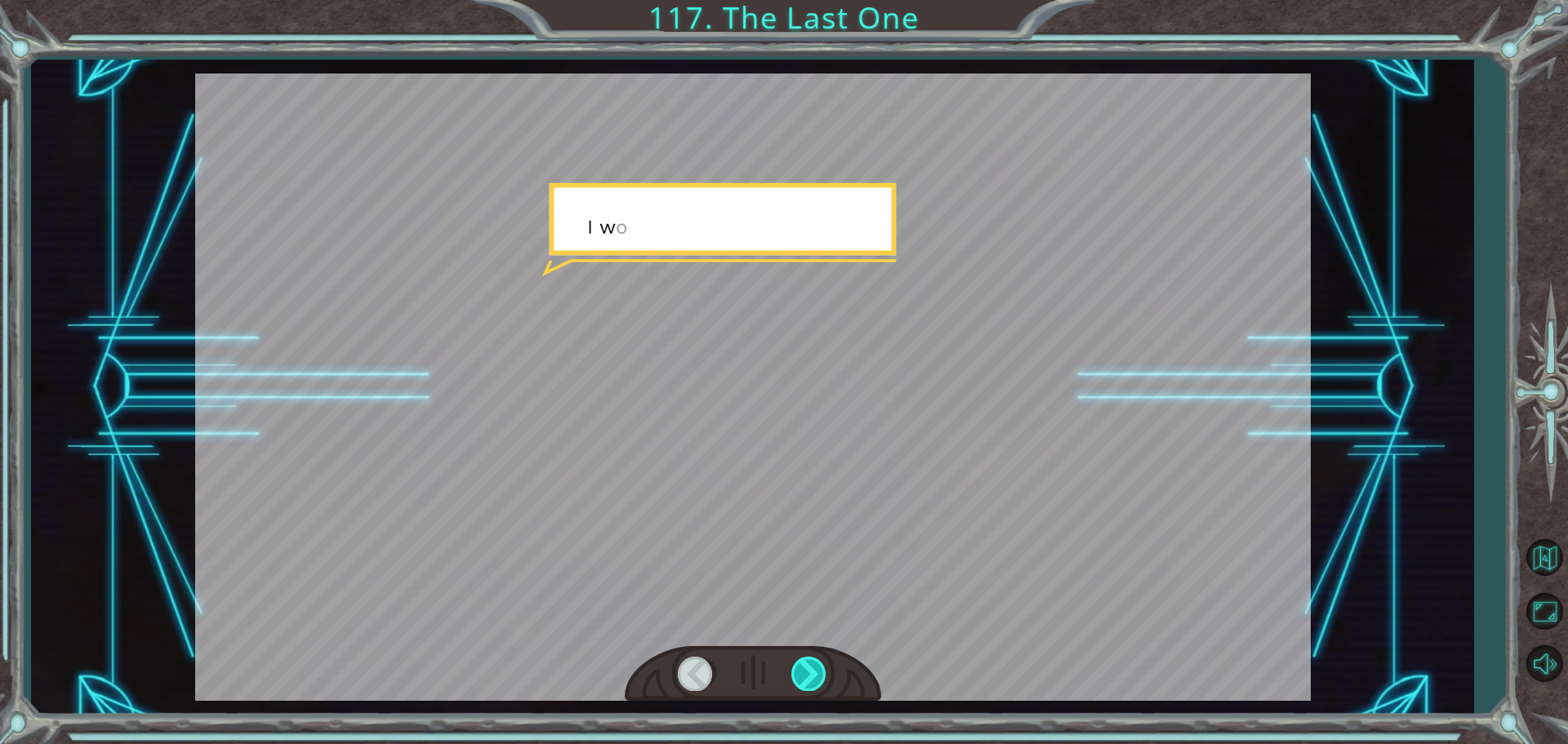
click at [807, 677] on div at bounding box center [809, 673] width 37 height 33
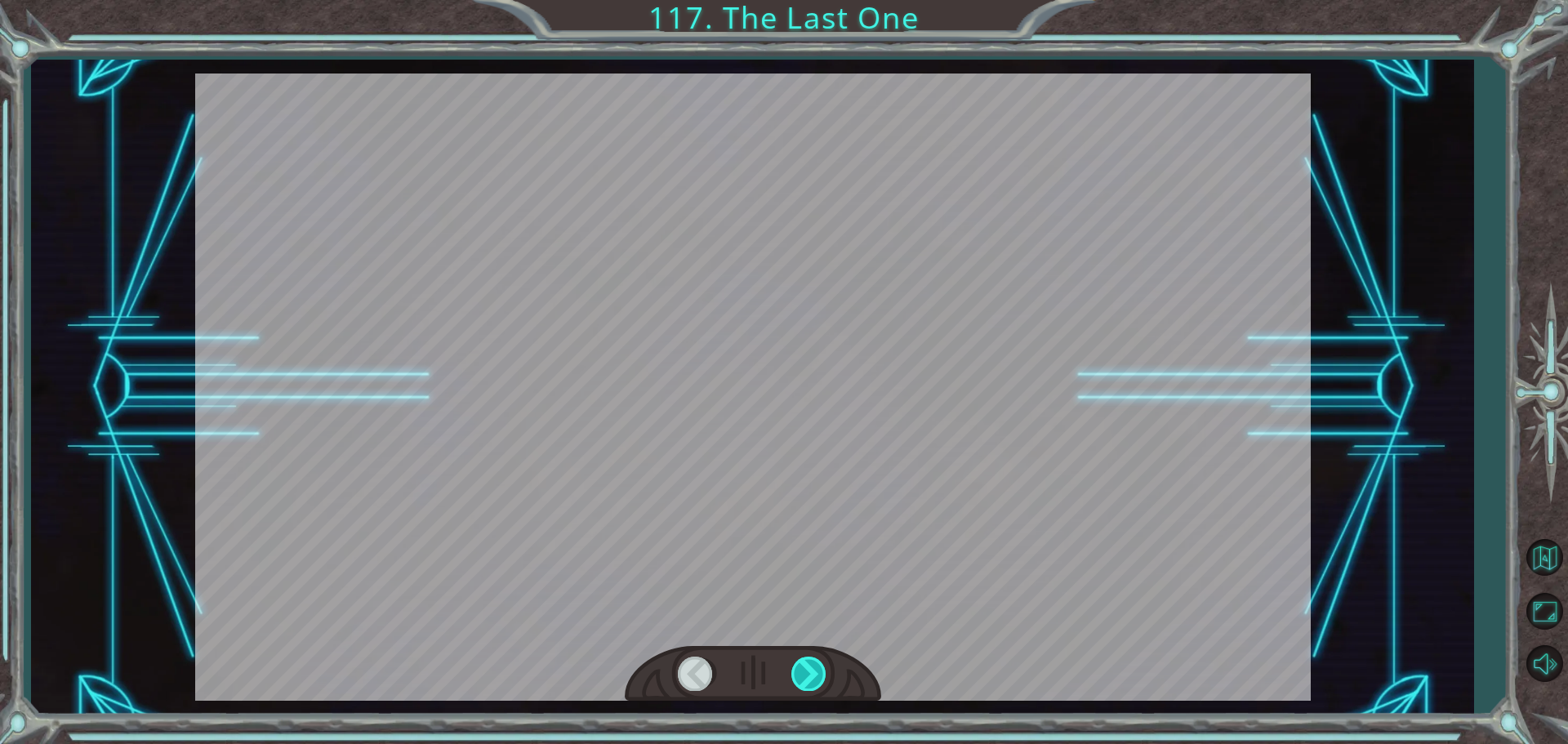
click at [807, 677] on div at bounding box center [809, 673] width 37 height 33
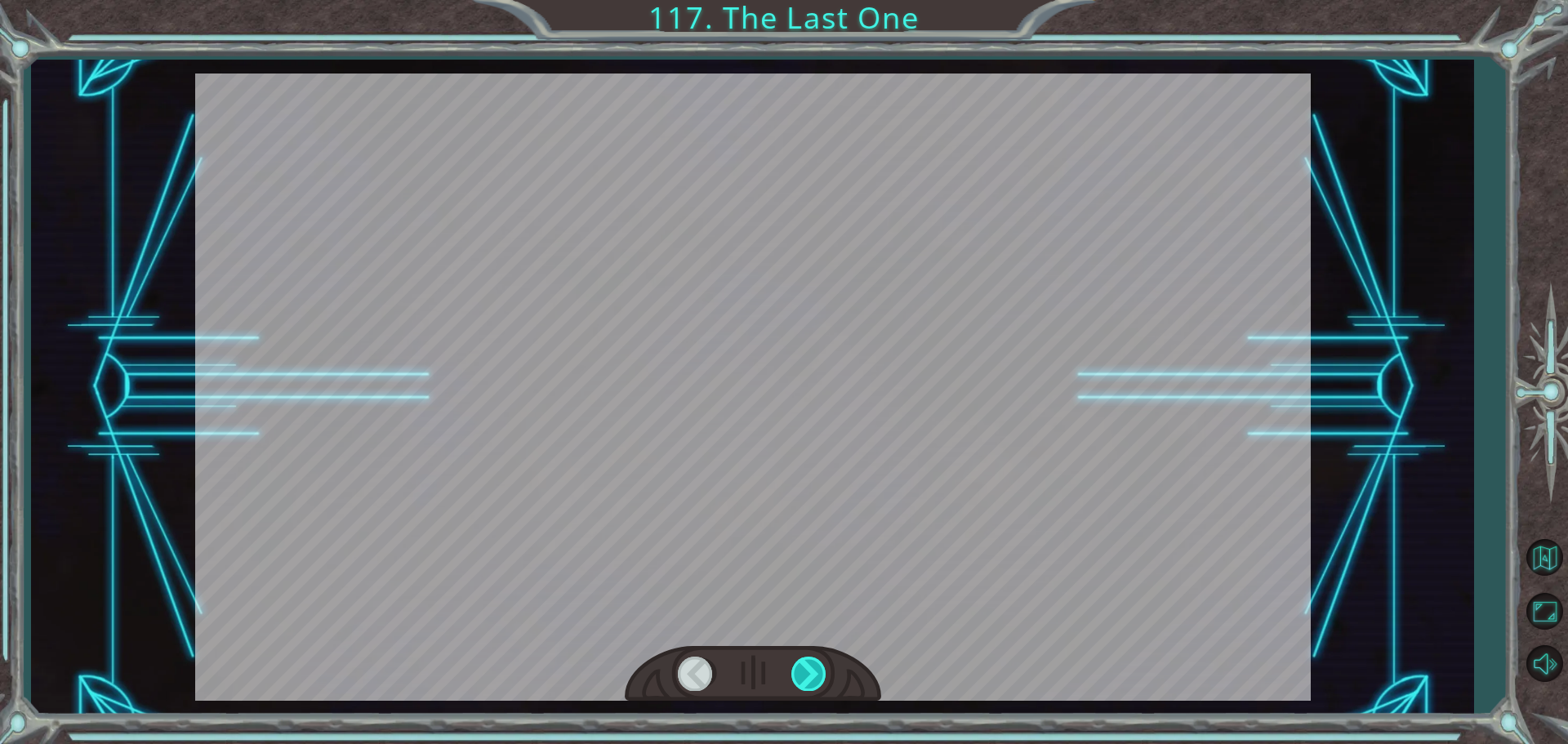
click at [807, 677] on div at bounding box center [809, 673] width 37 height 33
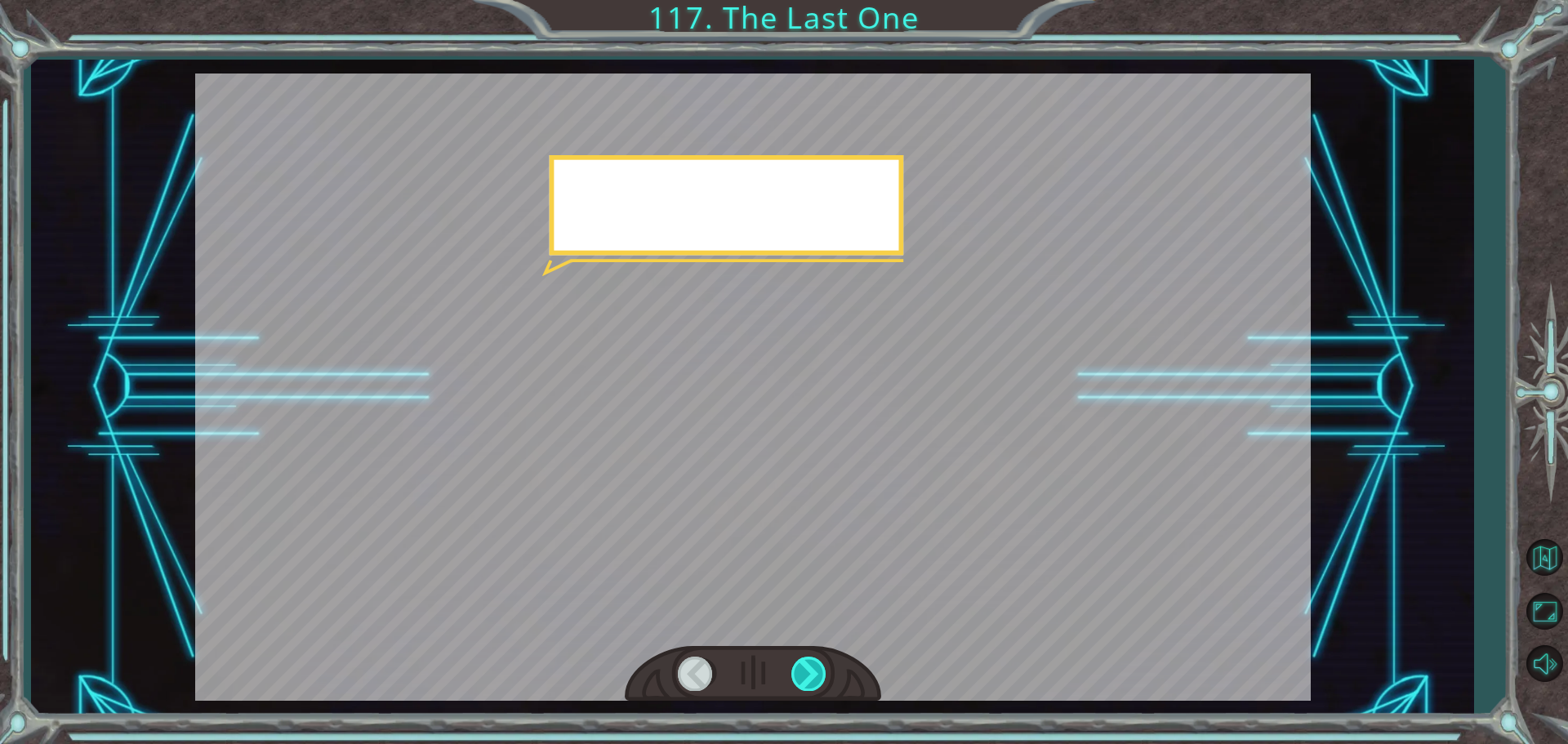
click at [807, 677] on div at bounding box center [809, 673] width 37 height 33
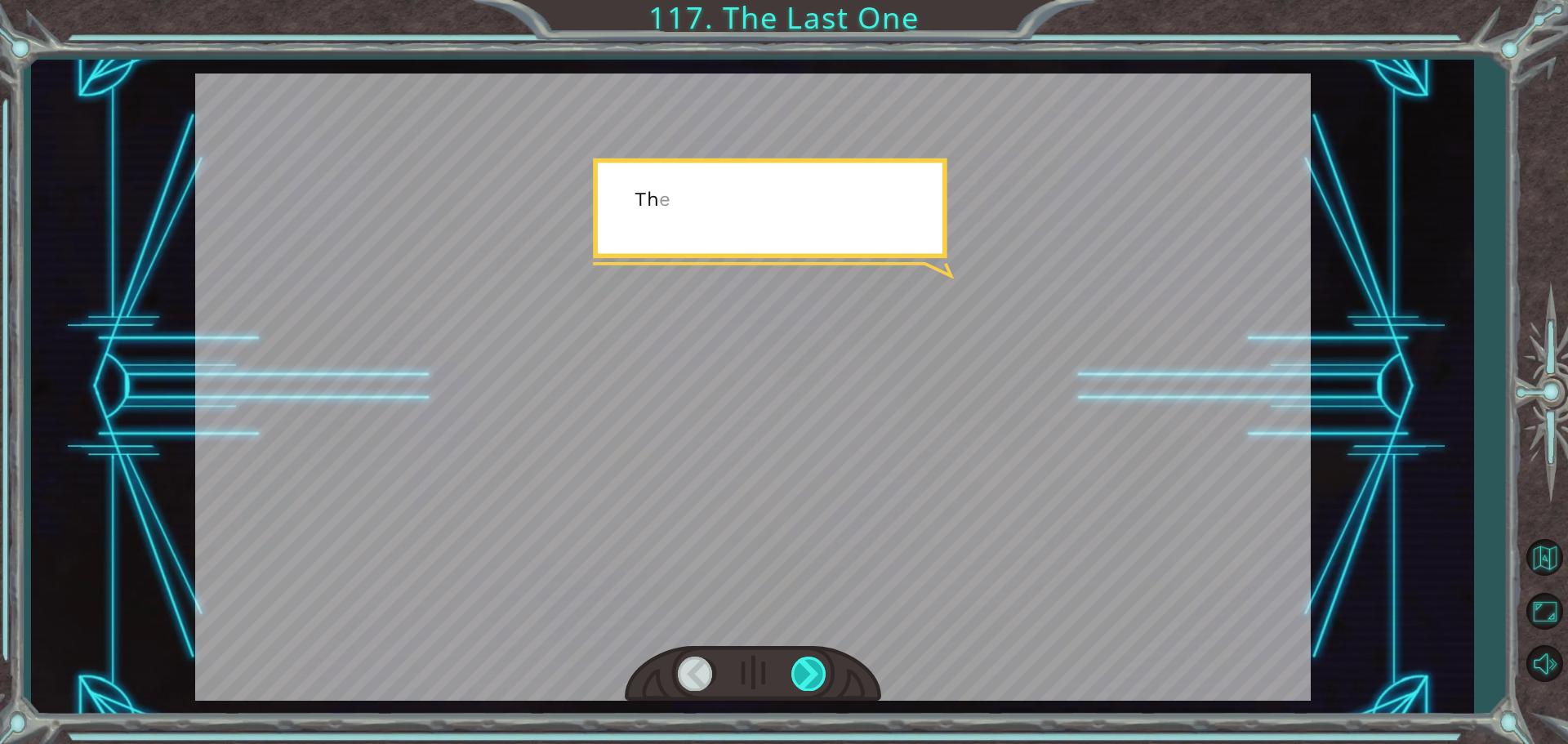
click at [807, 677] on div at bounding box center [809, 673] width 37 height 33
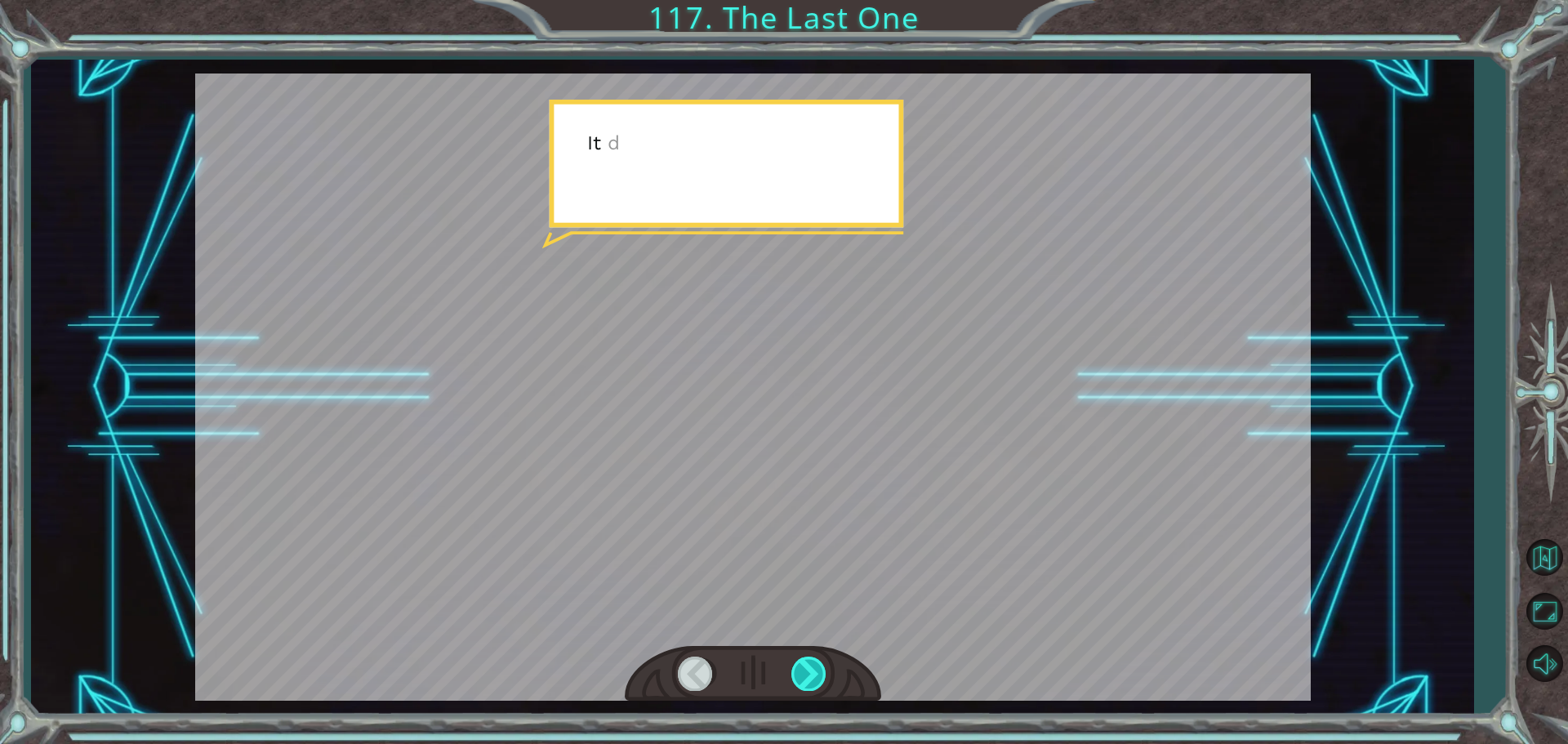
click at [807, 677] on div at bounding box center [809, 673] width 37 height 33
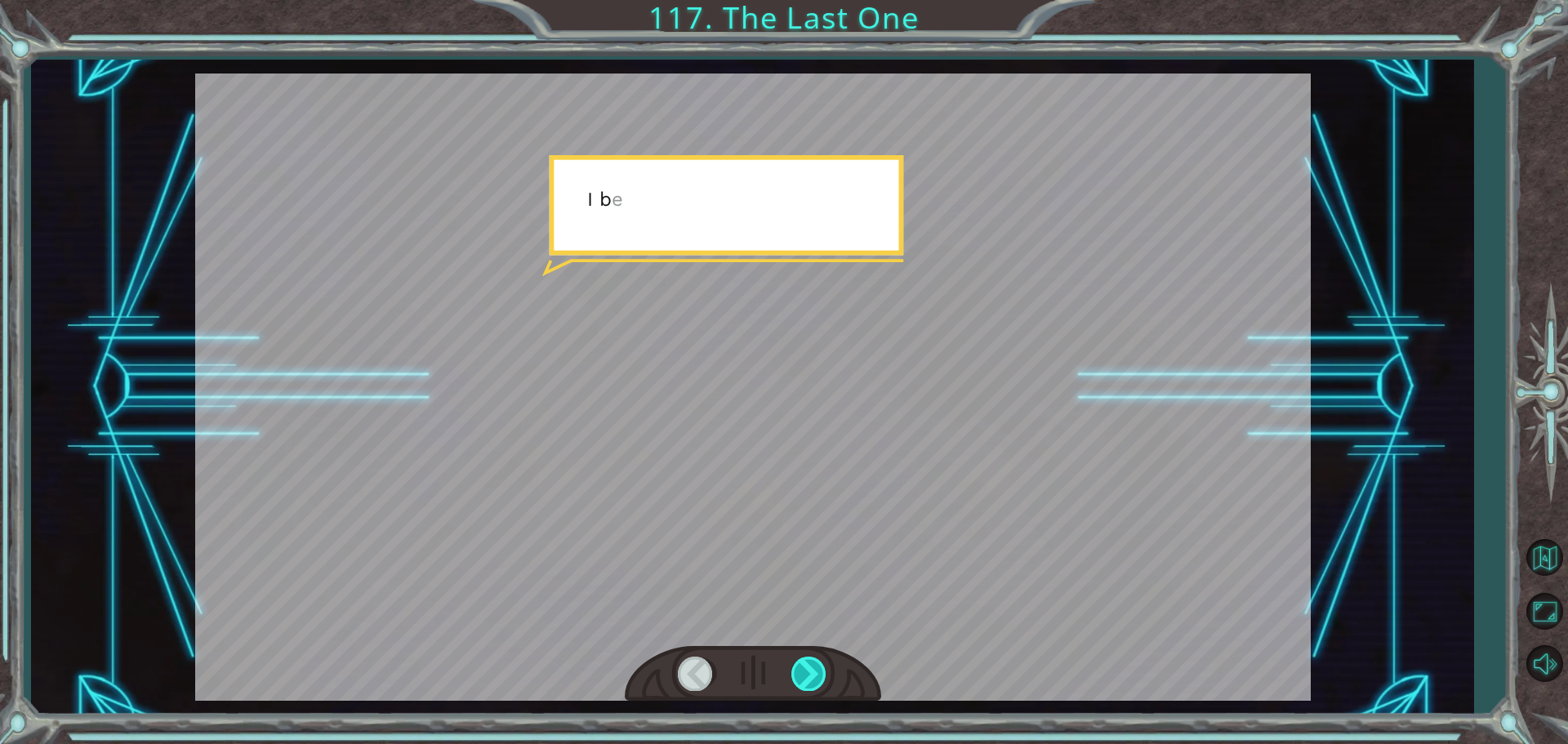
click at [807, 677] on div at bounding box center [809, 673] width 37 height 33
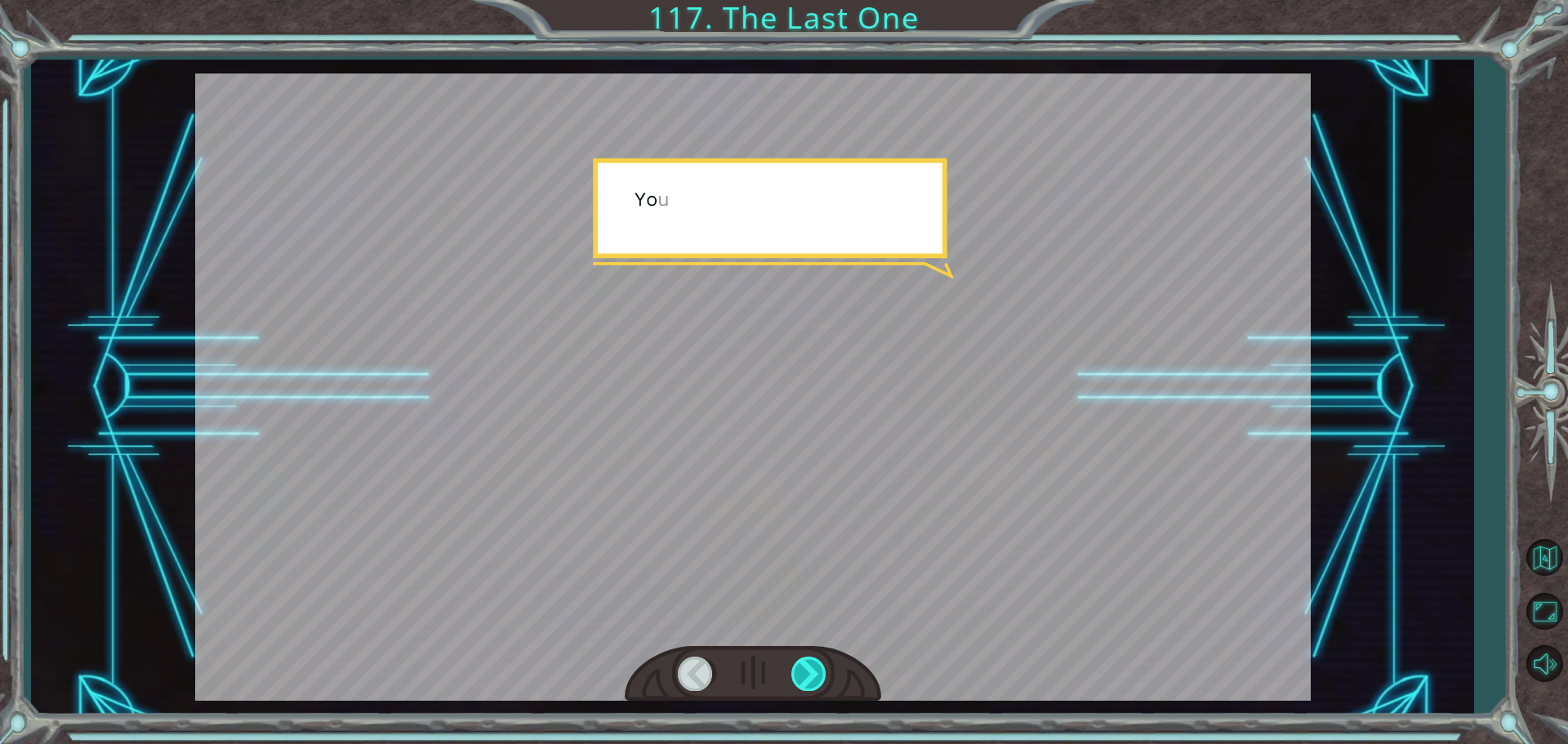
click at [806, 677] on div at bounding box center [809, 673] width 37 height 33
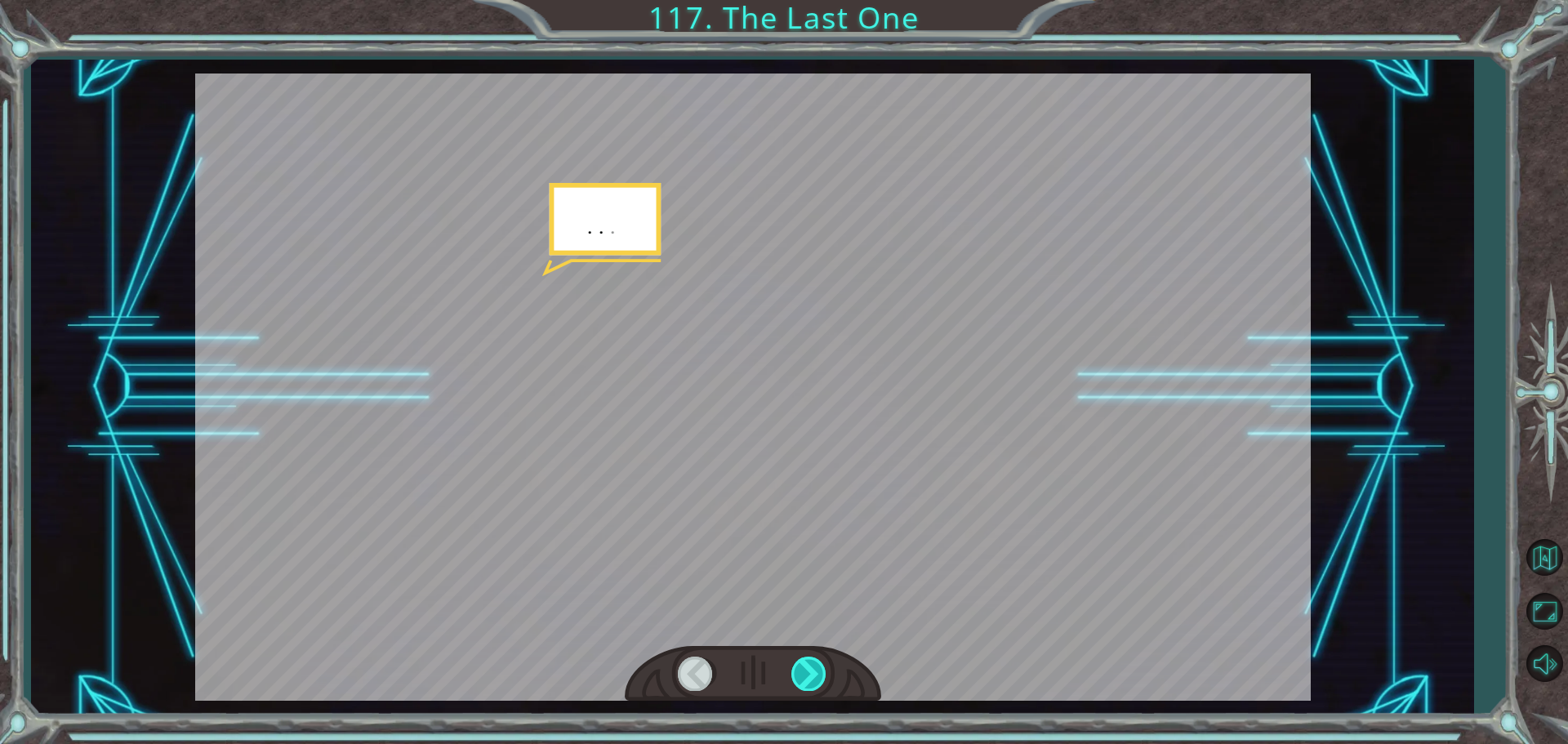
click at [805, 676] on div at bounding box center [809, 673] width 37 height 33
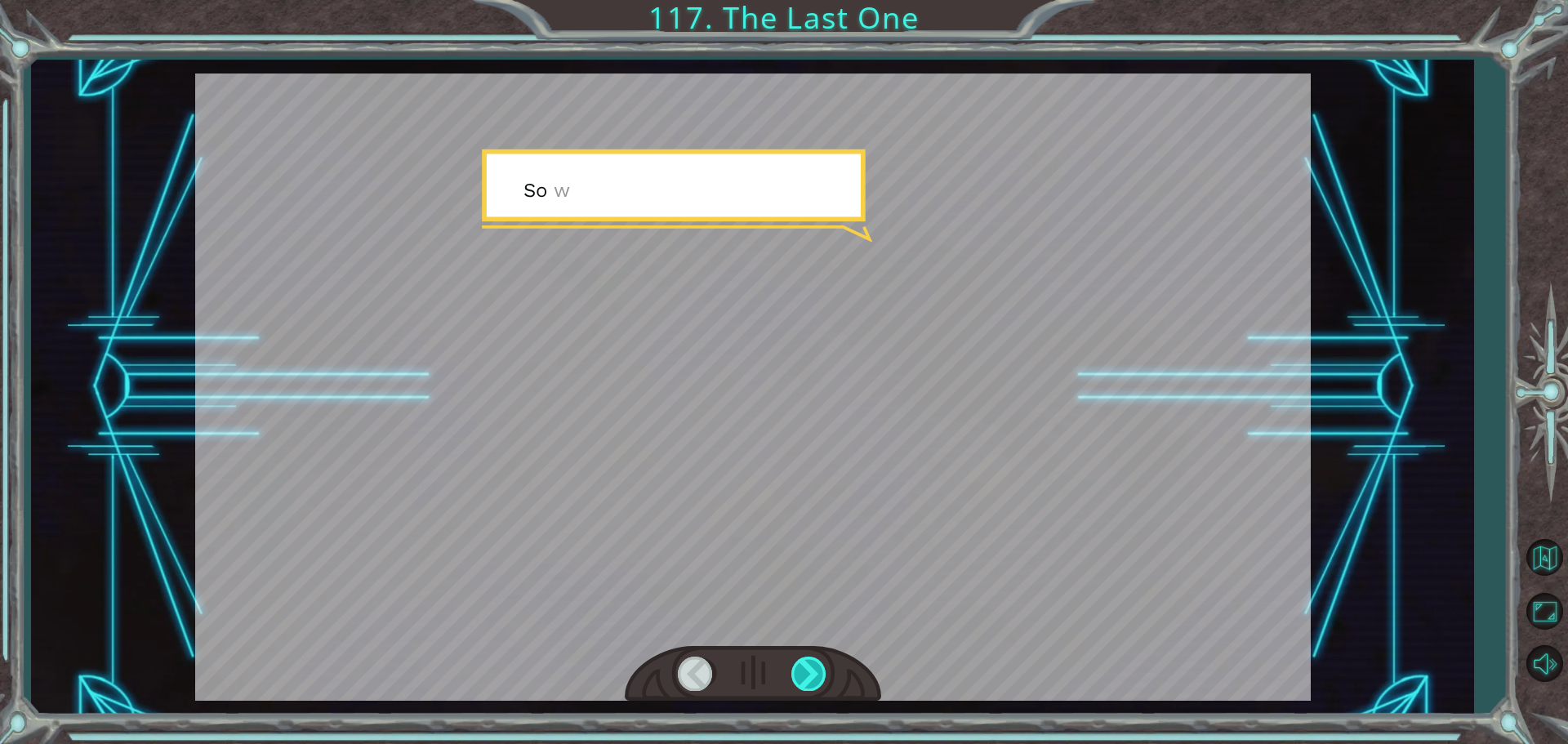
click at [805, 676] on div at bounding box center [809, 673] width 37 height 33
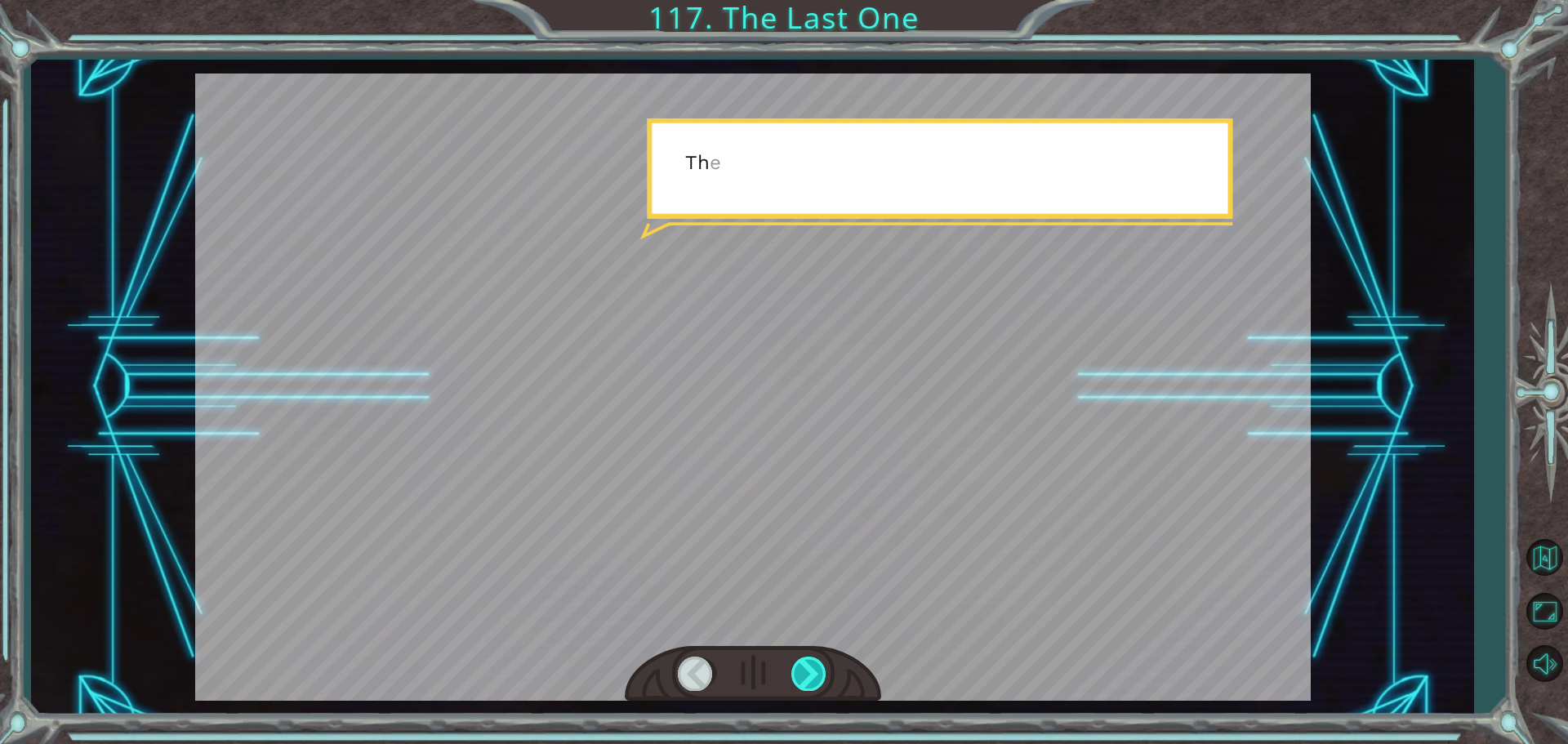
click at [805, 676] on div at bounding box center [809, 673] width 37 height 33
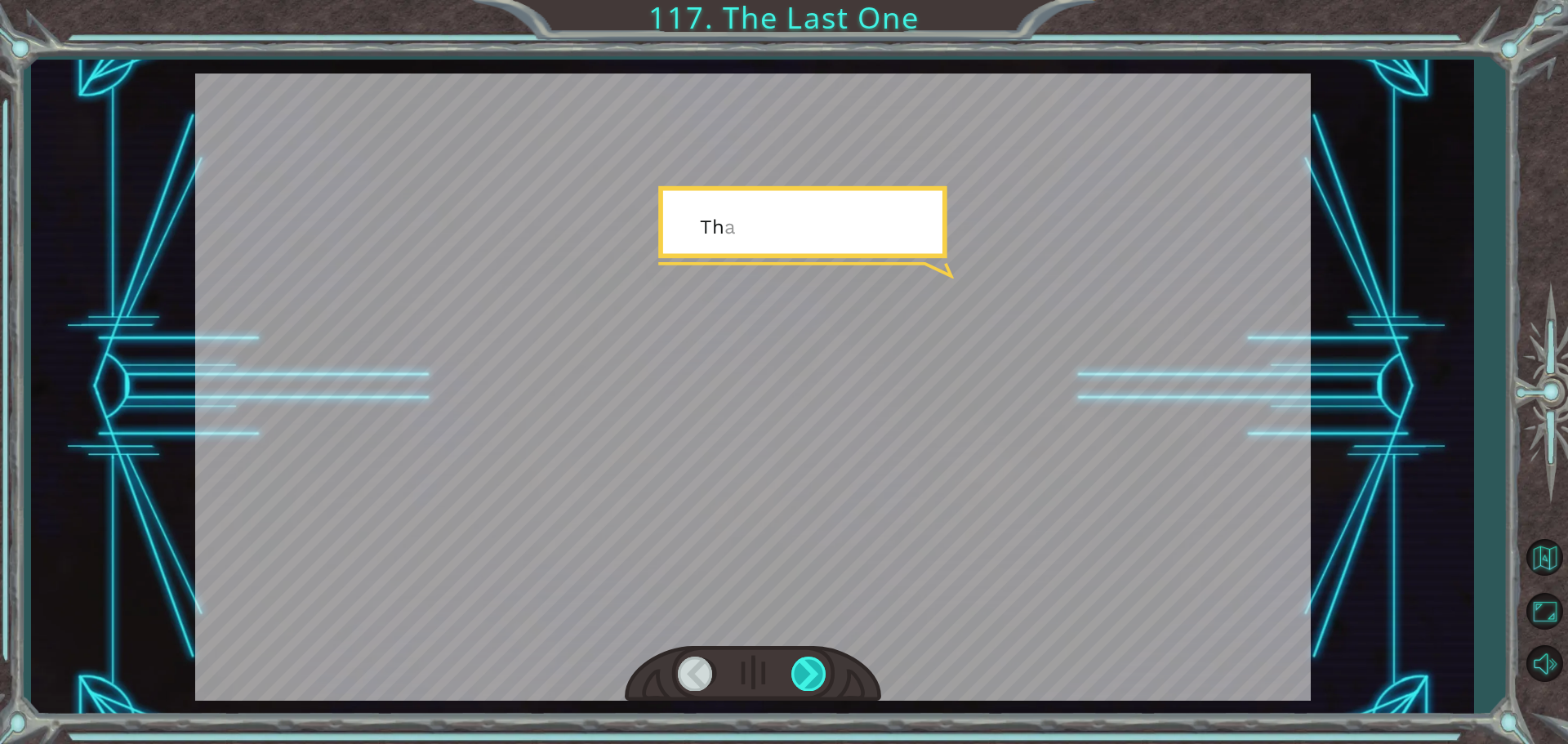
click at [805, 676] on div at bounding box center [809, 673] width 37 height 33
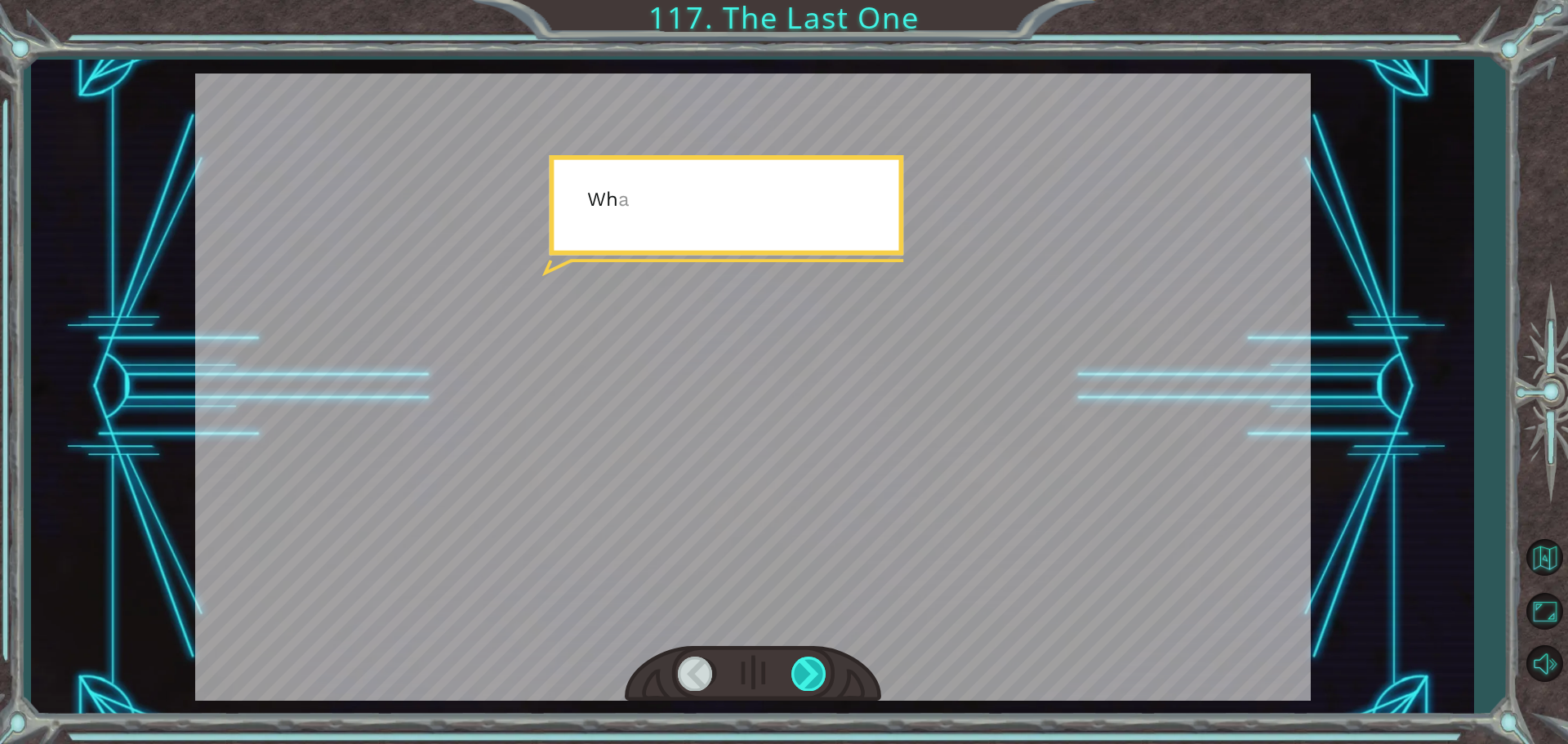
click at [805, 676] on div at bounding box center [809, 673] width 37 height 33
click at [804, 674] on div at bounding box center [809, 673] width 37 height 33
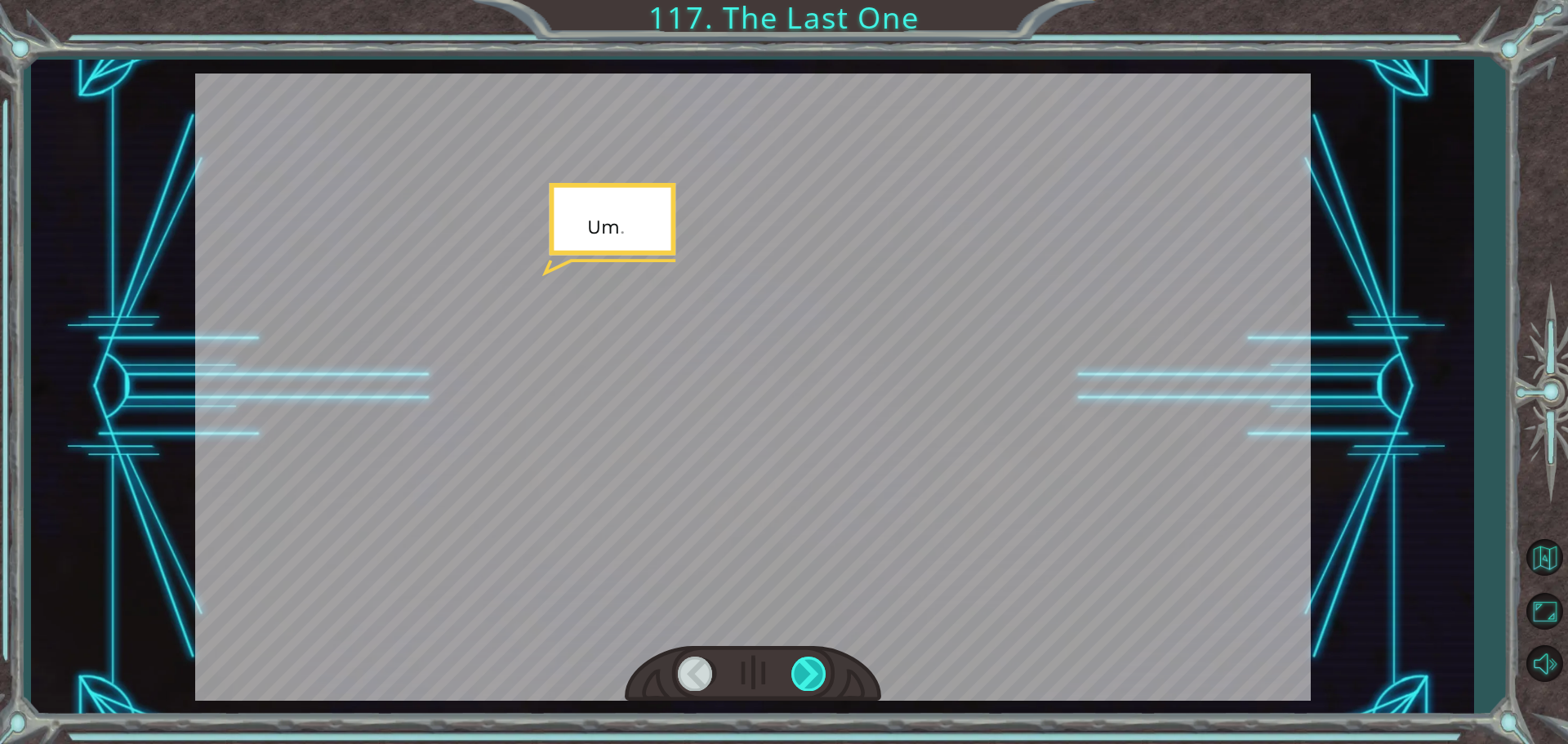
click at [804, 674] on div at bounding box center [809, 673] width 37 height 33
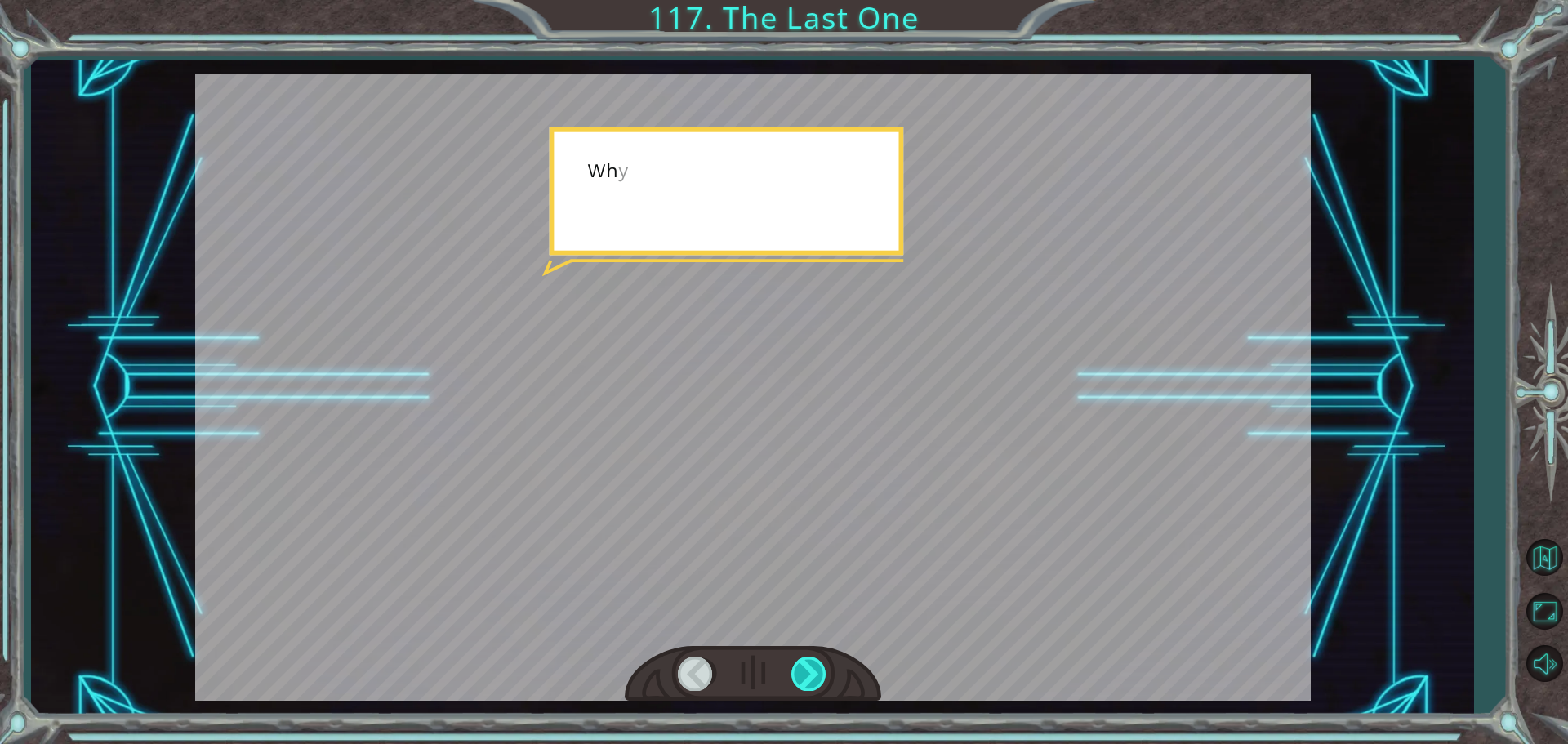
click at [804, 674] on div at bounding box center [809, 673] width 37 height 33
click at [806, 672] on div at bounding box center [809, 673] width 37 height 33
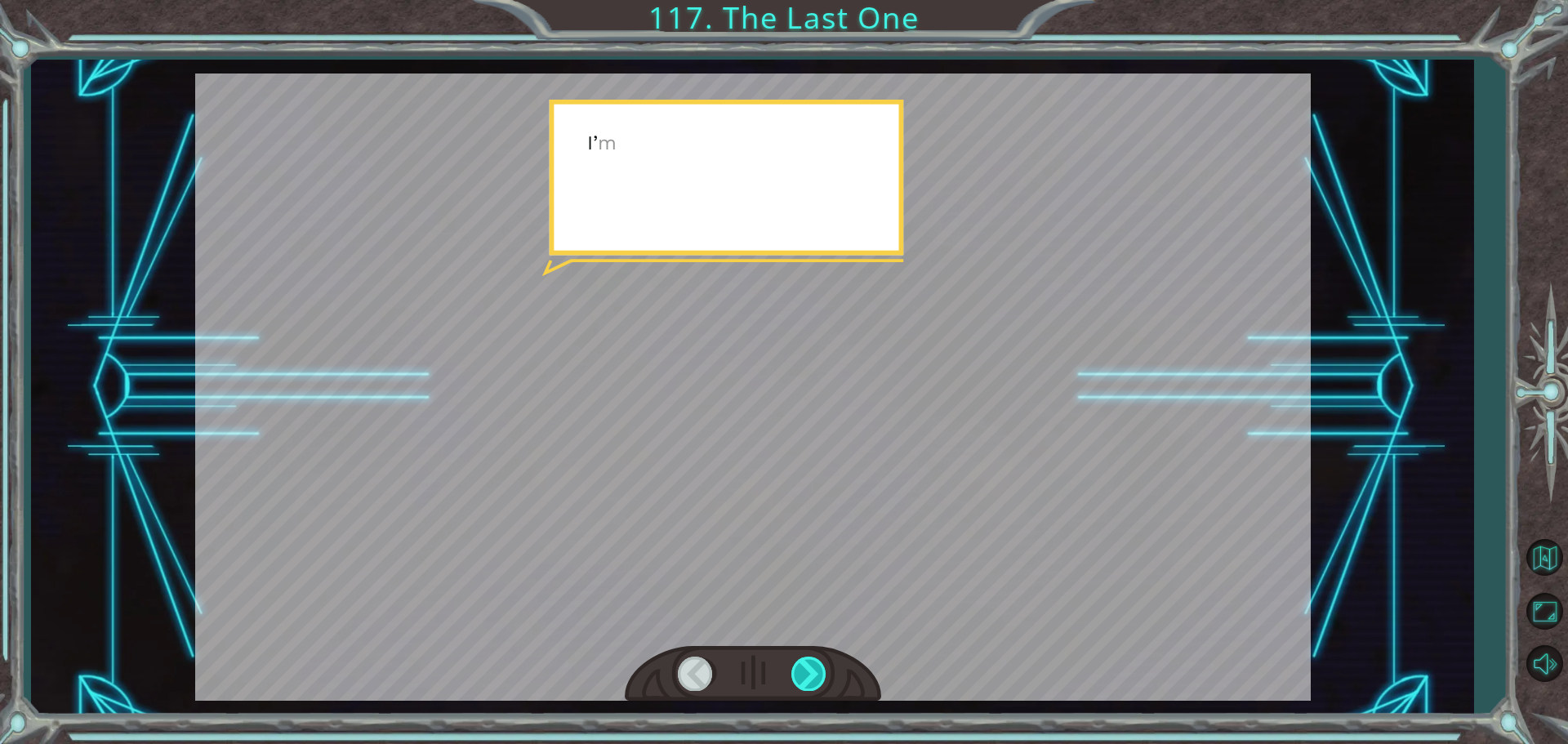
click at [806, 672] on div at bounding box center [809, 673] width 37 height 33
click at [806, 671] on div at bounding box center [809, 673] width 37 height 33
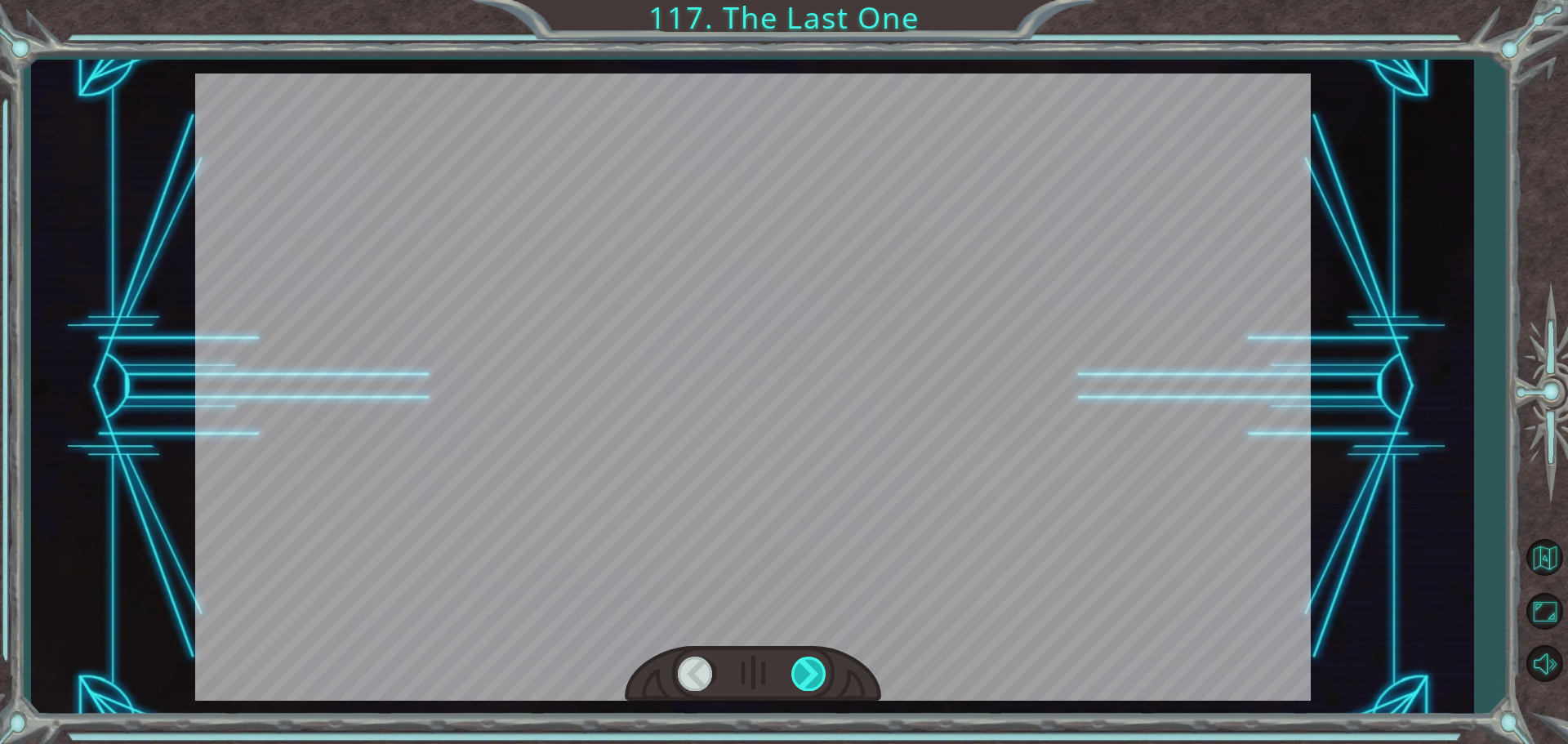
click at [806, 671] on div at bounding box center [809, 673] width 37 height 33
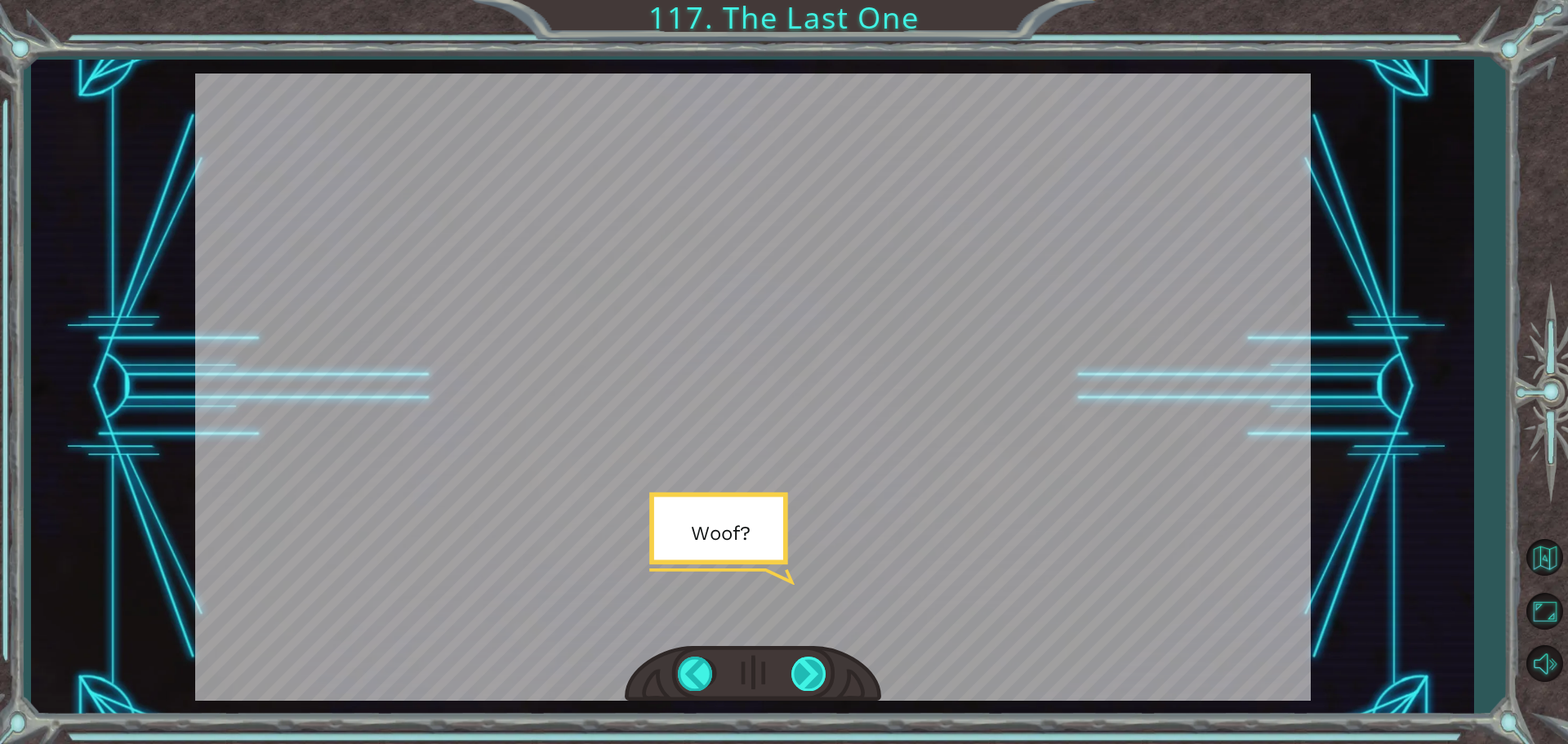
click at [806, 671] on div at bounding box center [809, 673] width 37 height 33
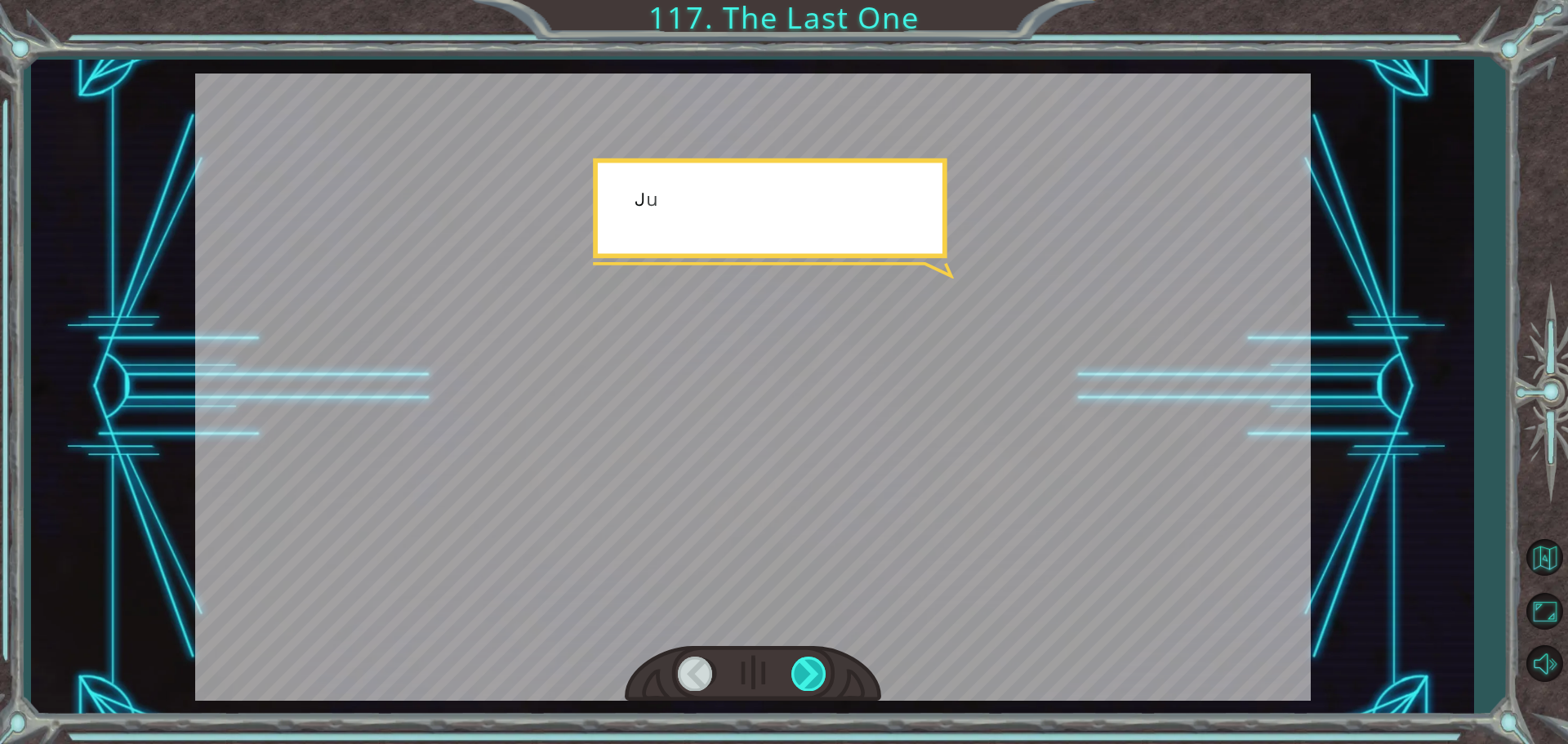
click at [806, 671] on div at bounding box center [809, 673] width 37 height 33
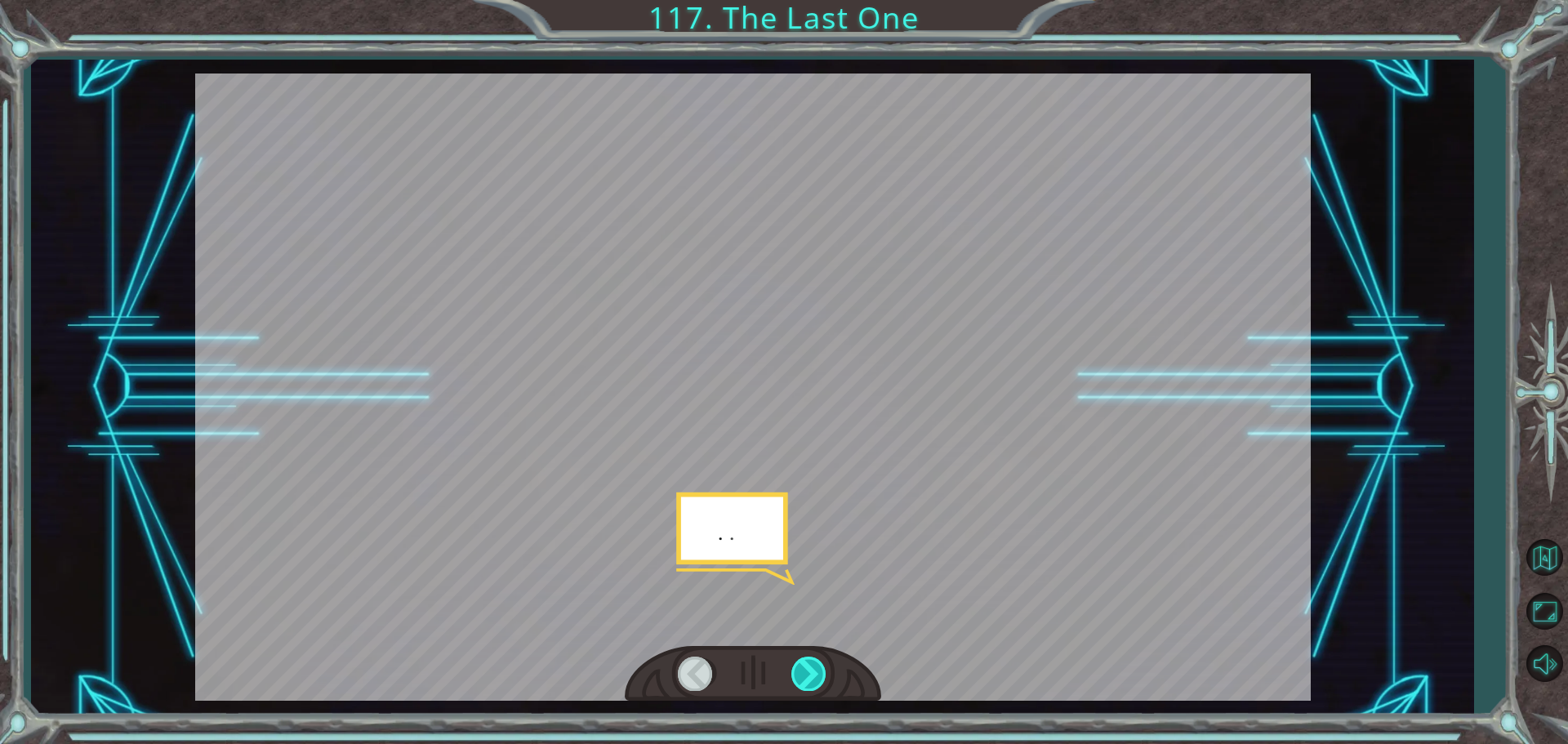
click at [806, 671] on div at bounding box center [809, 673] width 37 height 33
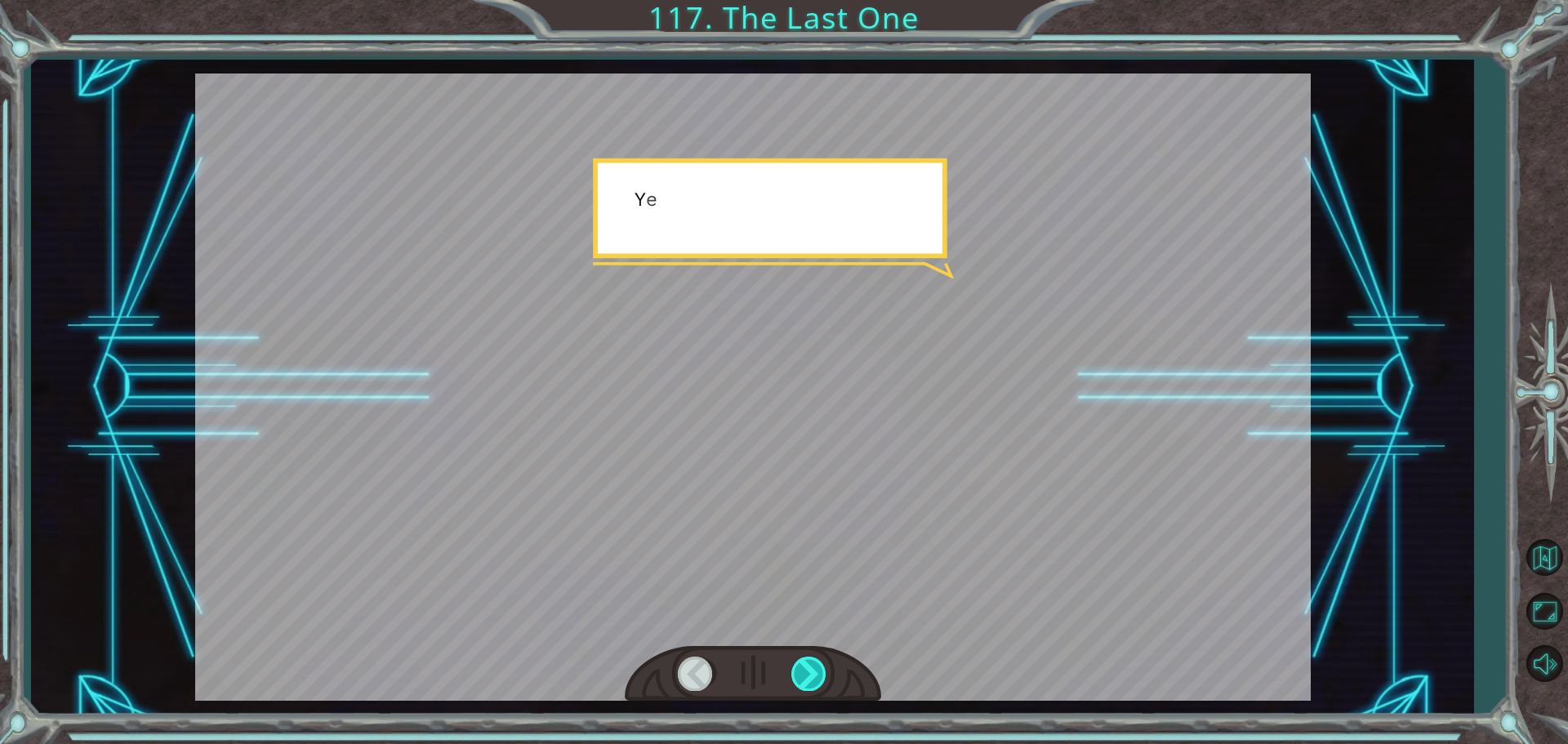
click at [806, 671] on div at bounding box center [809, 673] width 37 height 33
click at [811, 674] on div at bounding box center [809, 673] width 37 height 33
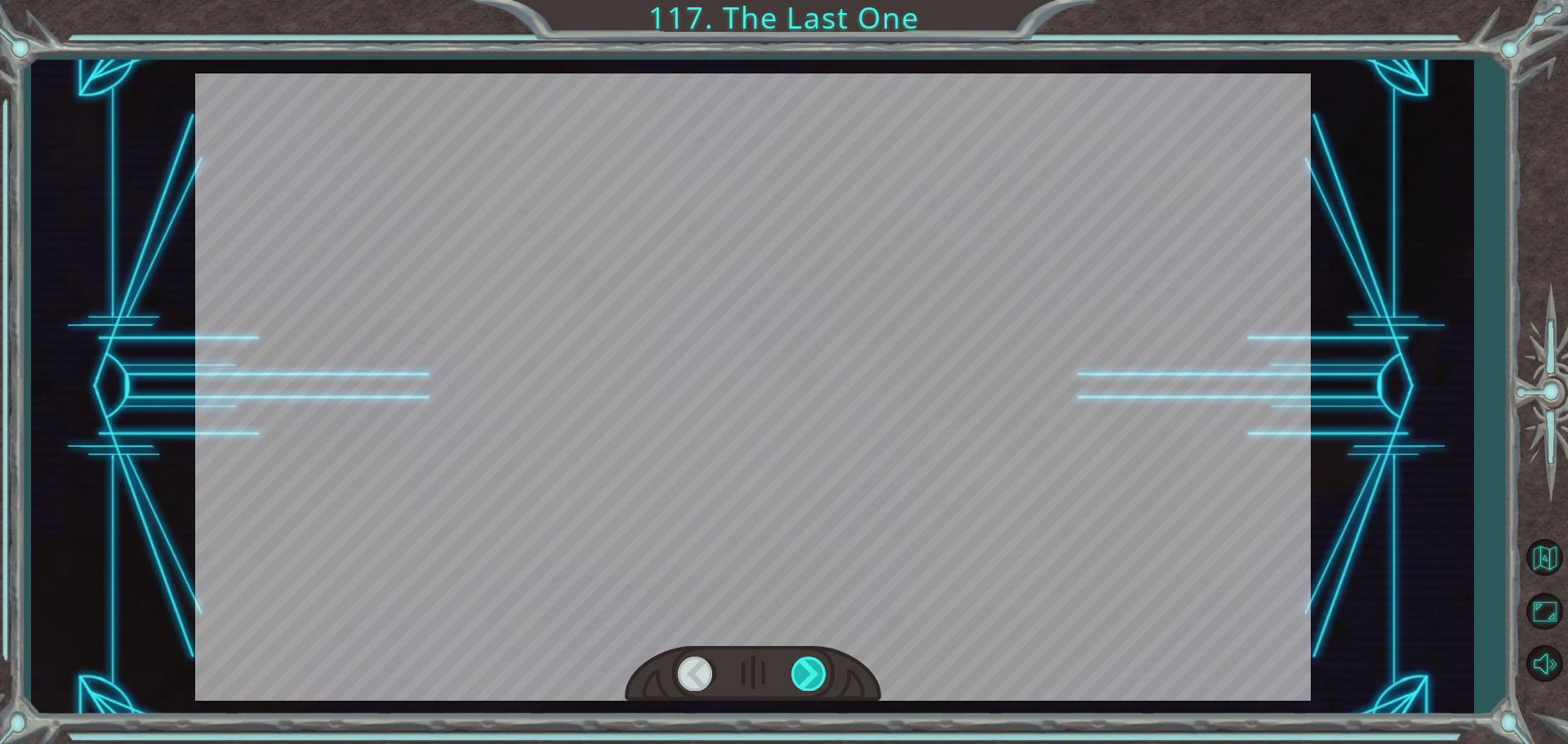
click at [811, 674] on div at bounding box center [809, 673] width 37 height 33
click at [804, 658] on div at bounding box center [809, 673] width 37 height 33
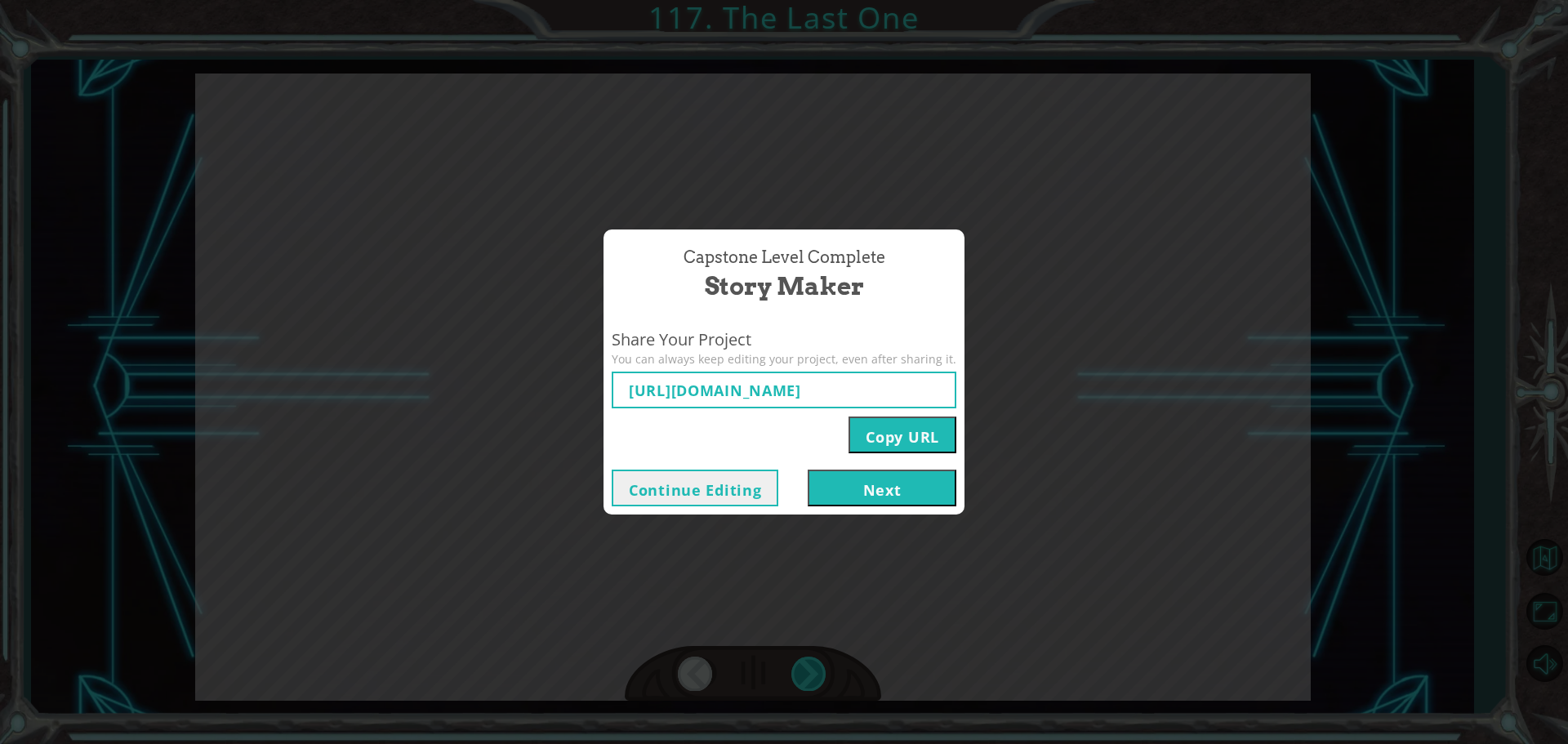
type input "[URL][DOMAIN_NAME]"
click at [878, 446] on div "Capstone Level Complete Story Maker Share Your Project You can always keep edit…" at bounding box center [784, 372] width 361 height 286
click at [878, 446] on button "Copy URL" at bounding box center [901, 435] width 107 height 37
click at [878, 438] on button "Copy URL" at bounding box center [901, 435] width 107 height 37
